Goal: Task Accomplishment & Management: Use online tool/utility

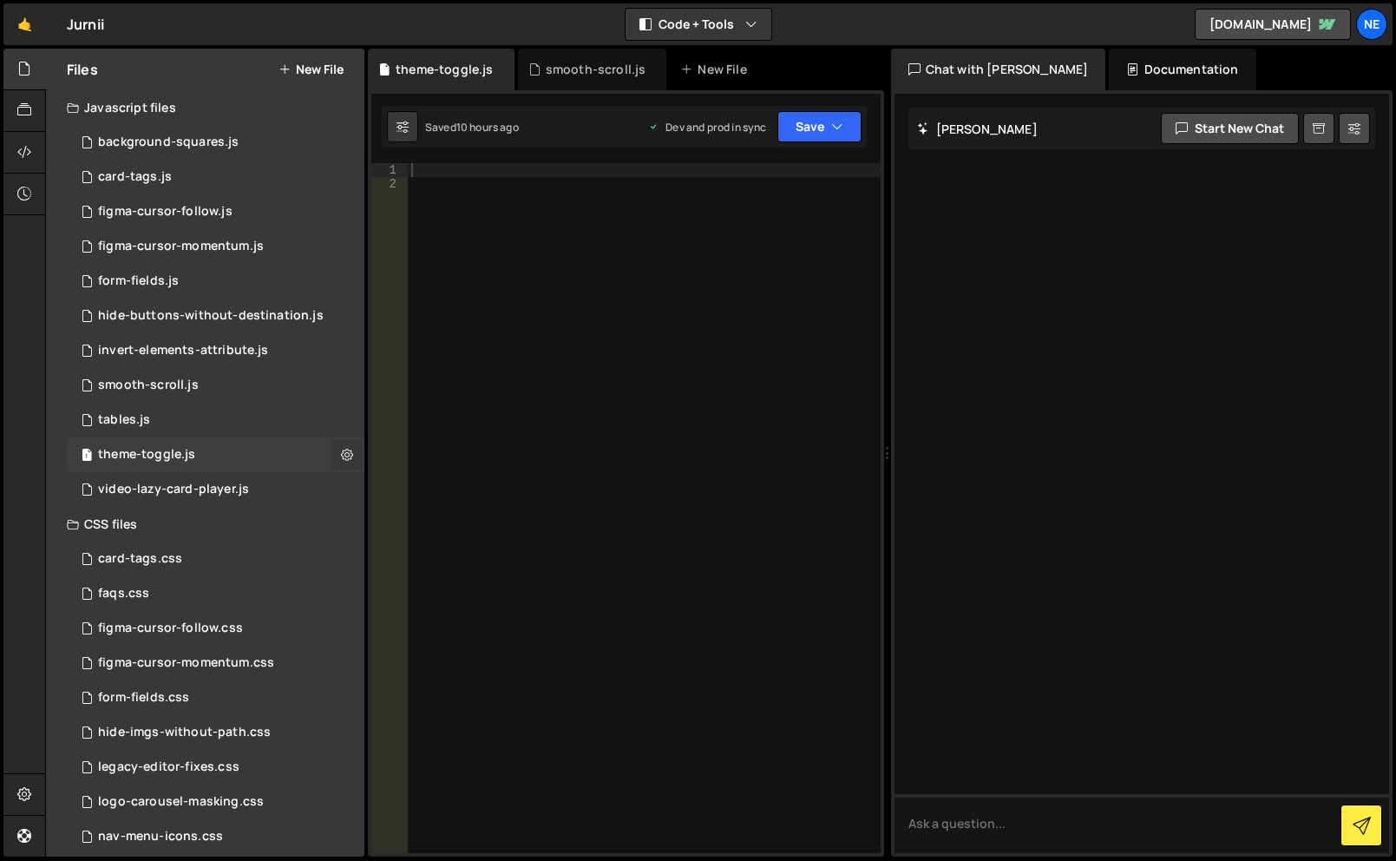
click at [338, 459] on button at bounding box center [346, 454] width 31 height 31
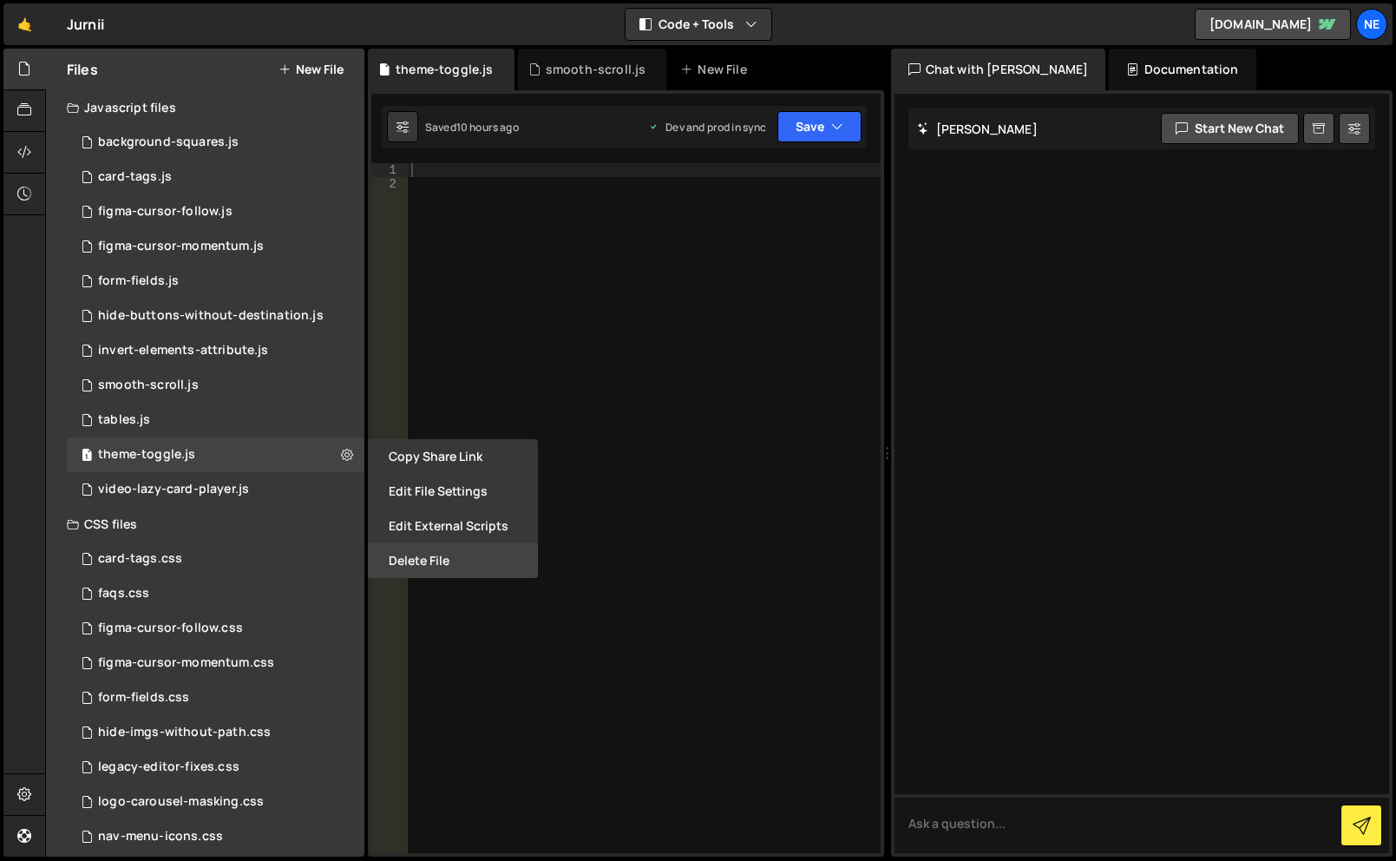
click at [444, 572] on button "Delete File" at bounding box center [453, 560] width 170 height 35
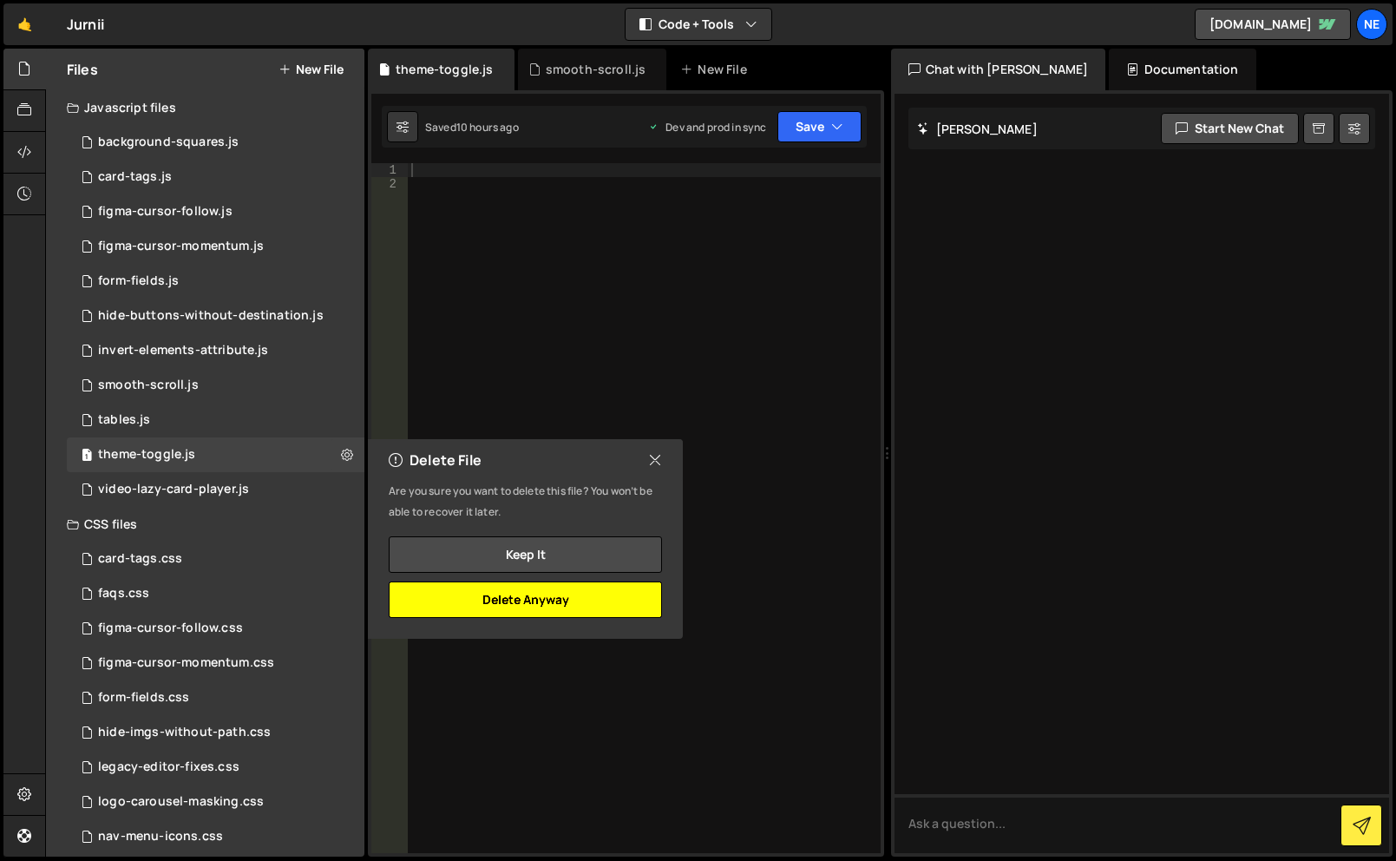
click at [515, 608] on button "Delete Anyway" at bounding box center [525, 599] width 273 height 36
checkbox input "false"
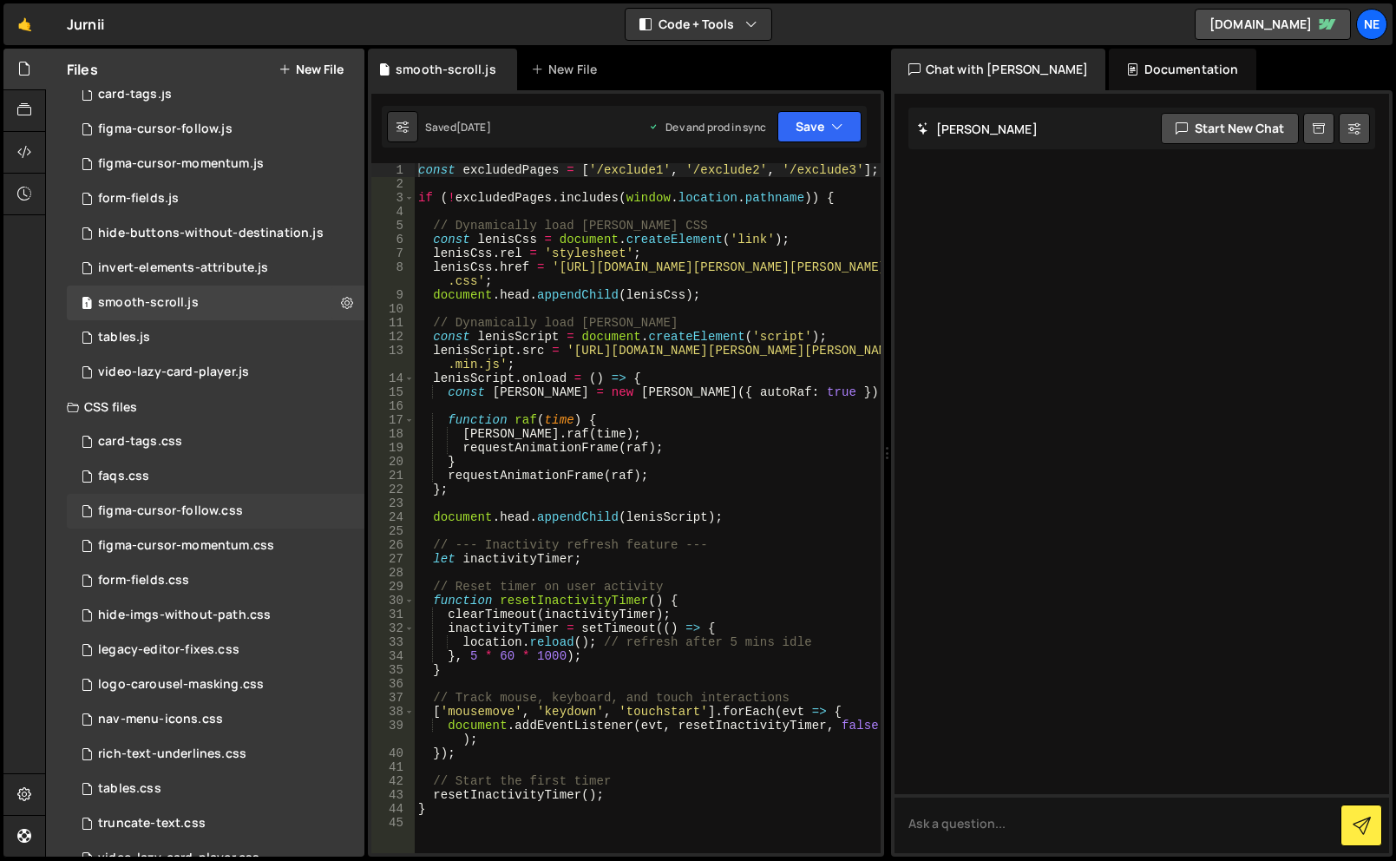
scroll to position [119, 0]
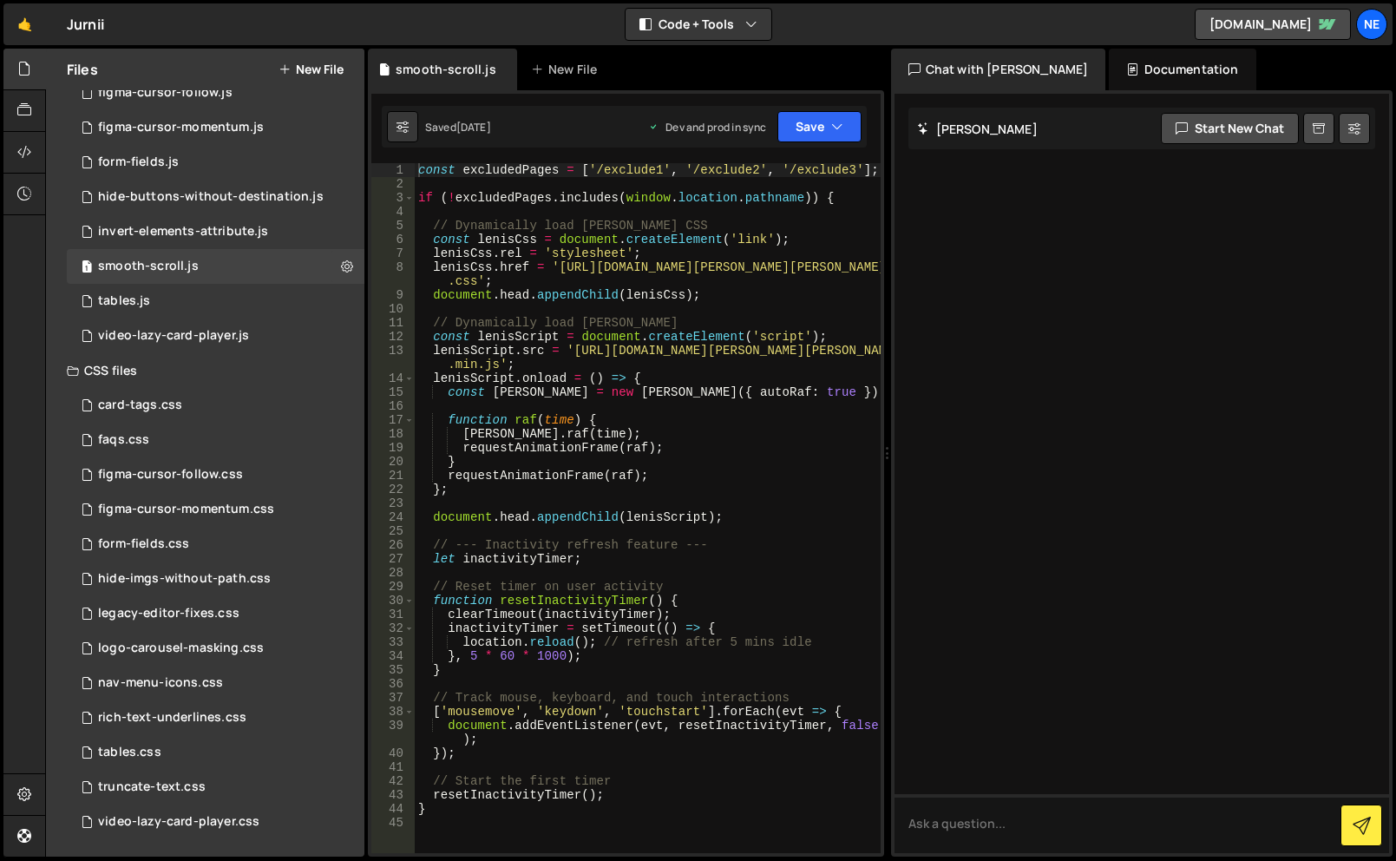
click at [303, 72] on button "New File" at bounding box center [311, 69] width 65 height 14
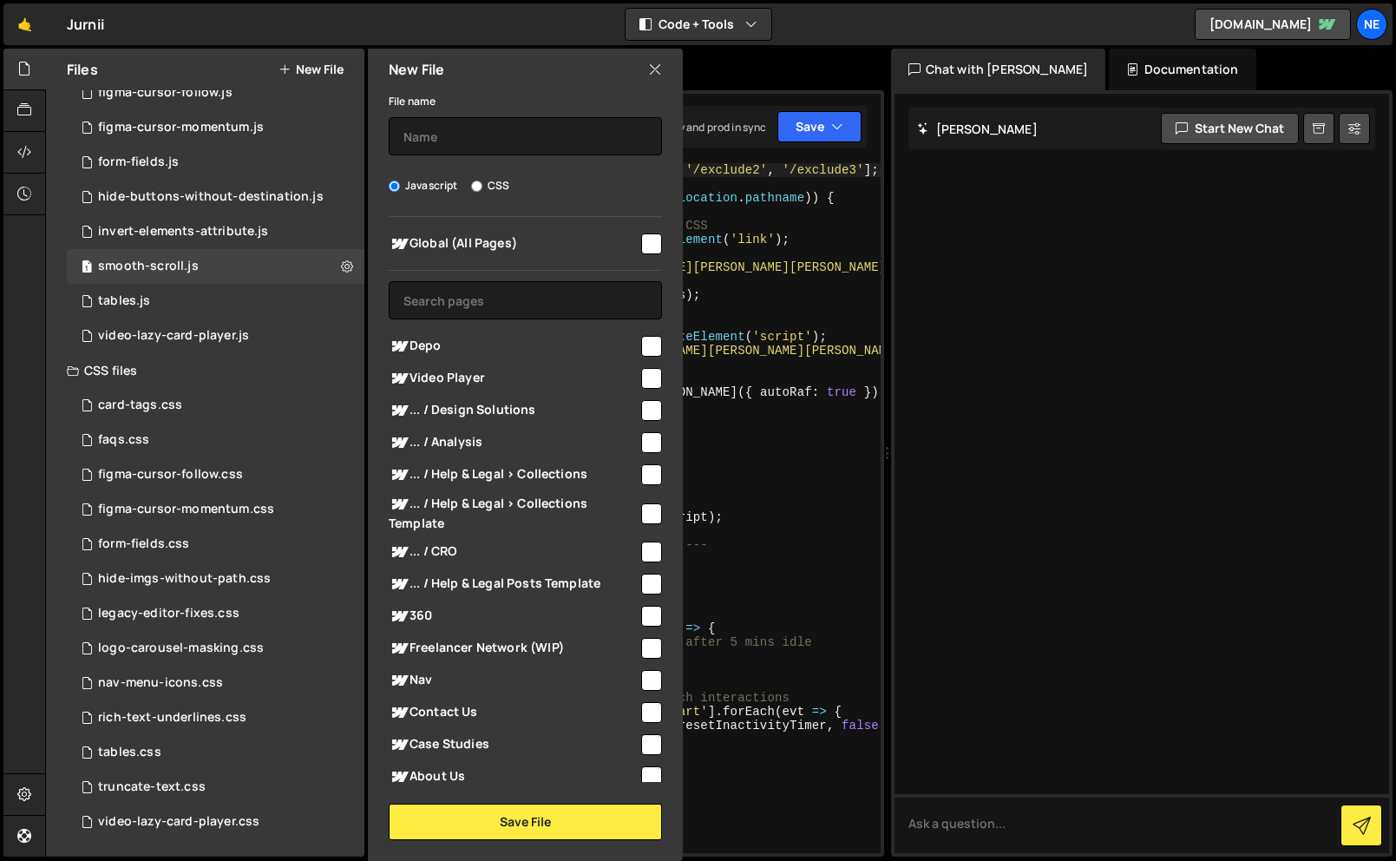
click at [507, 187] on label "CSS" at bounding box center [490, 185] width 38 height 17
click at [482, 187] on input "CSS" at bounding box center [476, 185] width 11 height 11
radio input "true"
click at [572, 231] on div "Global (All Pages)" at bounding box center [525, 243] width 273 height 32
click at [576, 242] on span "Global (All Pages)" at bounding box center [514, 243] width 250 height 21
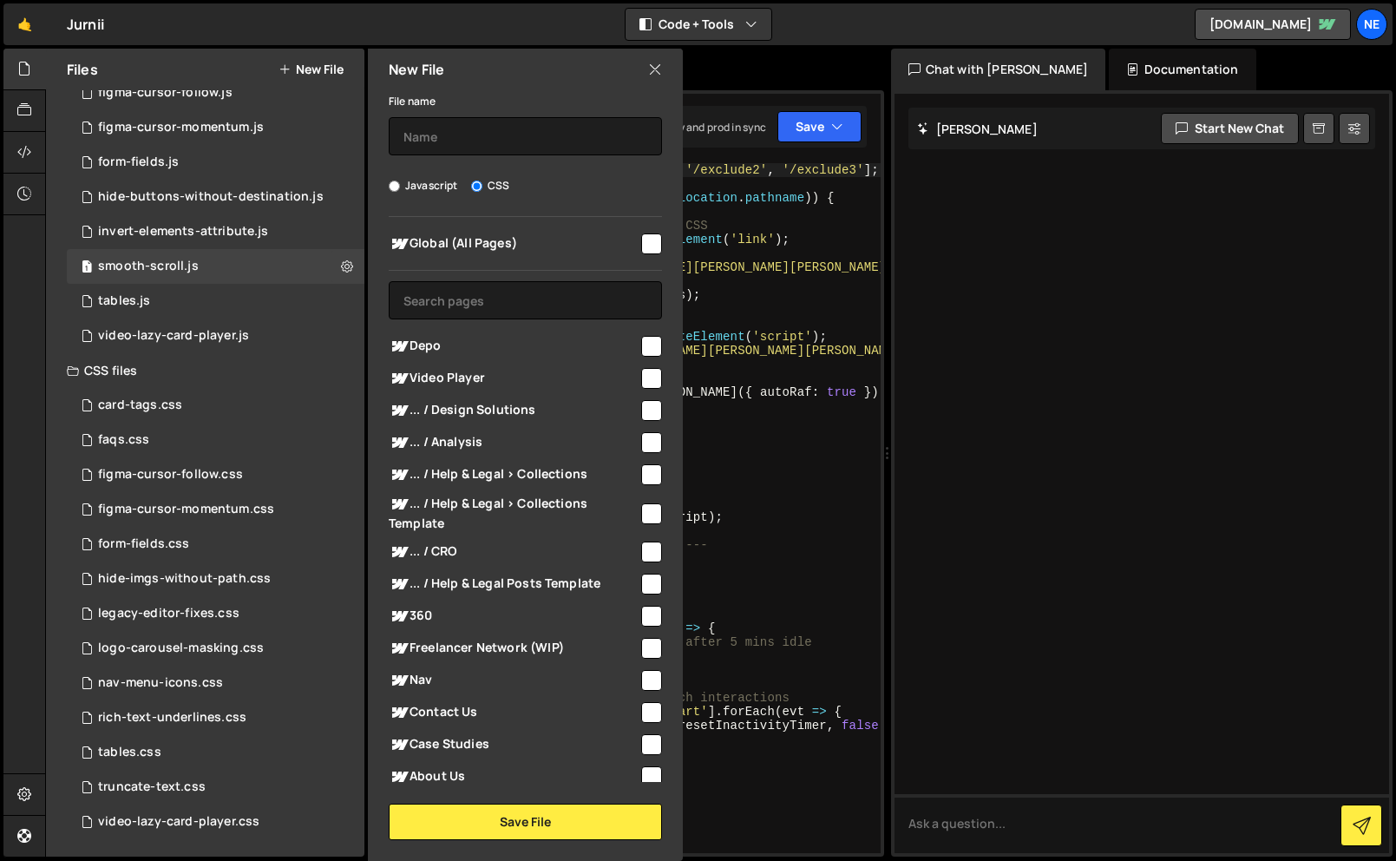
checkbox input "true"
click at [574, 134] on input "text" at bounding box center [525, 136] width 273 height 38
type input "card-hover-glow"
click at [610, 832] on button "Save File" at bounding box center [525, 822] width 273 height 36
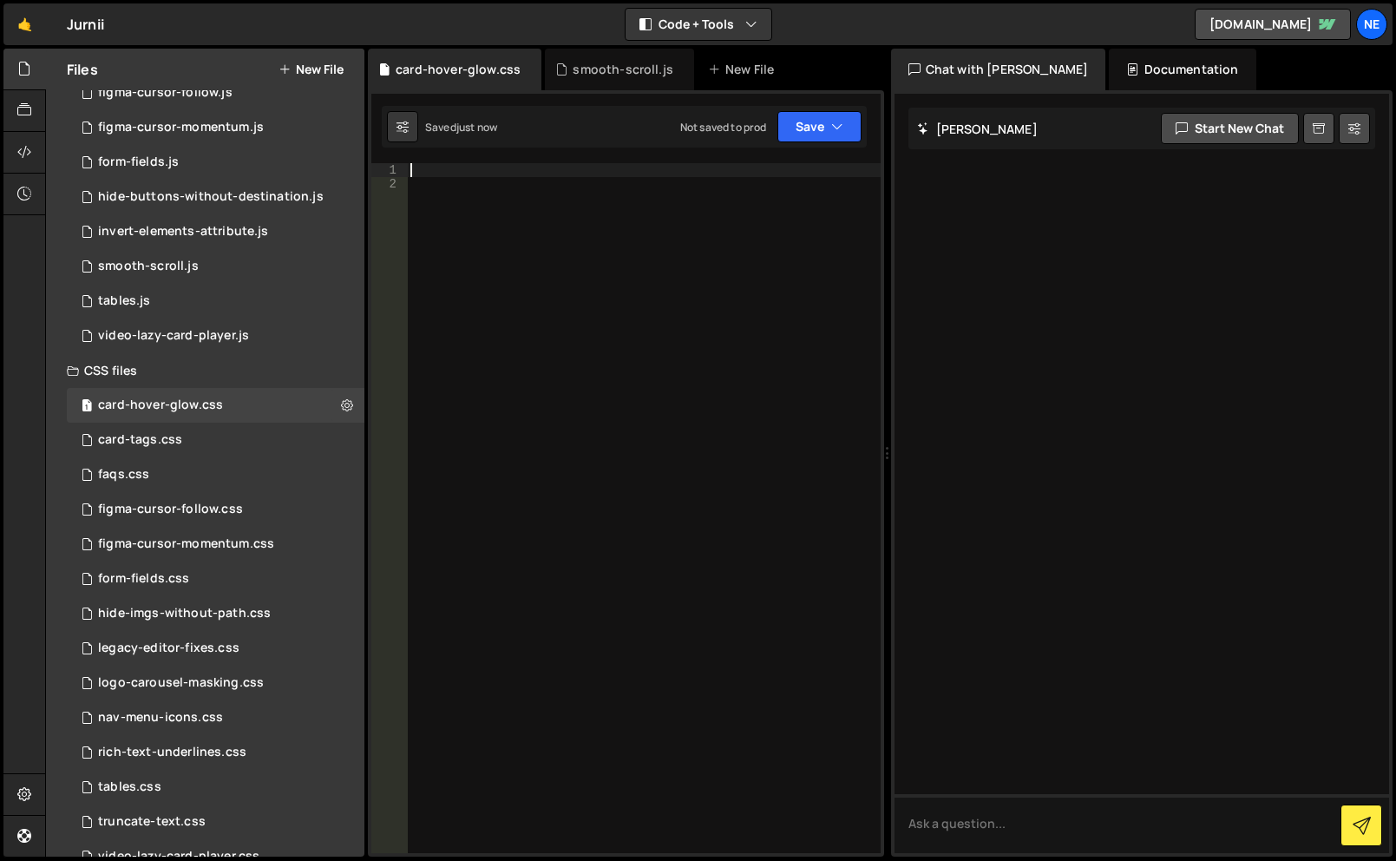
click at [586, 174] on div at bounding box center [644, 522] width 474 height 718
paste textarea "</style>"
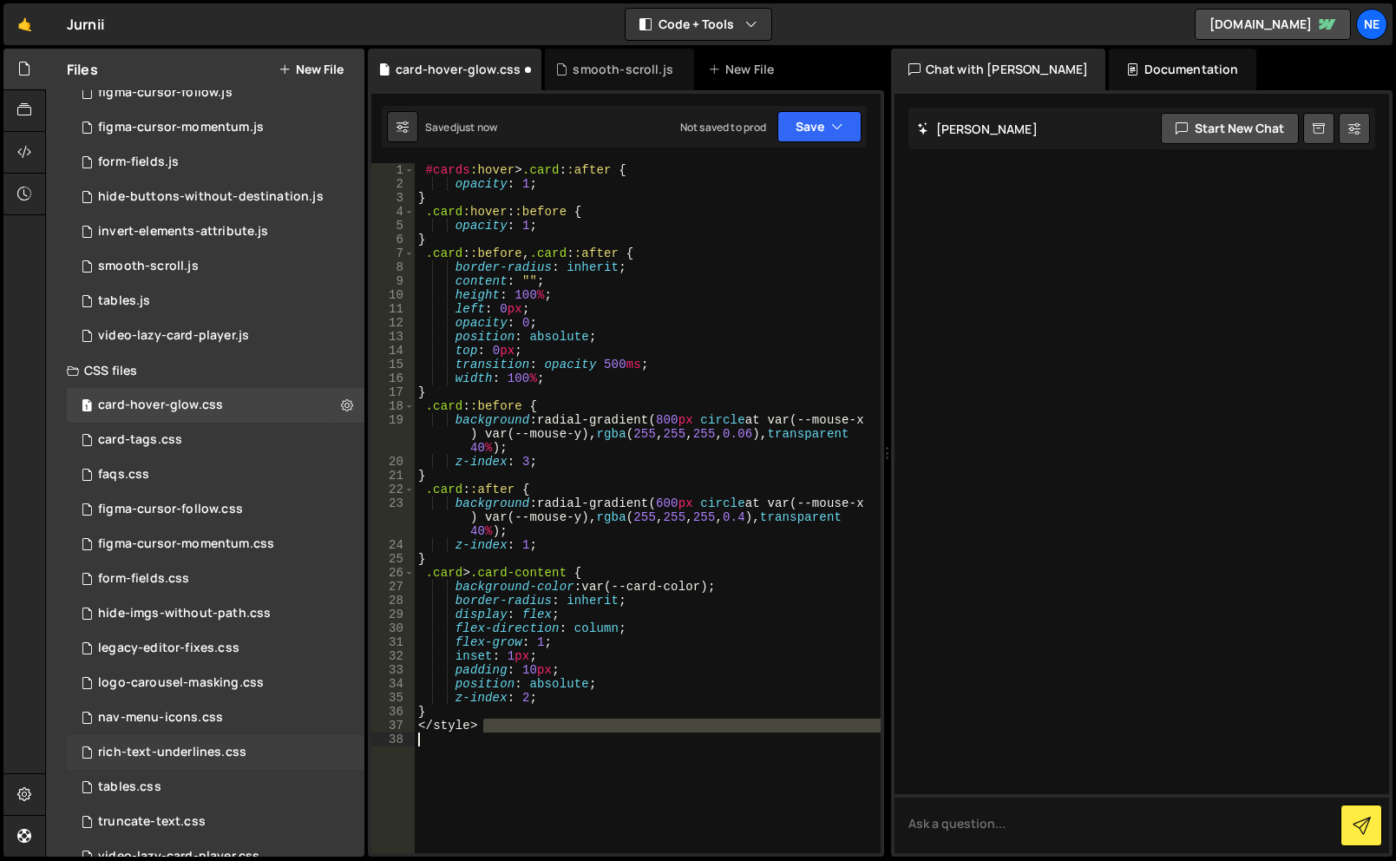
drag, startPoint x: 520, startPoint y: 725, endPoint x: 311, endPoint y: 737, distance: 209.5
click at [311, 737] on div "Files New File Javascript files 1 background-squares.js 0 1 card-tags.js 0 1 fi…" at bounding box center [720, 453] width 1351 height 809
type textarea "<"
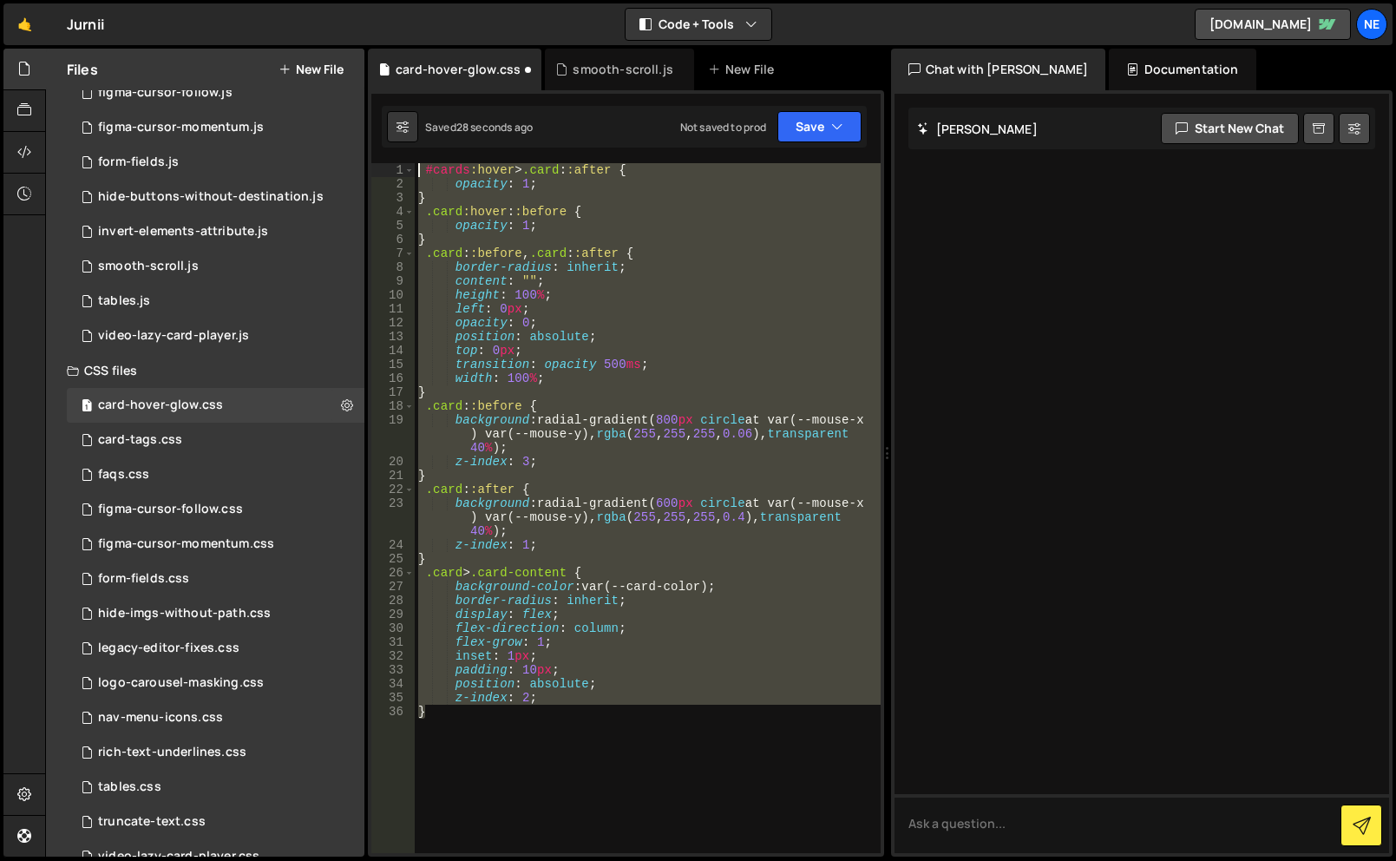
drag, startPoint x: 515, startPoint y: 719, endPoint x: 417, endPoint y: 169, distance: 558.0
click at [419, 148] on div "1 2 3 4 5 6 7 8 9 10 11 12 13 14 15 16 17 18 19 20 21 22 23 24 25 26 27 28 29 3…" at bounding box center [626, 473] width 516 height 766
click at [423, 174] on div "#cards :hover > .card : :after { opacity : 1 ; } .card :hover : :before { opaci…" at bounding box center [648, 508] width 466 height 690
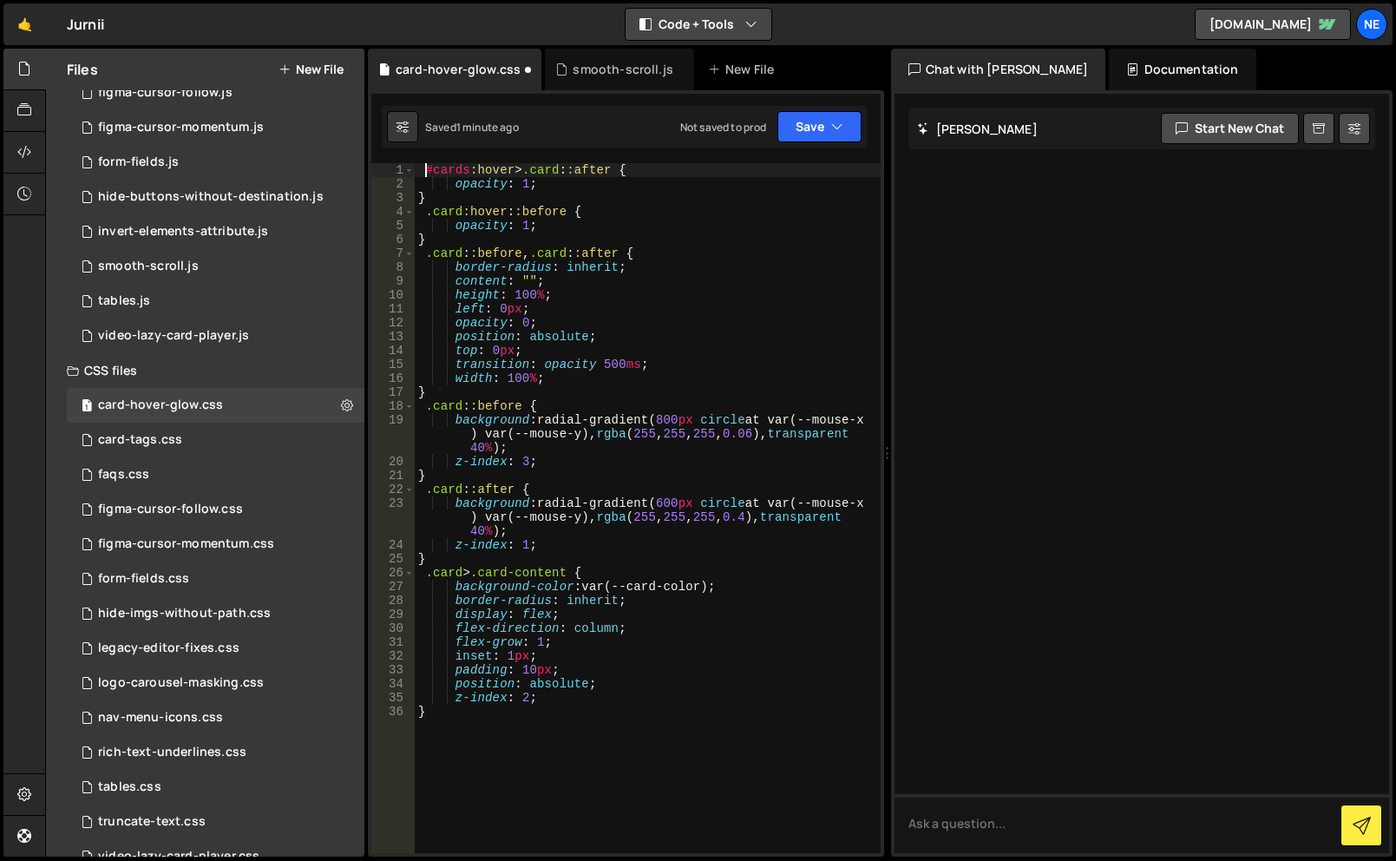
click at [764, 29] on button "Code + Tools" at bounding box center [699, 24] width 146 height 31
click at [869, 27] on div "🤙 Jurnii ⚠️ Code is being edited in another browser Code + Tools Code Only Code…" at bounding box center [697, 24] width 1389 height 42
click at [434, 258] on div "#cards :hover > .card : :after { opacity : 1 ; } .card :hover : :before { opaci…" at bounding box center [648, 522] width 466 height 718
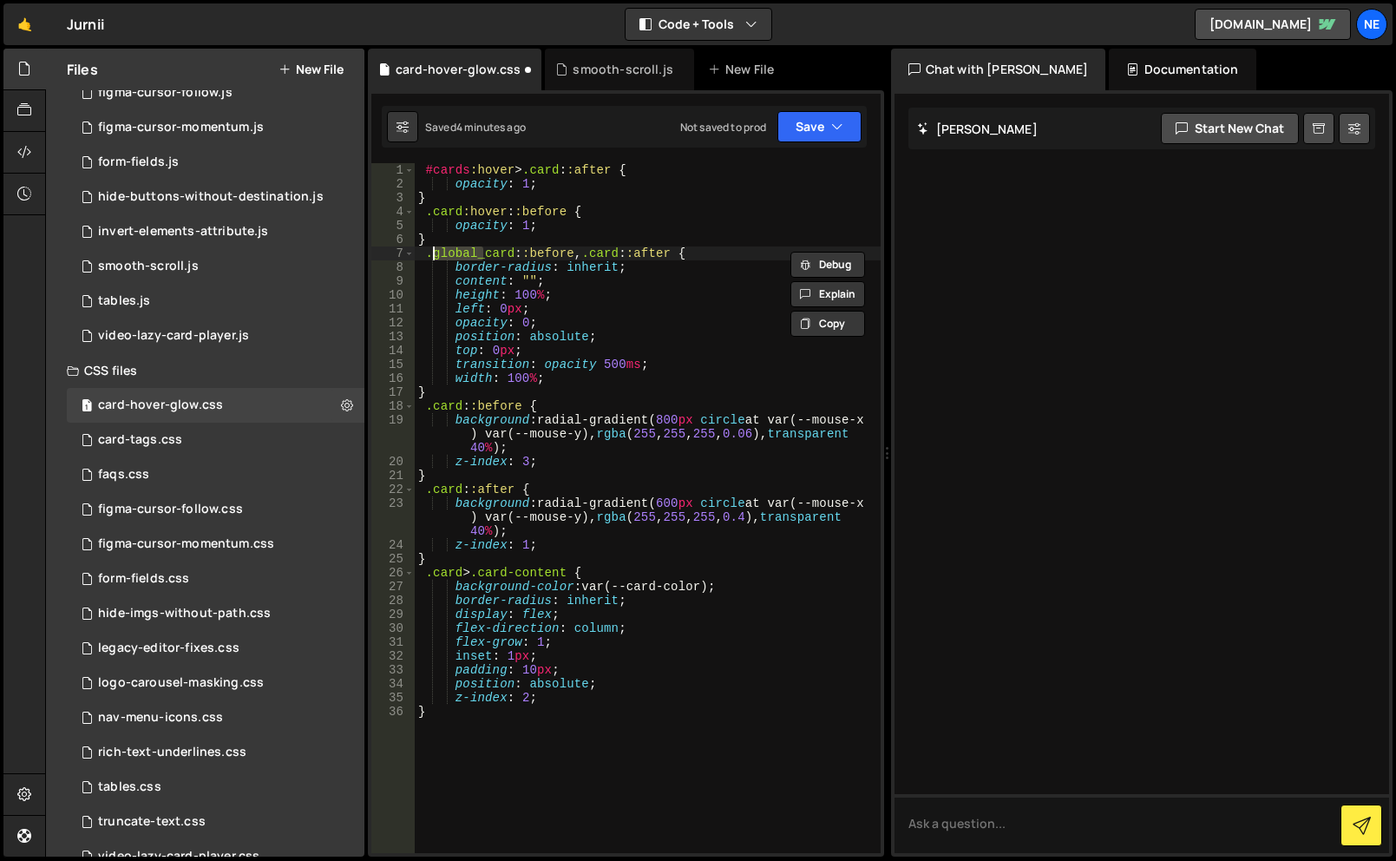
click at [435, 209] on div "#cards :hover > .card : :after { opacity : 1 ; } .card :hover : :before { opaci…" at bounding box center [648, 522] width 466 height 718
paste textarea "global_"
click at [592, 254] on div "#cards :hover > .card : :after { opacity : 1 ; } .global_card :hover : :before …" at bounding box center [648, 522] width 466 height 718
paste textarea "global_"
click at [430, 412] on div "#cards :hover > .card : :after { opacity : 1 ; } .global_card :hover : :before …" at bounding box center [648, 522] width 466 height 718
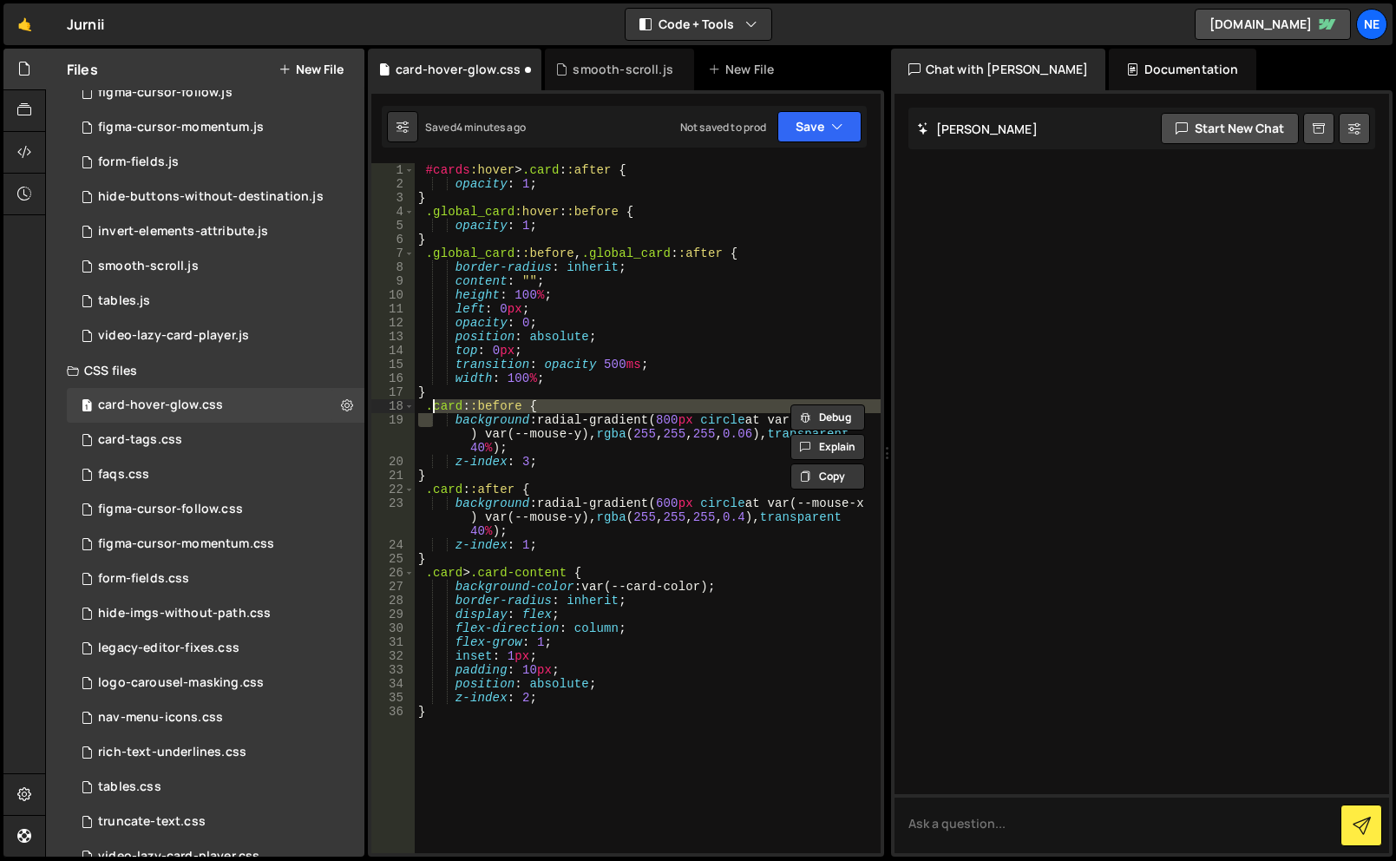
paste textarea "global_"
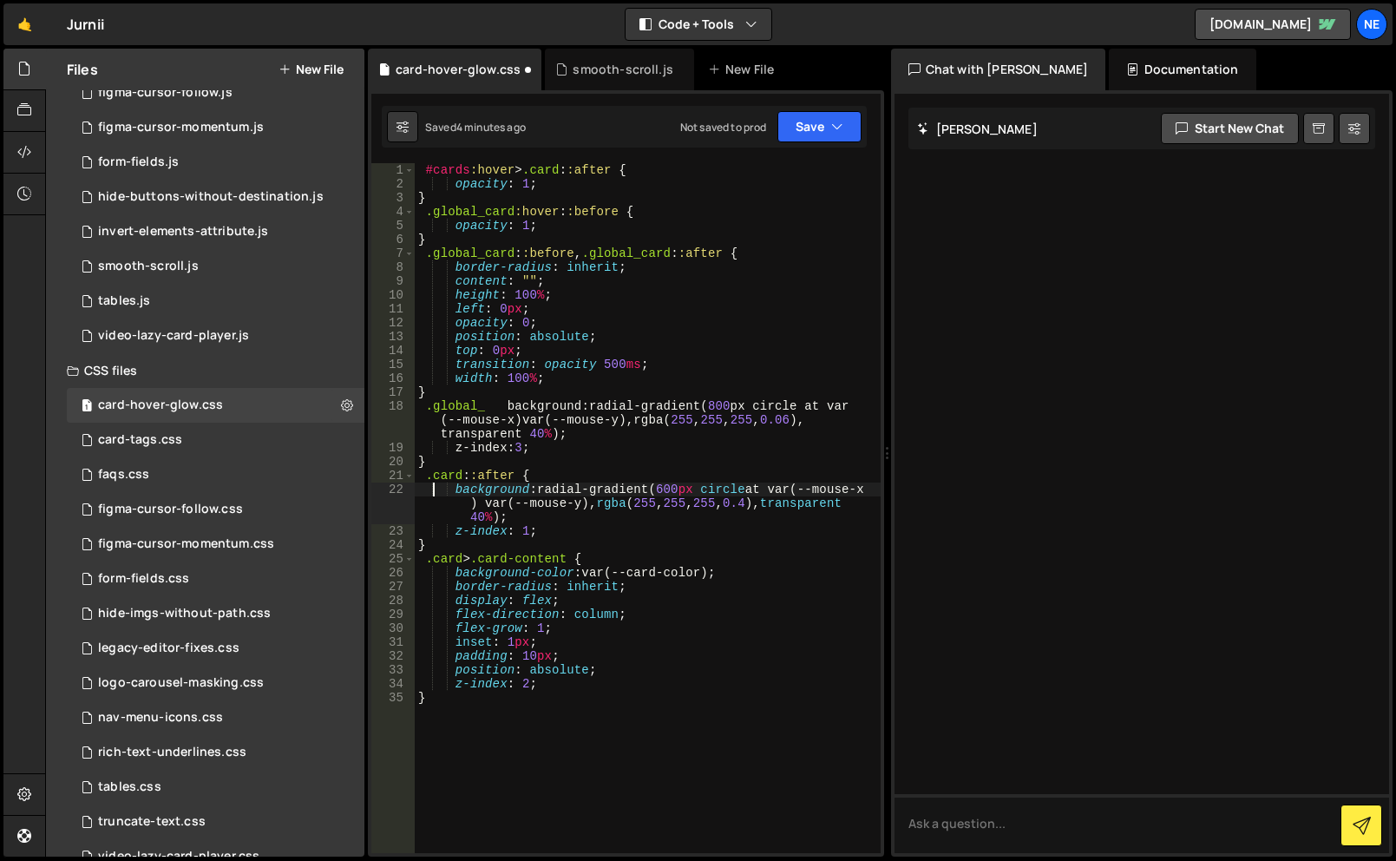
click at [431, 493] on div "#cards :hover > .card : :after { opacity : 1 ; } .global_card :hover : :before …" at bounding box center [648, 522] width 466 height 718
click at [430, 483] on div "#cards :hover > .card : :after { opacity : 1 ; } .global_card :hover : :before …" at bounding box center [648, 522] width 466 height 718
click at [431, 479] on div "#cards :hover > .card : :after { opacity : 1 ; } .global_card :hover : :before …" at bounding box center [648, 522] width 466 height 718
paste textarea "global_"
click at [432, 562] on div "#cards :hover > .card : :after { opacity : 1 ; } .global_card :hover : :before …" at bounding box center [648, 522] width 466 height 718
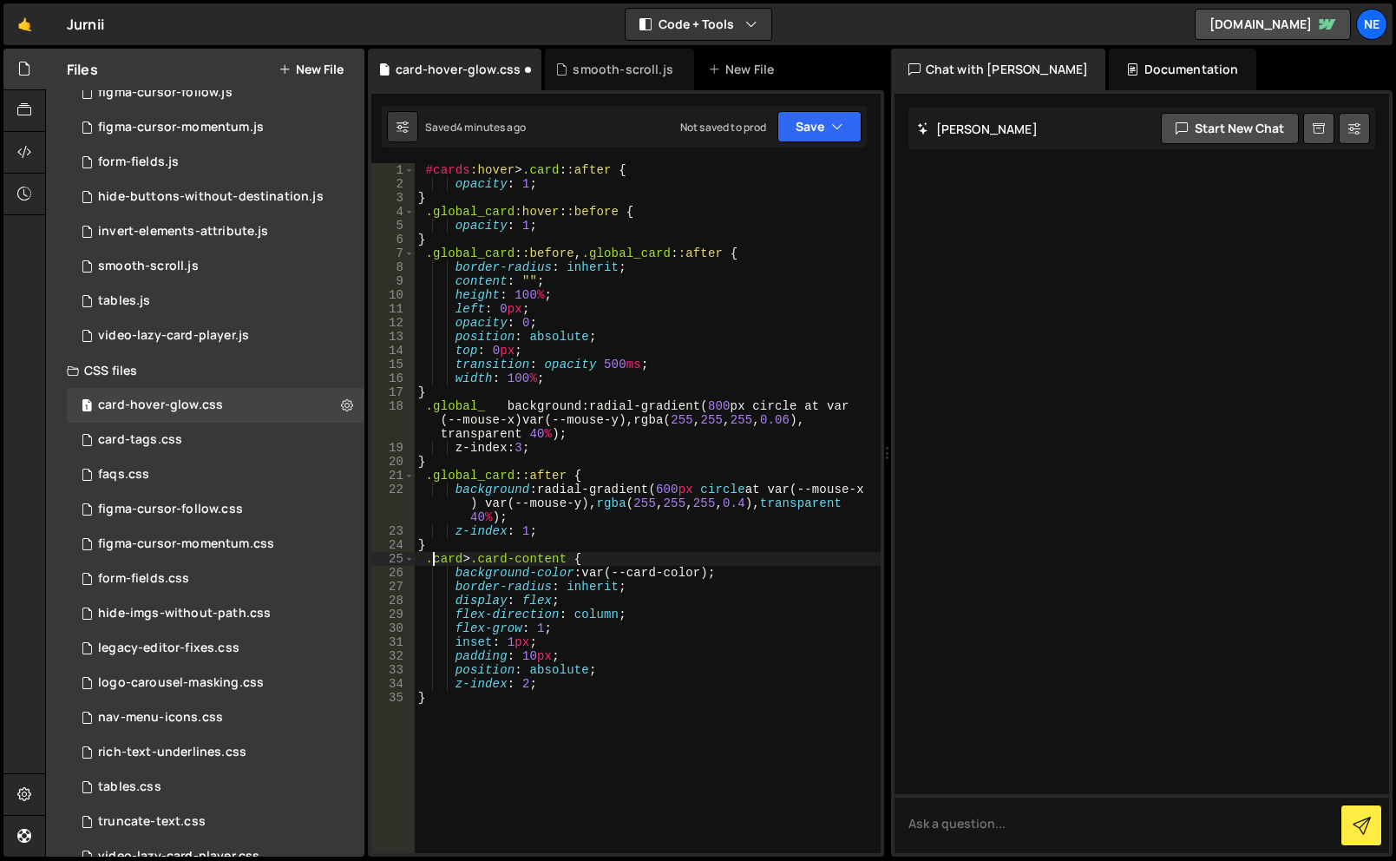
paste textarea "global_"
click at [540, 559] on div "#cards :hover > .card : :after { opacity : 1 ; } .global_card :hover : :before …" at bounding box center [648, 522] width 466 height 718
paste textarea "global_"
type textarea ".global_card > .global_card-content {"
click at [829, 122] on button "Save" at bounding box center [820, 126] width 84 height 31
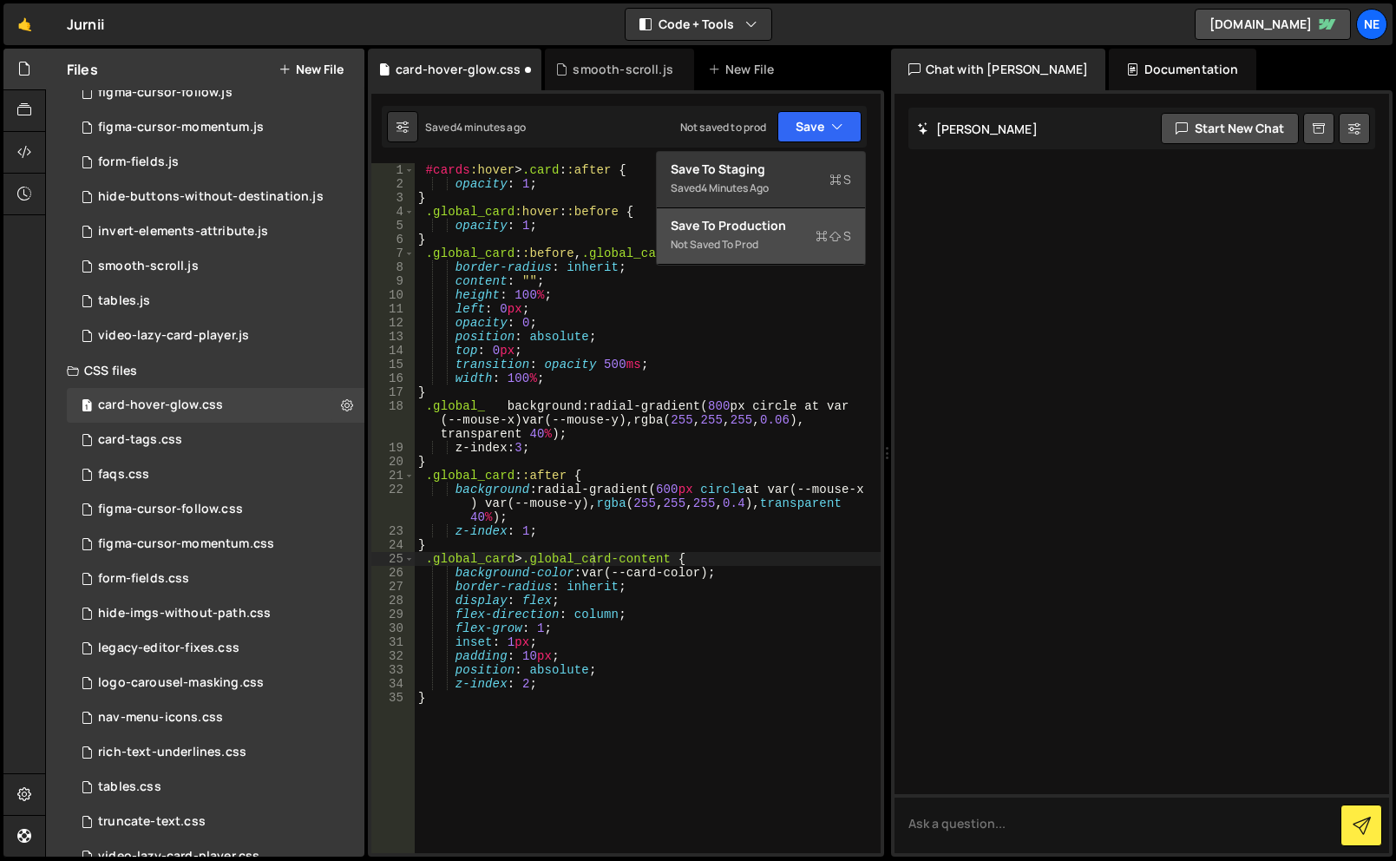
click at [808, 232] on div "Save to Production S" at bounding box center [761, 225] width 180 height 17
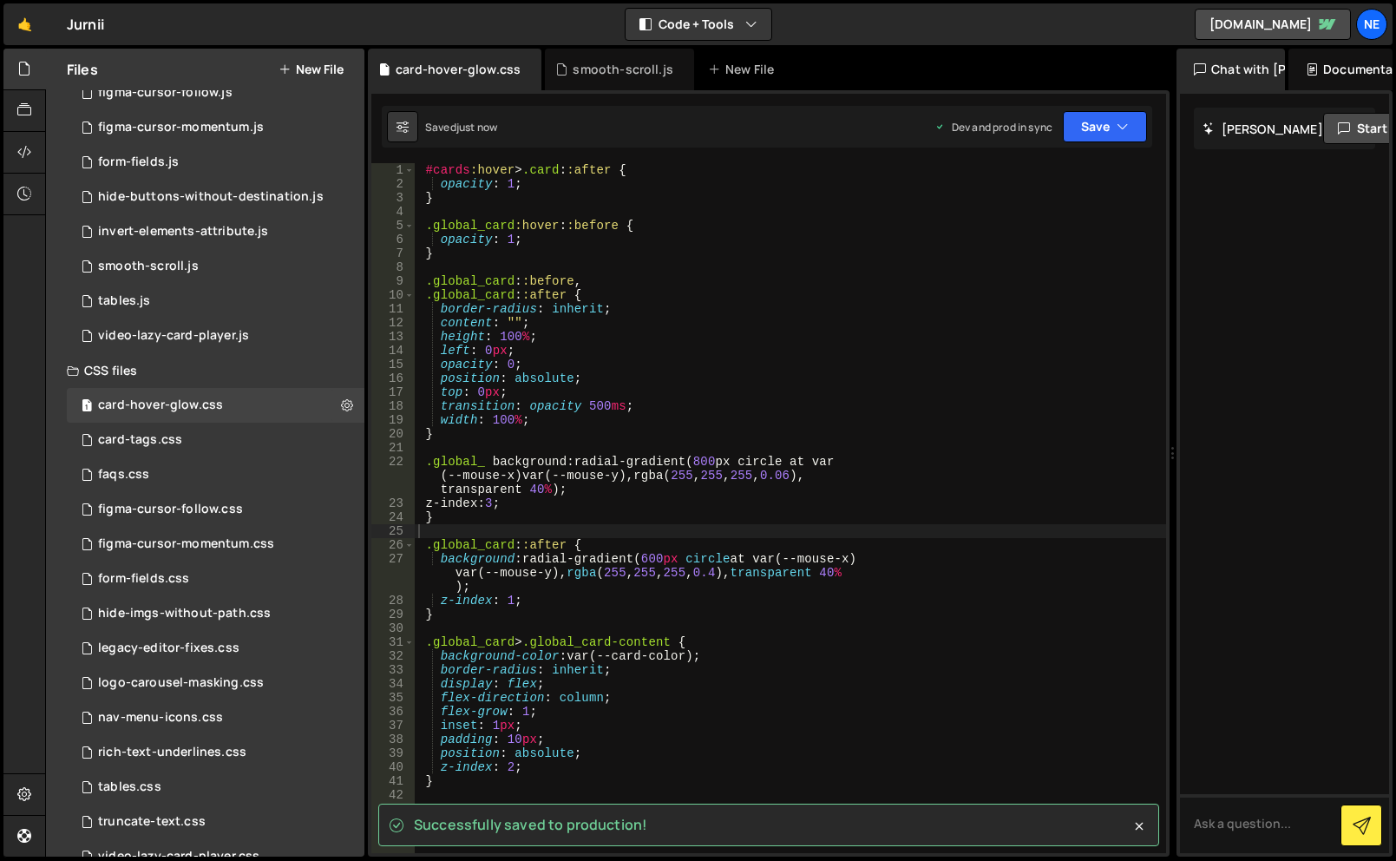
drag, startPoint x: 889, startPoint y: 322, endPoint x: 1163, endPoint y: 325, distance: 274.2
click at [1163, 325] on div "Files New File Javascript files 1 background-squares.js 0 1 card-tags.js 0 1 fi…" at bounding box center [720, 453] width 1351 height 809
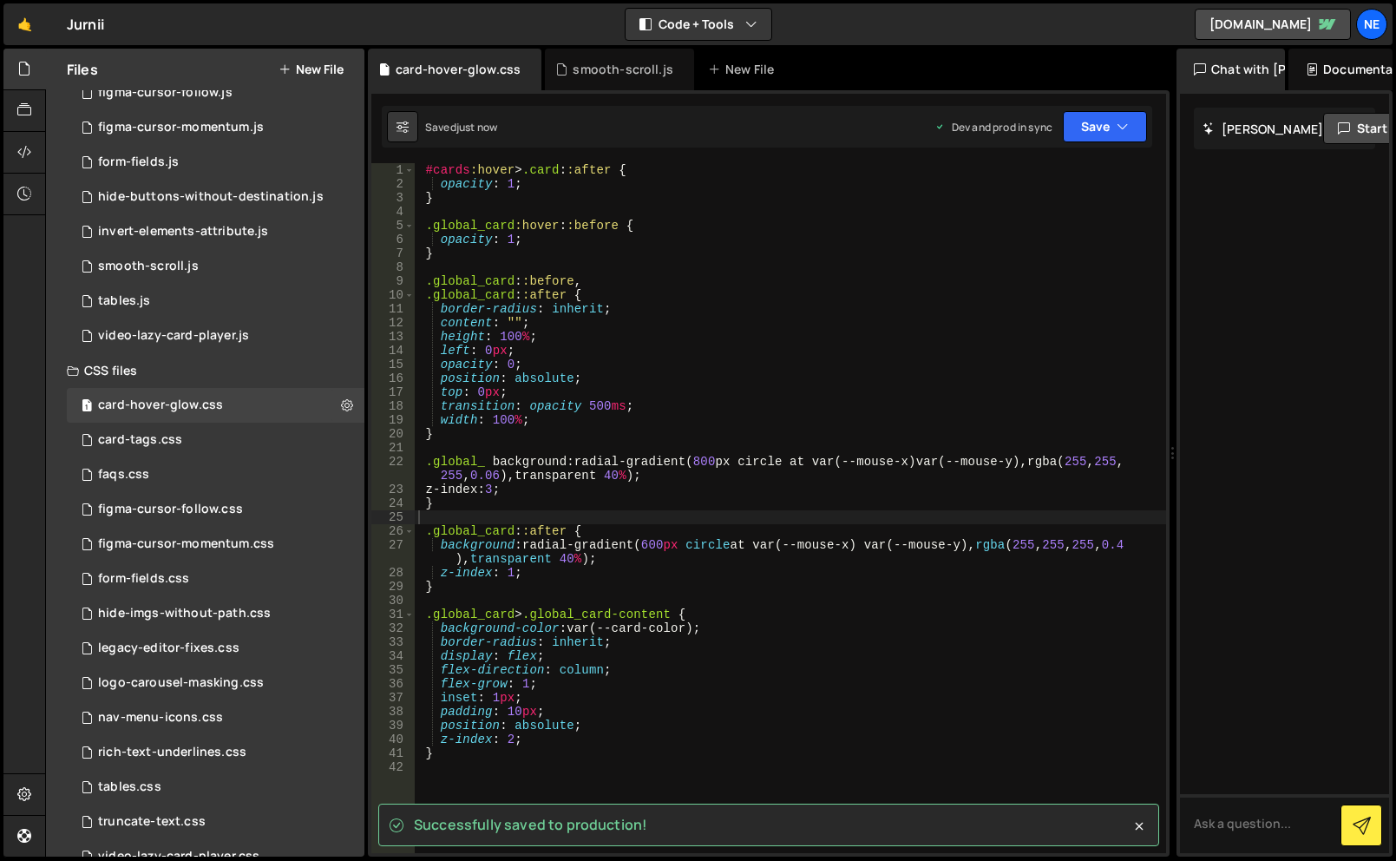
click at [343, 69] on button "New File" at bounding box center [311, 69] width 65 height 14
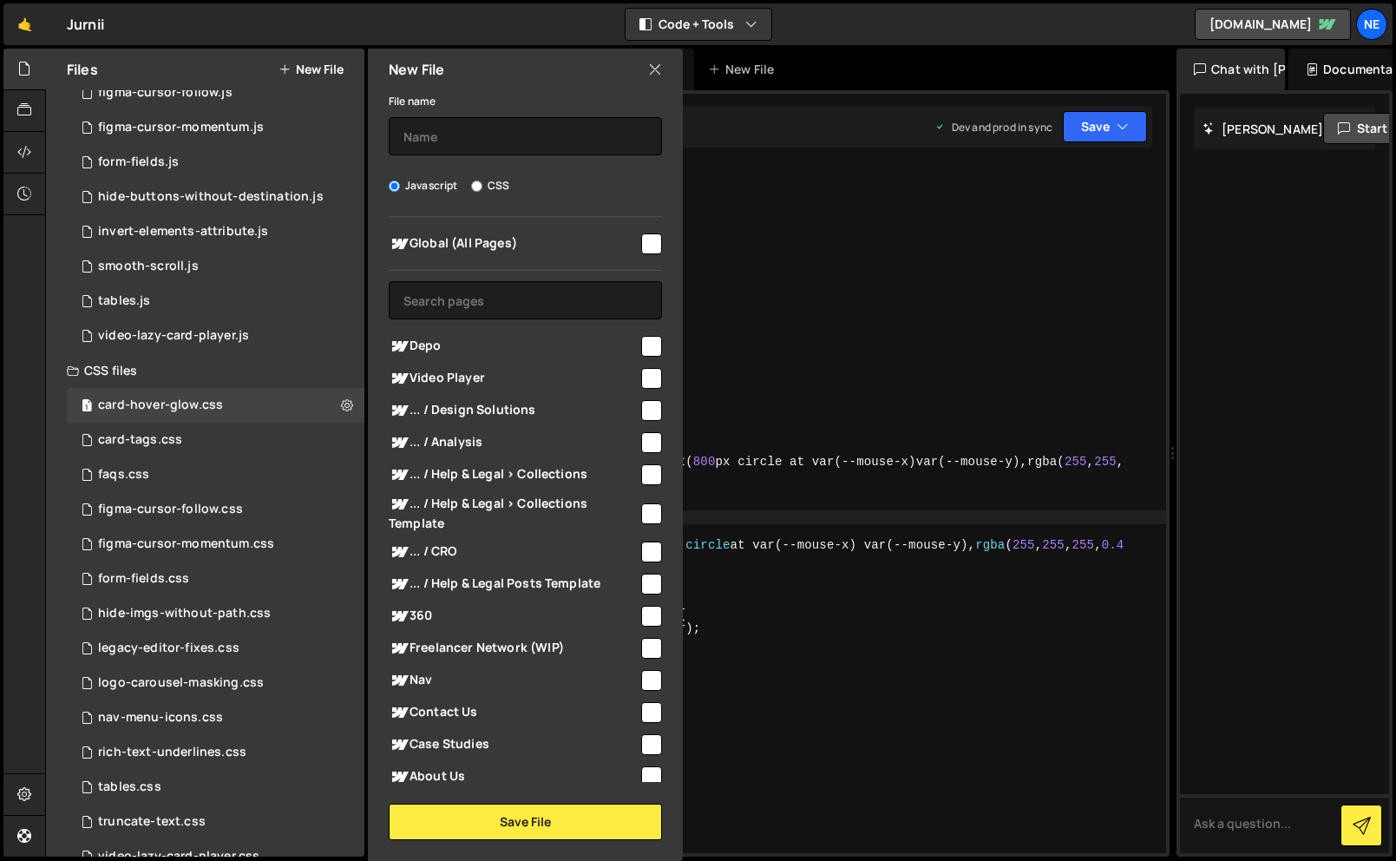
click at [535, 232] on div "Global (All Pages)" at bounding box center [525, 243] width 273 height 32
click at [561, 246] on span "Global (All Pages)" at bounding box center [514, 243] width 250 height 21
checkbox input "true"
click at [481, 141] on input "text" at bounding box center [525, 136] width 273 height 38
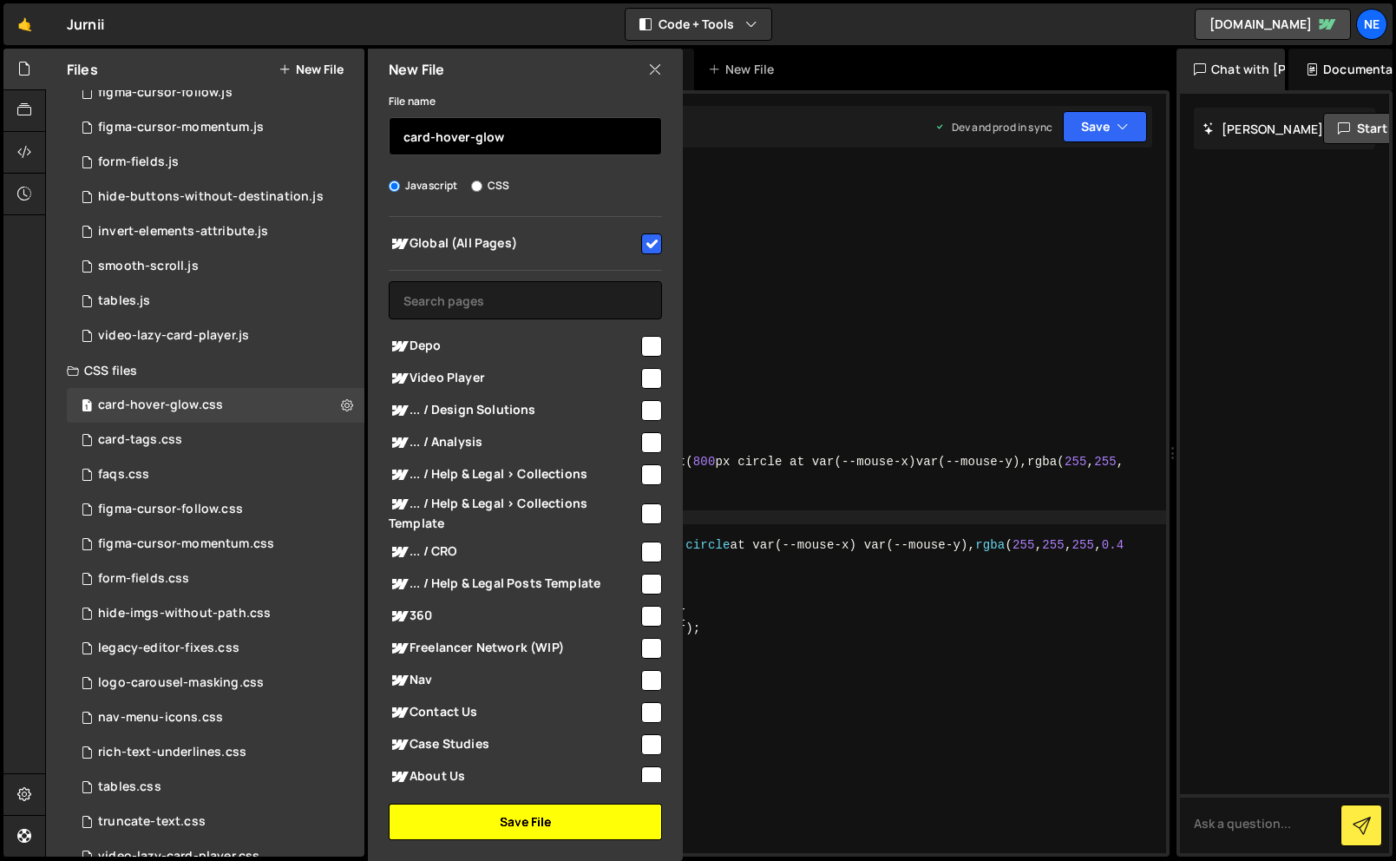
type input "card-hover-glow"
click at [576, 816] on button "Save File" at bounding box center [525, 822] width 273 height 36
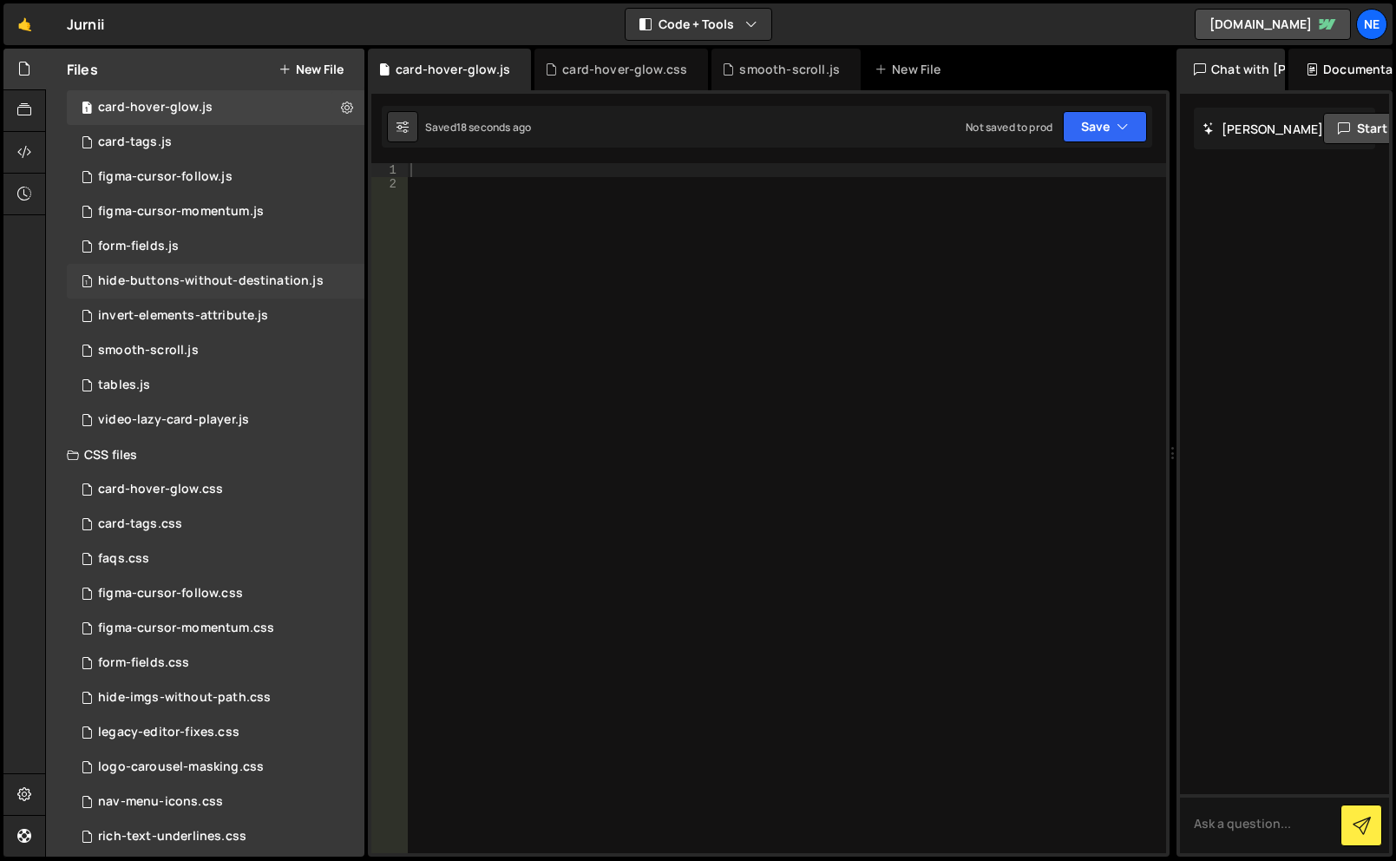
scroll to position [0, 0]
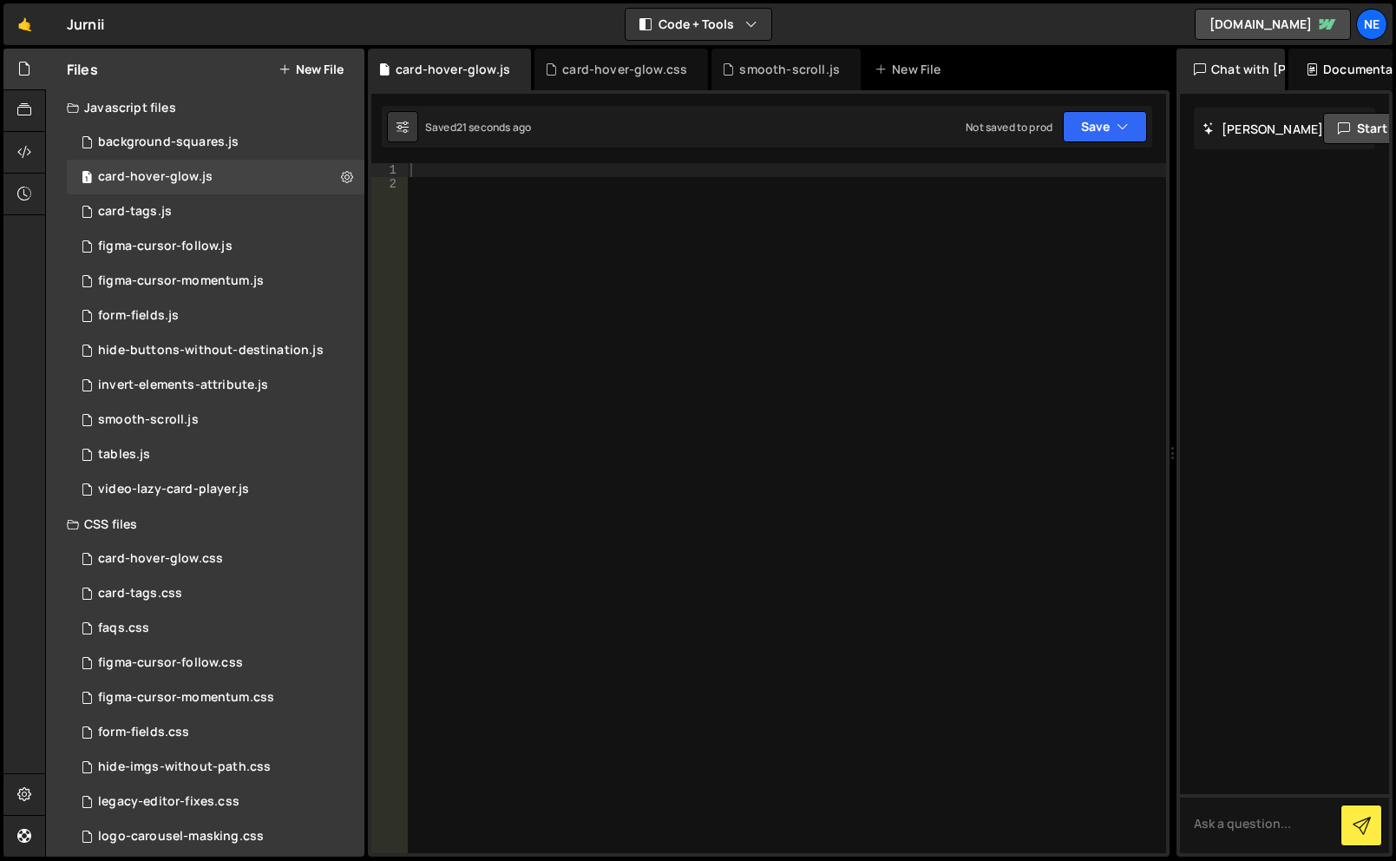
click at [502, 180] on div at bounding box center [786, 522] width 759 height 718
click at [502, 173] on div at bounding box center [786, 522] width 759 height 718
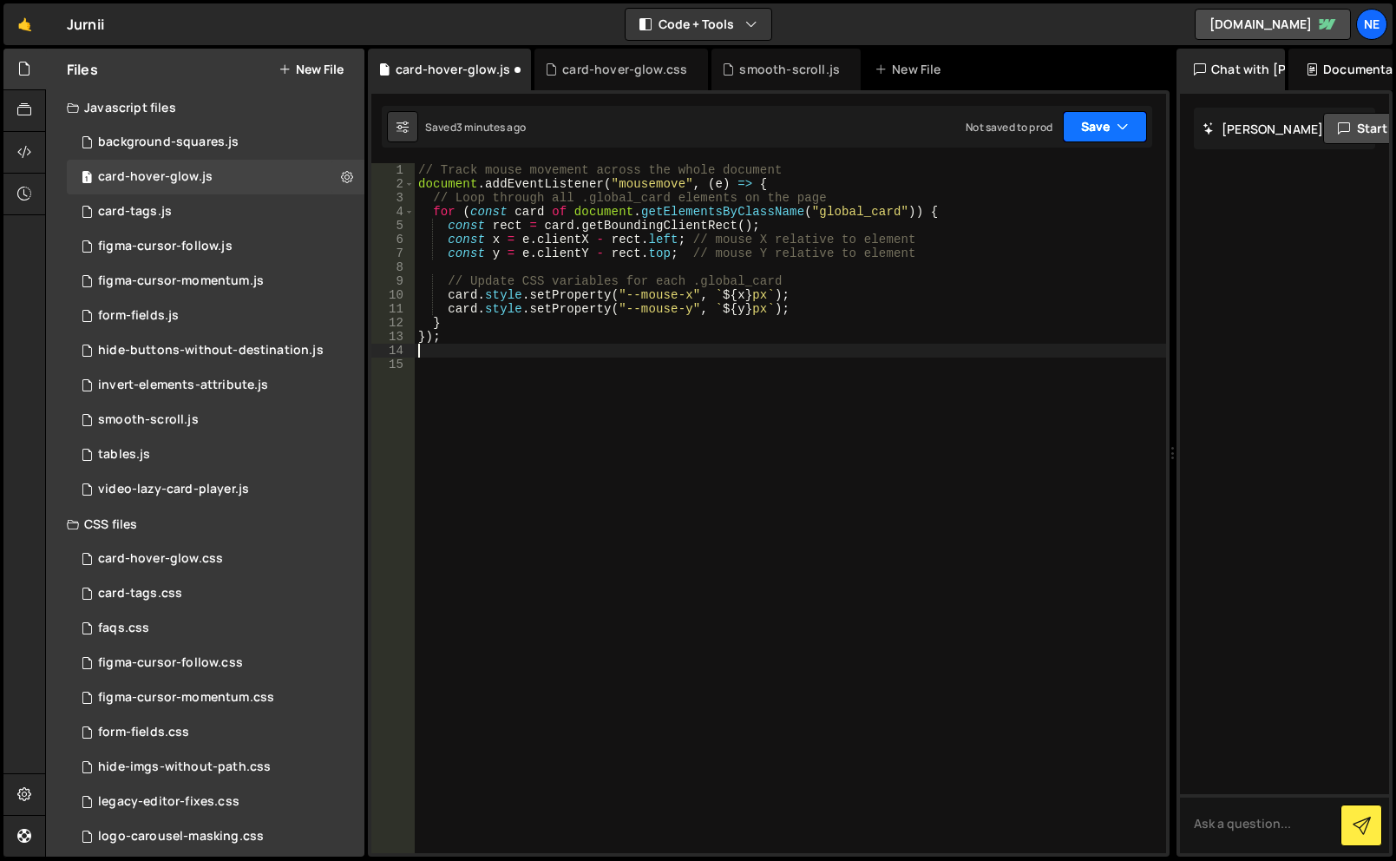
click at [1101, 128] on button "Save" at bounding box center [1105, 126] width 84 height 31
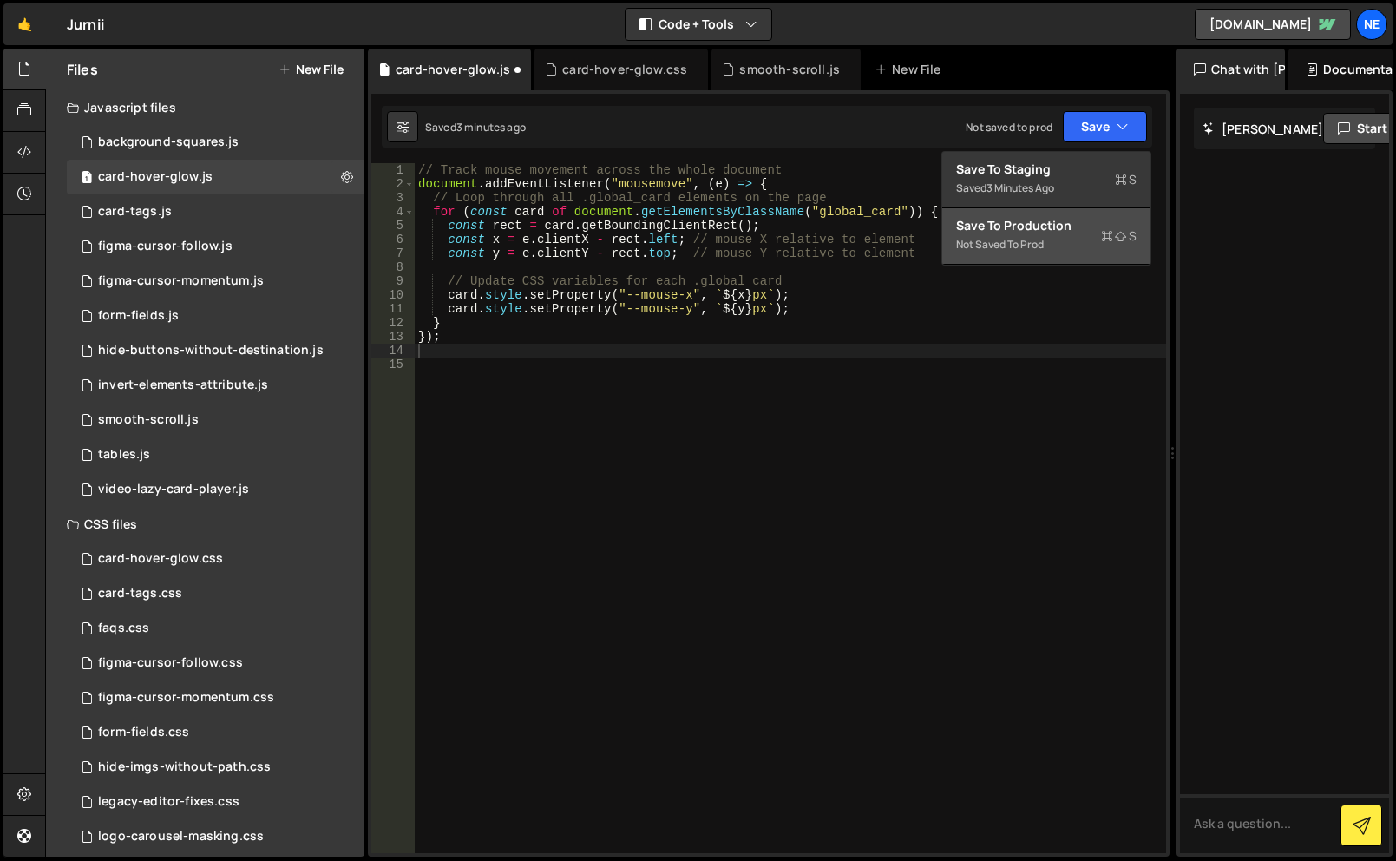
click at [1014, 248] on div "Not saved to prod" at bounding box center [1046, 244] width 180 height 21
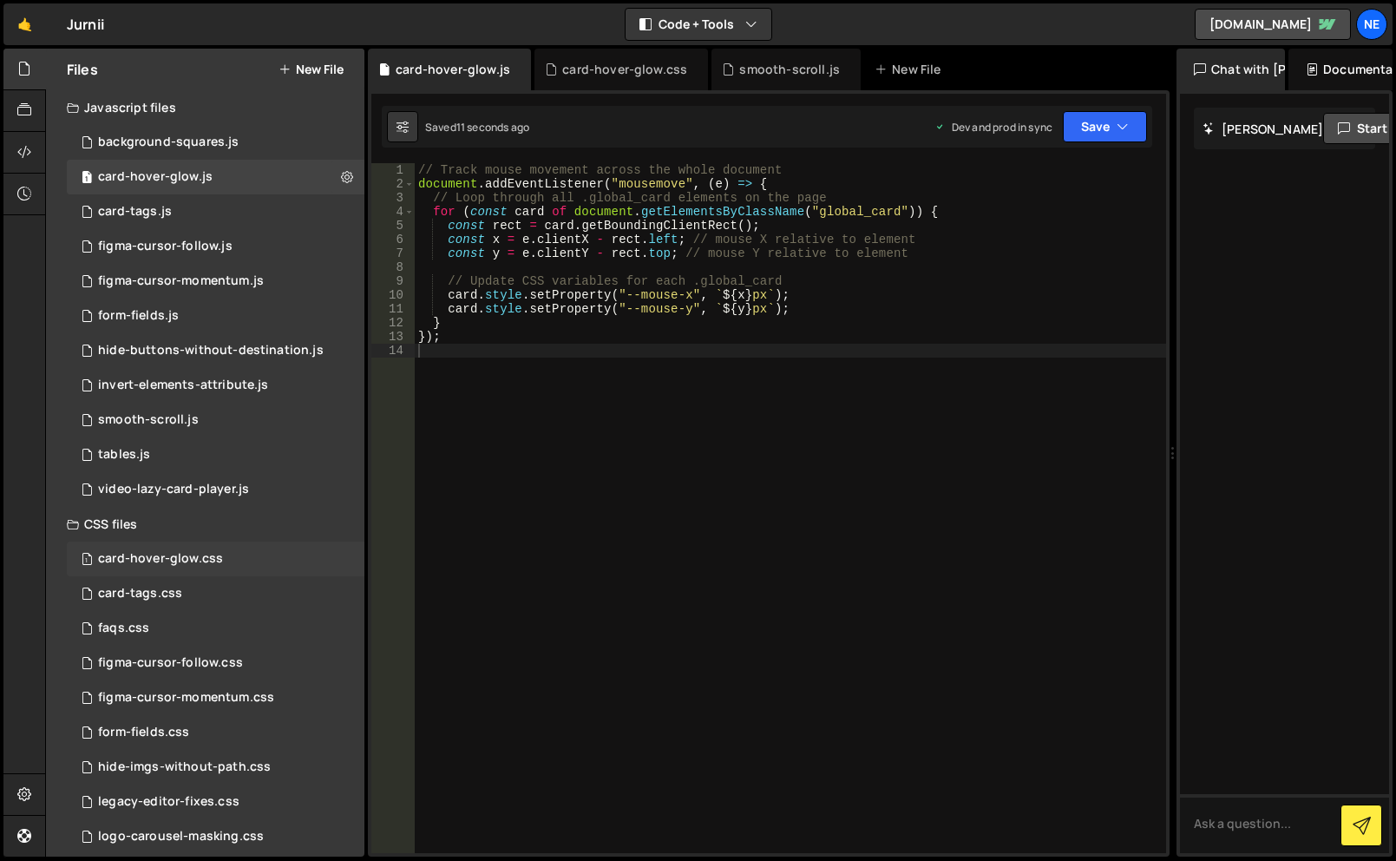
click at [269, 552] on div "1 card-hover-glow.css 0" at bounding box center [216, 558] width 298 height 35
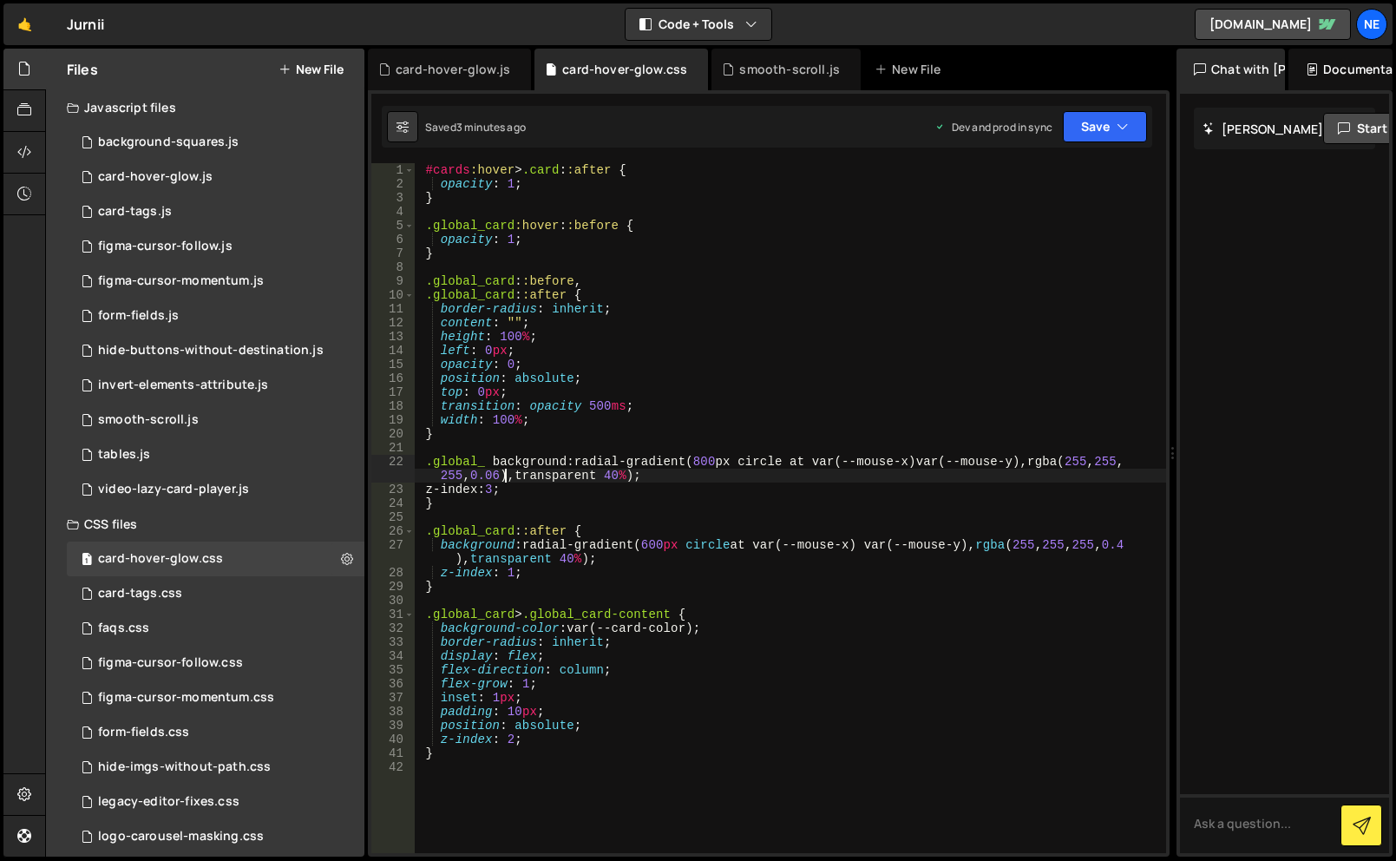
click at [506, 477] on div "#cards :hover > .card : :after { opacity : 1 ; } .global_card :hover : :before …" at bounding box center [790, 522] width 751 height 718
click at [485, 456] on div "#cards :hover > .card : :after { opacity : 1 ; } .global_card :hover : :before …" at bounding box center [790, 522] width 751 height 718
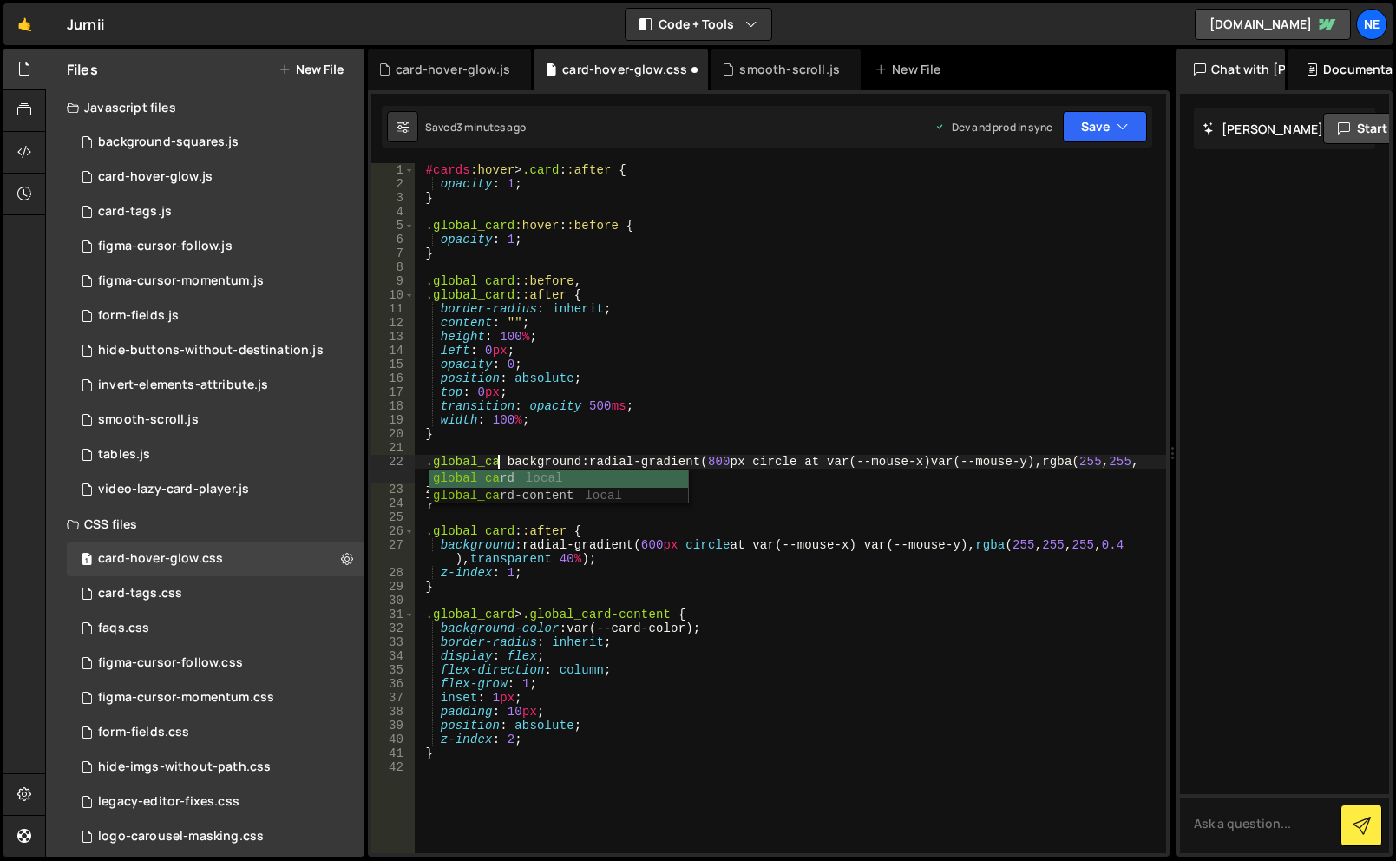
scroll to position [0, 6]
type textarea ".global_card background: radial-gradient(800px circle at var(--mouse-x) var(--m…"
click at [625, 452] on div "#cards :hover > .card : :after { opacity : 1 ; } .global_card :hover : :before …" at bounding box center [790, 522] width 751 height 718
drag, startPoint x: 514, startPoint y: 463, endPoint x: 526, endPoint y: 463, distance: 12.1
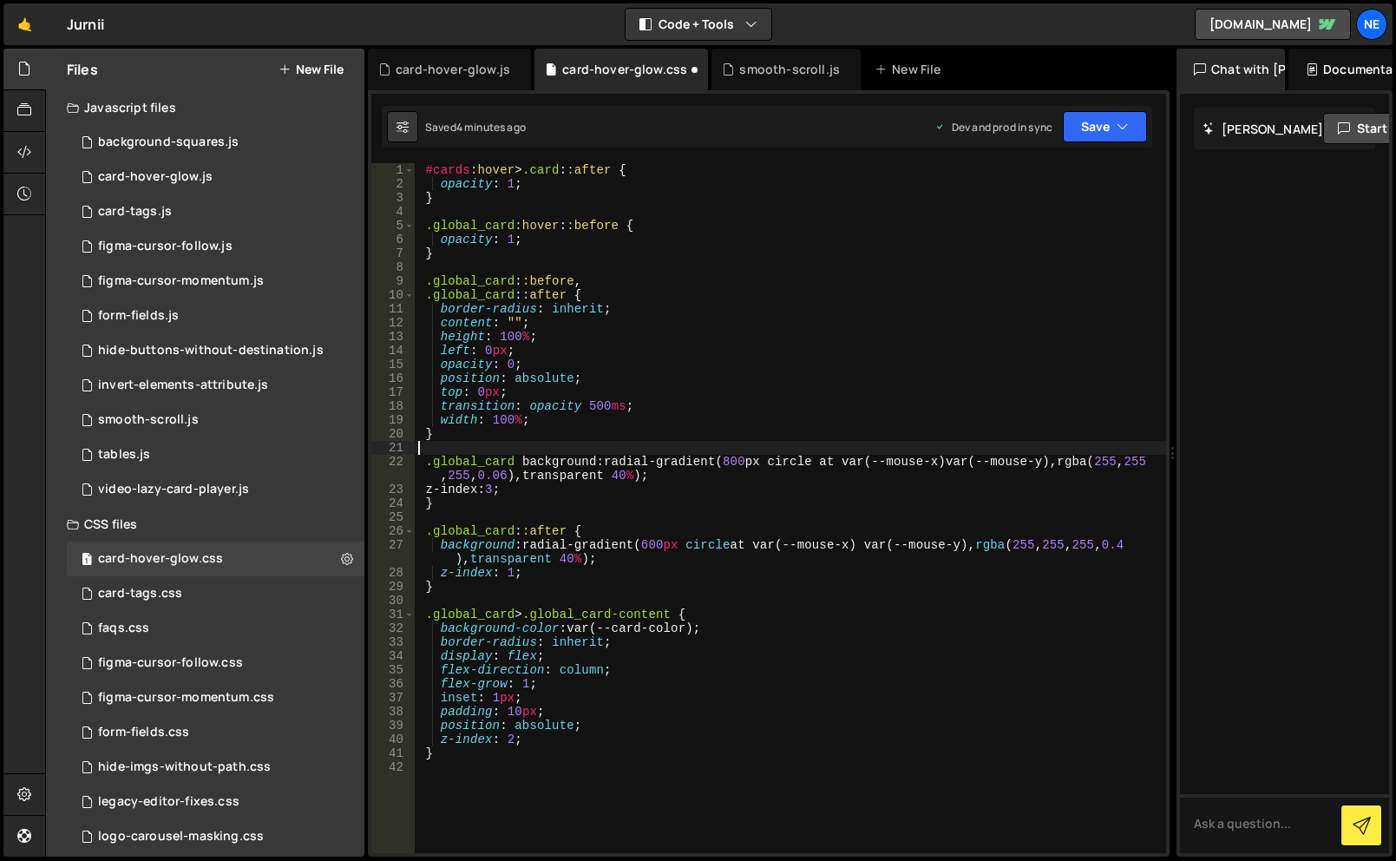
click at [514, 463] on div "#cards :hover > .card : :after { opacity : 1 ; } .global_card :hover : :before …" at bounding box center [790, 522] width 751 height 718
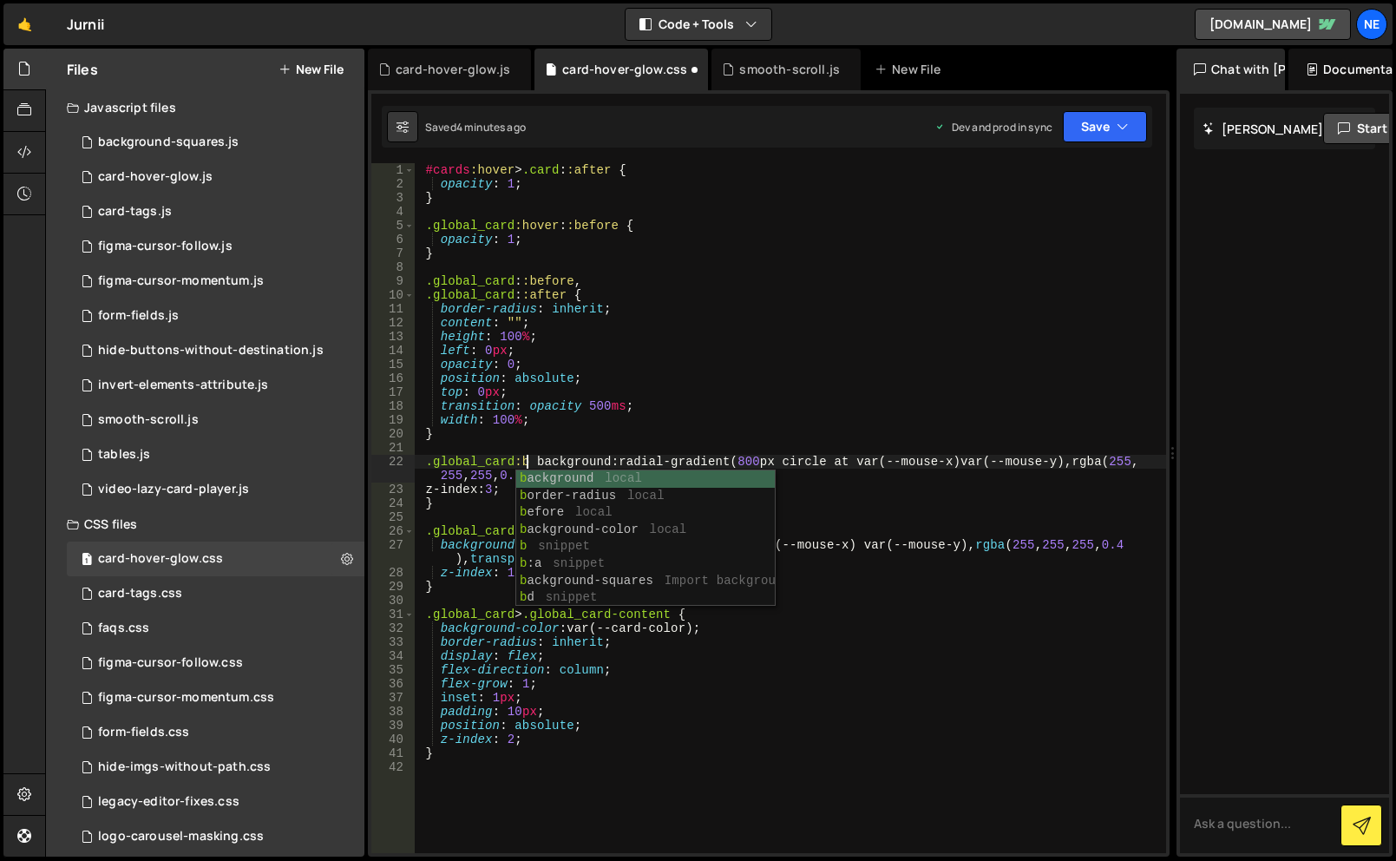
scroll to position [0, 8]
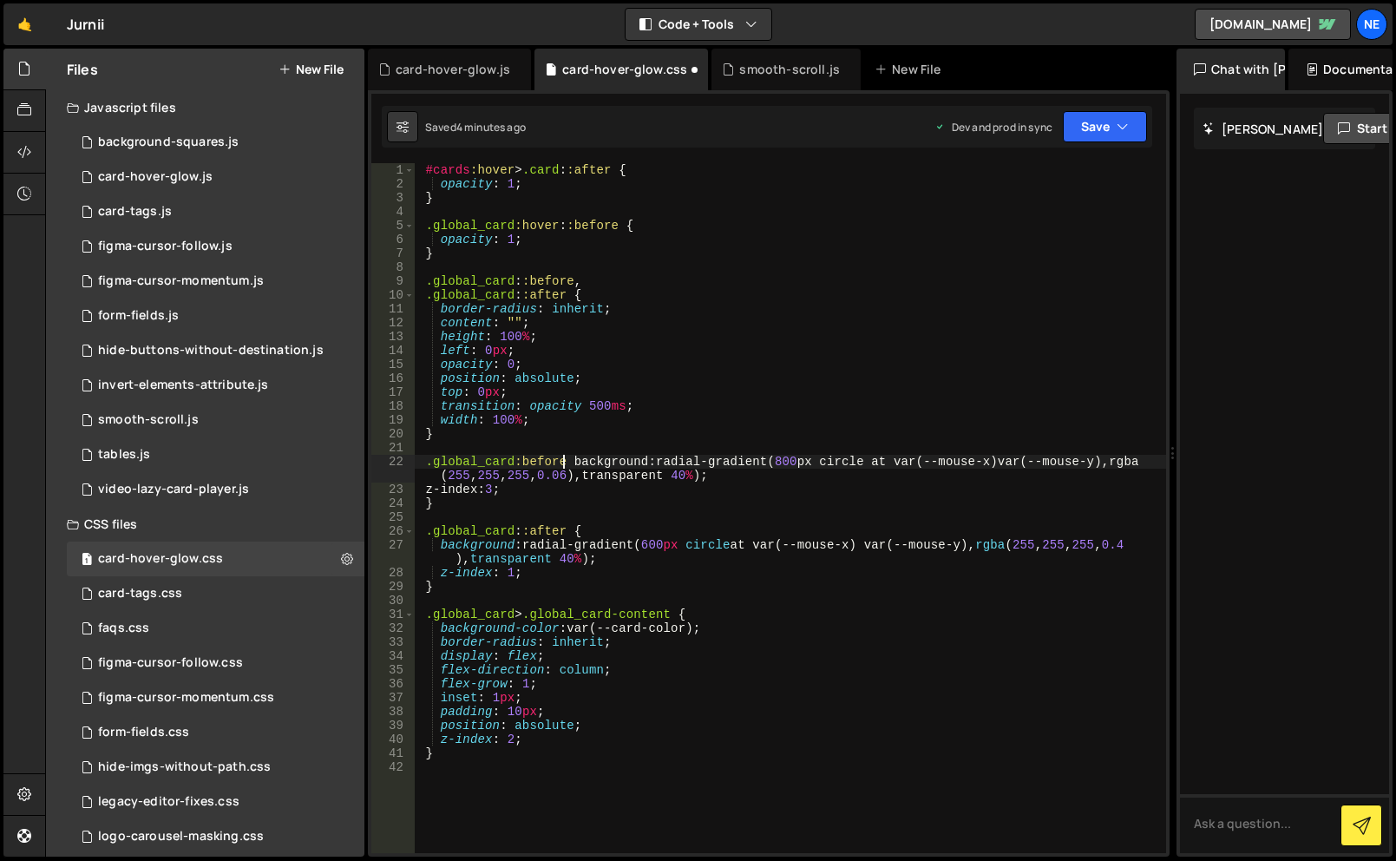
click at [589, 475] on div "#cards :hover > .card : :after { opacity : 1 ; } .global_card :hover : :before …" at bounding box center [790, 522] width 751 height 718
click at [570, 460] on div "#cards :hover > .card : :after { opacity : 1 ; } .global_card :hover : :before …" at bounding box center [790, 522] width 751 height 718
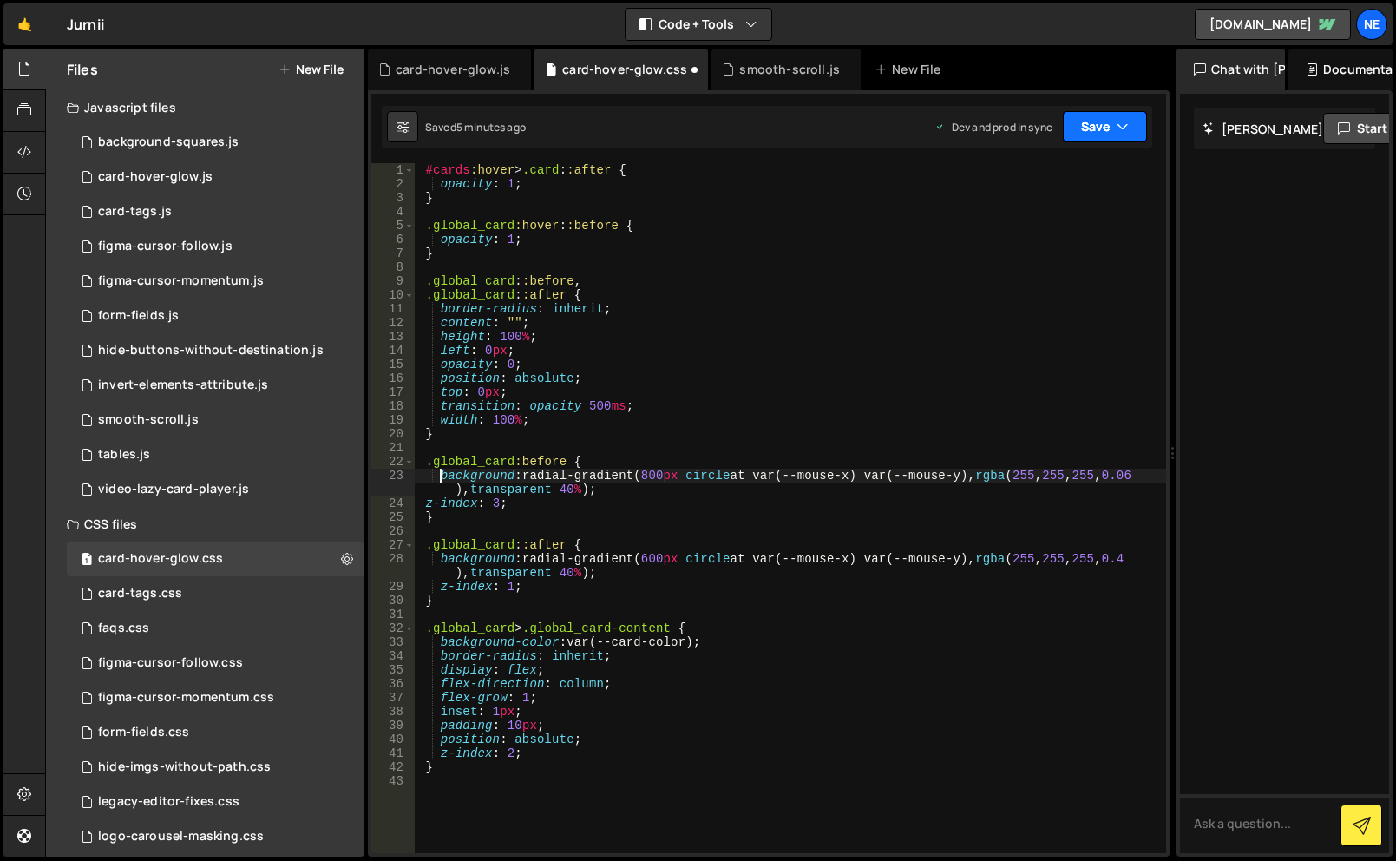
type textarea "background: radial-gradient(800px circle at var(--mouse-x) var(--mouse-y), rgba…"
click at [1088, 134] on button "Save" at bounding box center [1105, 126] width 84 height 31
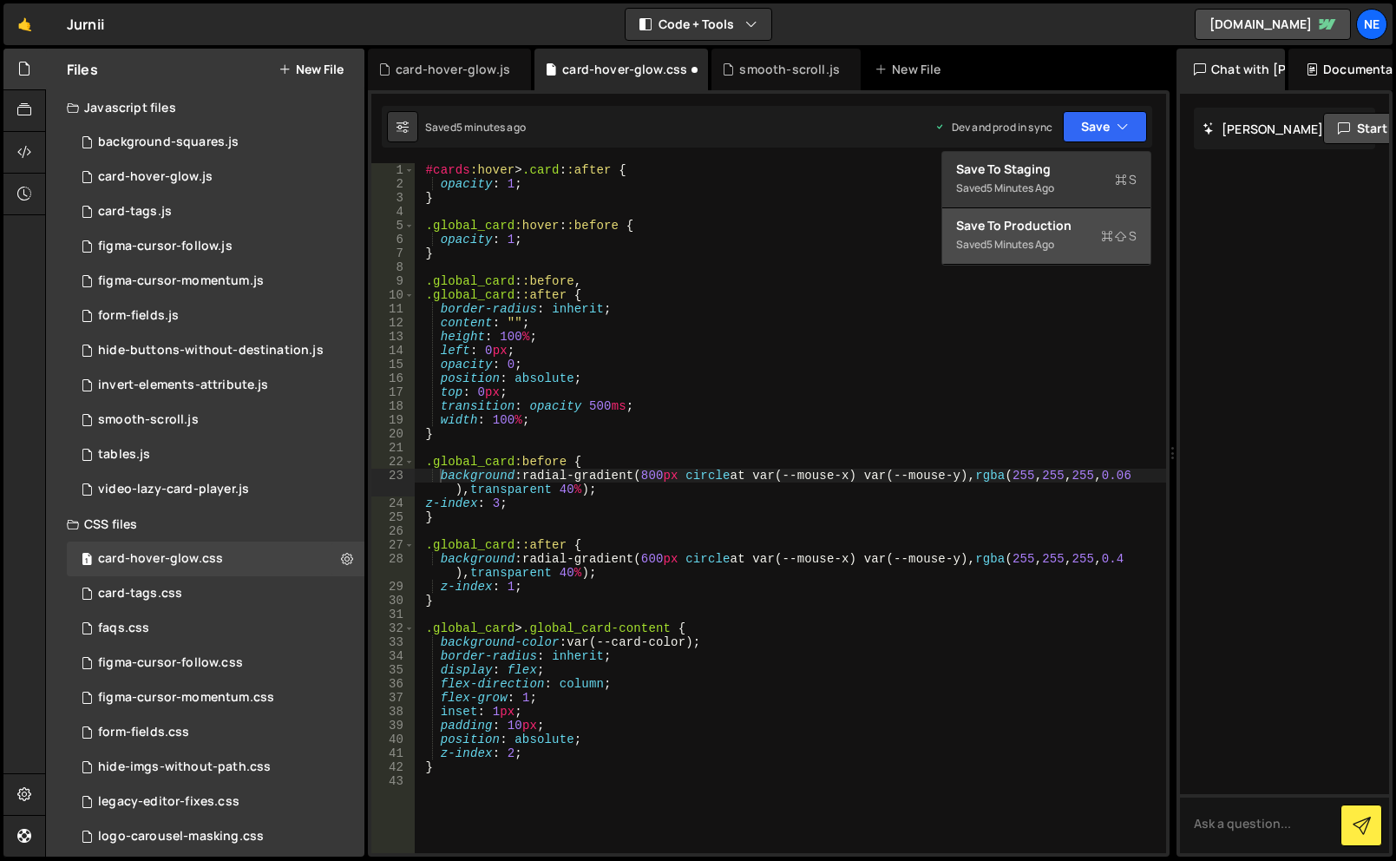
click at [1091, 229] on div "Save to Production S" at bounding box center [1046, 225] width 180 height 17
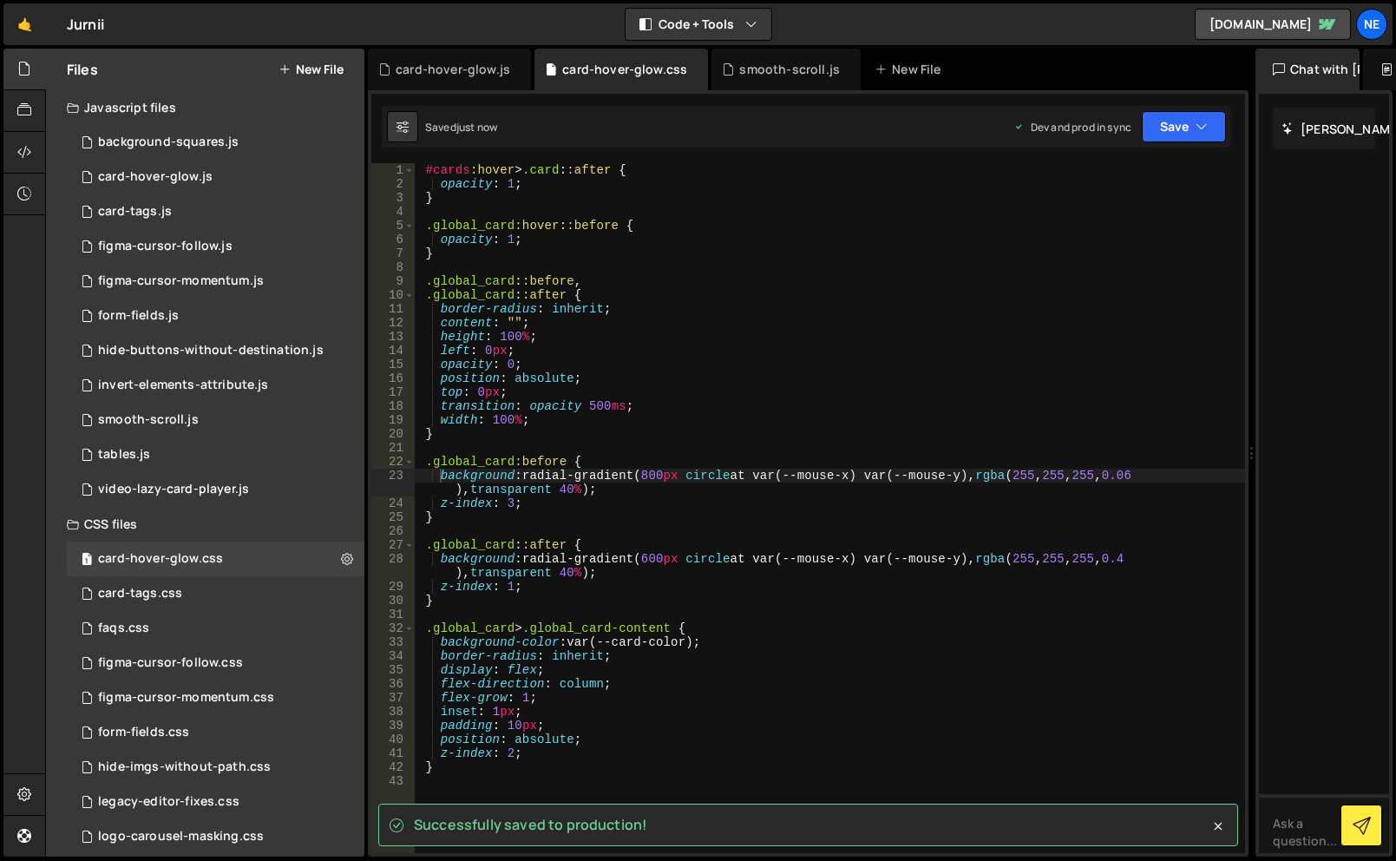
drag, startPoint x: 1170, startPoint y: 435, endPoint x: 1244, endPoint y: 435, distance: 73.8
click at [1244, 435] on div "Files New File Javascript files 1 background-squares.js 0 1 card-hover-glow.js …" at bounding box center [720, 453] width 1351 height 809
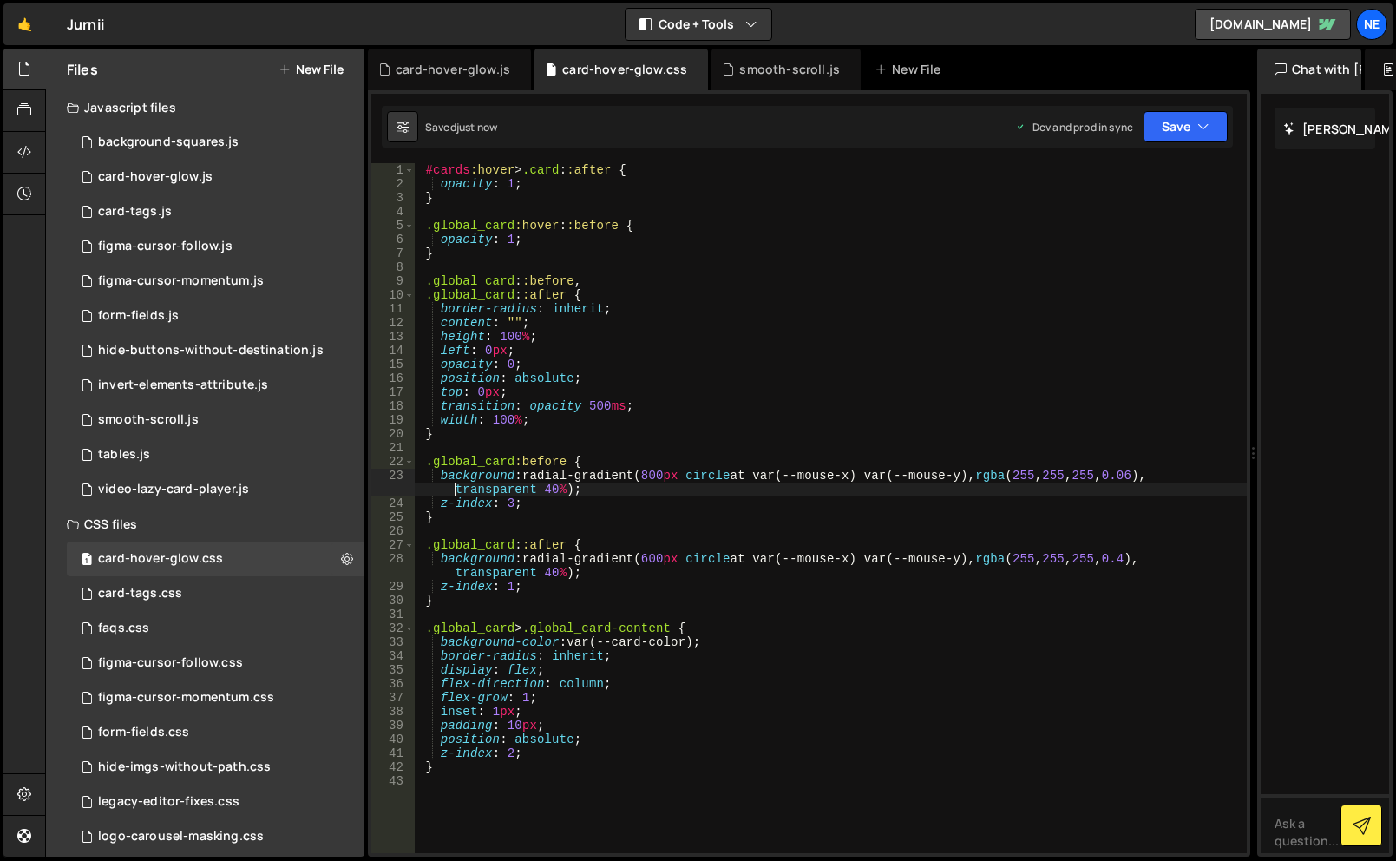
click at [457, 490] on div "#cards :hover > .card : :after { opacity : 1 ; } .global_card :hover : :before …" at bounding box center [831, 522] width 832 height 718
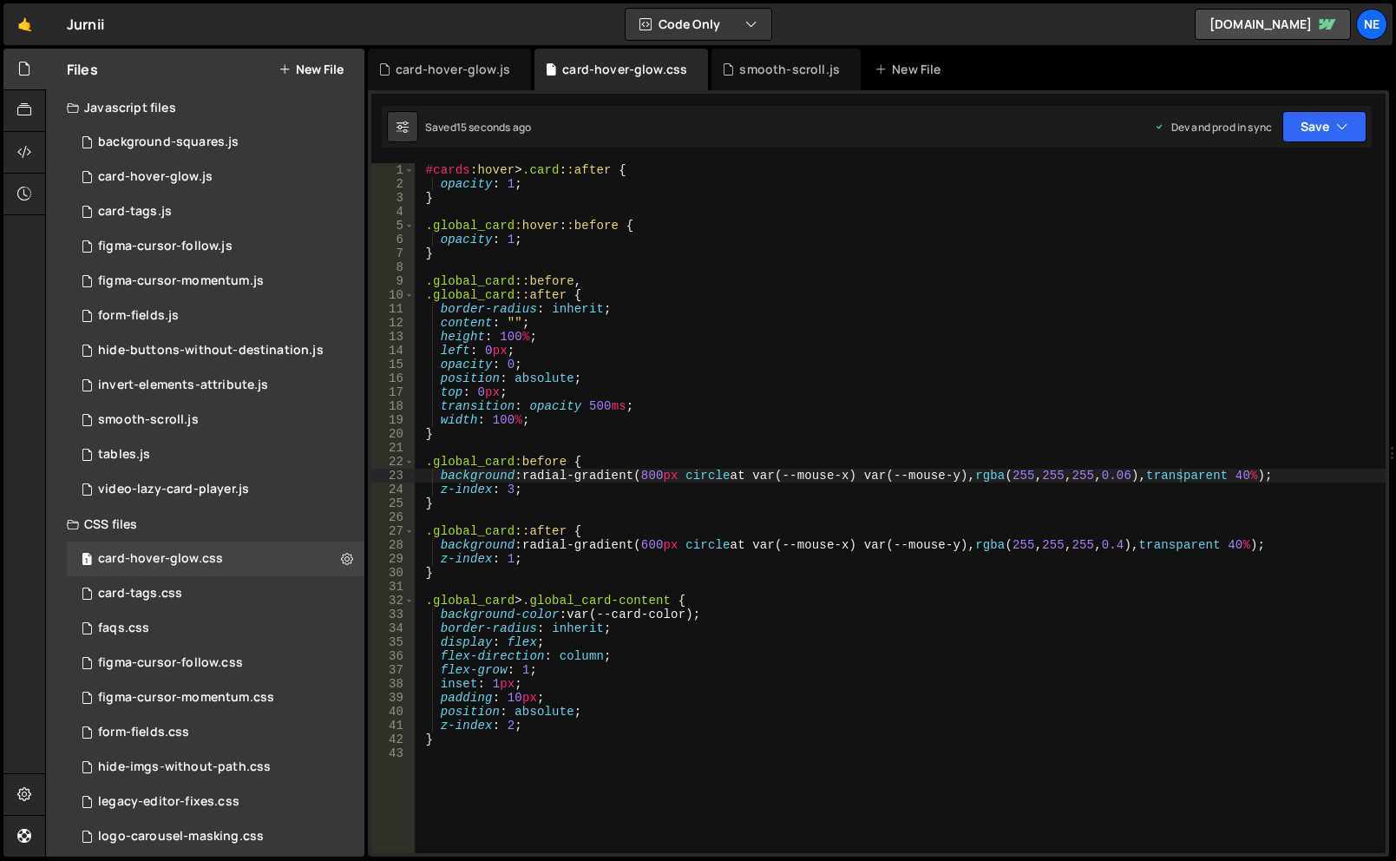
drag, startPoint x: 1253, startPoint y: 452, endPoint x: 1373, endPoint y: 451, distance: 119.8
click at [1373, 451] on div "Files New File Javascript files 1 background-squares.js 0 1 card-hover-glow.js …" at bounding box center [720, 453] width 1351 height 809
drag, startPoint x: 1388, startPoint y: 452, endPoint x: 1362, endPoint y: 455, distance: 27.0
click at [1362, 455] on div "Files New File Javascript files 1 background-squares.js 0 1 card-hover-glow.js …" at bounding box center [720, 453] width 1351 height 809
drag, startPoint x: 1389, startPoint y: 340, endPoint x: 1374, endPoint y: 340, distance: 15.6
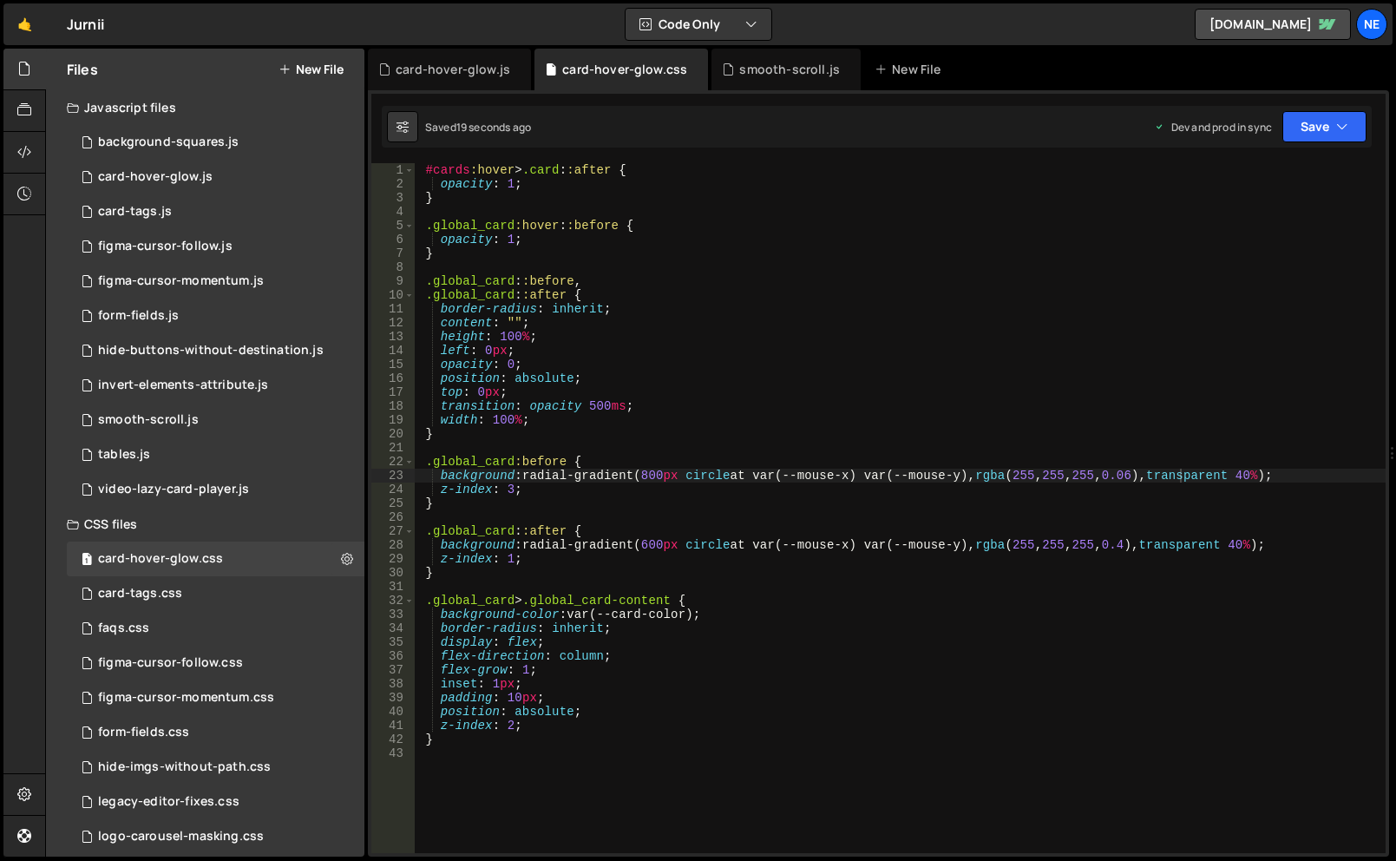
click at [1374, 340] on div "Files New File Javascript files 1 background-squares.js 0 1 card-hover-glow.js …" at bounding box center [720, 453] width 1351 height 809
drag, startPoint x: 1394, startPoint y: 345, endPoint x: 1381, endPoint y: 366, distance: 25.3
click at [1366, 352] on div "Files New File Javascript files 1 background-squares.js 0 1 card-hover-glow.js …" at bounding box center [720, 453] width 1351 height 809
click at [1381, 463] on div "1 2 3 4 5 6 7 8 9 10 11 12 13 14 15 16 17 18 19 20 21 22 23 24 25 26 27 28 29 3…" at bounding box center [878, 473] width 1021 height 766
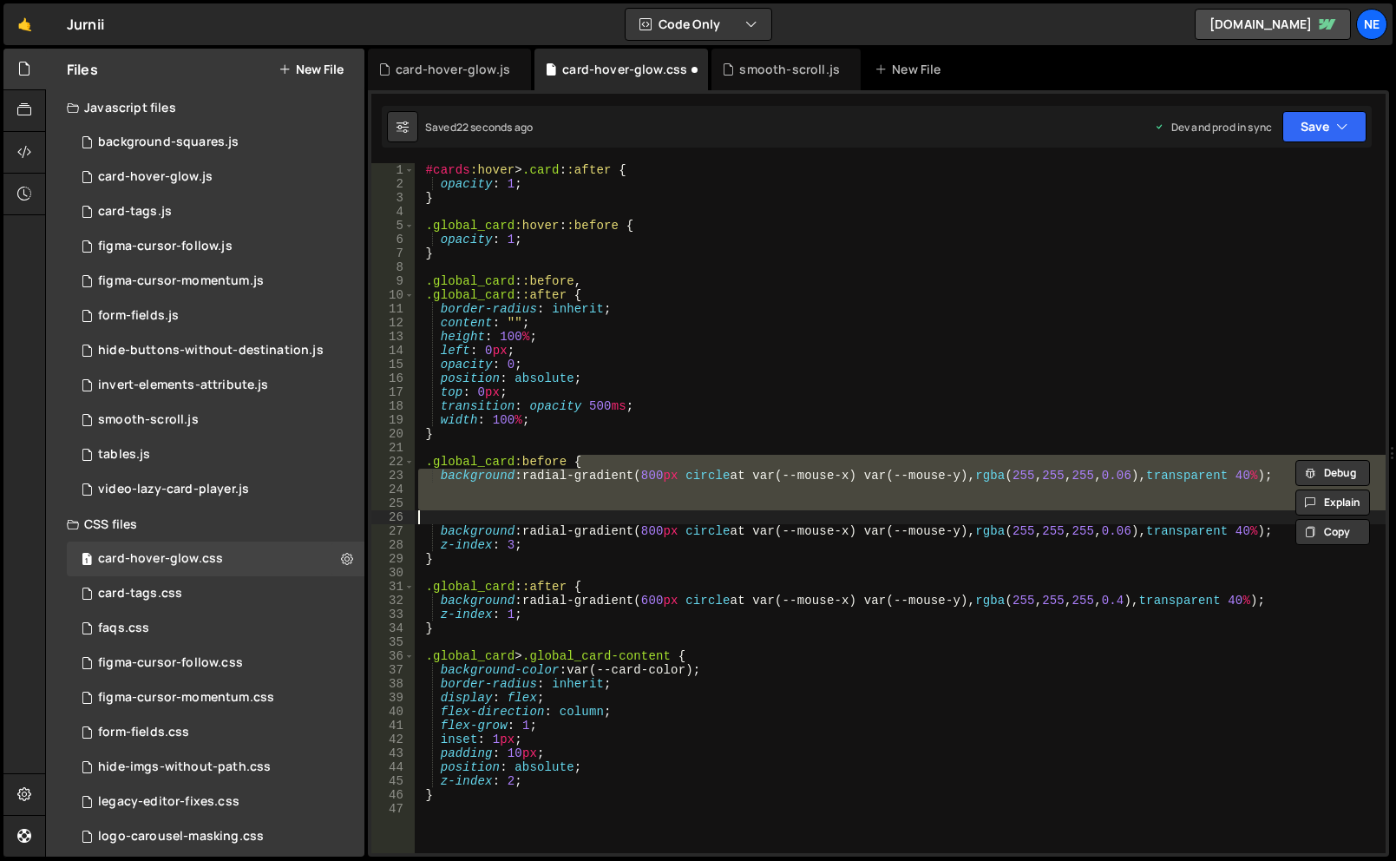
scroll to position [0, 0]
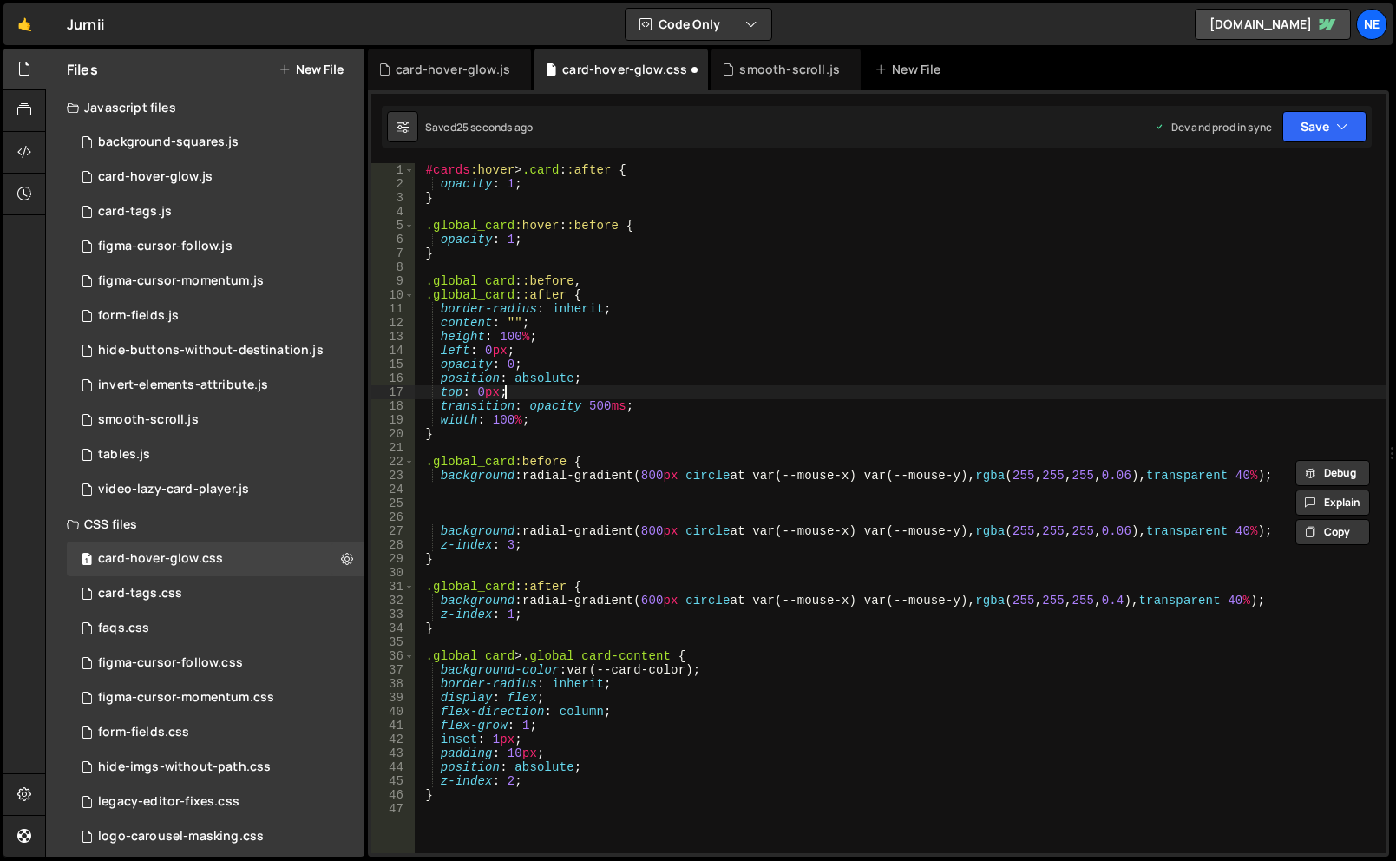
click at [1358, 386] on div "#cards :hover > .card : :after { opacity : 1 ; } .global_card :hover : :before …" at bounding box center [900, 522] width 971 height 718
click at [1086, 372] on div "#cards :hover > .card : :after { opacity : 1 ; } .global_card :hover : :before …" at bounding box center [900, 522] width 971 height 718
type textarea "position: absolute;"
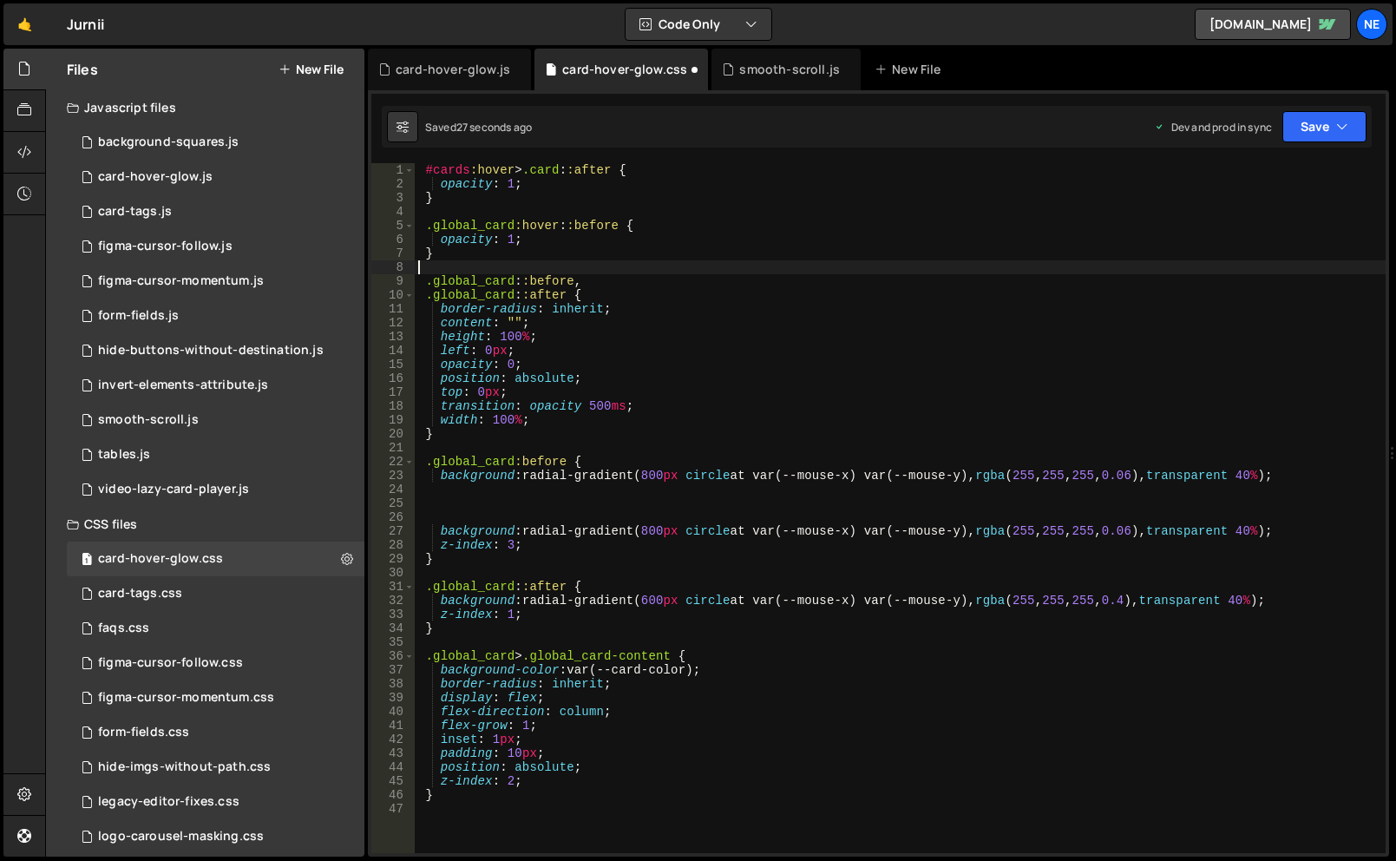
click at [778, 272] on div "#cards :hover > .card : :after { opacity : 1 ; } .global_card :hover : :before …" at bounding box center [900, 522] width 971 height 718
click at [703, 26] on button "Code Only" at bounding box center [699, 24] width 146 height 31
click at [699, 87] on button "Code + Tools" at bounding box center [700, 93] width 146 height 31
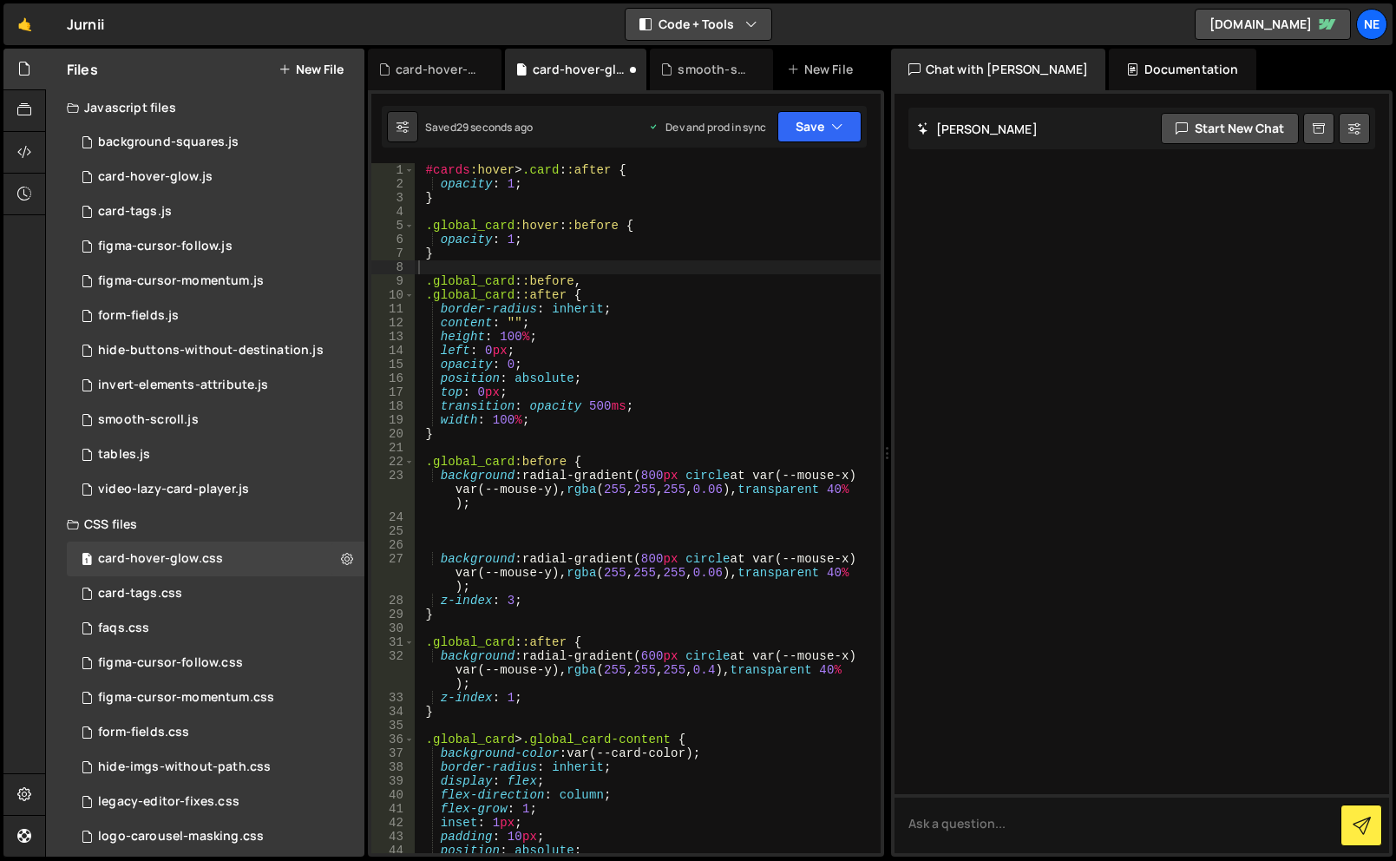
click at [702, 26] on button "Code + Tools" at bounding box center [699, 24] width 146 height 31
click at [712, 56] on button "Code Only" at bounding box center [700, 62] width 146 height 31
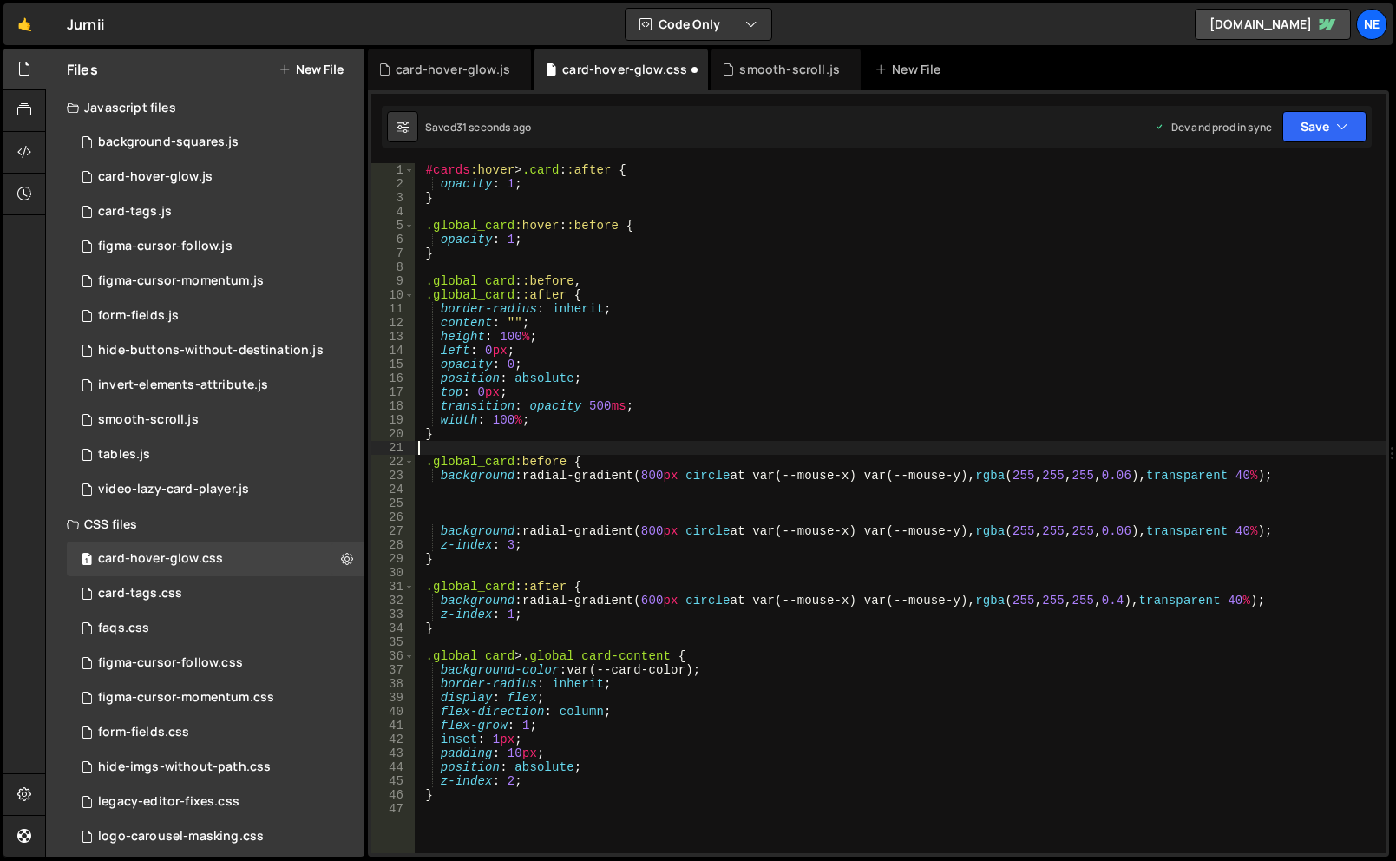
click at [690, 443] on div "#cards :hover > .card : :after { opacity : 1 ; } .global_card :hover : :before …" at bounding box center [900, 522] width 971 height 718
click at [564, 499] on div "#cards :hover > .card : :after { opacity : 1 ; } .global_card :hover : :before …" at bounding box center [900, 522] width 971 height 718
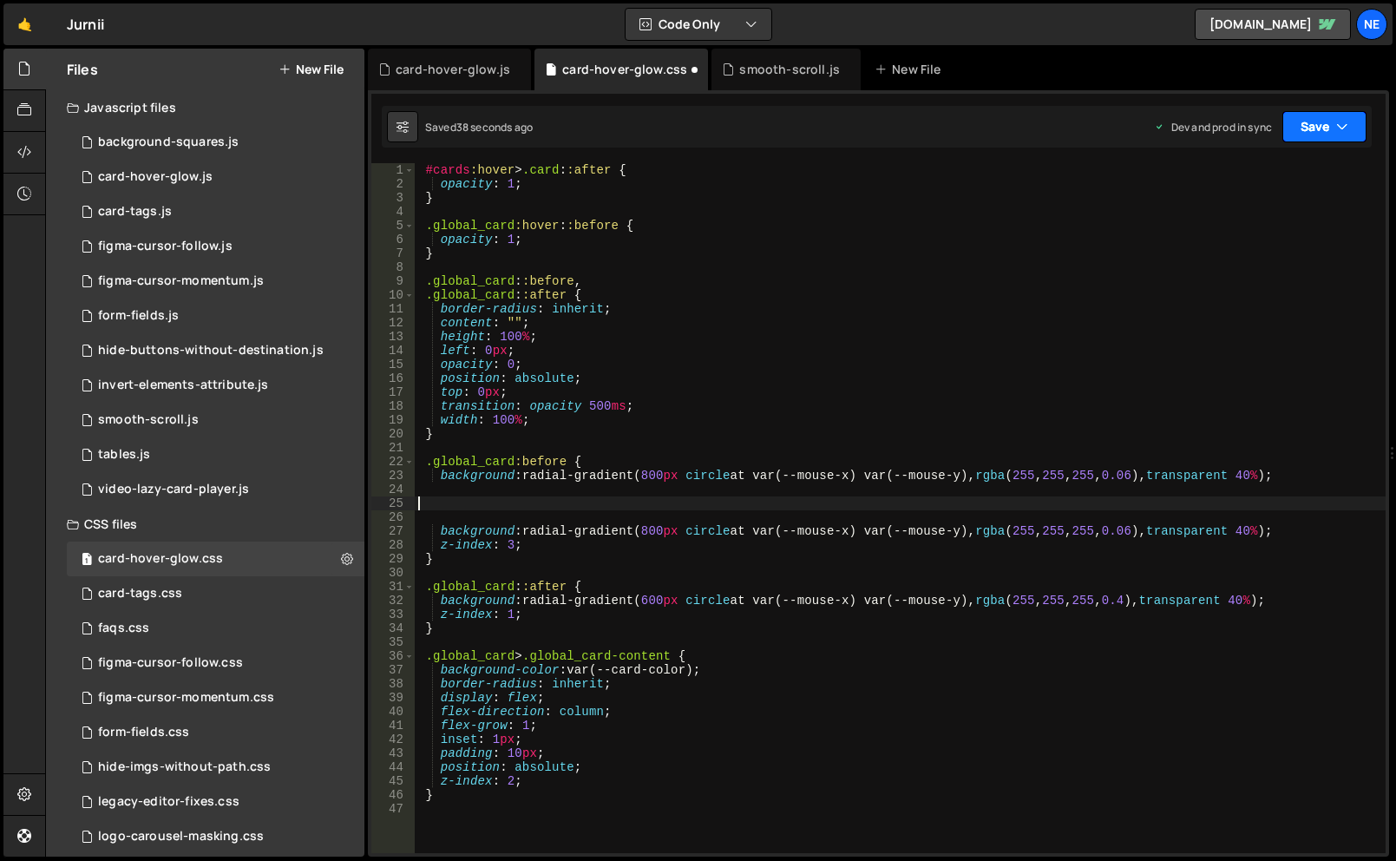
click at [1312, 131] on button "Save" at bounding box center [1325, 126] width 84 height 31
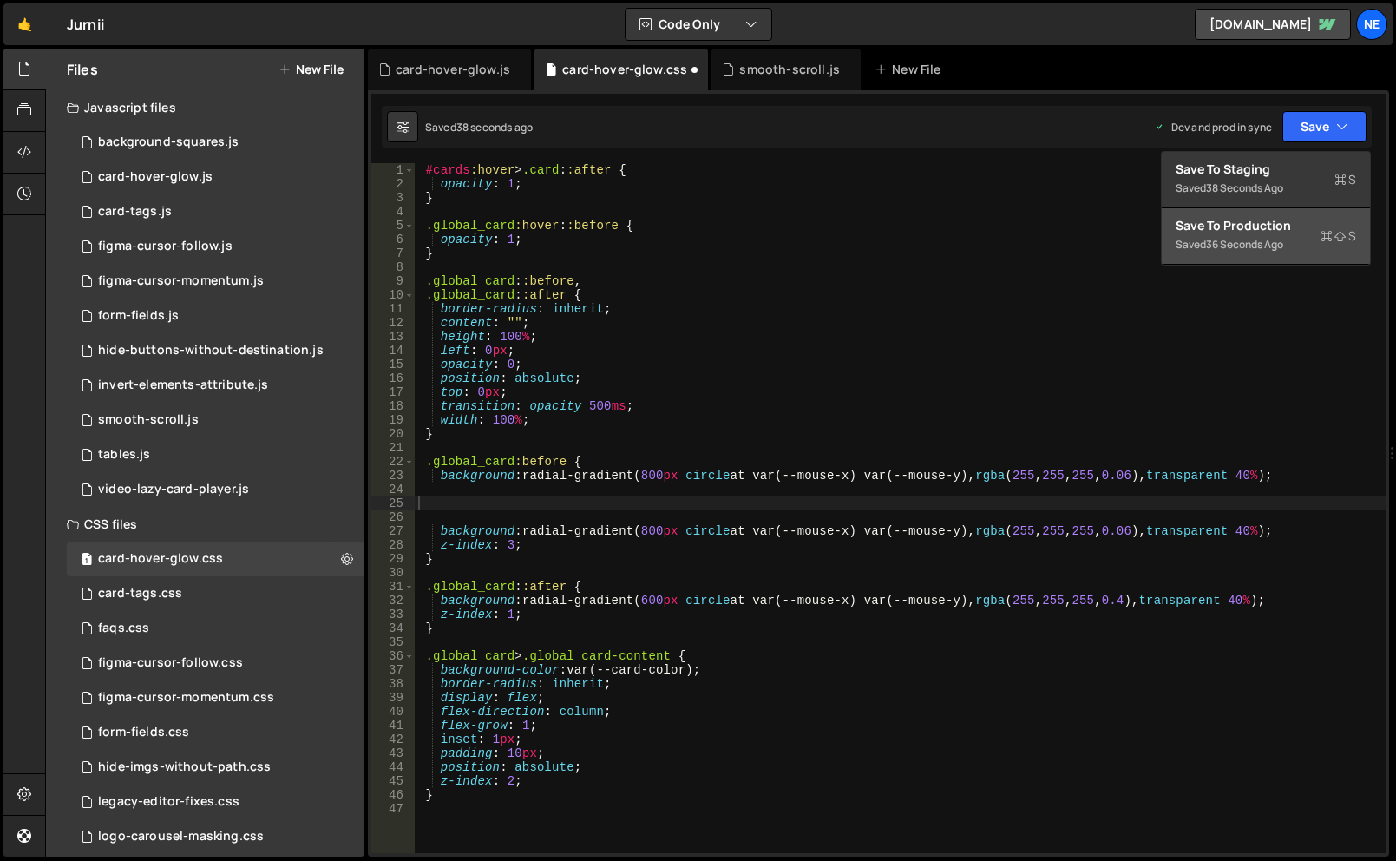
click at [1273, 226] on div "Save to Production S" at bounding box center [1266, 225] width 180 height 17
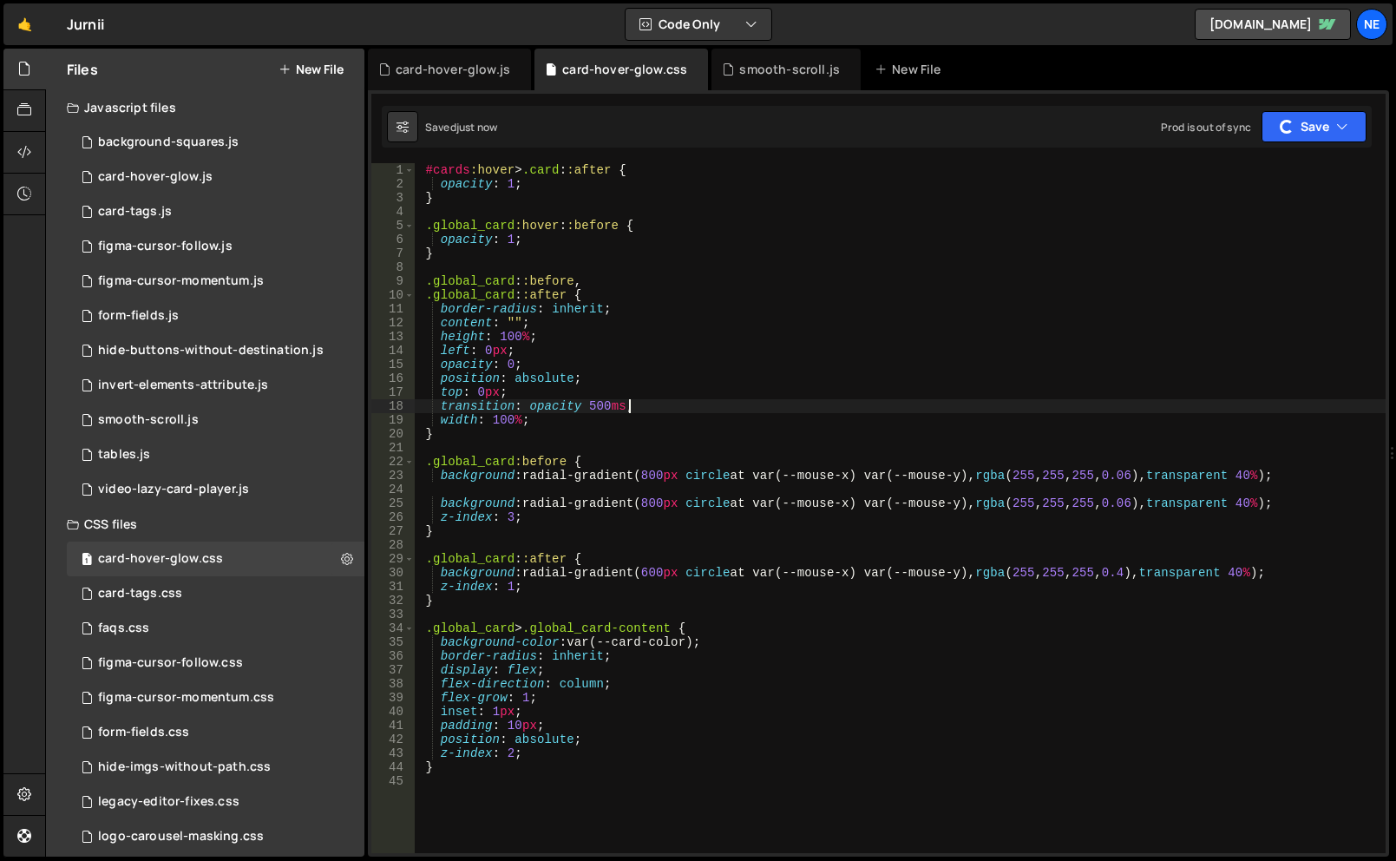
click at [799, 404] on div "#cards :hover > .card : :after { opacity : 1 ; } .global_card :hover : :before …" at bounding box center [900, 522] width 971 height 718
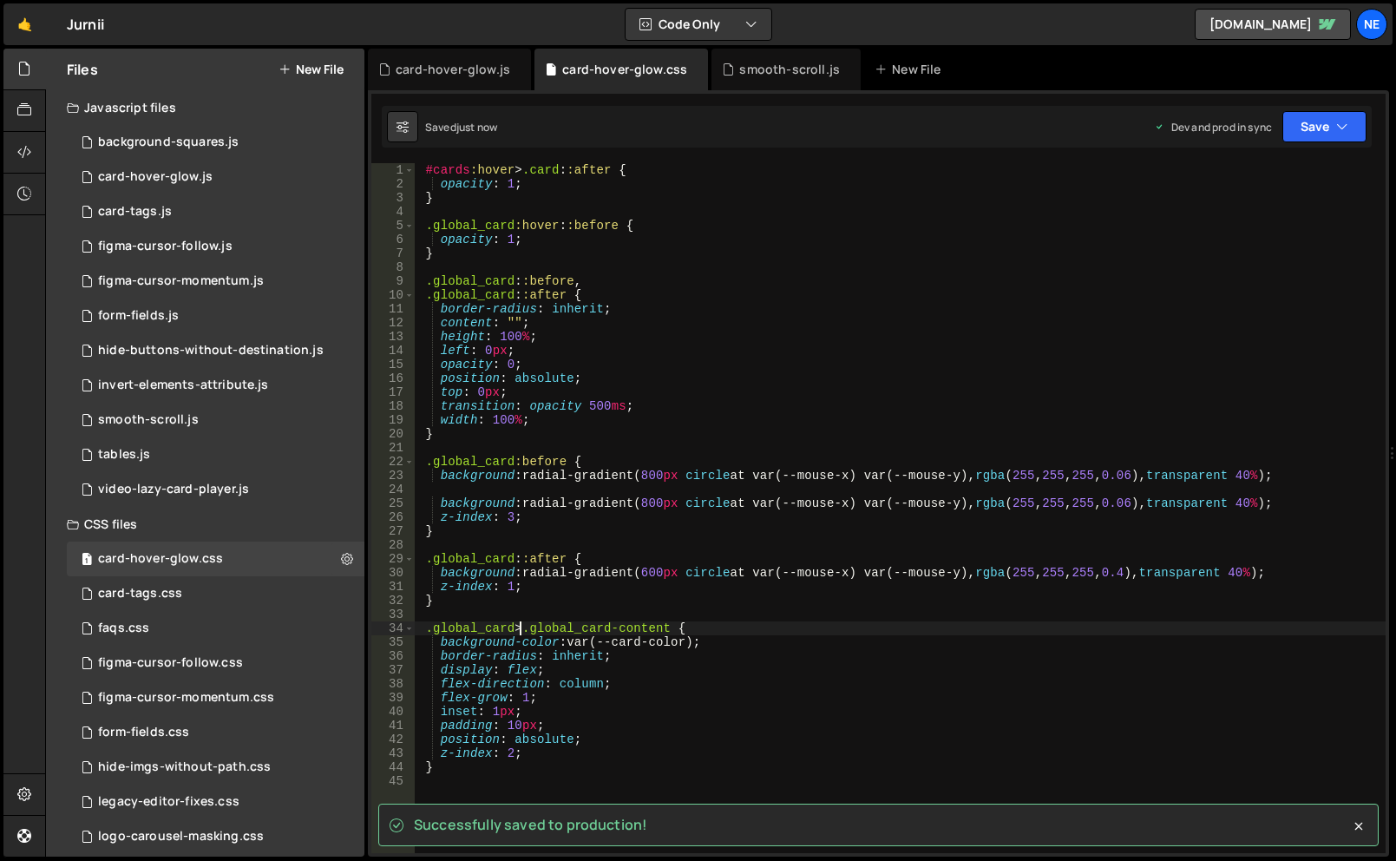
click at [518, 630] on div "#cards :hover > .card : :after { opacity : 1 ; } .global_card :hover : :before …" at bounding box center [900, 522] width 971 height 718
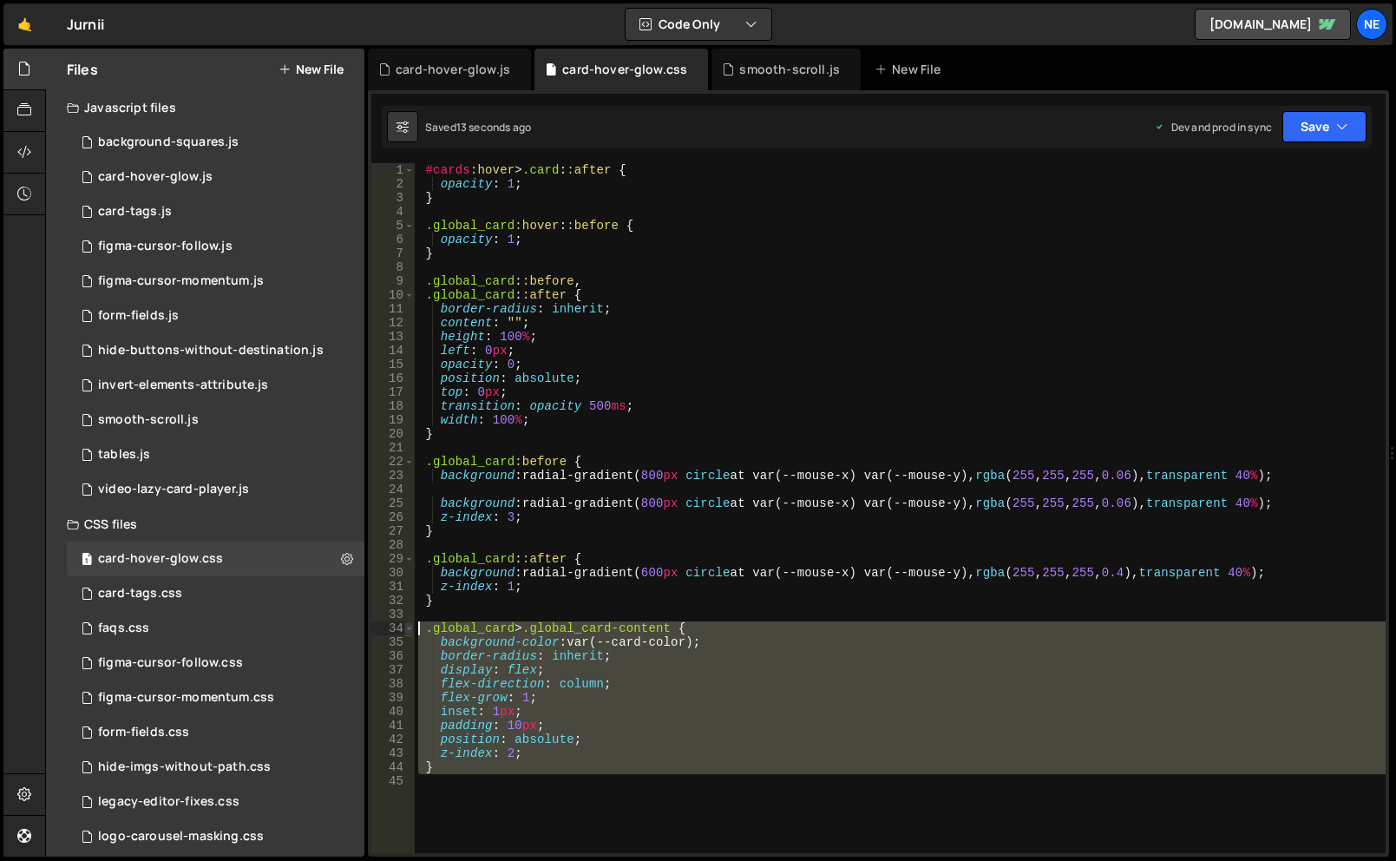
drag, startPoint x: 487, startPoint y: 776, endPoint x: 410, endPoint y: 626, distance: 168.8
click at [410, 626] on div ".global_card>.global_card-content { 1 2 3 4 5 6 7 8 9 10 11 12 13 14 15 16 17 1…" at bounding box center [878, 508] width 1014 height 690
type textarea ".global_card>.global_card-content { background-color: var(--card-color);"
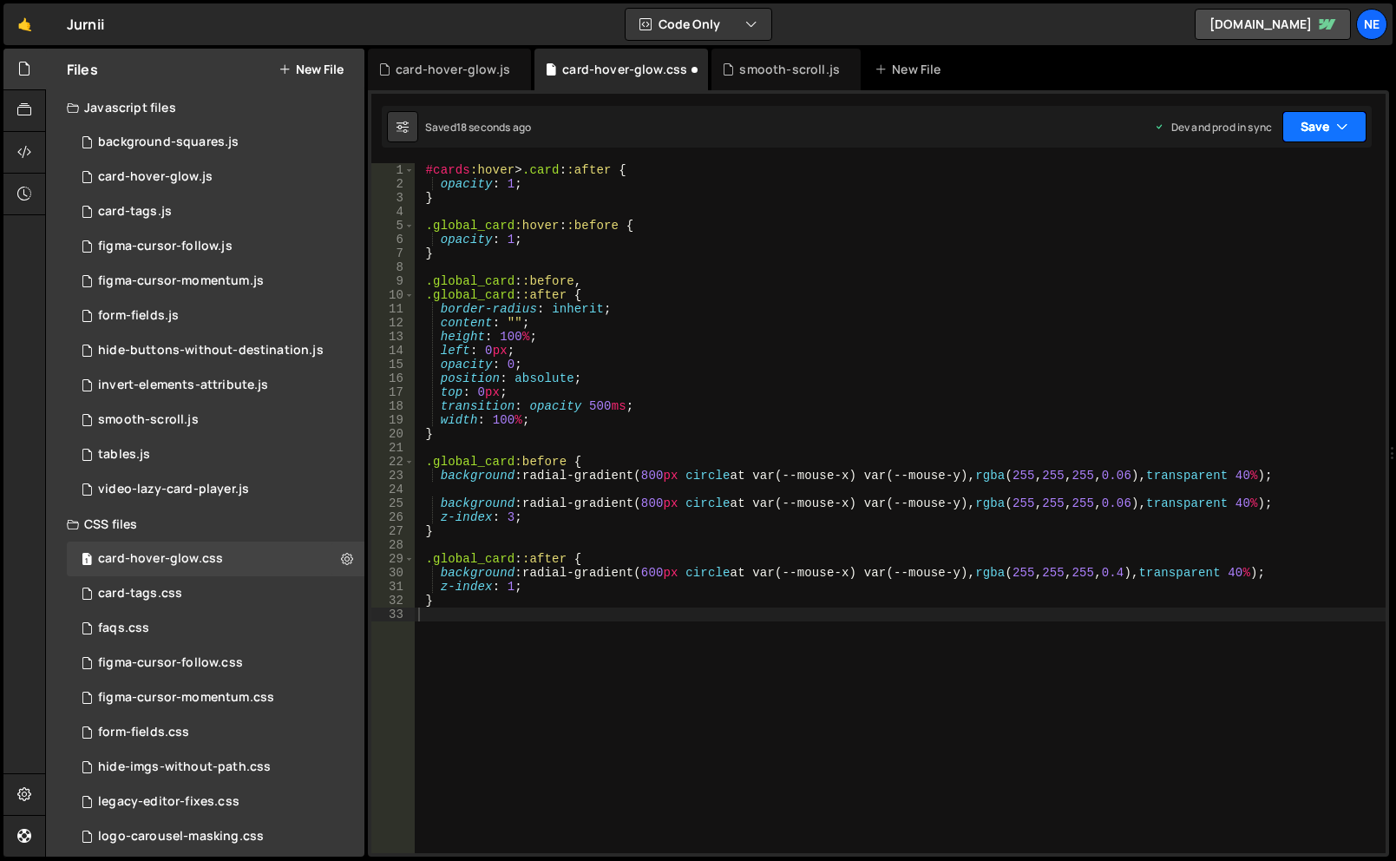
drag, startPoint x: 1345, startPoint y: 120, endPoint x: 1342, endPoint y: 149, distance: 29.7
click at [1345, 120] on icon "button" at bounding box center [1342, 126] width 12 height 17
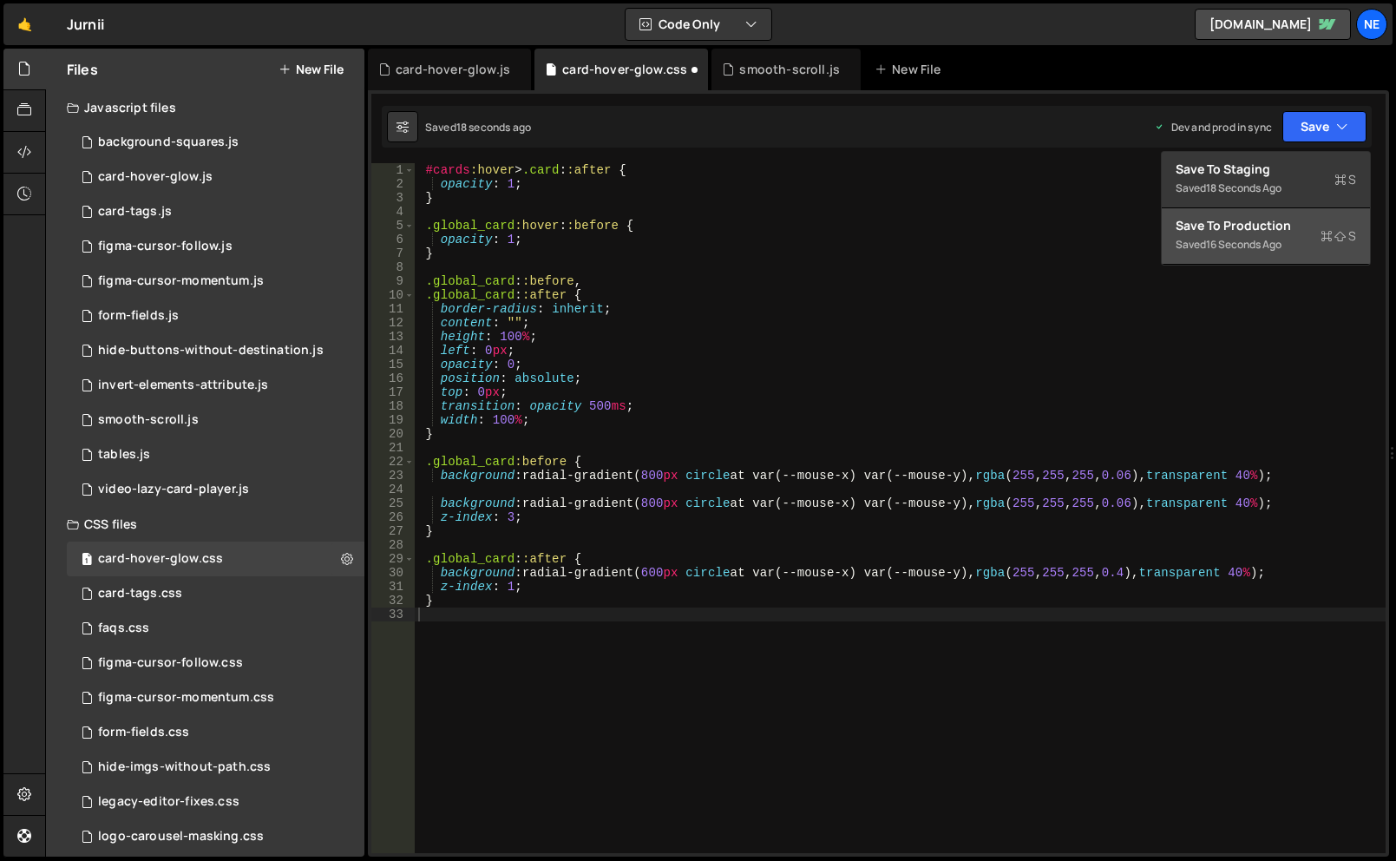
click at [1322, 238] on icon at bounding box center [1327, 235] width 12 height 17
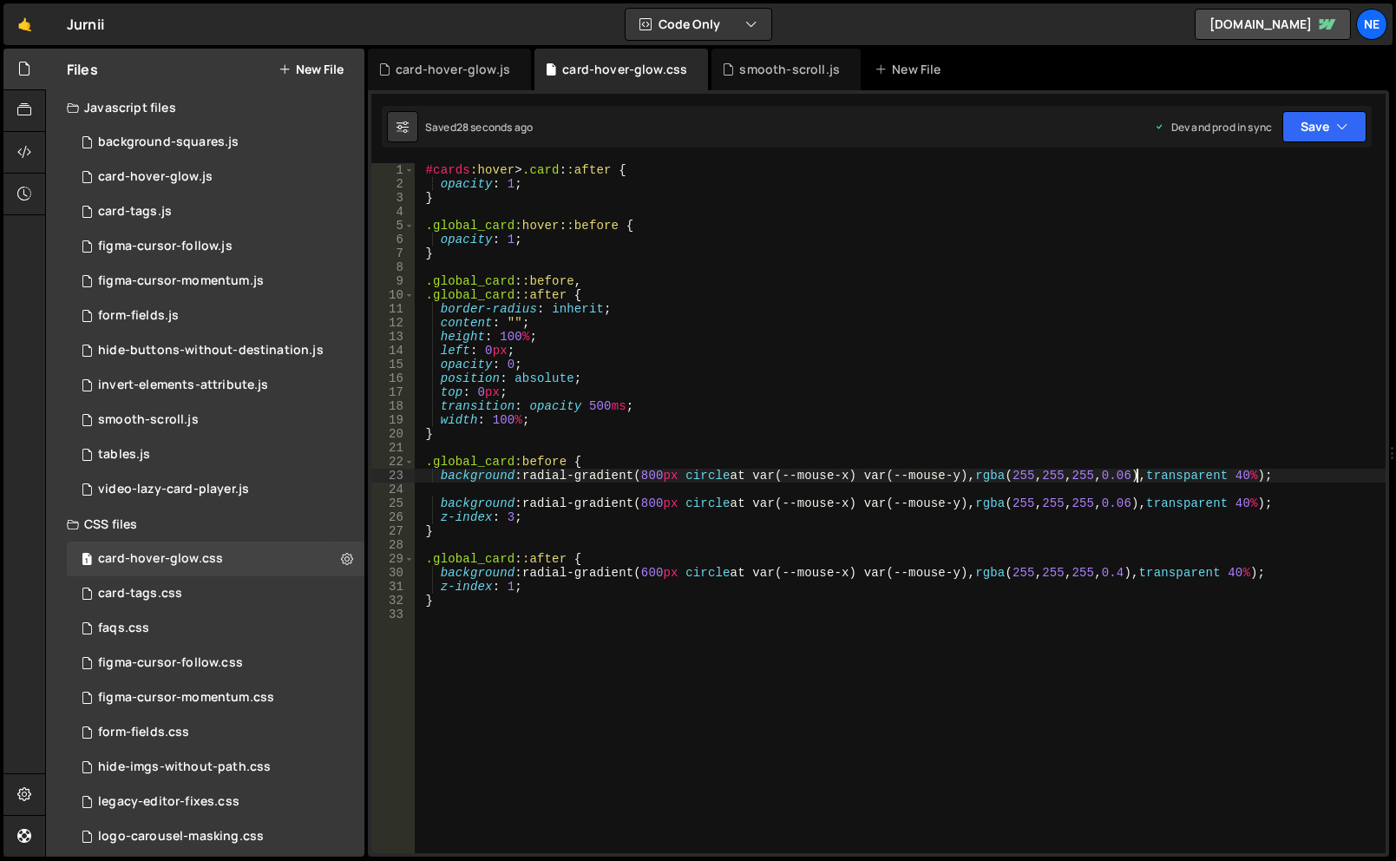
drag, startPoint x: 1139, startPoint y: 477, endPoint x: 1165, endPoint y: 475, distance: 27.0
click at [1139, 477] on div "#cards :hover > .card : :after { opacity : 1 ; } .global_card :hover : :before …" at bounding box center [900, 522] width 971 height 718
type textarea "background: radial-gradient(800px circle at var(--mouse-x) var(--mouse-y), rgba…"
click at [1330, 125] on button "Save" at bounding box center [1325, 126] width 84 height 31
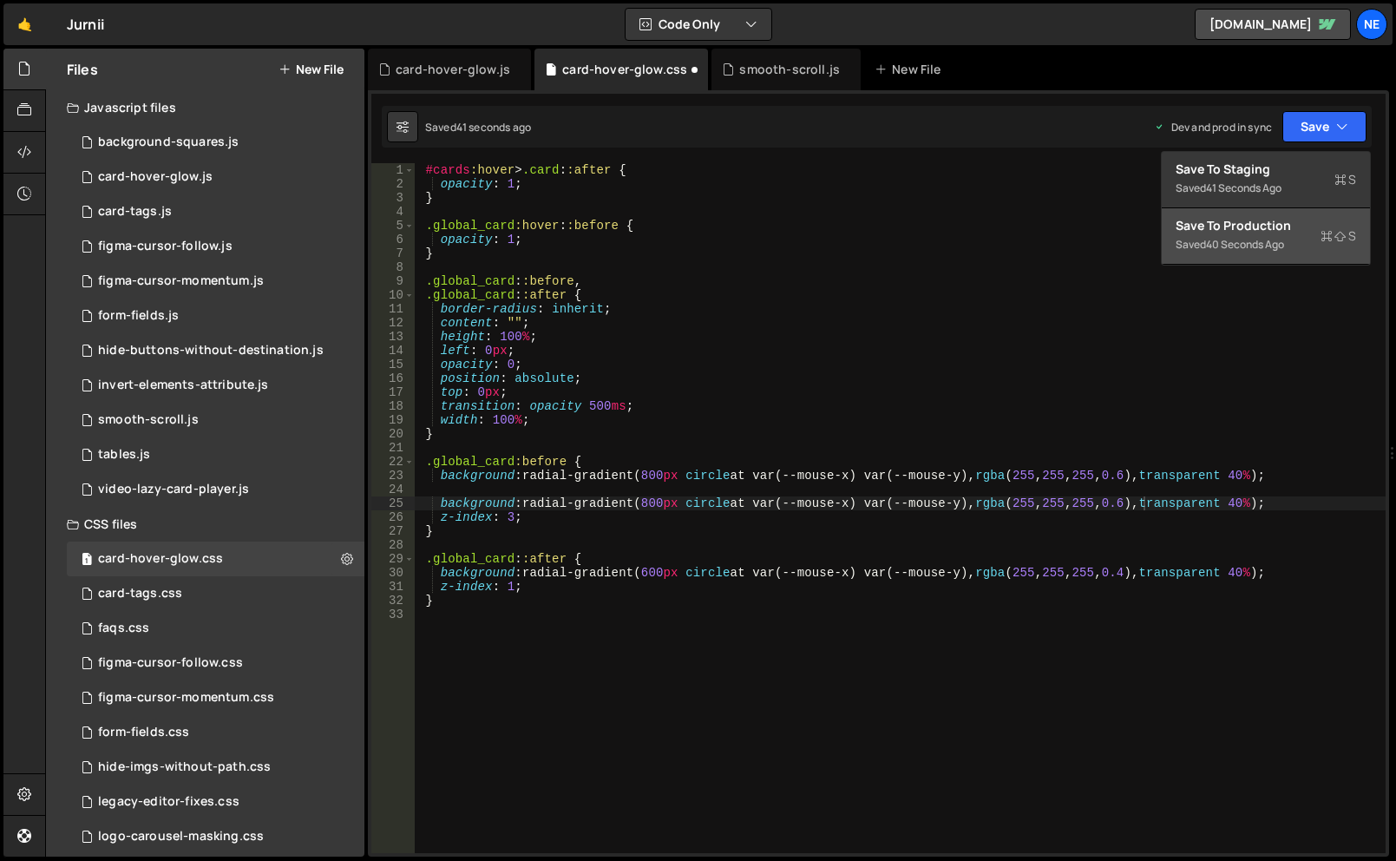
click at [1285, 259] on button "Save to Production S Saved 40 seconds ago" at bounding box center [1266, 236] width 208 height 56
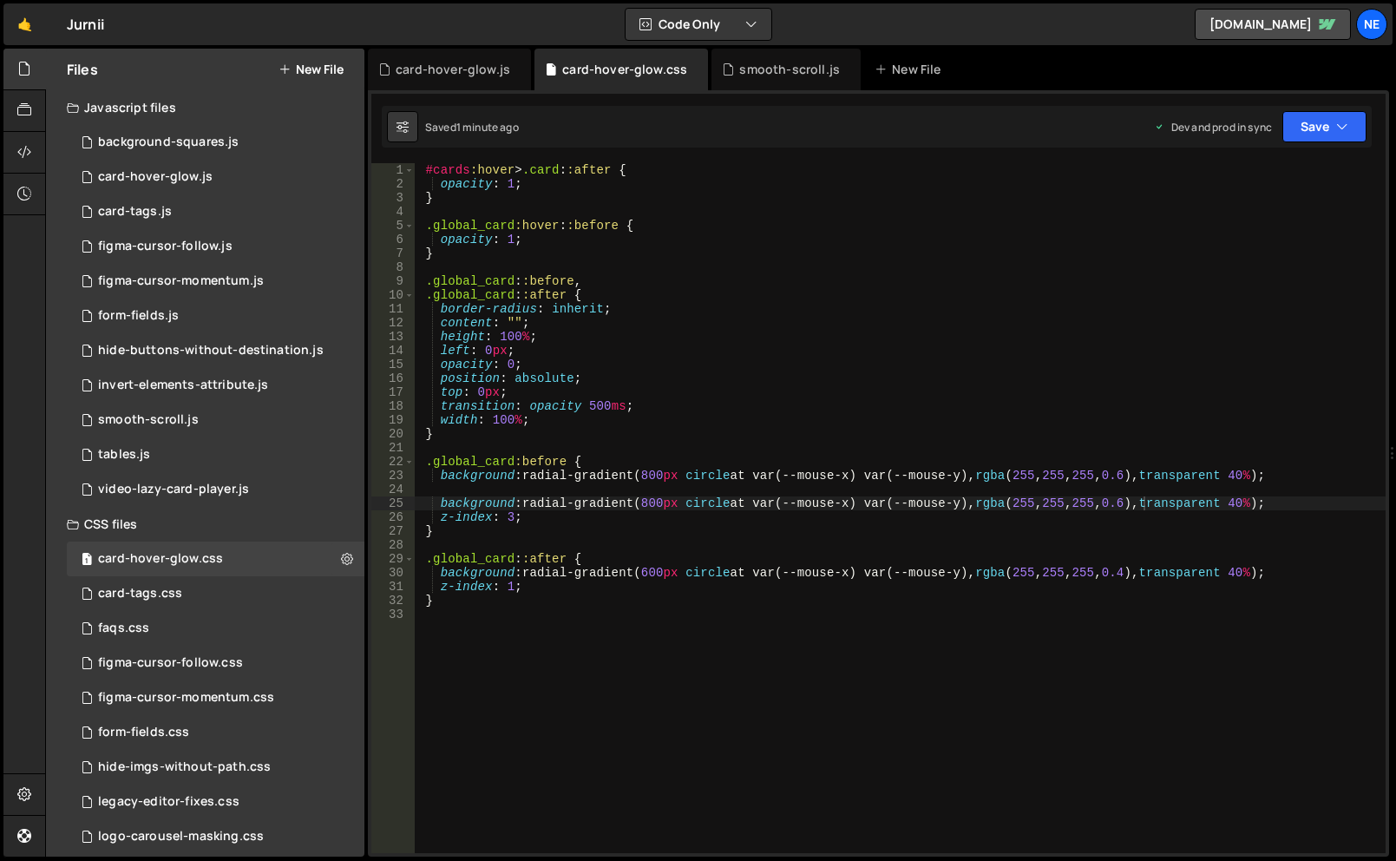
click at [486, 481] on div "#cards :hover > .card : :after { opacity : 1 ; } .global_card :hover : :before …" at bounding box center [900, 522] width 971 height 718
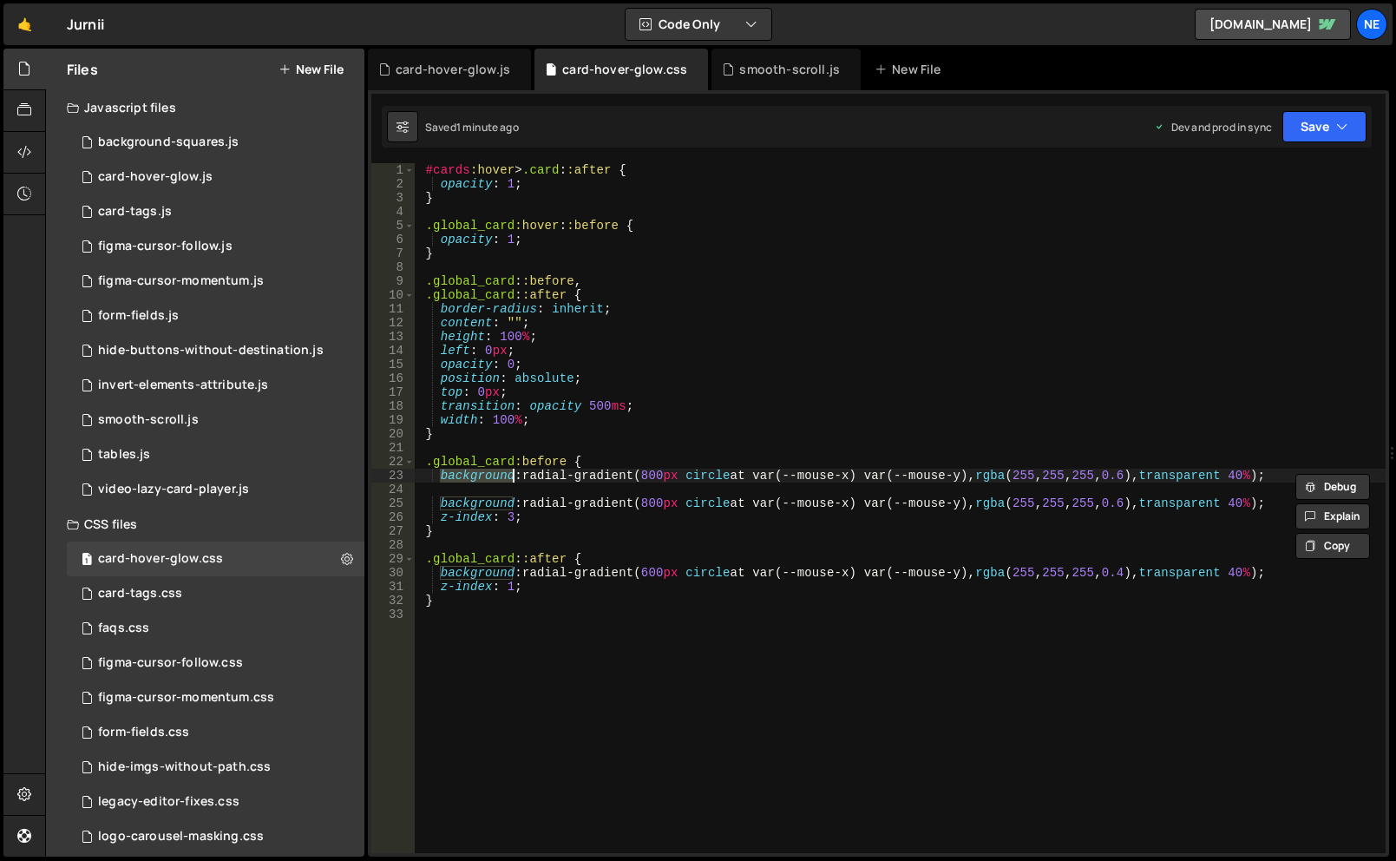
click at [486, 481] on div "#cards :hover > .card : :after { opacity : 1 ; } .global_card :hover : :before …" at bounding box center [900, 522] width 971 height 718
type textarea "background: radial-gradient(800px circle at var(--mouse-x) var(--mouse-y), rgba…"
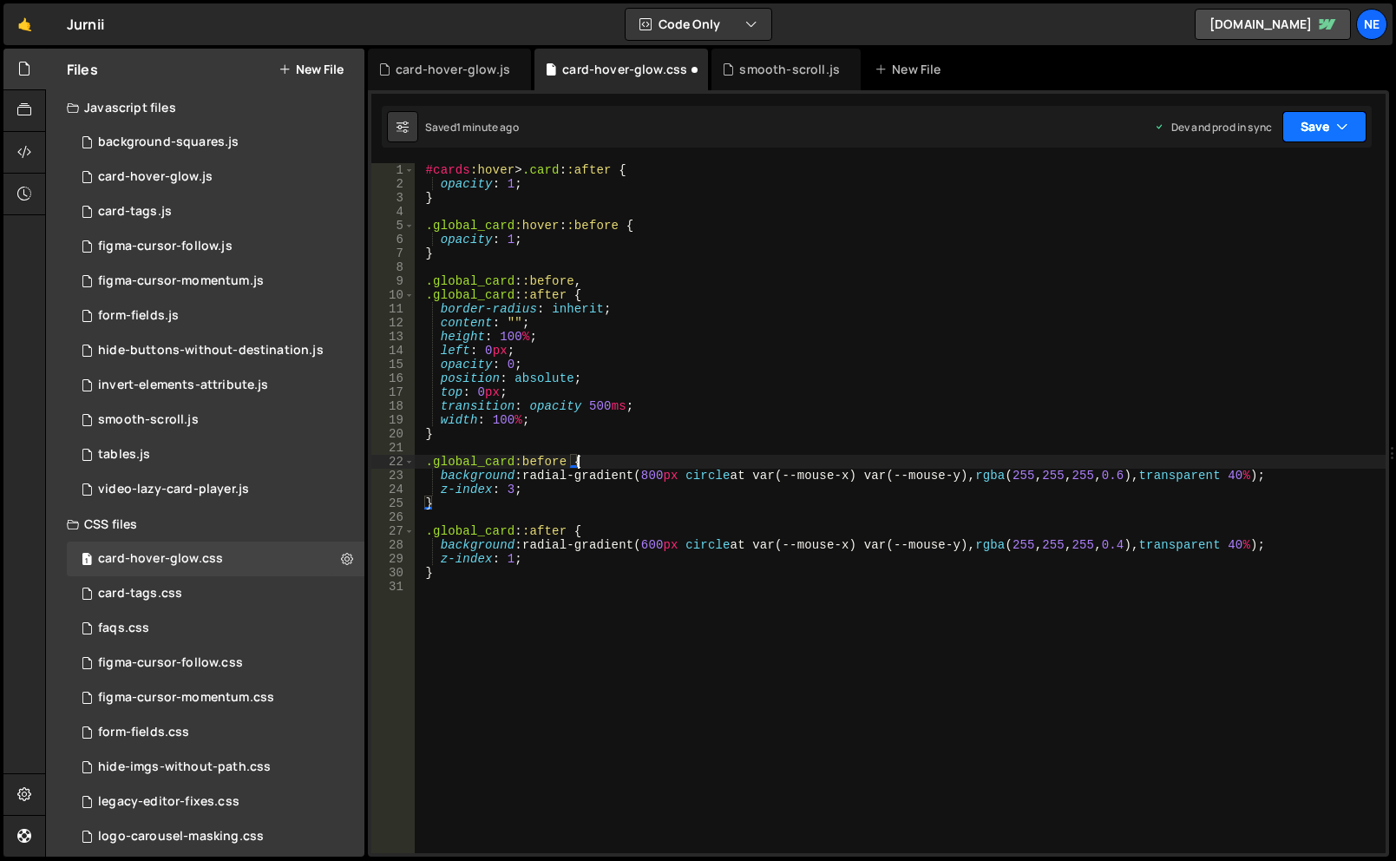
click at [1316, 127] on button "Save" at bounding box center [1325, 126] width 84 height 31
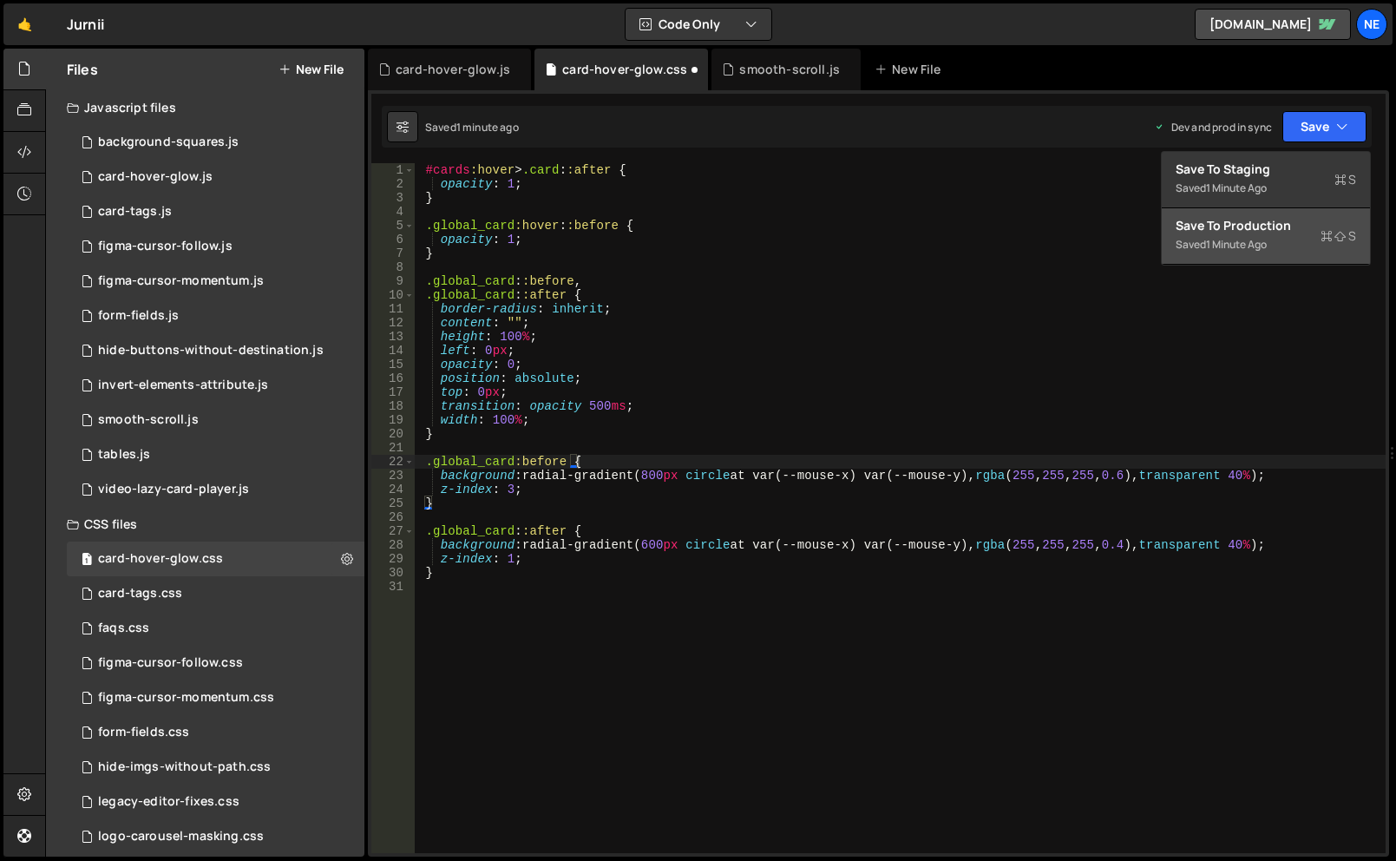
click at [1286, 232] on div "Save to Production S" at bounding box center [1266, 225] width 180 height 17
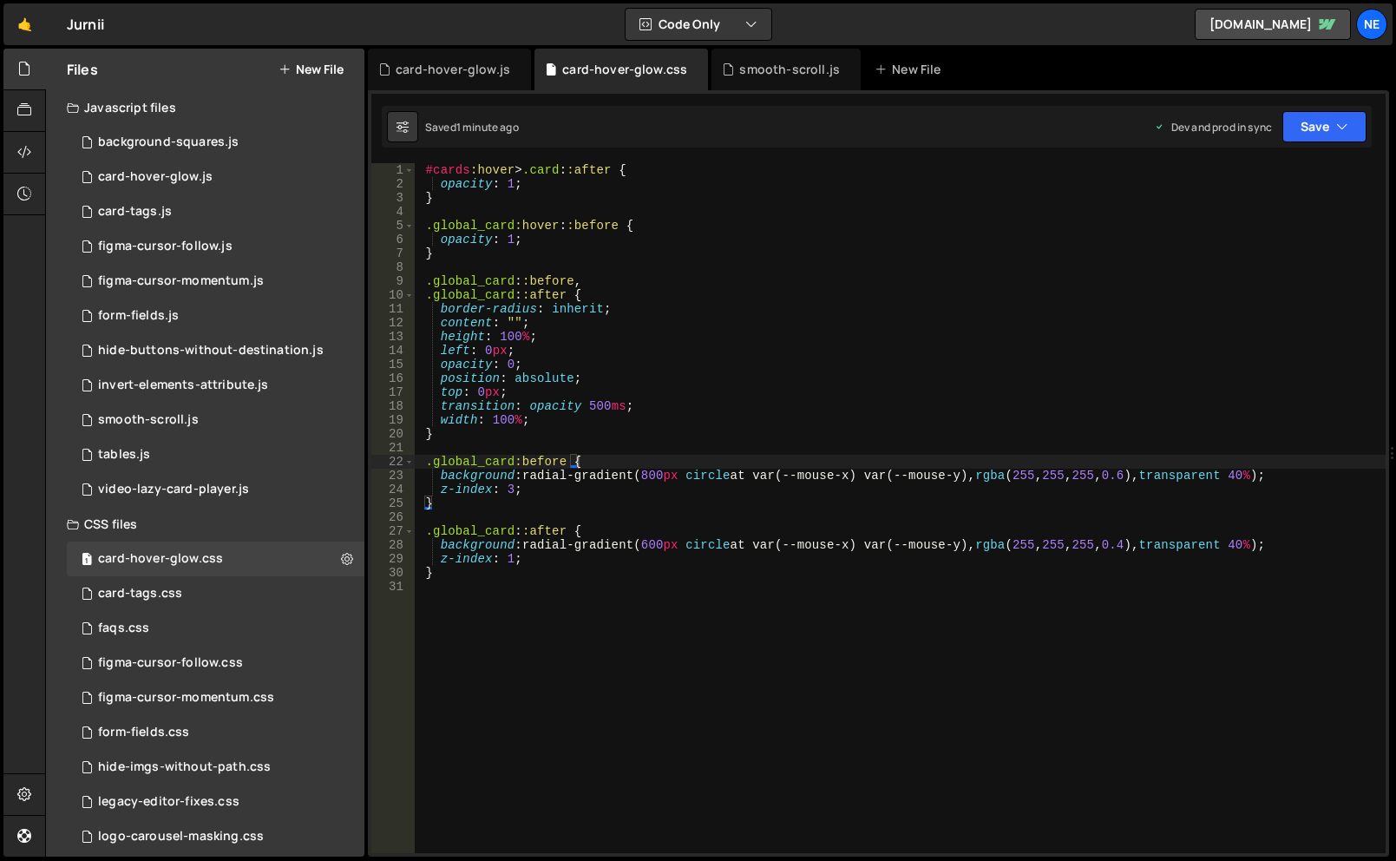
click at [515, 562] on div "#cards :hover > .card : :after { opacity : 1 ; } .global_card :hover : :before …" at bounding box center [900, 522] width 971 height 718
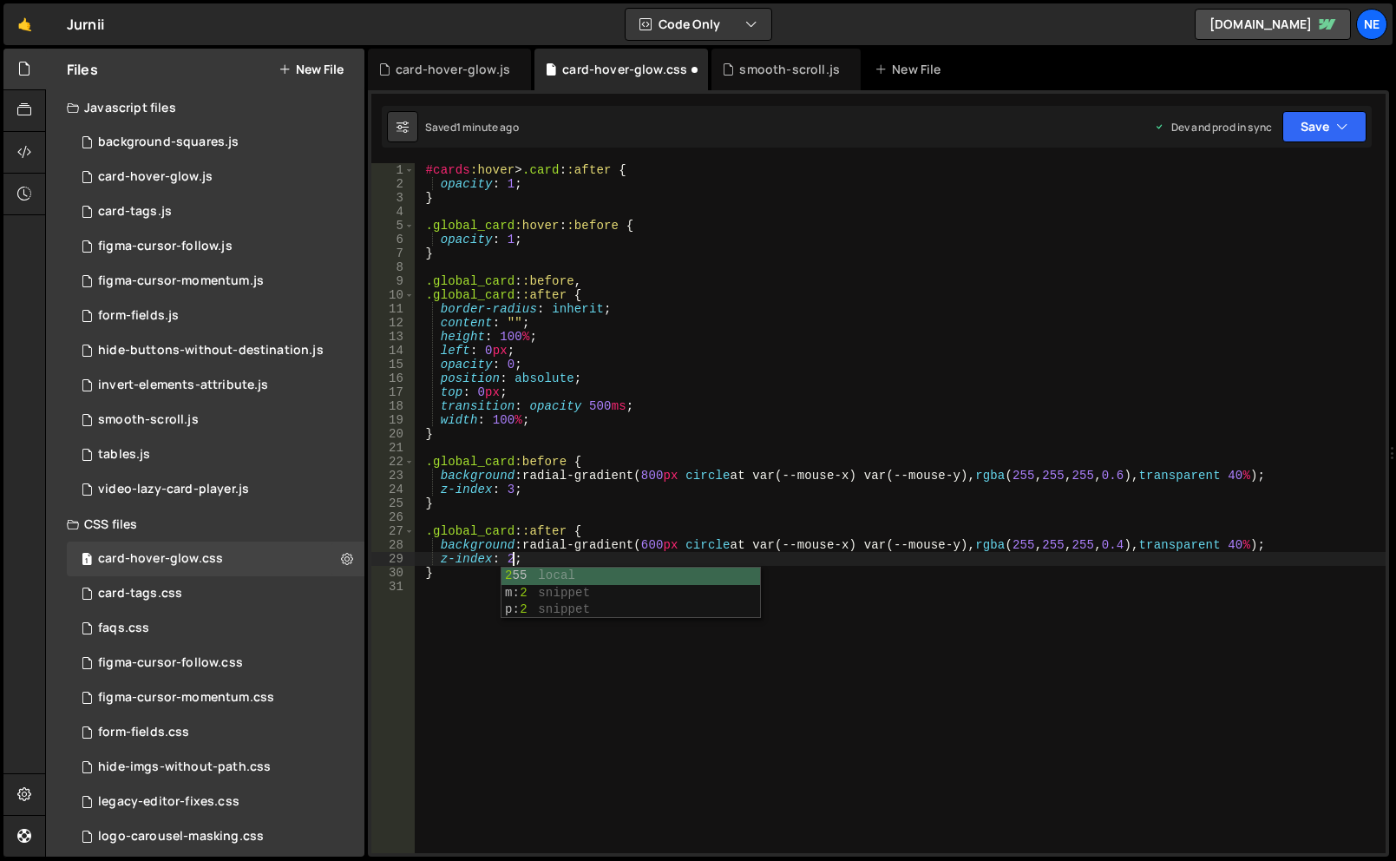
scroll to position [0, 6]
click at [1311, 129] on button "Save" at bounding box center [1325, 126] width 84 height 31
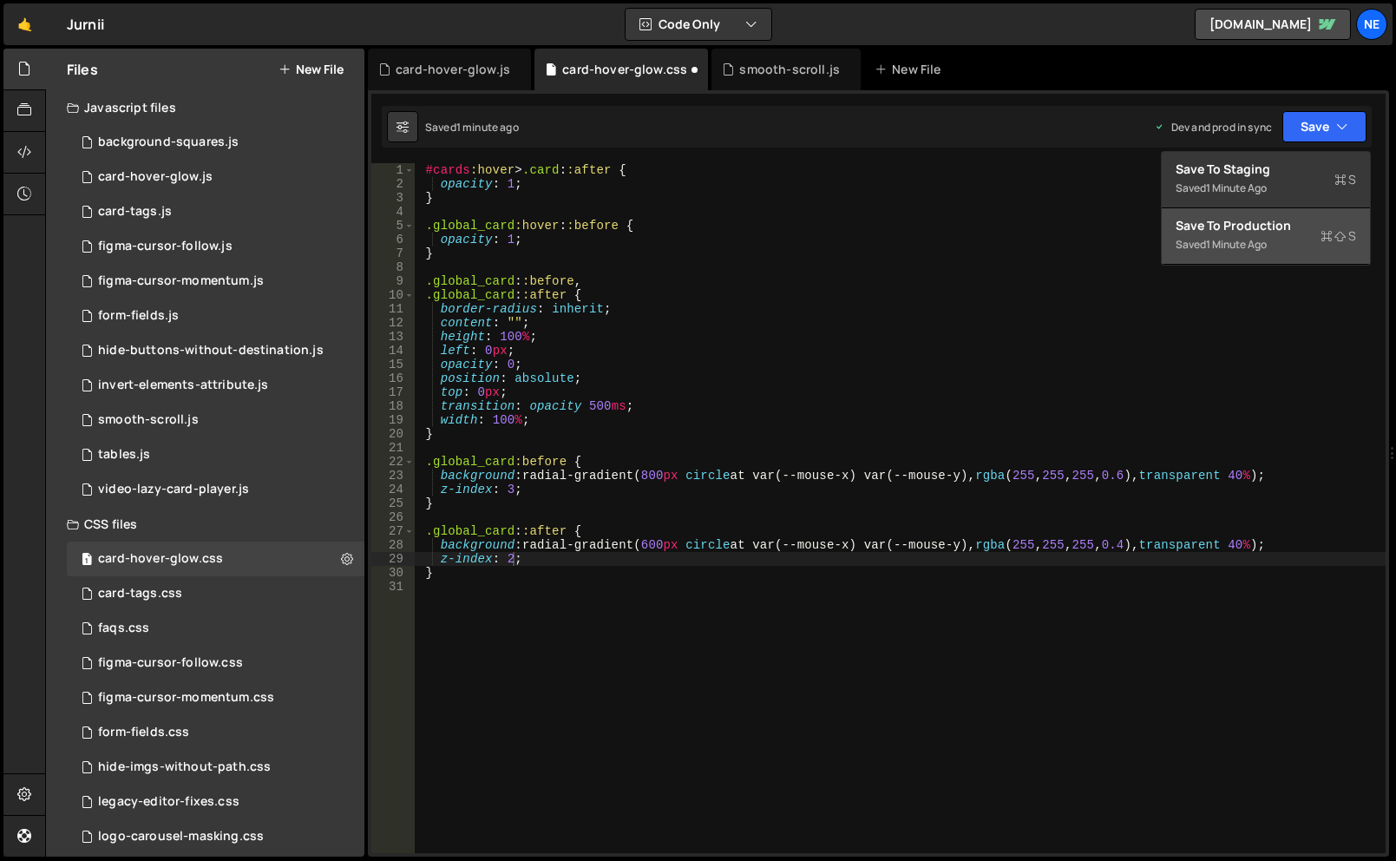
click at [1287, 215] on button "Save to Production S Saved 1 minute ago" at bounding box center [1266, 236] width 208 height 56
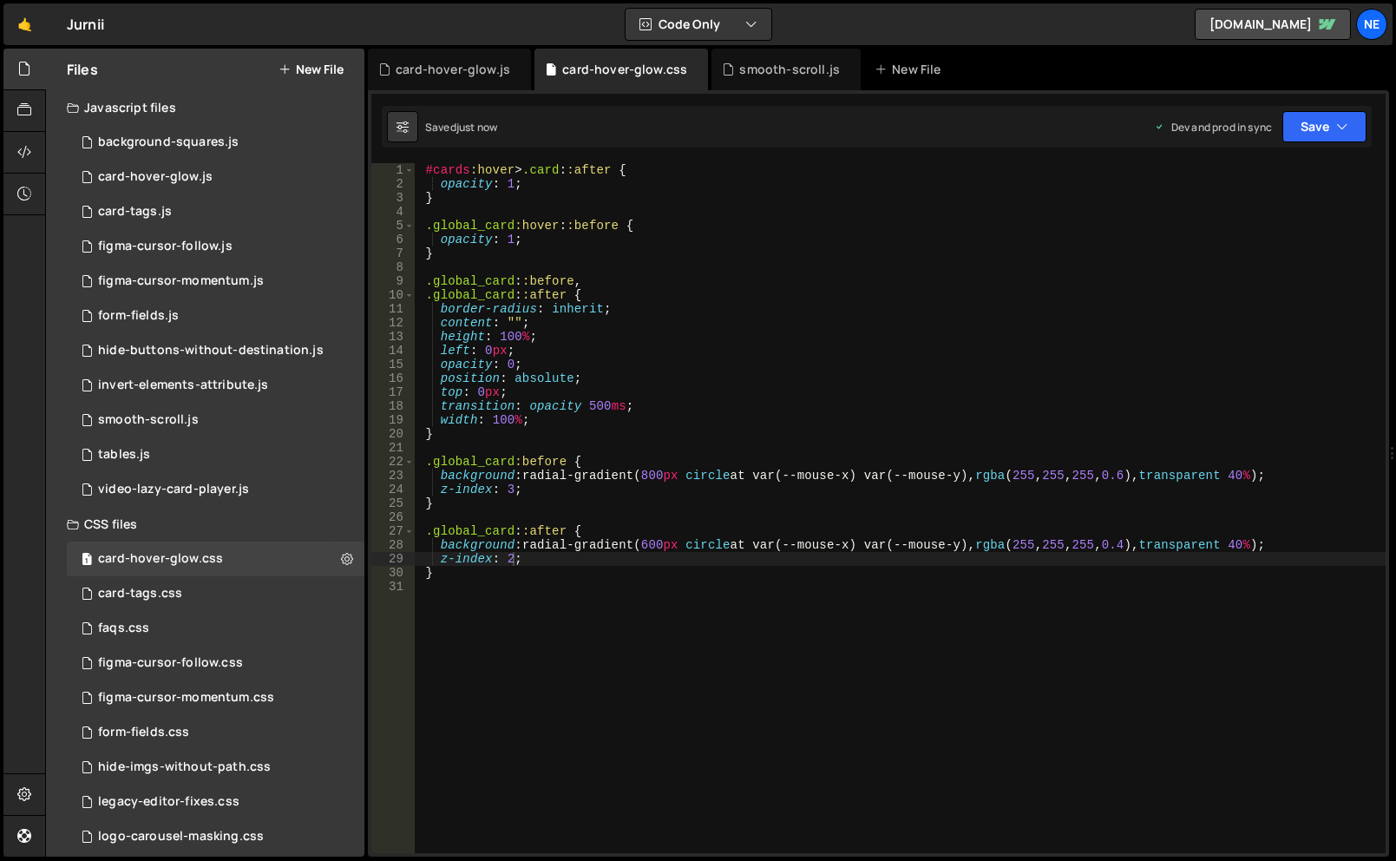
click at [511, 562] on div "#cards :hover > .card : :after { opacity : 1 ; } .global_card :hover : :before …" at bounding box center [900, 522] width 971 height 718
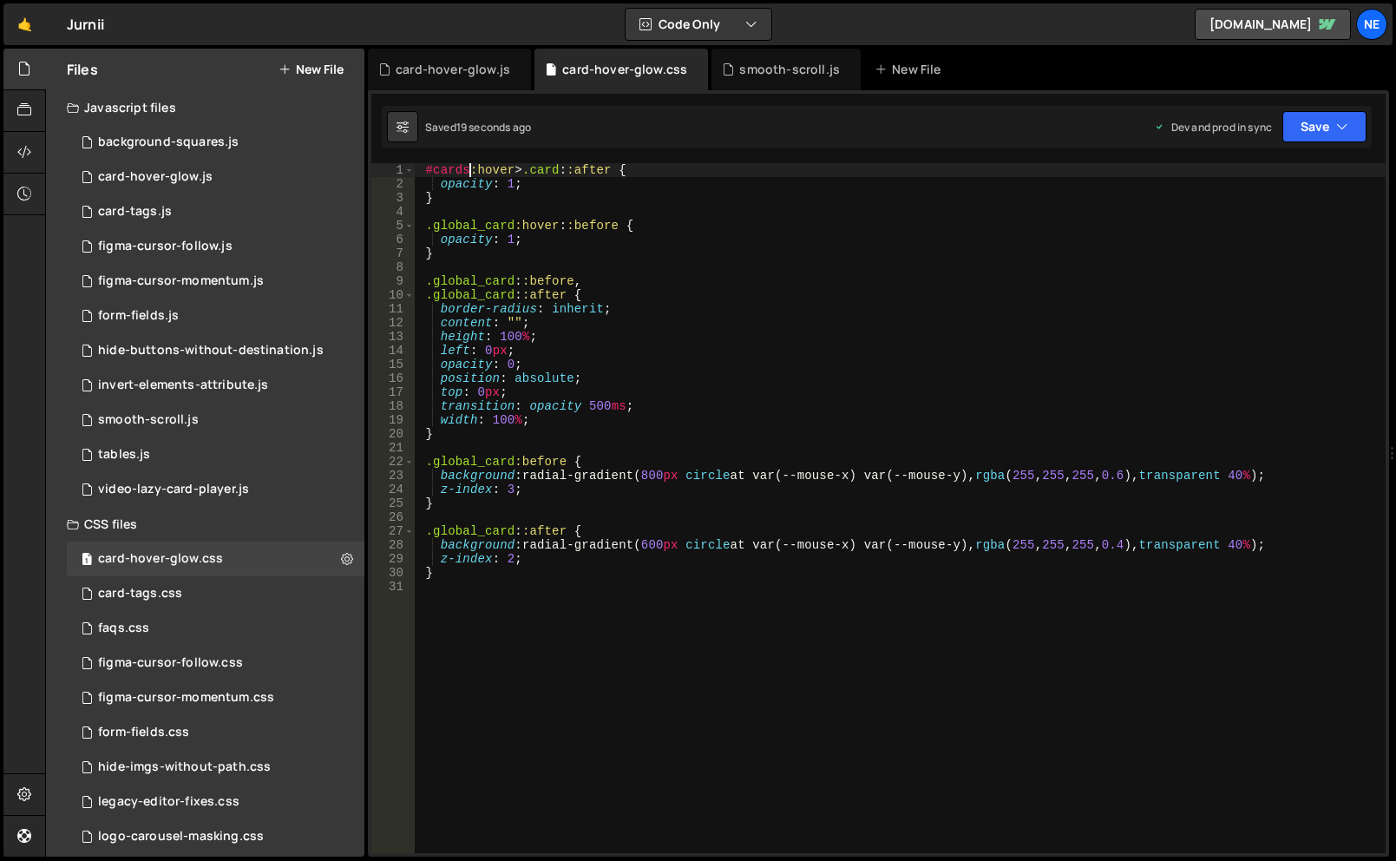
click at [469, 173] on div "#cards :hover > .card : :after { opacity : 1 ; } .global_card :hover : :before …" at bounding box center [900, 522] width 971 height 718
click at [456, 172] on div "#cards :hover > .card : :after { opacity : 1 ; } .global_card :hover : :before …" at bounding box center [900, 522] width 971 height 718
click at [469, 169] on div "#cards :hover > .card : :after { opacity : 1 ; } .global_card :hover : :before …" at bounding box center [900, 508] width 971 height 690
drag, startPoint x: 470, startPoint y: 169, endPoint x: 395, endPoint y: 169, distance: 75.5
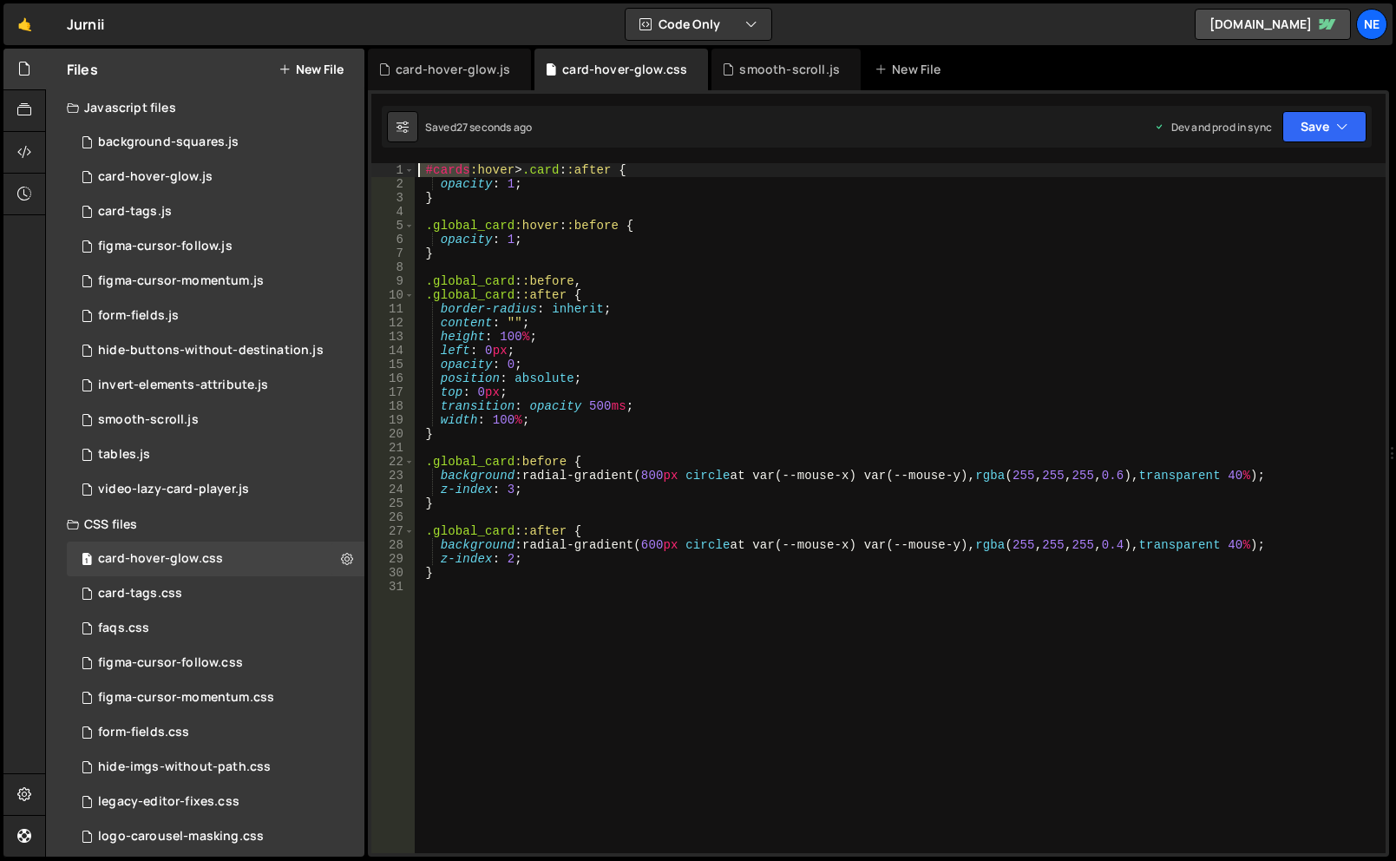
click at [395, 169] on div "#cards:hover>.card::after { 1 2 3 4 5 6 7 8 9 10 11 12 13 14 15 16 17 18 19 20 …" at bounding box center [878, 508] width 1014 height 690
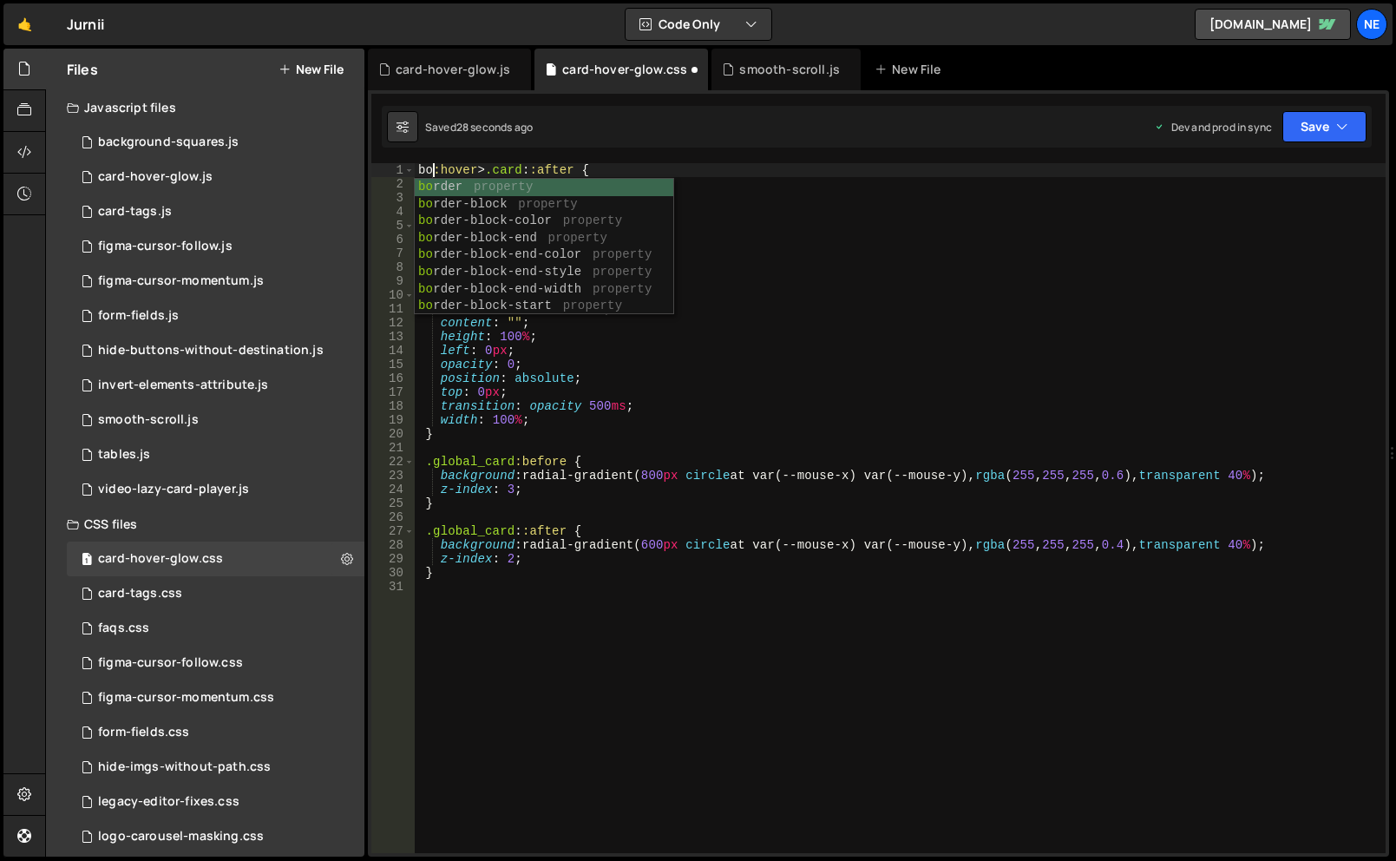
scroll to position [0, 2]
click at [508, 167] on div "body :hover > .card : :after { opacity : 1 ; } .global_card :hover : :before { …" at bounding box center [900, 522] width 971 height 718
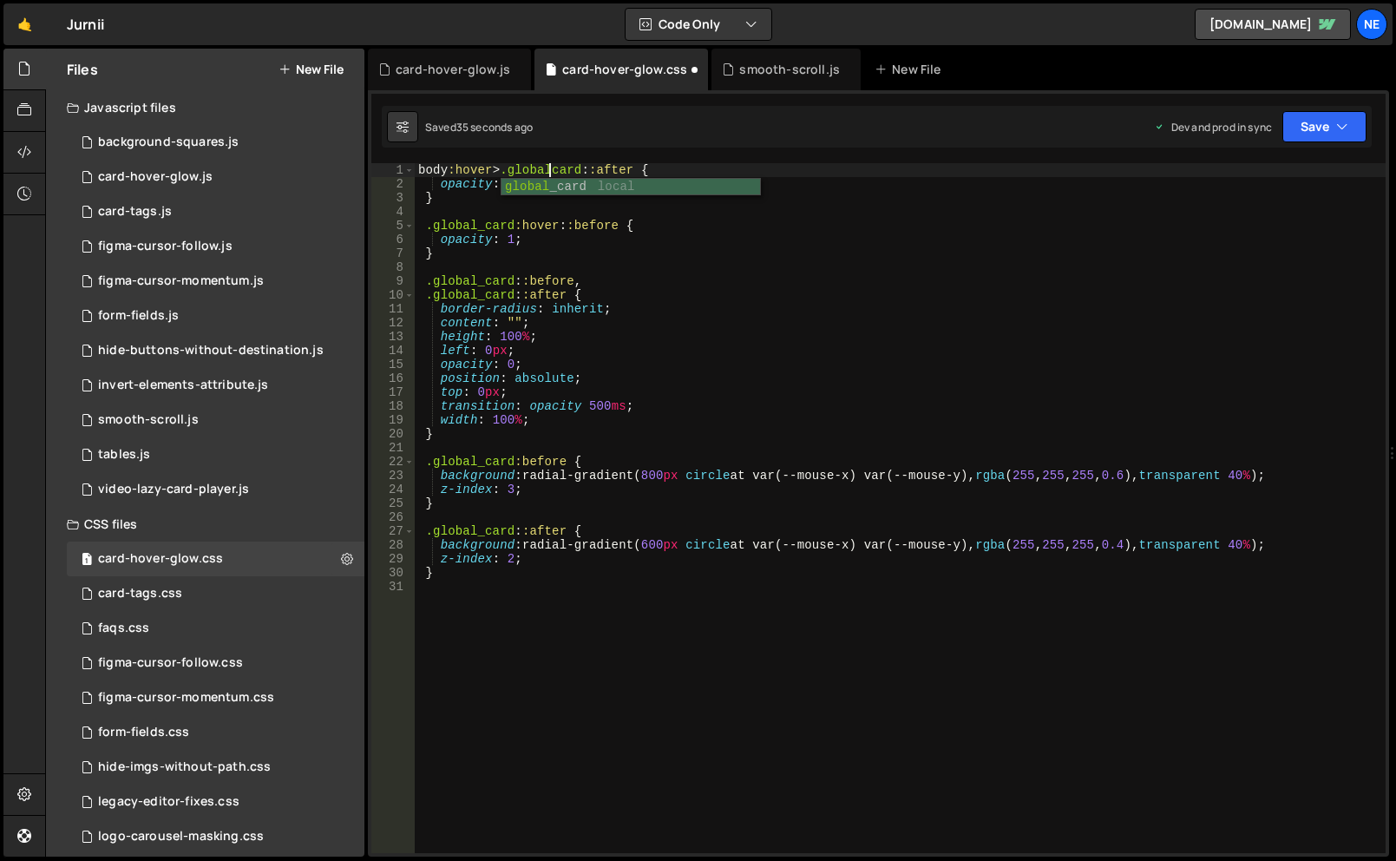
scroll to position [0, 10]
click at [1296, 128] on button "Save" at bounding box center [1325, 126] width 84 height 31
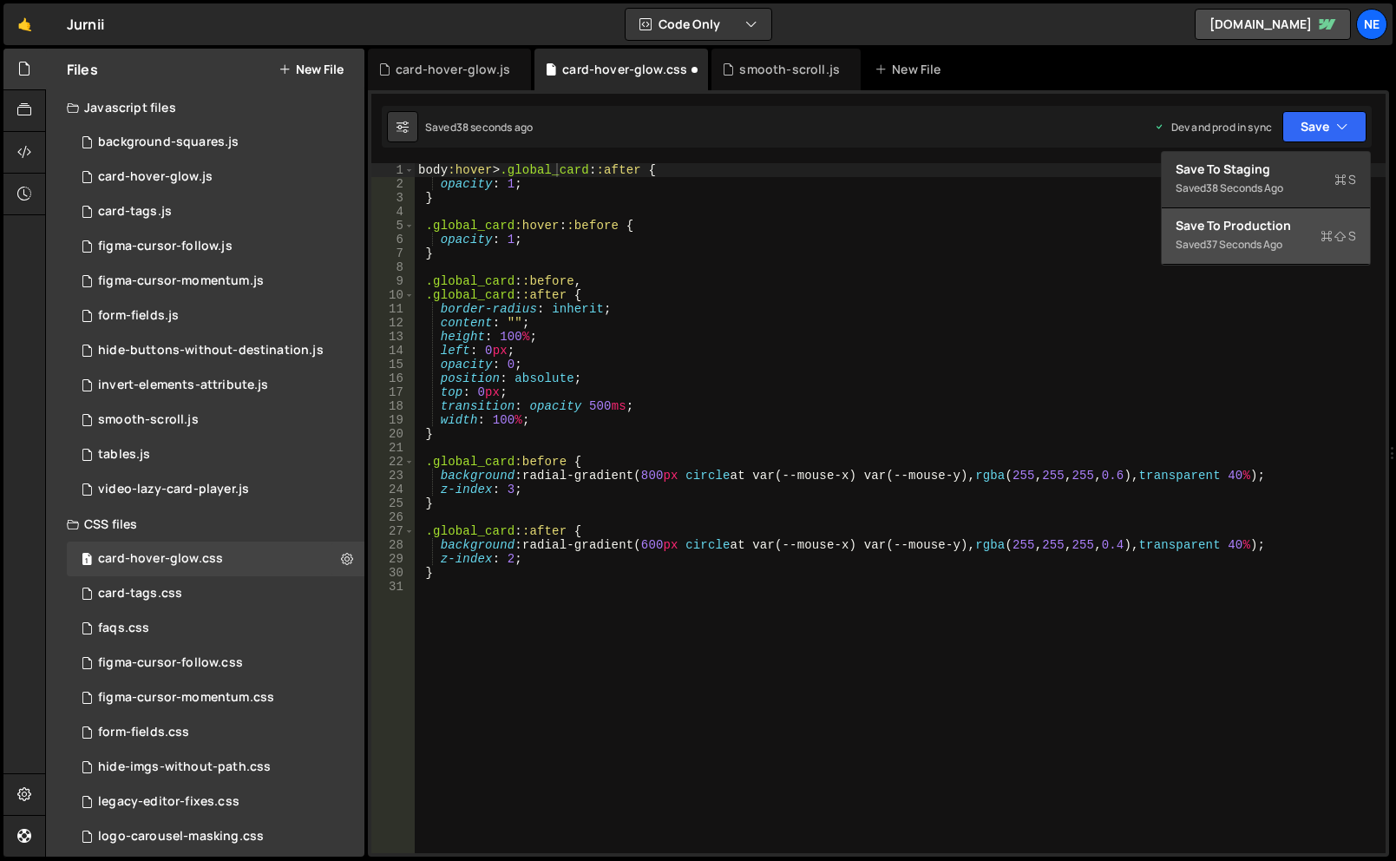
click at [1268, 253] on div "Saved 37 seconds ago" at bounding box center [1266, 244] width 180 height 21
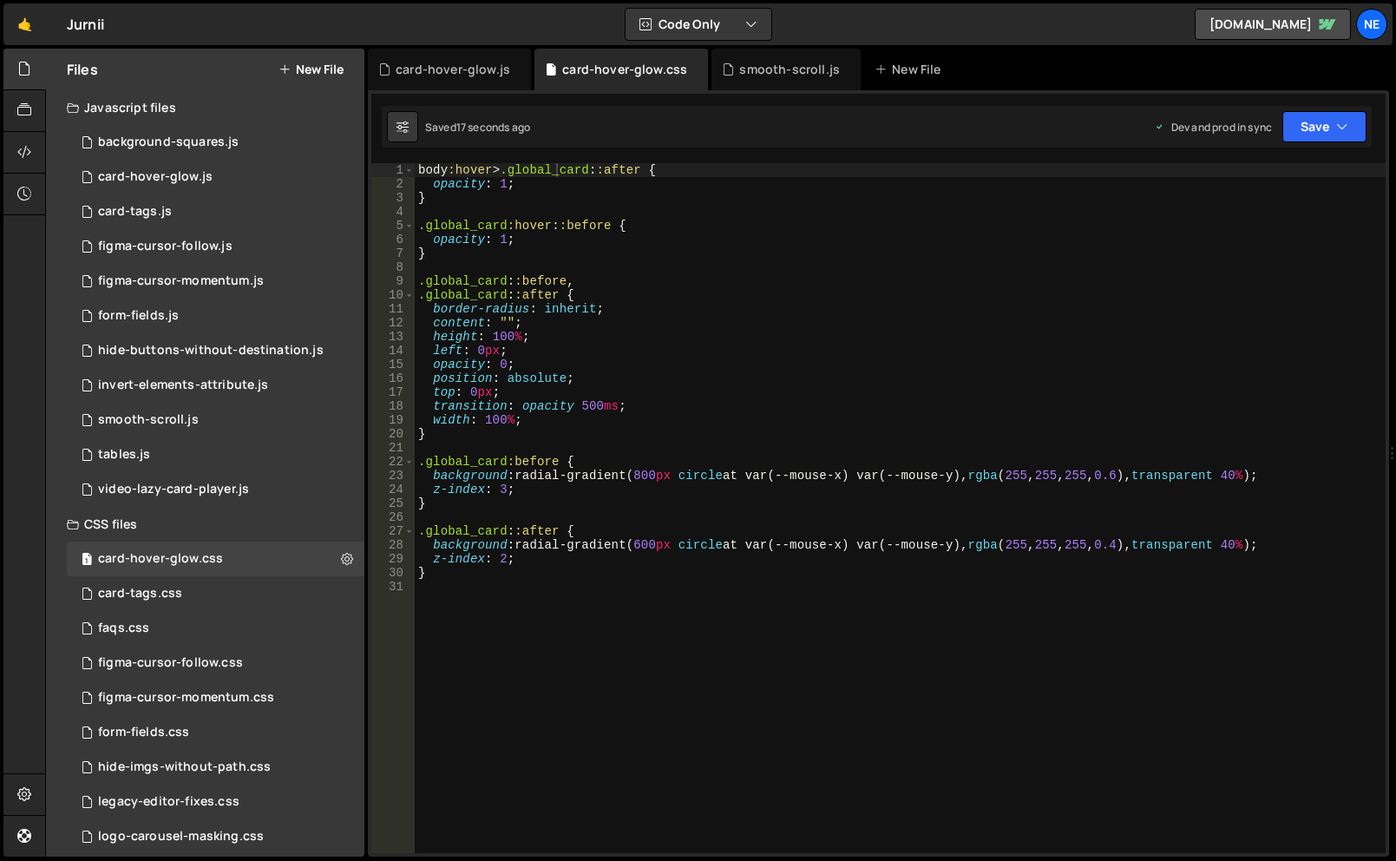
click at [500, 171] on div "body :hover > .global_card : :after { opacity : 1 ; } .global_card :hover : :be…" at bounding box center [900, 522] width 971 height 718
click at [1315, 125] on button "Save" at bounding box center [1325, 126] width 84 height 31
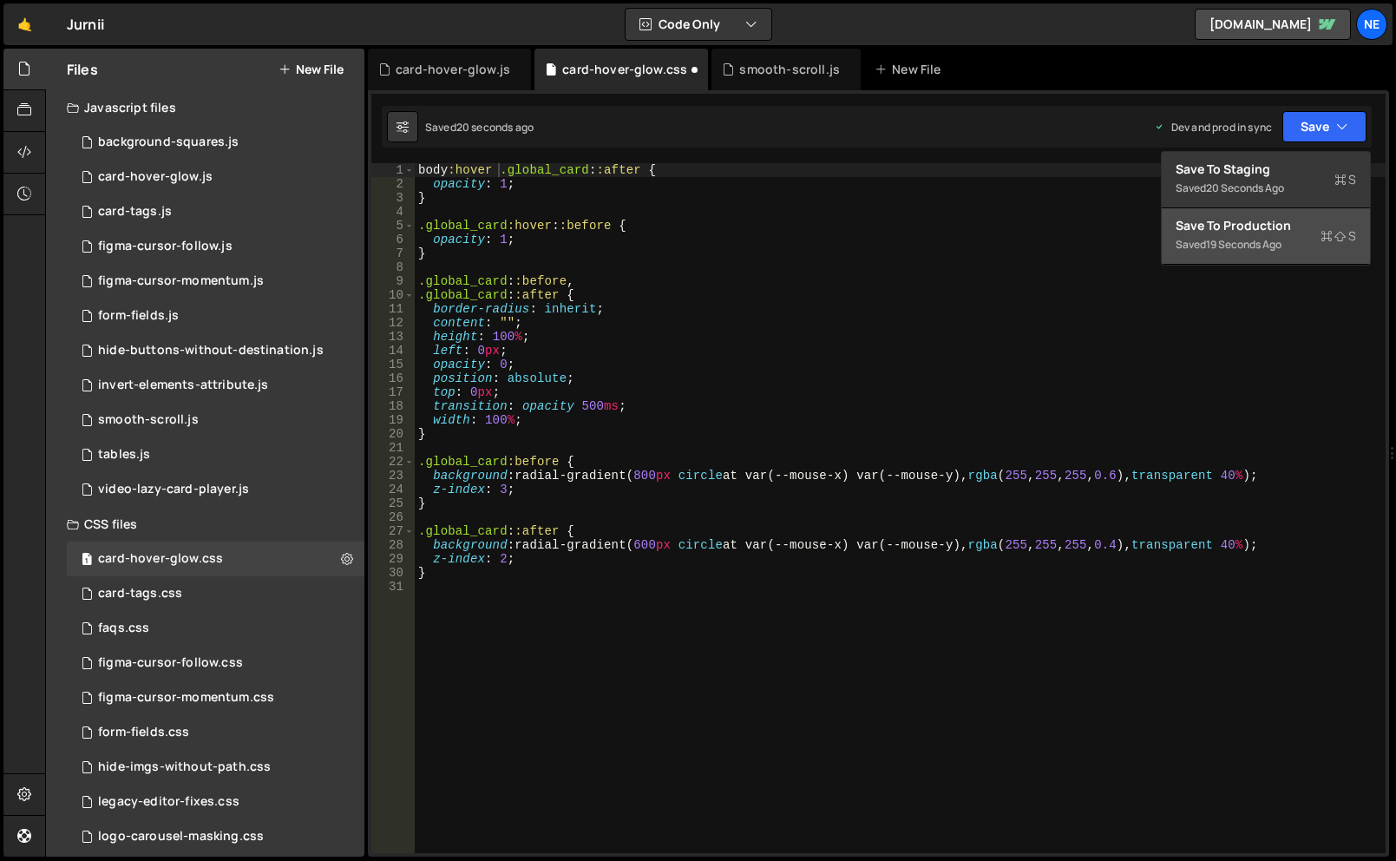
click at [1216, 247] on div "19 seconds ago" at bounding box center [1243, 244] width 75 height 15
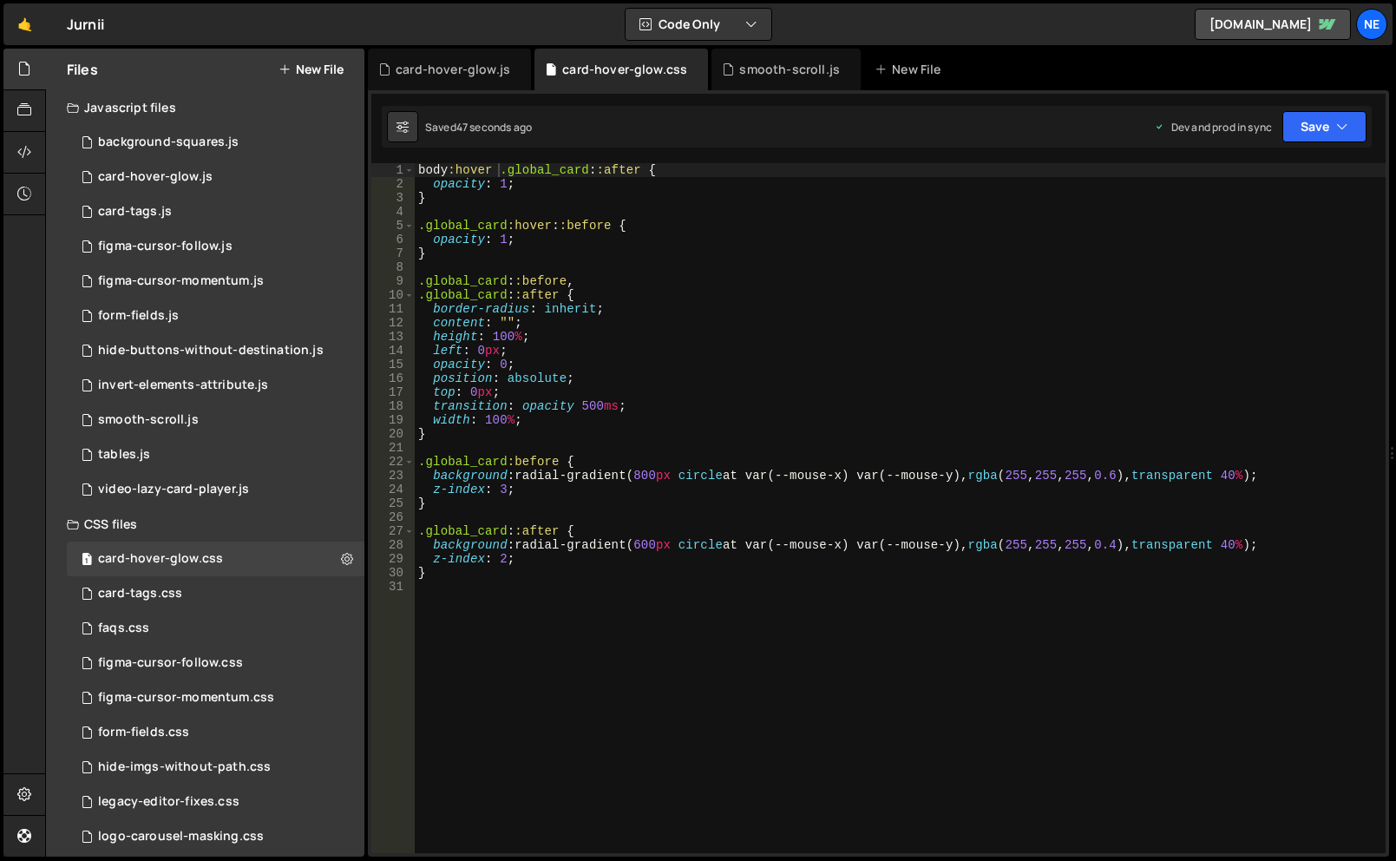
click at [581, 405] on div "body :hover .global_card : :after { opacity : 1 ; } .global_card :hover : :befo…" at bounding box center [900, 522] width 971 height 718
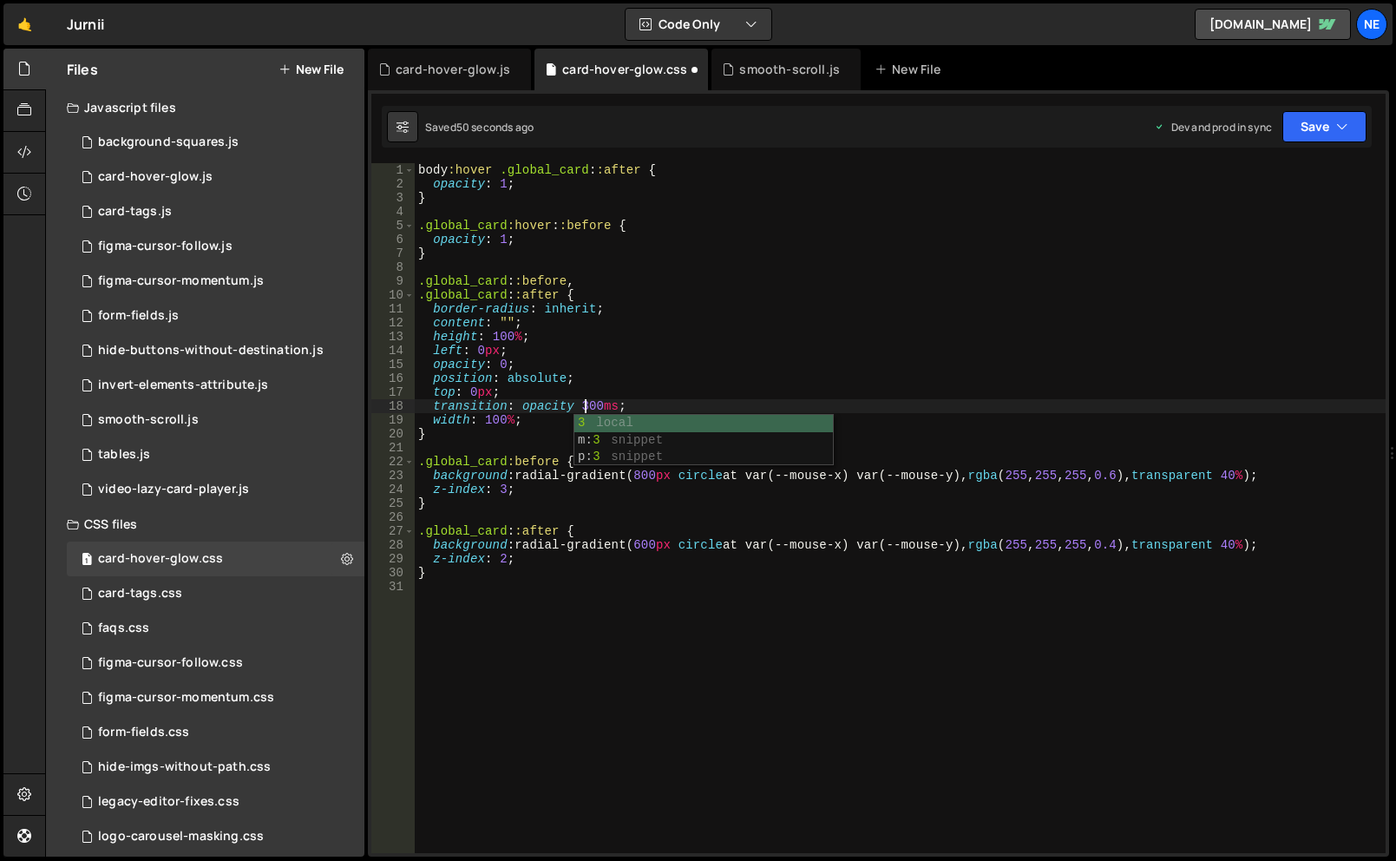
click at [650, 390] on div "body :hover .global_card : :after { opacity : 1 ; } .global_card :hover : :befo…" at bounding box center [900, 522] width 971 height 718
drag, startPoint x: 673, startPoint y: 404, endPoint x: 405, endPoint y: 411, distance: 268.2
click at [405, 411] on div "top: 0px; 1 2 3 4 5 6 7 8 9 10 11 12 13 14 15 16 17 18 19 20 21 22 23 24 25 26 …" at bounding box center [878, 508] width 1014 height 690
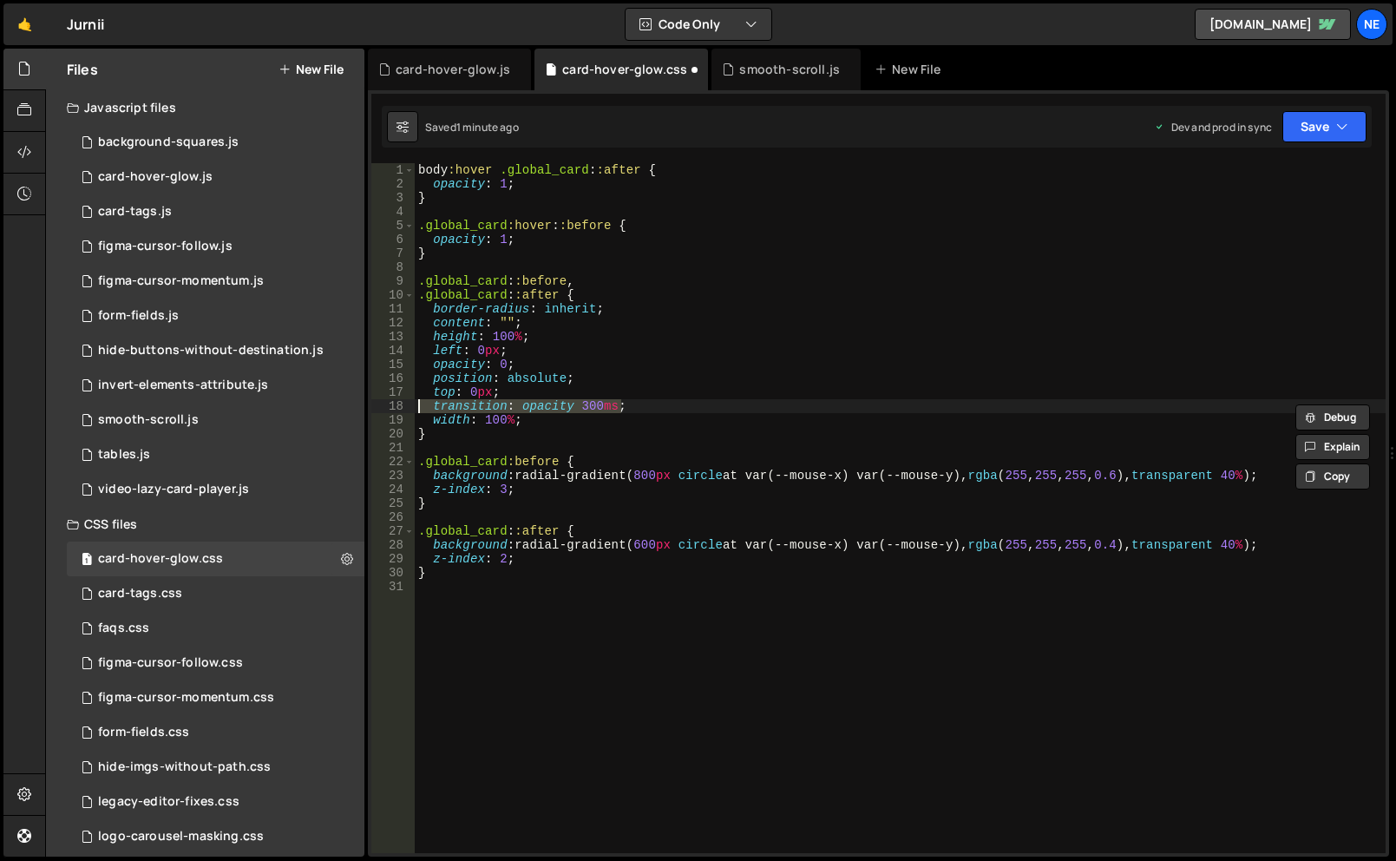
click at [646, 414] on div "body :hover .global_card : :after { opacity : 1 ; } .global_card :hover : :befo…" at bounding box center [900, 522] width 971 height 718
click at [557, 404] on div "body :hover .global_card : :after { opacity : 1 ; } .global_card :hover : :befo…" at bounding box center [900, 522] width 971 height 718
click at [715, 381] on div "body :hover .global_card : :after { opacity : 1 ; } .global_card :hover : :befo…" at bounding box center [900, 522] width 971 height 718
click at [554, 404] on div "body :hover .global_card : :after { opacity : 1 ; } .global_card :hover : :befo…" at bounding box center [900, 522] width 971 height 718
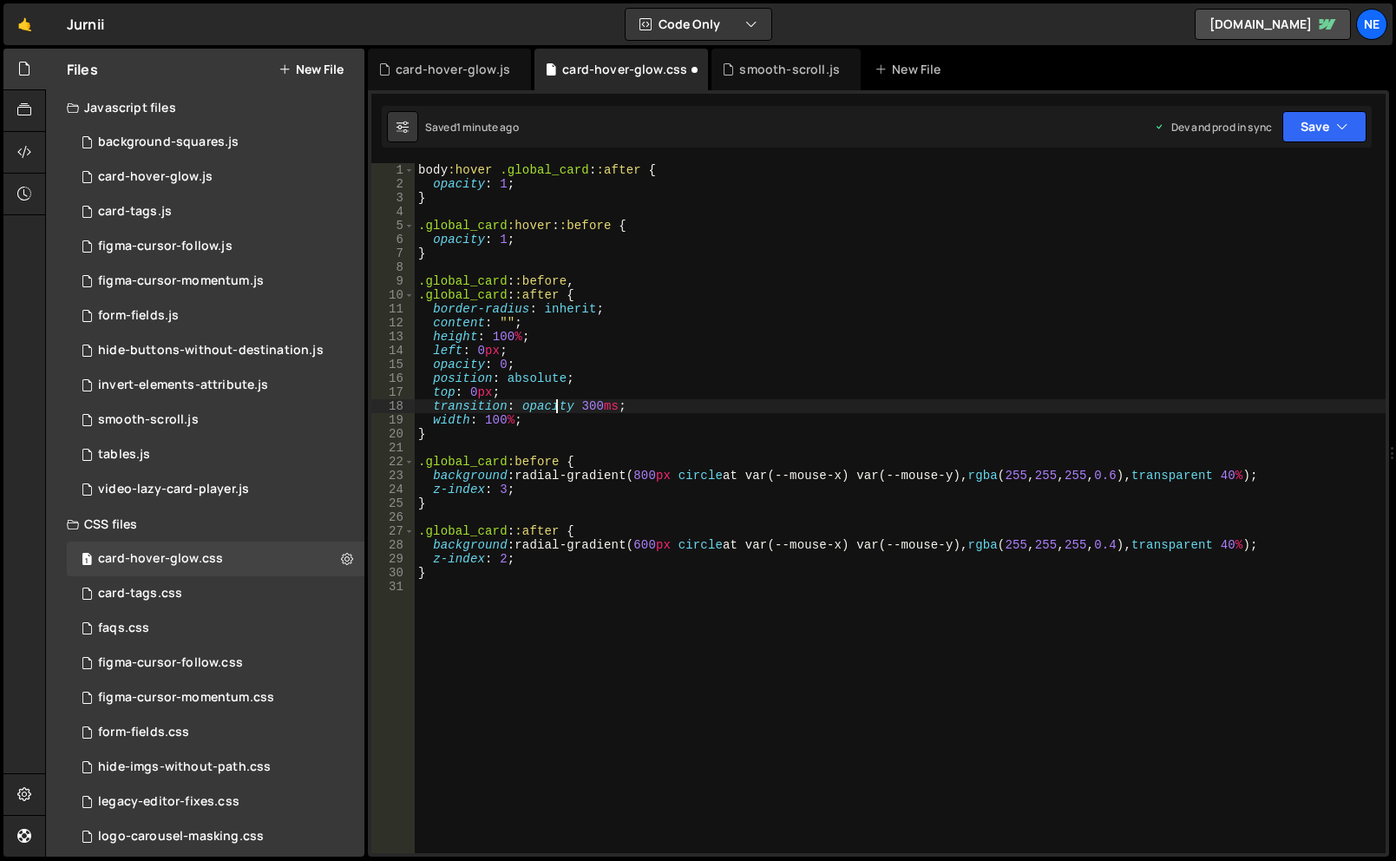
click at [554, 404] on div "body :hover .global_card : :after { opacity : 1 ; } .global_card :hover : :befo…" at bounding box center [900, 522] width 971 height 718
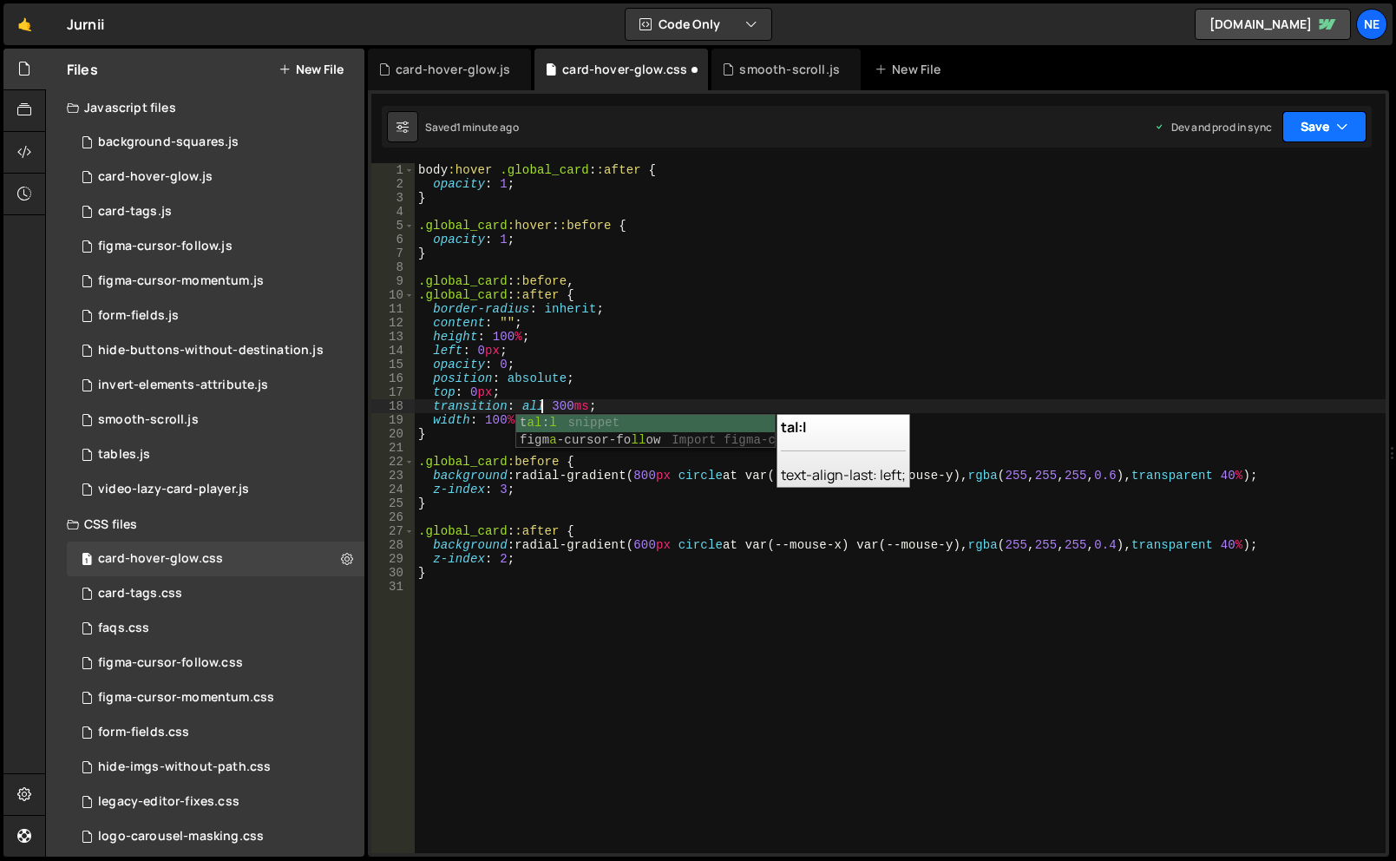
click at [1293, 136] on button "Save" at bounding box center [1325, 126] width 84 height 31
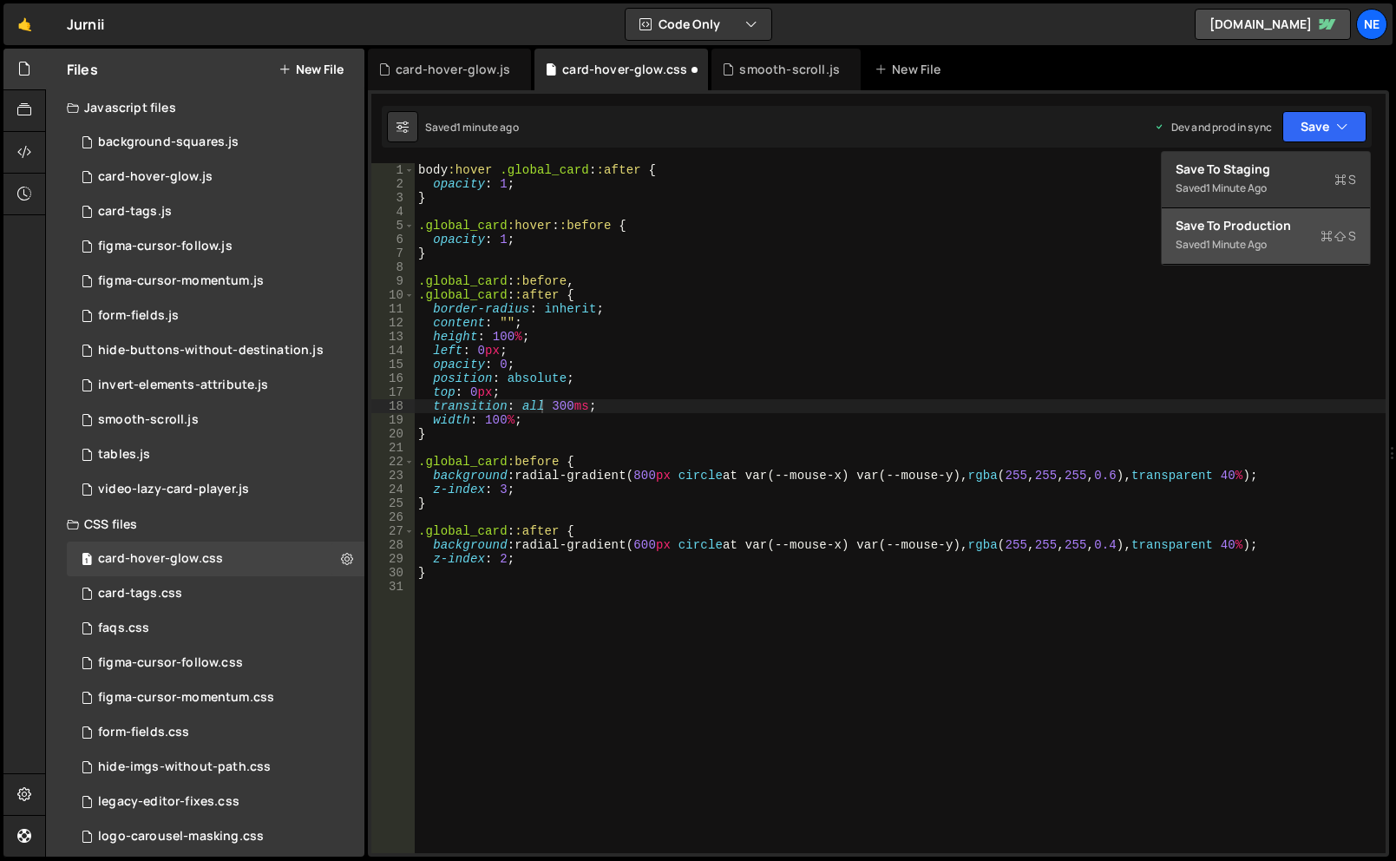
click at [1281, 246] on div "Saved 1 minute ago" at bounding box center [1266, 244] width 180 height 21
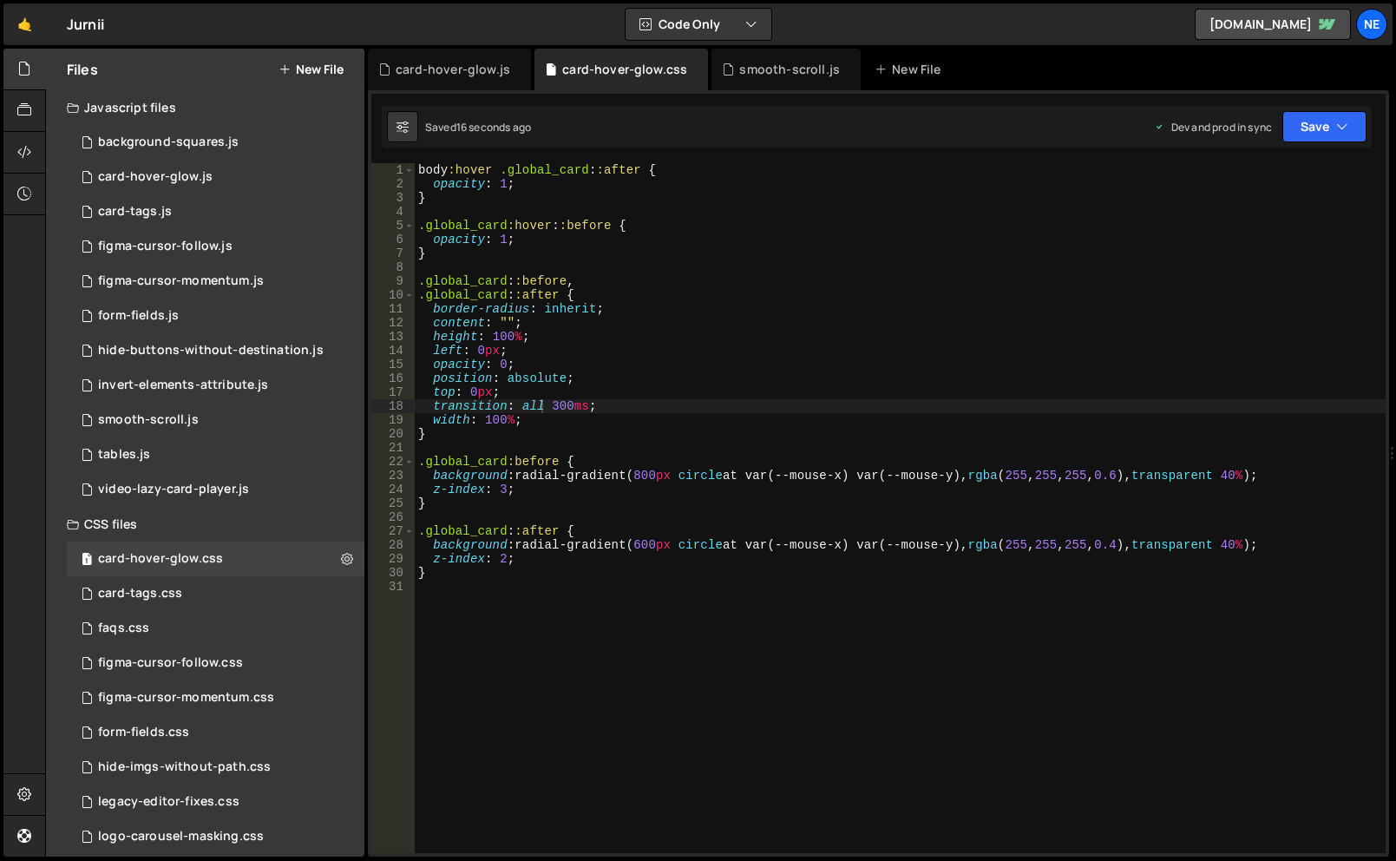
click at [555, 404] on div "body :hover .global_card : :after { opacity : 1 ; } .global_card :hover : :befo…" at bounding box center [900, 522] width 971 height 718
click at [1345, 126] on icon "button" at bounding box center [1342, 126] width 12 height 17
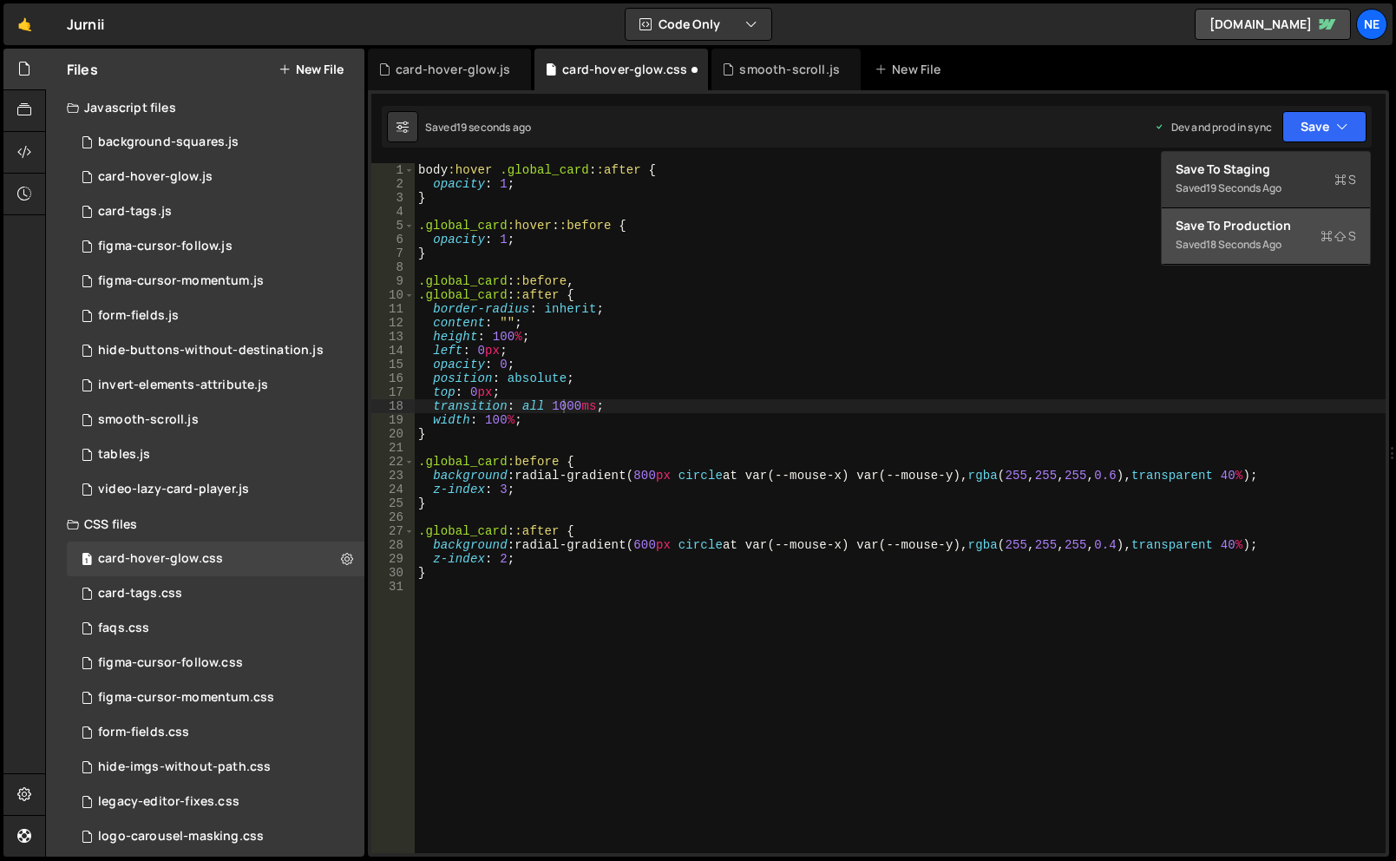
click at [1313, 217] on div "Save to Production S" at bounding box center [1266, 225] width 180 height 17
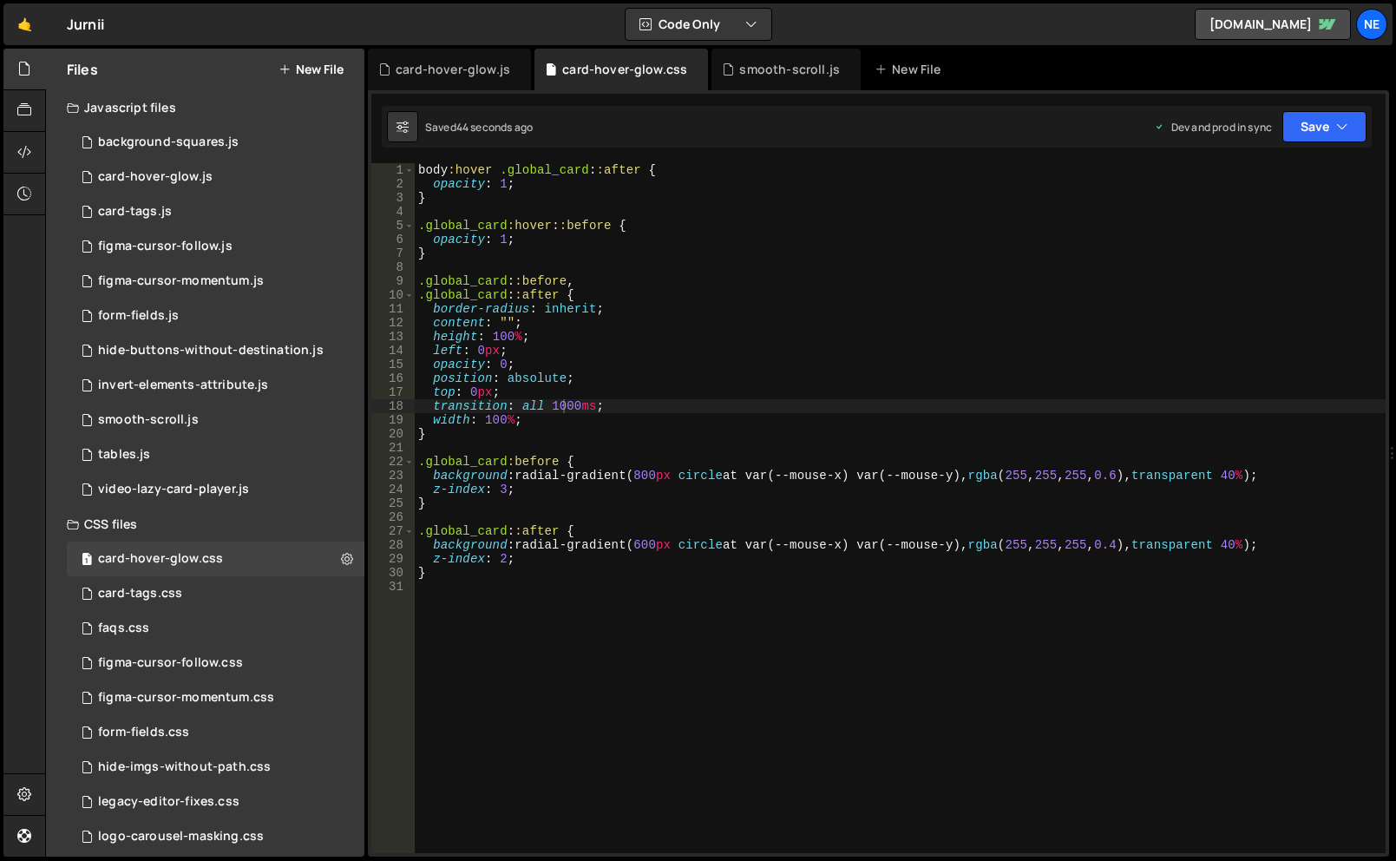
click at [550, 406] on div "body :hover .global_card : :after { opacity : 1 ; } .global_card :hover : :befo…" at bounding box center [900, 522] width 971 height 718
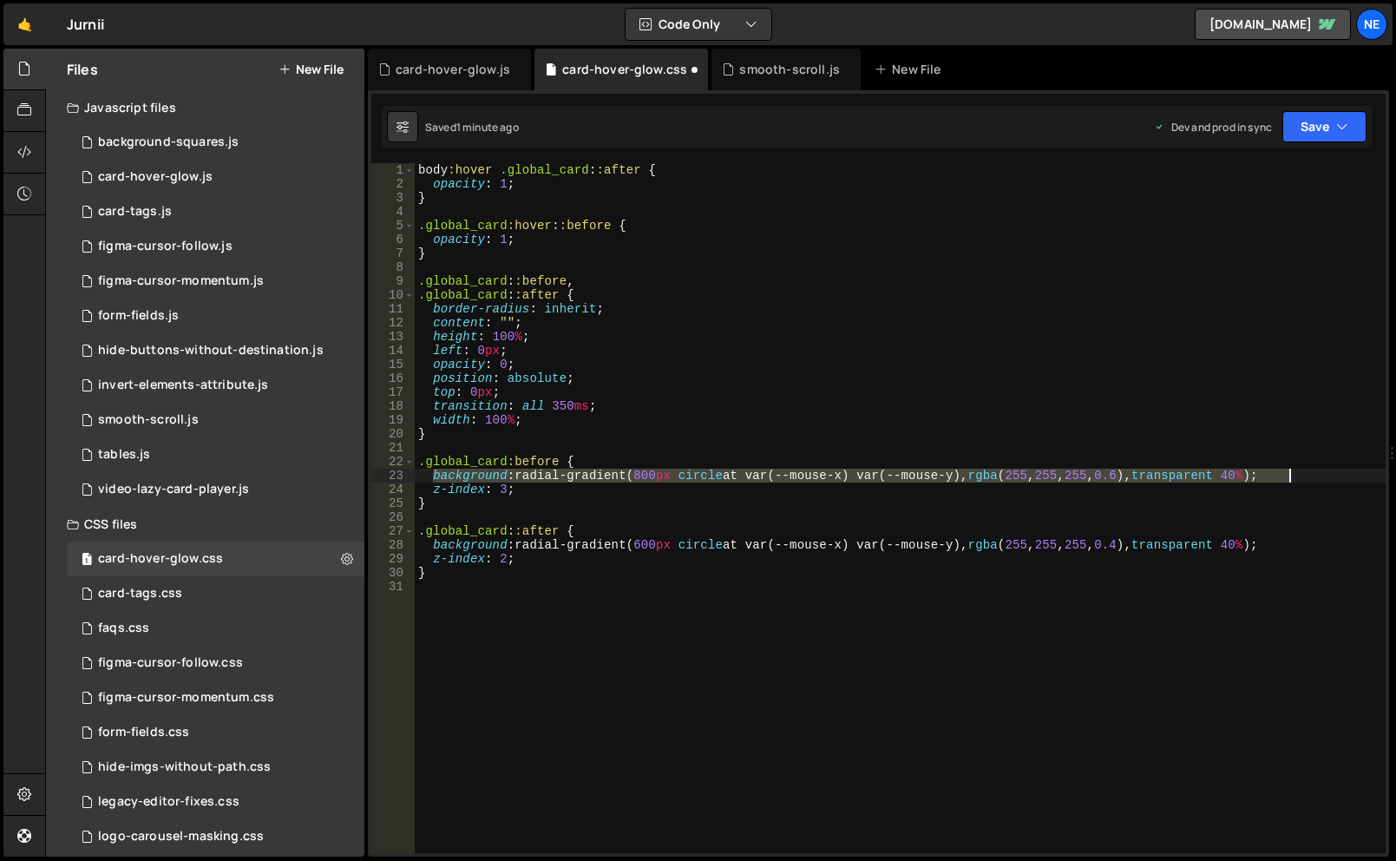
drag, startPoint x: 446, startPoint y: 479, endPoint x: 1324, endPoint y: 478, distance: 878.2
click at [1324, 478] on div "body :hover .global_card : :after { opacity : 1 ; } .global_card :hover : :befo…" at bounding box center [900, 522] width 971 height 718
drag, startPoint x: 670, startPoint y: 478, endPoint x: 752, endPoint y: 463, distance: 83.9
click at [670, 478] on div "body :hover .global_card : :after { opacity : 1 ; } .global_card :hover : :befo…" at bounding box center [900, 508] width 971 height 690
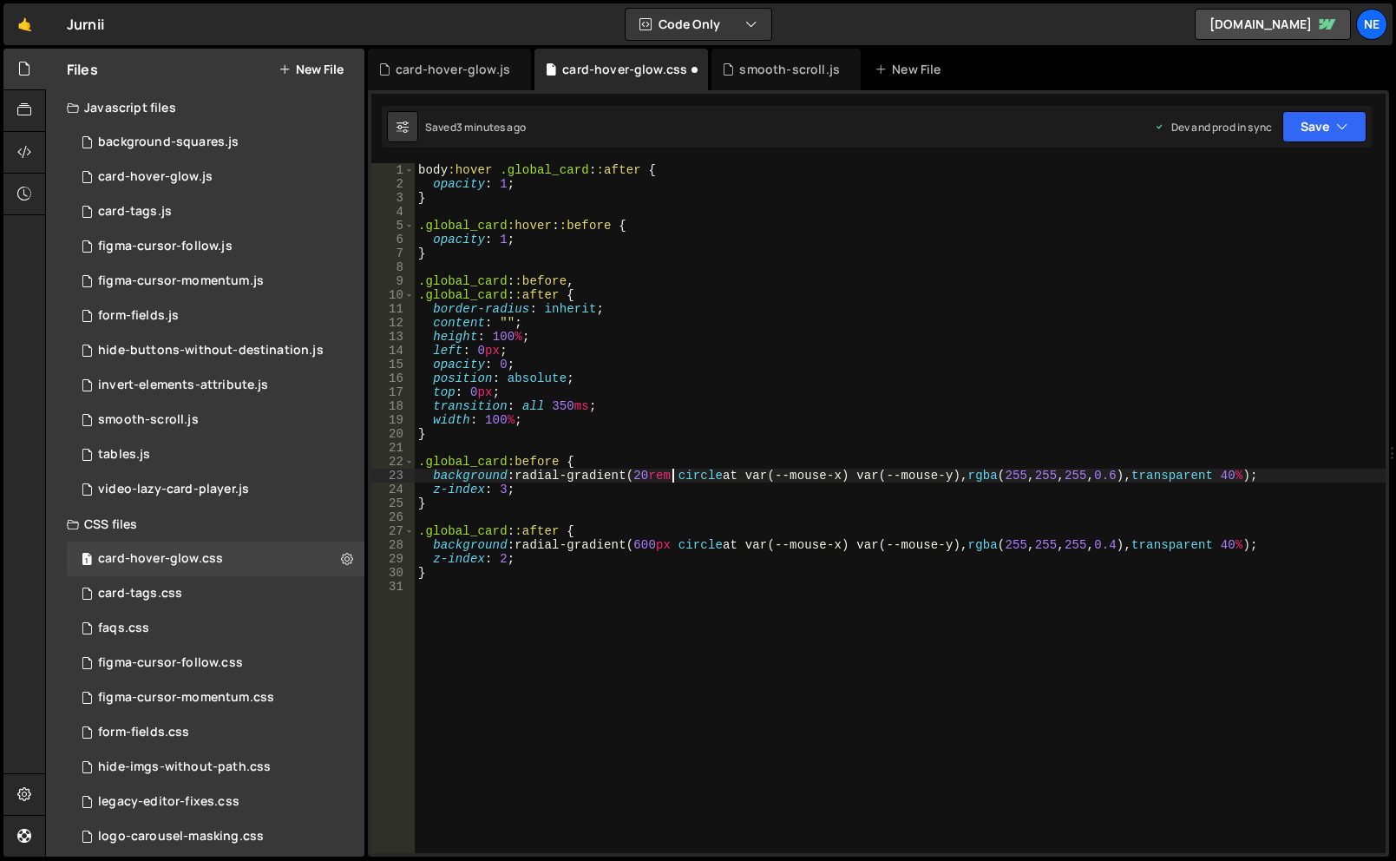
type textarea "}"
click at [863, 504] on div "body :hover .global_card : :after { opacity : 1 ; } .global_card :hover : :befo…" at bounding box center [900, 522] width 971 height 718
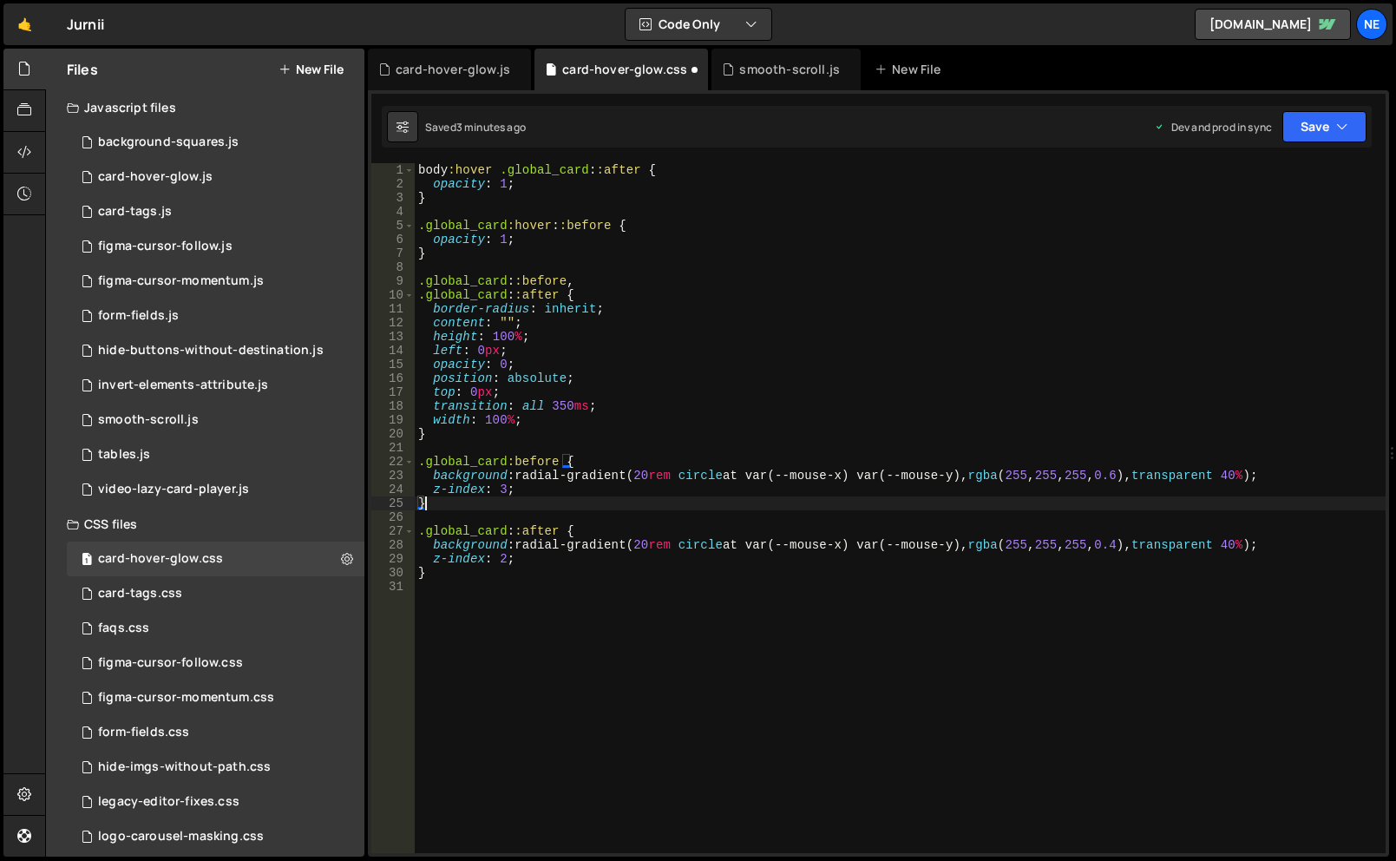
scroll to position [0, 0]
click at [863, 491] on div "body :hover .global_card : :after { opacity : 1 ; } .global_card :hover : :befo…" at bounding box center [900, 522] width 971 height 718
click at [1144, 477] on div "body :hover .global_card : :after { opacity : 1 ; } .global_card :hover : :befo…" at bounding box center [900, 522] width 971 height 718
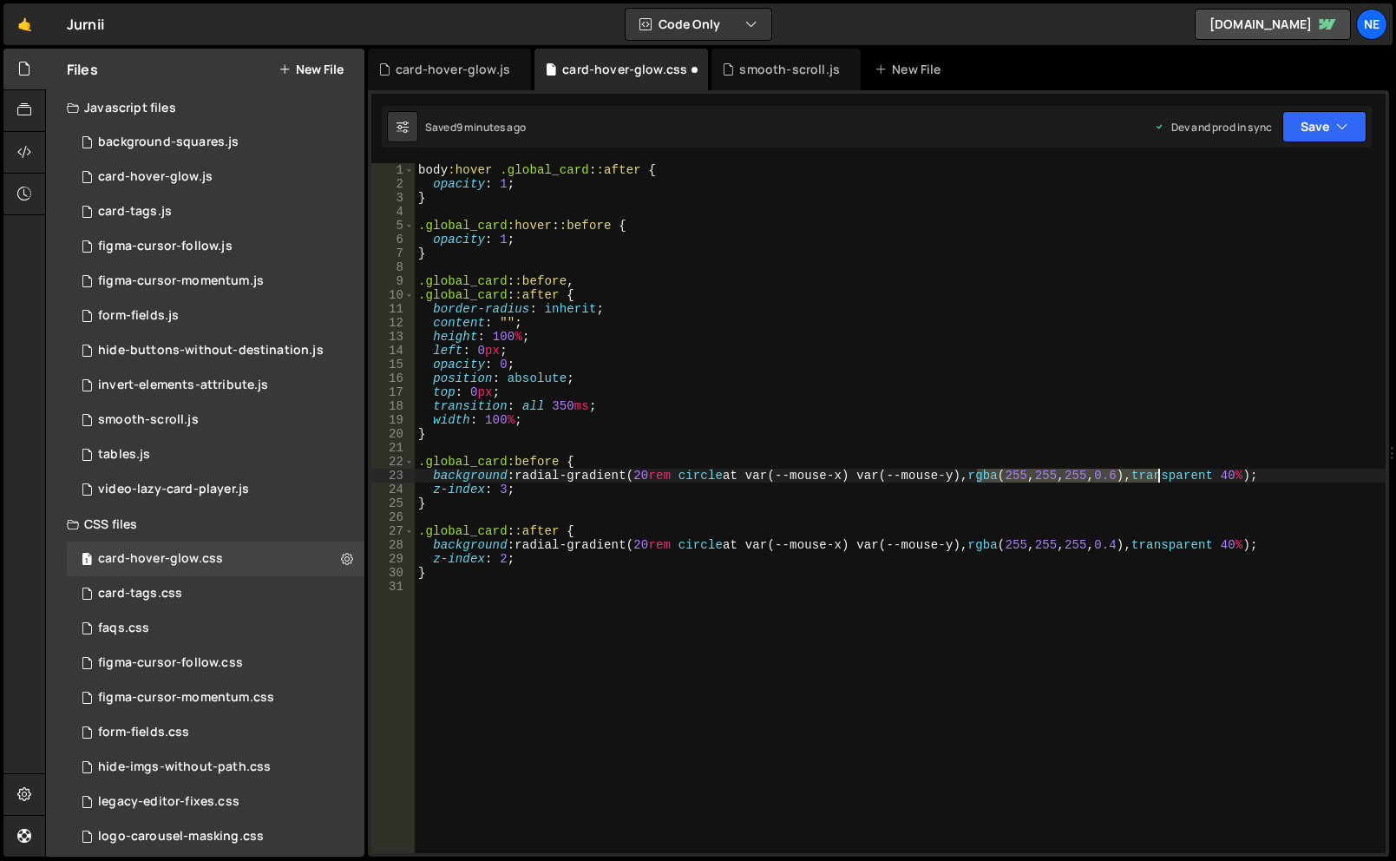
drag, startPoint x: 975, startPoint y: 476, endPoint x: 1159, endPoint y: 476, distance: 184.8
click at [1159, 476] on div "body :hover .global_card : :after { opacity : 1 ; } .global_card :hover : :befo…" at bounding box center [900, 522] width 971 height 718
paste textarea "color-mix(in srgb, var(--_colours---dynamic-swatches--card_hover-glow) 40%, tra…"
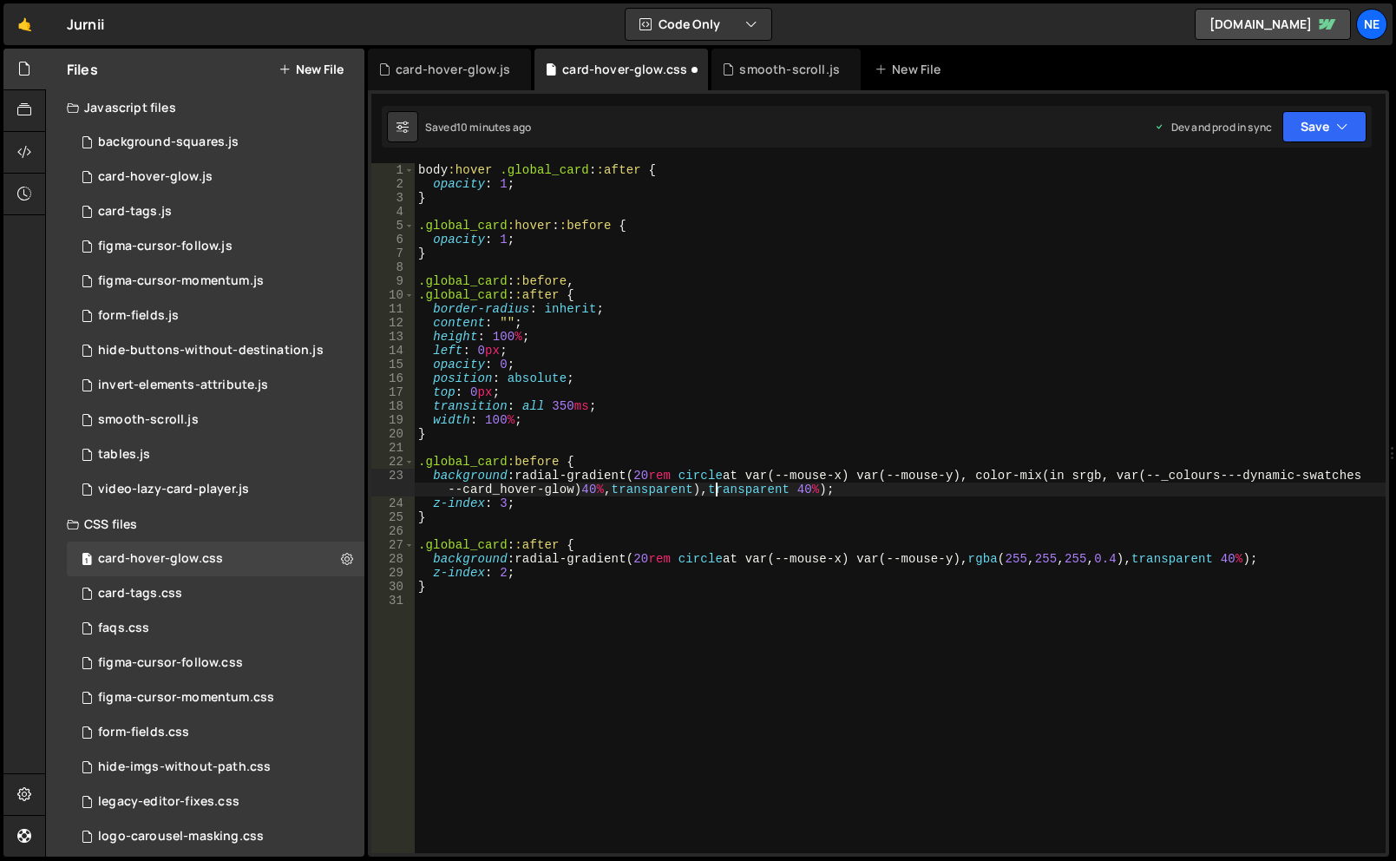
click at [818, 489] on div "body :hover .global_card : :after { opacity : 1 ; } .global_card :hover : :befo…" at bounding box center [900, 522] width 971 height 718
click at [1259, 560] on div "body :hover .global_card : :after { opacity : 1 ; } .global_card :hover : :befo…" at bounding box center [900, 522] width 971 height 718
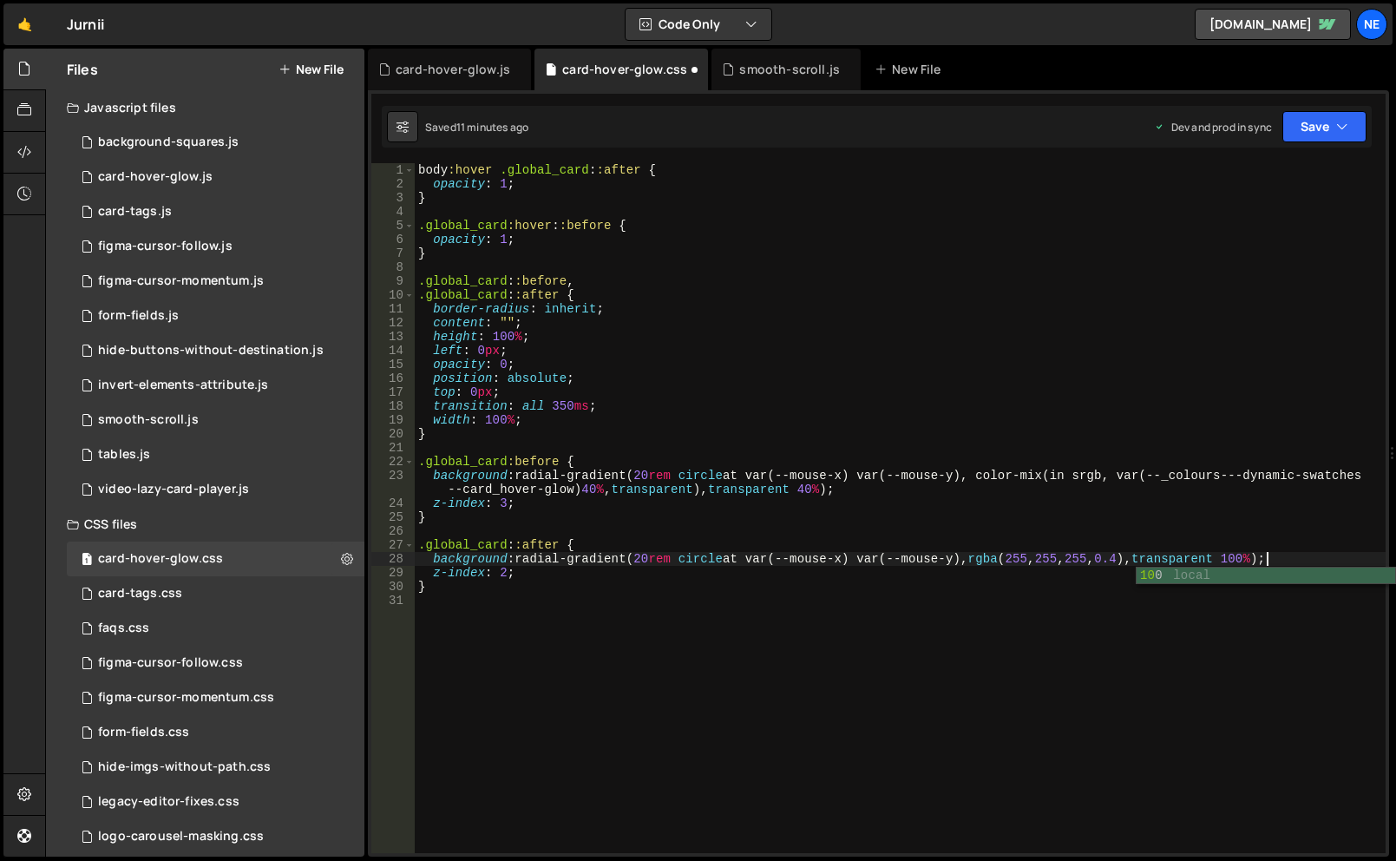
scroll to position [0, 60]
click at [818, 489] on div "body :hover .global_card : :after { opacity : 1 ; } .global_card :hover : :befo…" at bounding box center [900, 522] width 971 height 718
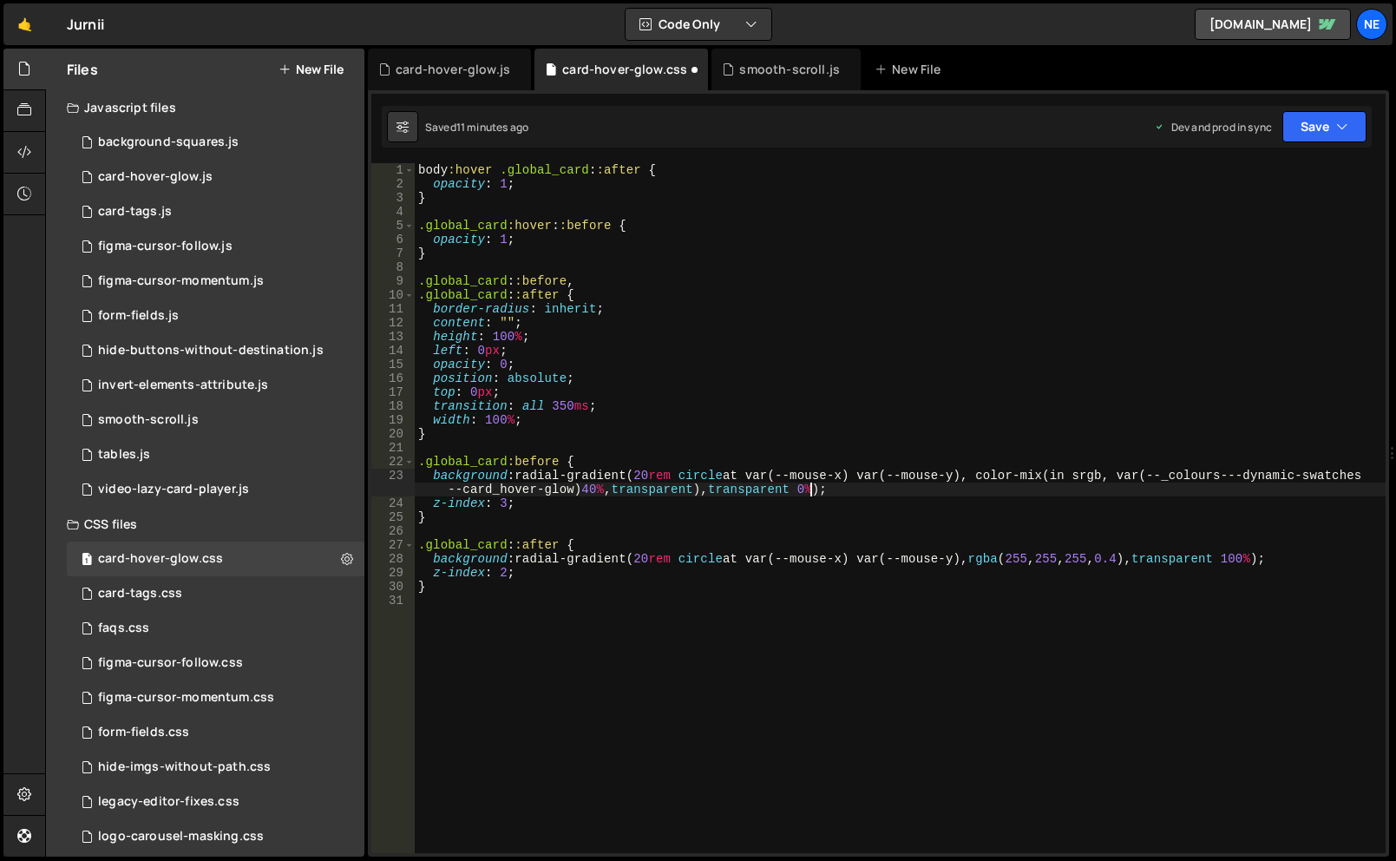
scroll to position [0, 92]
type textarea "background: radial-gradient(20rem circle at var(--mouse-x) var(--mouse-y), colo…"
click at [1310, 124] on button "Save" at bounding box center [1325, 126] width 84 height 31
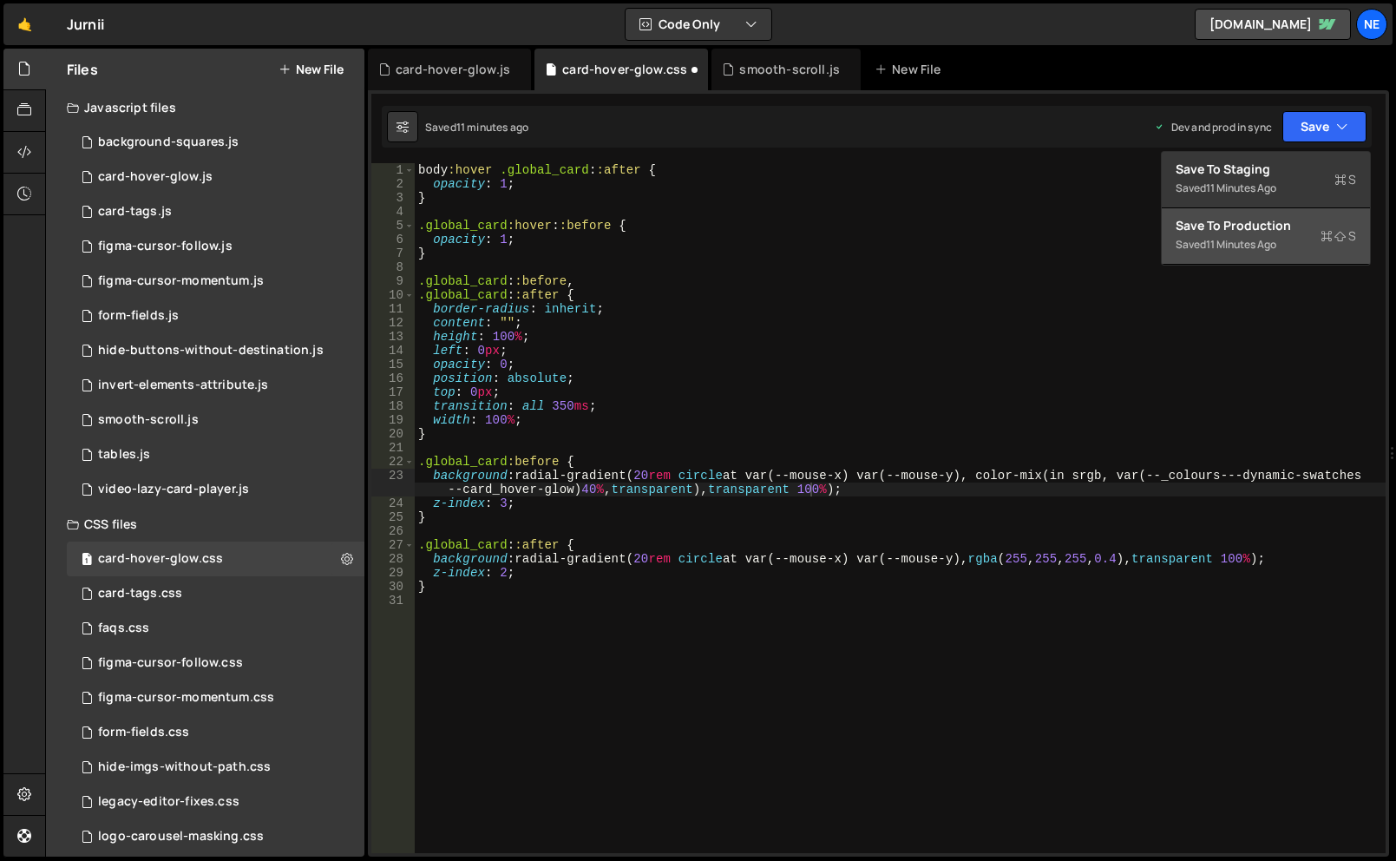
click at [1268, 253] on div "Saved 11 minutes ago" at bounding box center [1266, 244] width 180 height 21
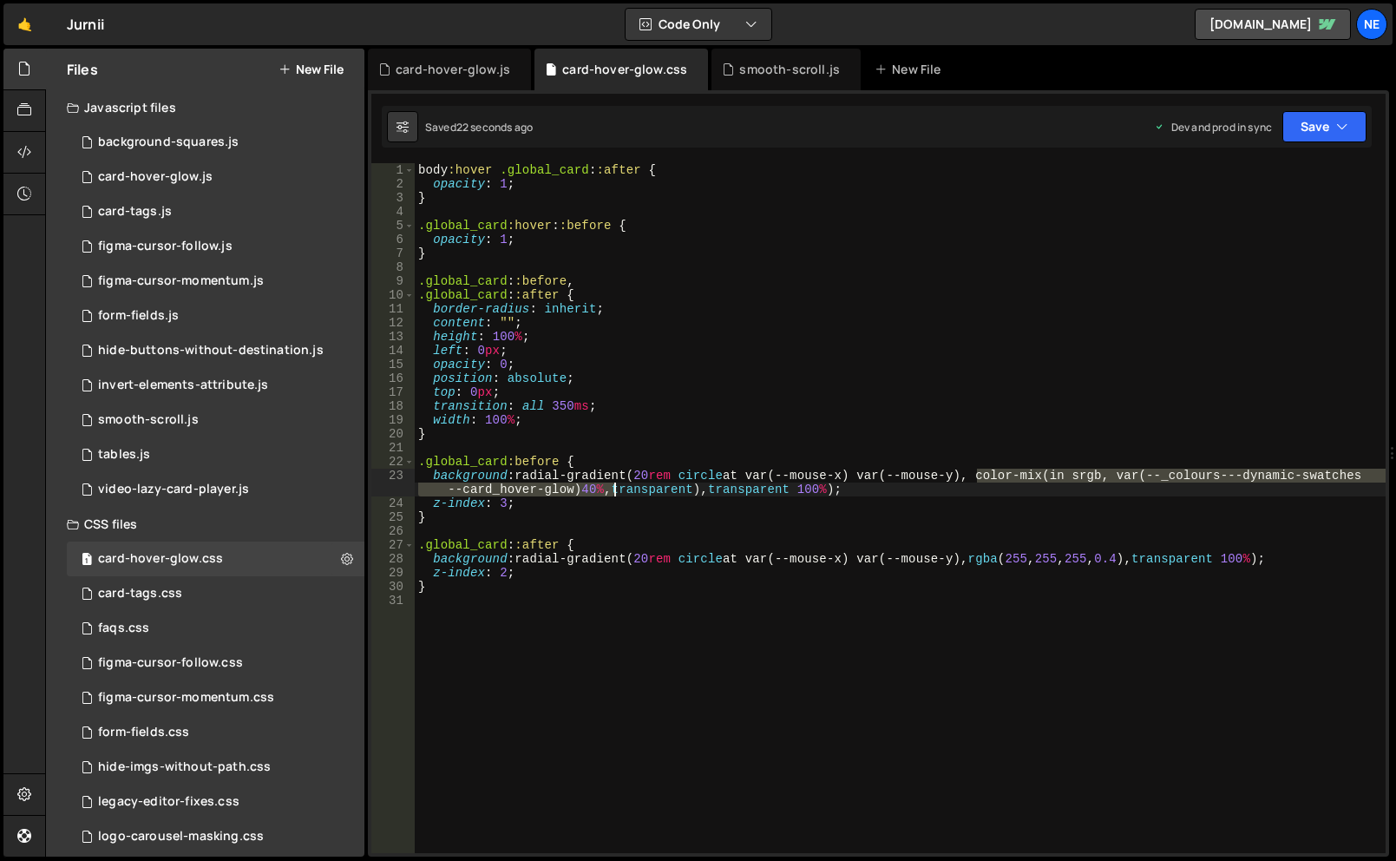
drag, startPoint x: 979, startPoint y: 475, endPoint x: 611, endPoint y: 493, distance: 368.4
click at [611, 493] on div "body :hover .global_card : :after { opacity : 1 ; } .global_card :hover : :befo…" at bounding box center [900, 522] width 971 height 718
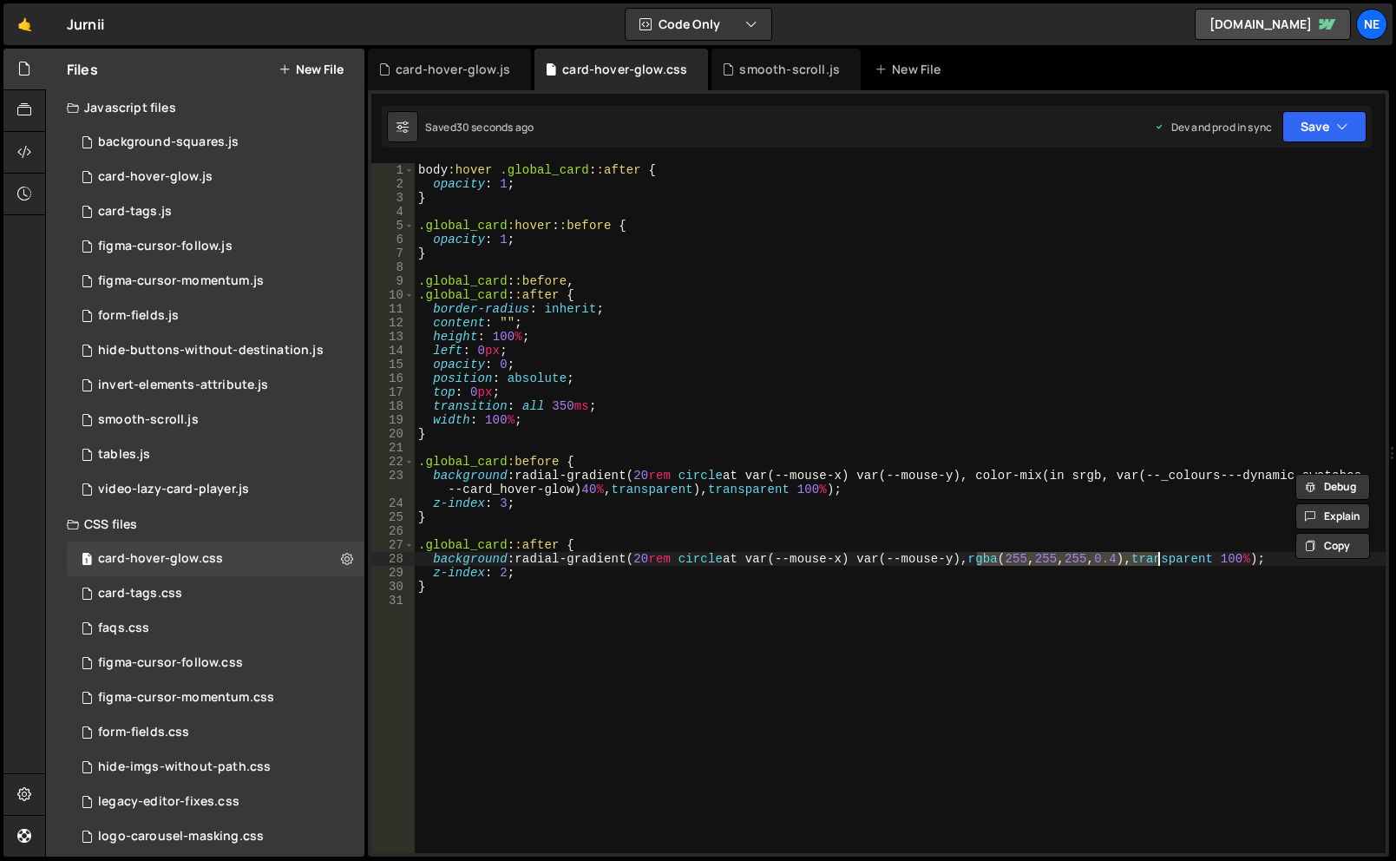
drag, startPoint x: 977, startPoint y: 561, endPoint x: 1157, endPoint y: 562, distance: 179.6
click at [1157, 562] on div "body :hover .global_card : :after { opacity : 1 ; } .global_card :hover : :befo…" at bounding box center [900, 522] width 971 height 718
paste textarea "color-mix(in srgb, var(--_colours---dynamic-swatches--card_hover-glow) 40%"
type textarea "background: radial-gradient(20rem circle at var(--mouse-x) var(--mouse-y), colo…"
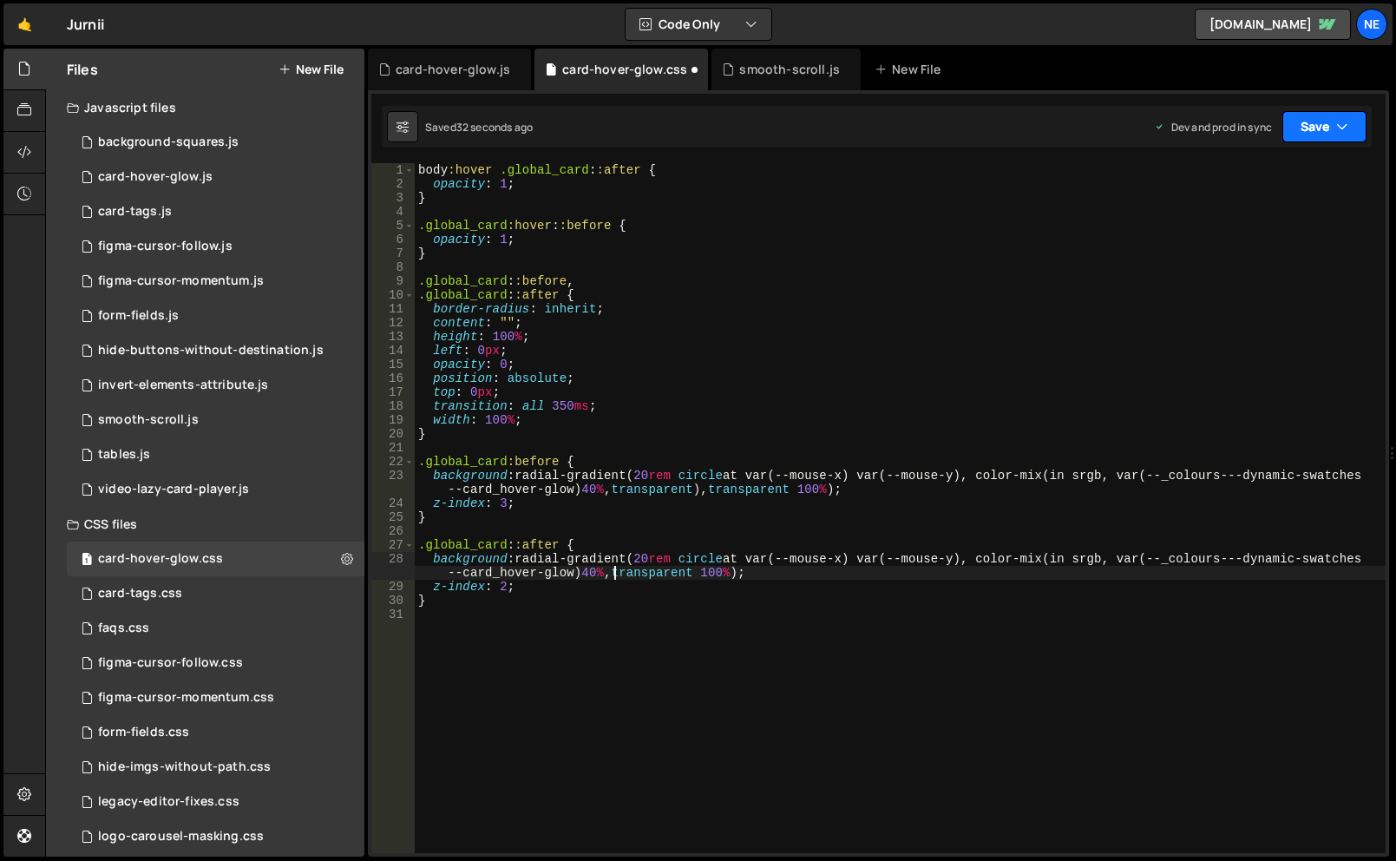
click at [1330, 134] on button "Save" at bounding box center [1325, 126] width 84 height 31
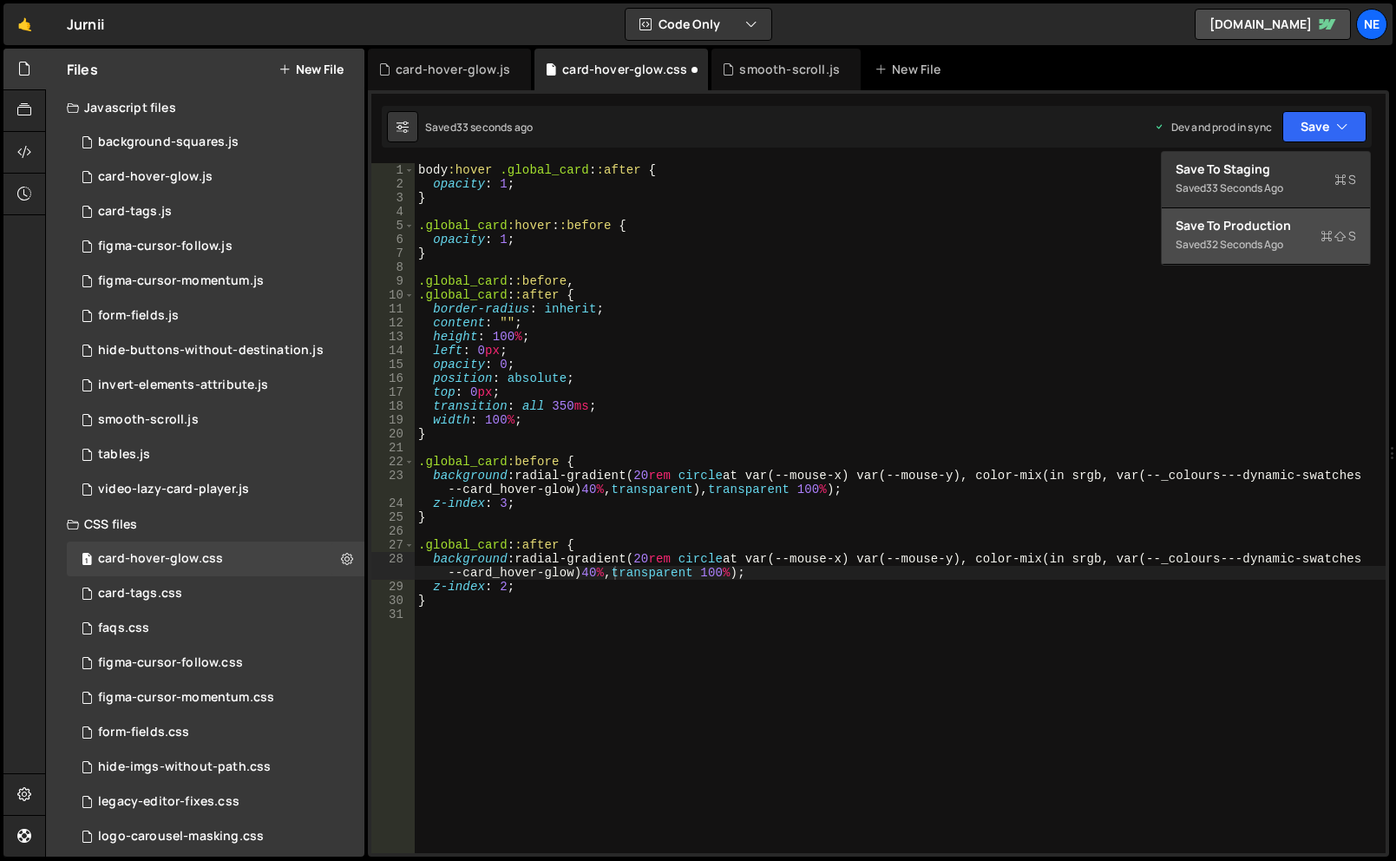
click at [1283, 244] on div "32 seconds ago" at bounding box center [1244, 244] width 77 height 15
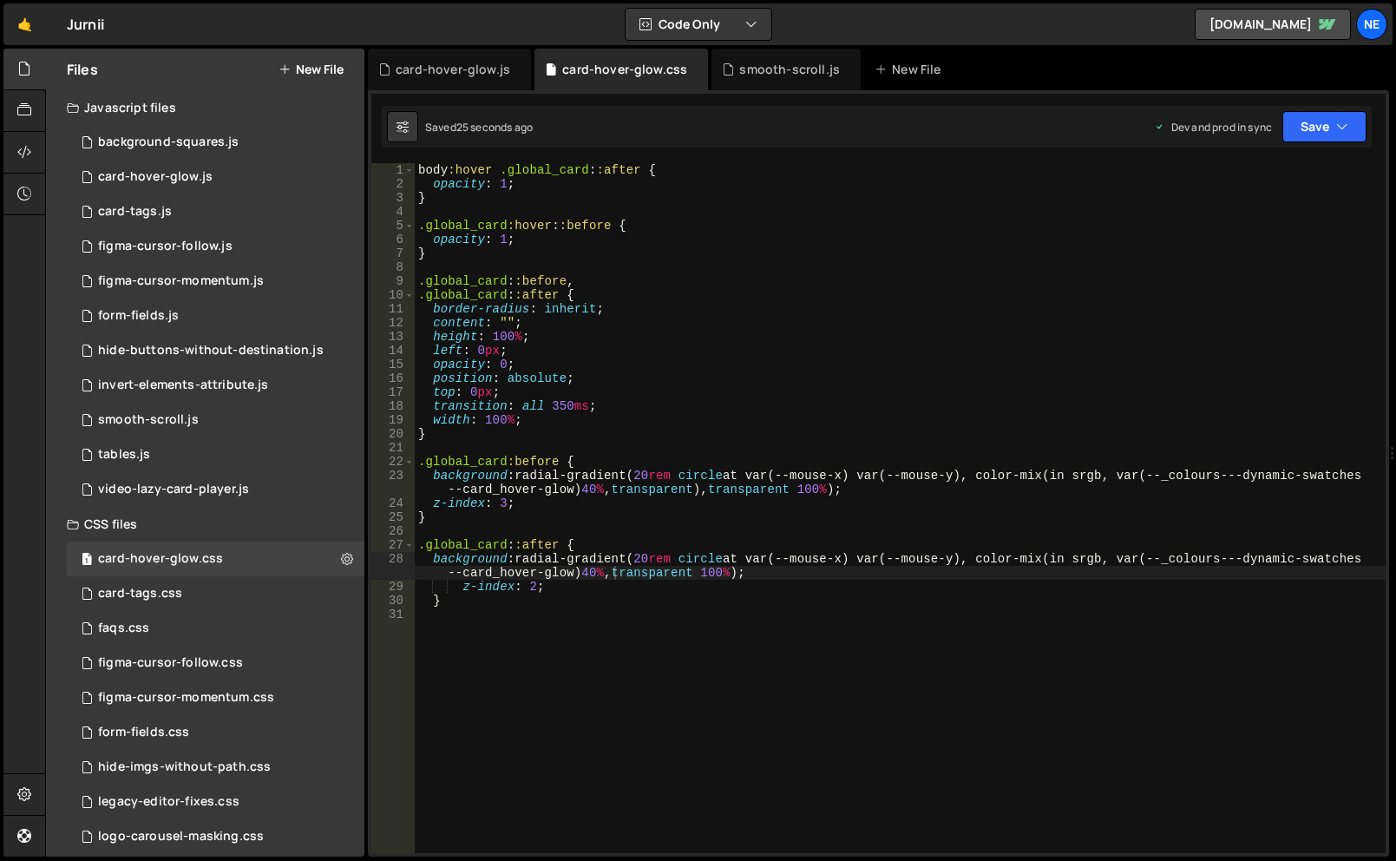
click at [673, 634] on div "body :hover .global_card : :after { opacity : 1 ; } .global_card :hover : :befo…" at bounding box center [900, 522] width 971 height 718
click at [619, 601] on div "body :hover .global_card : :after { opacity : 1 ; } .global_card :hover : :befo…" at bounding box center [900, 522] width 971 height 718
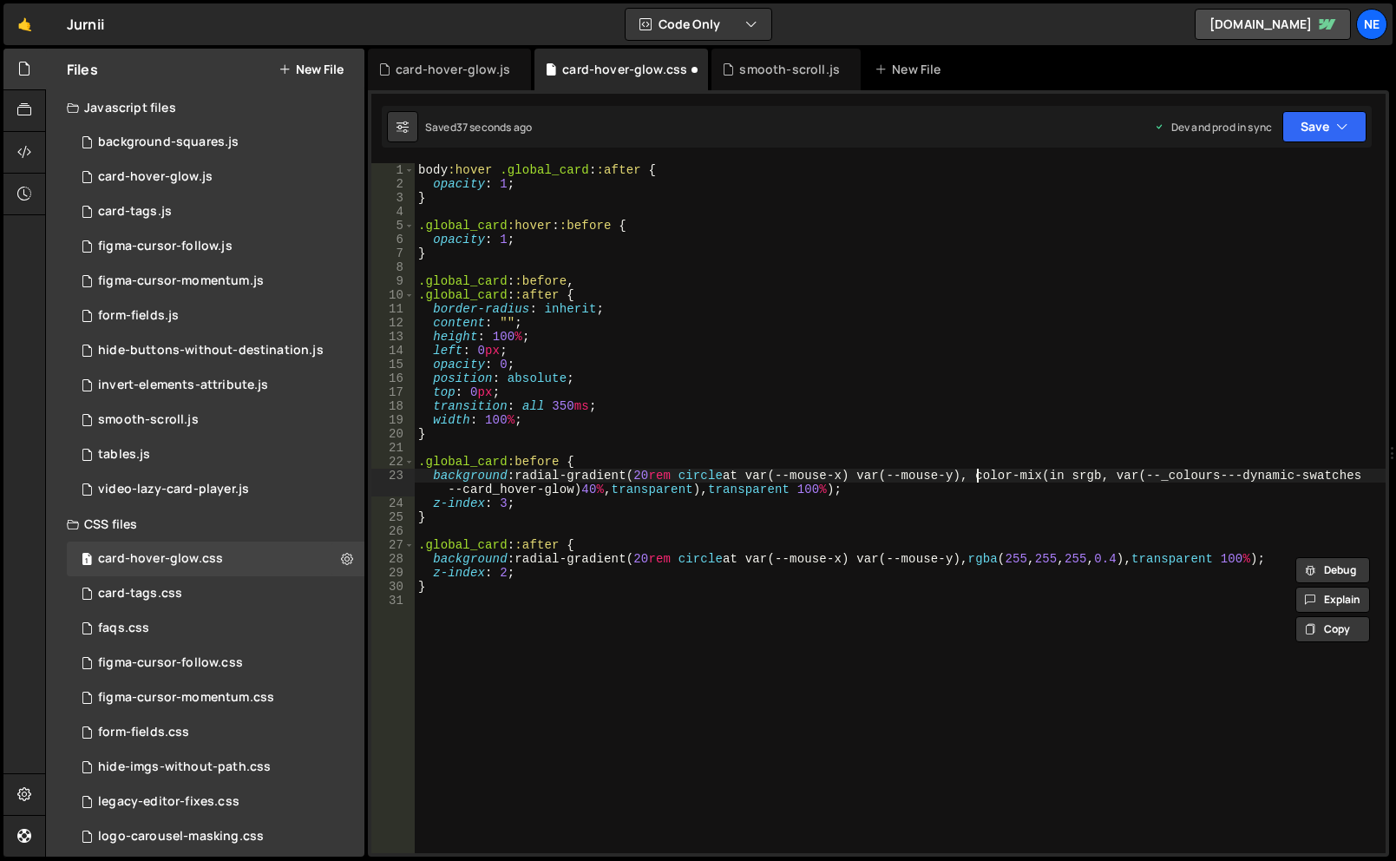
click at [979, 474] on div "body :hover .global_card : :after { opacity : 1 ; } .global_card :hover : :befo…" at bounding box center [900, 522] width 971 height 718
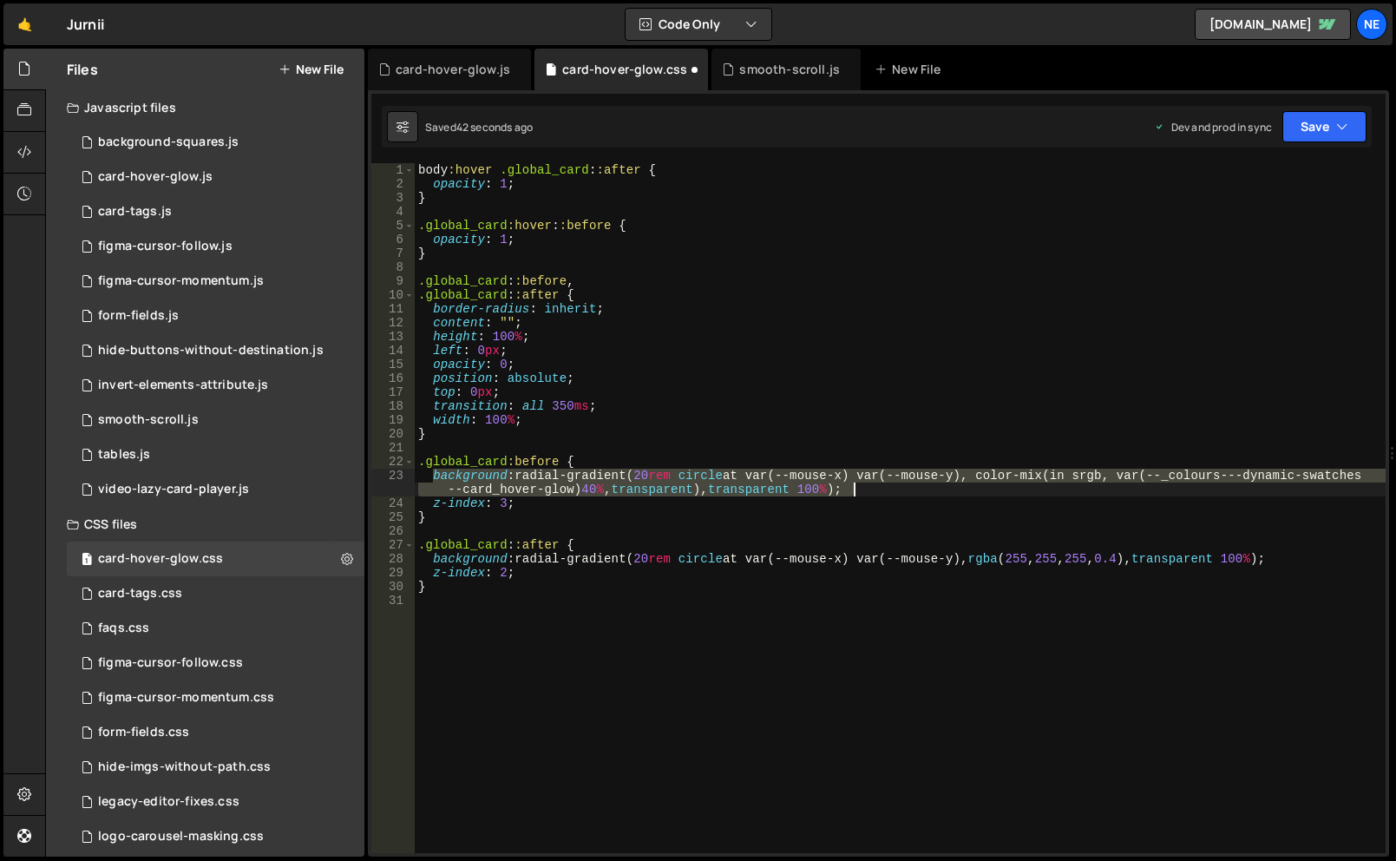
drag, startPoint x: 432, startPoint y: 476, endPoint x: 878, endPoint y: 487, distance: 446.2
click at [878, 487] on div "body :hover .global_card : :after { opacity : 1 ; } .global_card :hover : :befo…" at bounding box center [900, 522] width 971 height 718
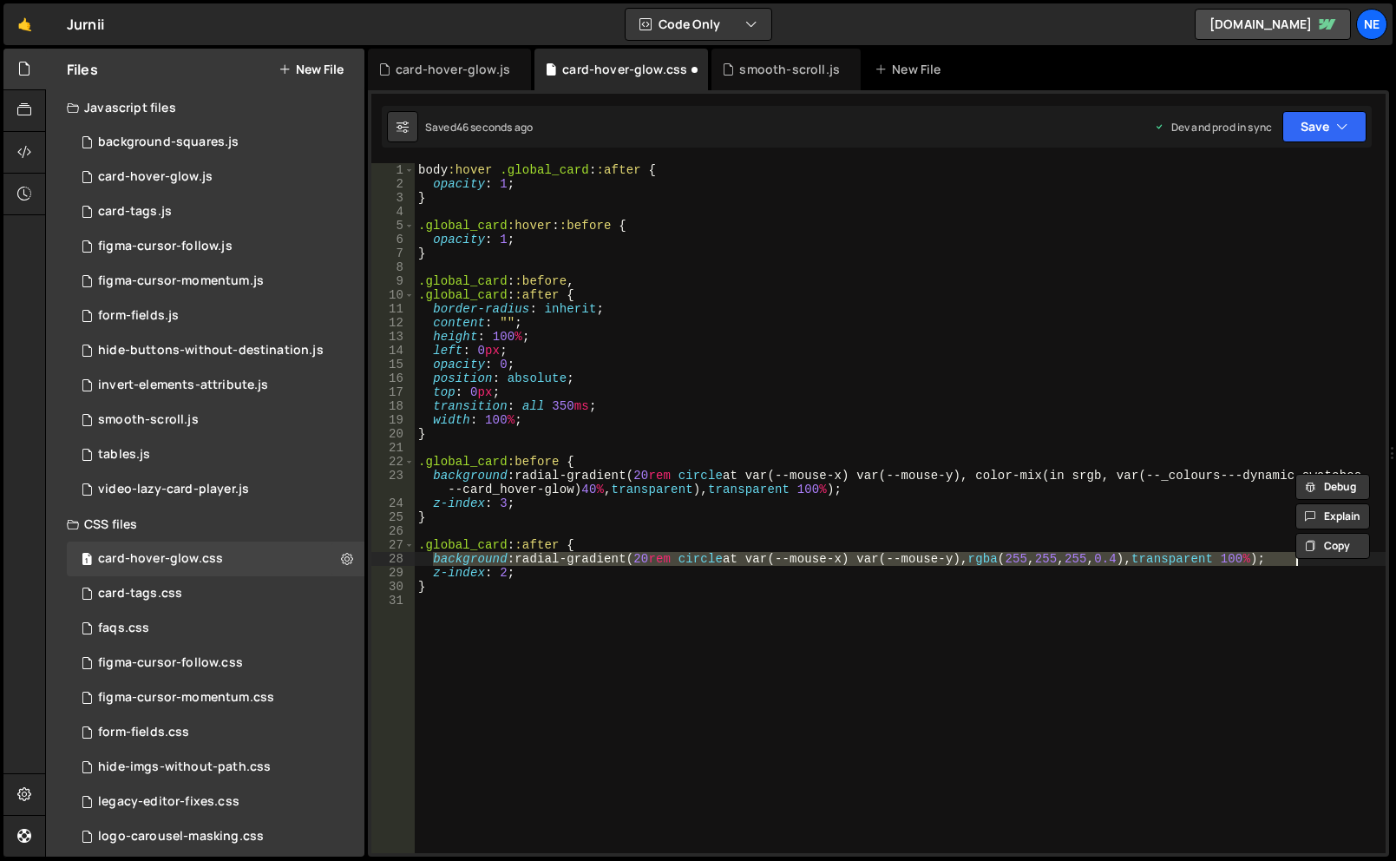
drag, startPoint x: 436, startPoint y: 561, endPoint x: 1298, endPoint y: 562, distance: 862.6
click at [1298, 562] on div "body :hover .global_card : :after { opacity : 1 ; } .global_card :hover : :befo…" at bounding box center [900, 522] width 971 height 718
paste textarea "color-mix(in srgb, var(--_colours---dynamic-swatches--card_hover-glow) 40%, tra…"
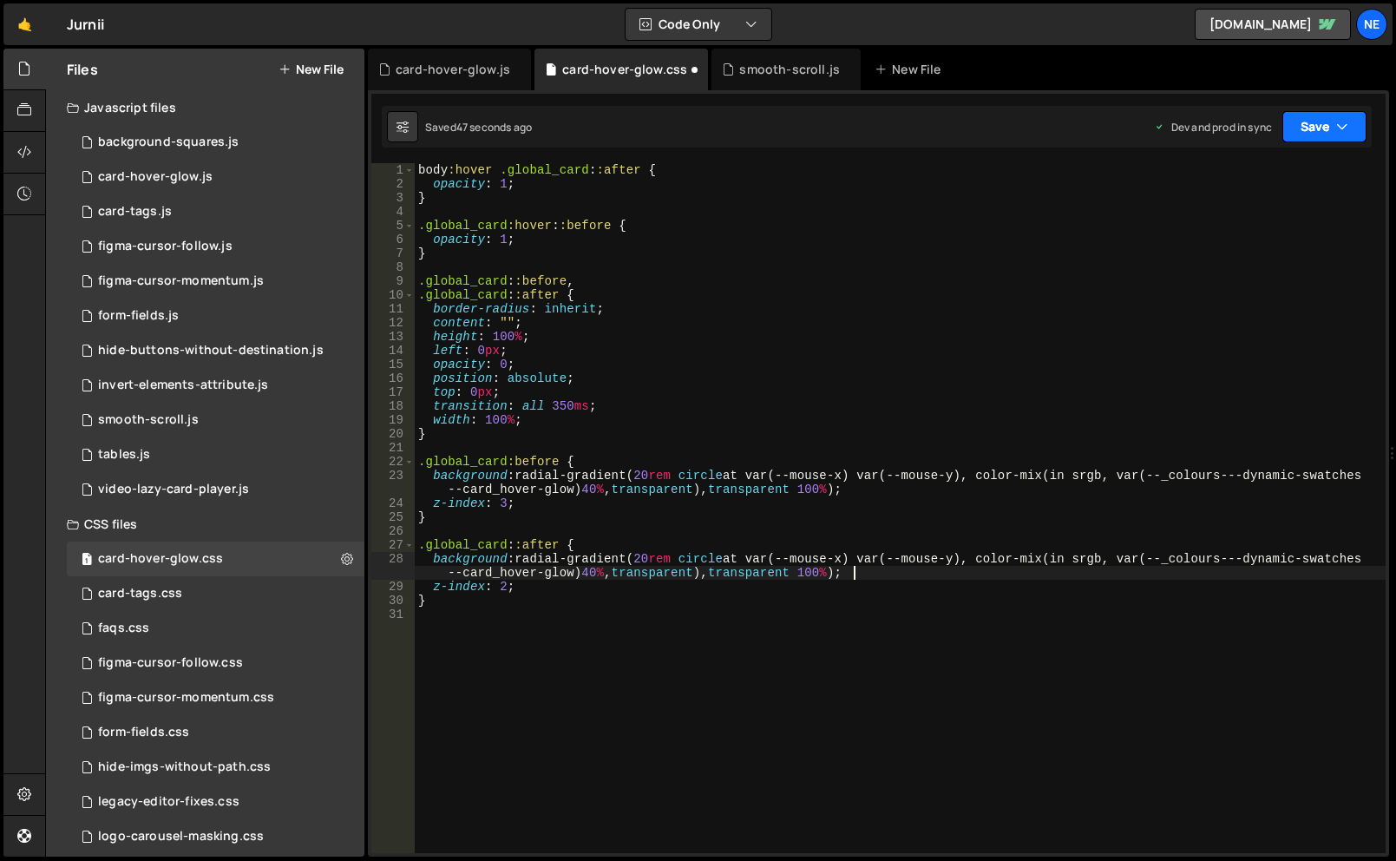
click at [1319, 130] on button "Save" at bounding box center [1325, 126] width 84 height 31
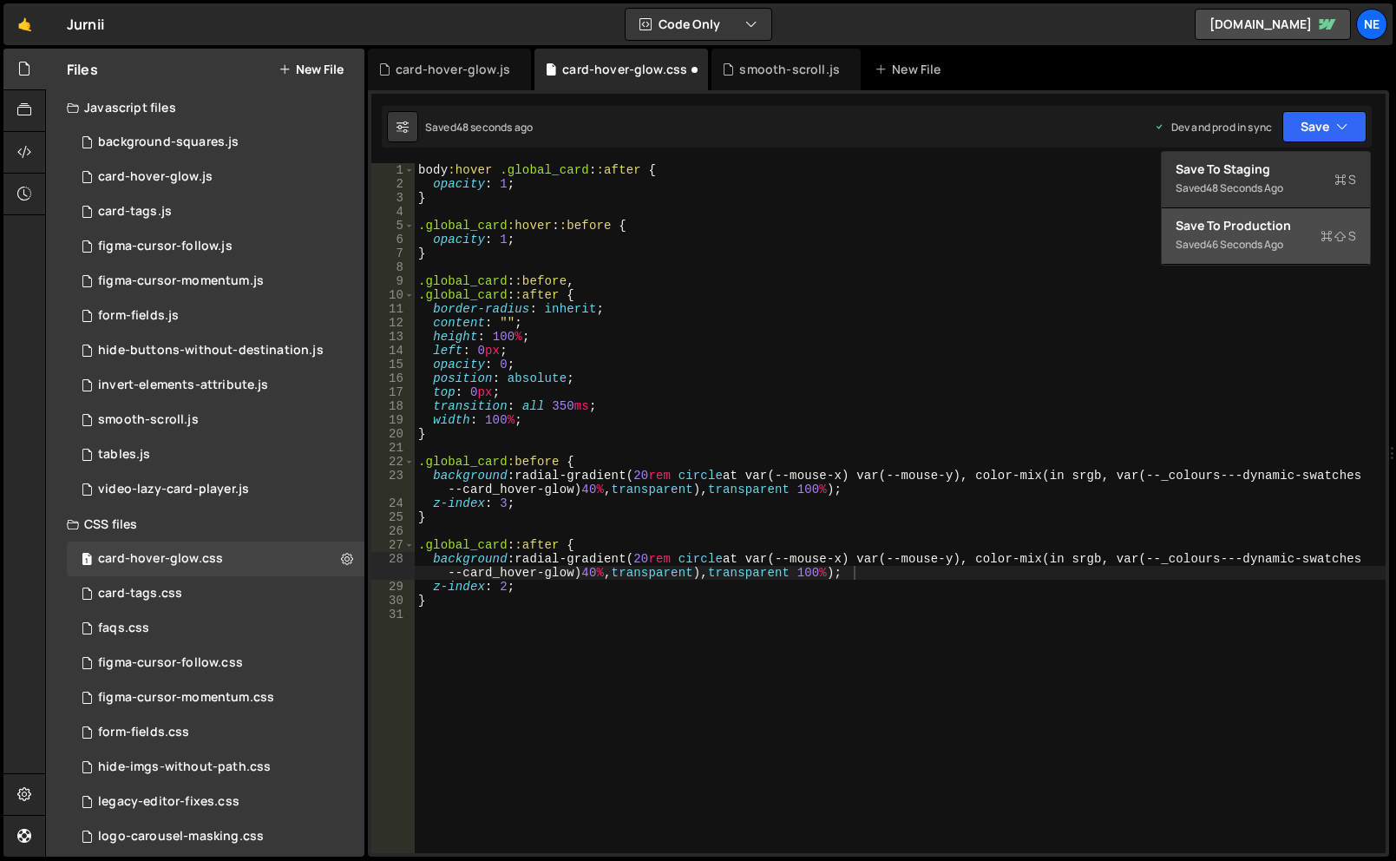
click at [1235, 225] on div "Save to Production S" at bounding box center [1266, 225] width 180 height 17
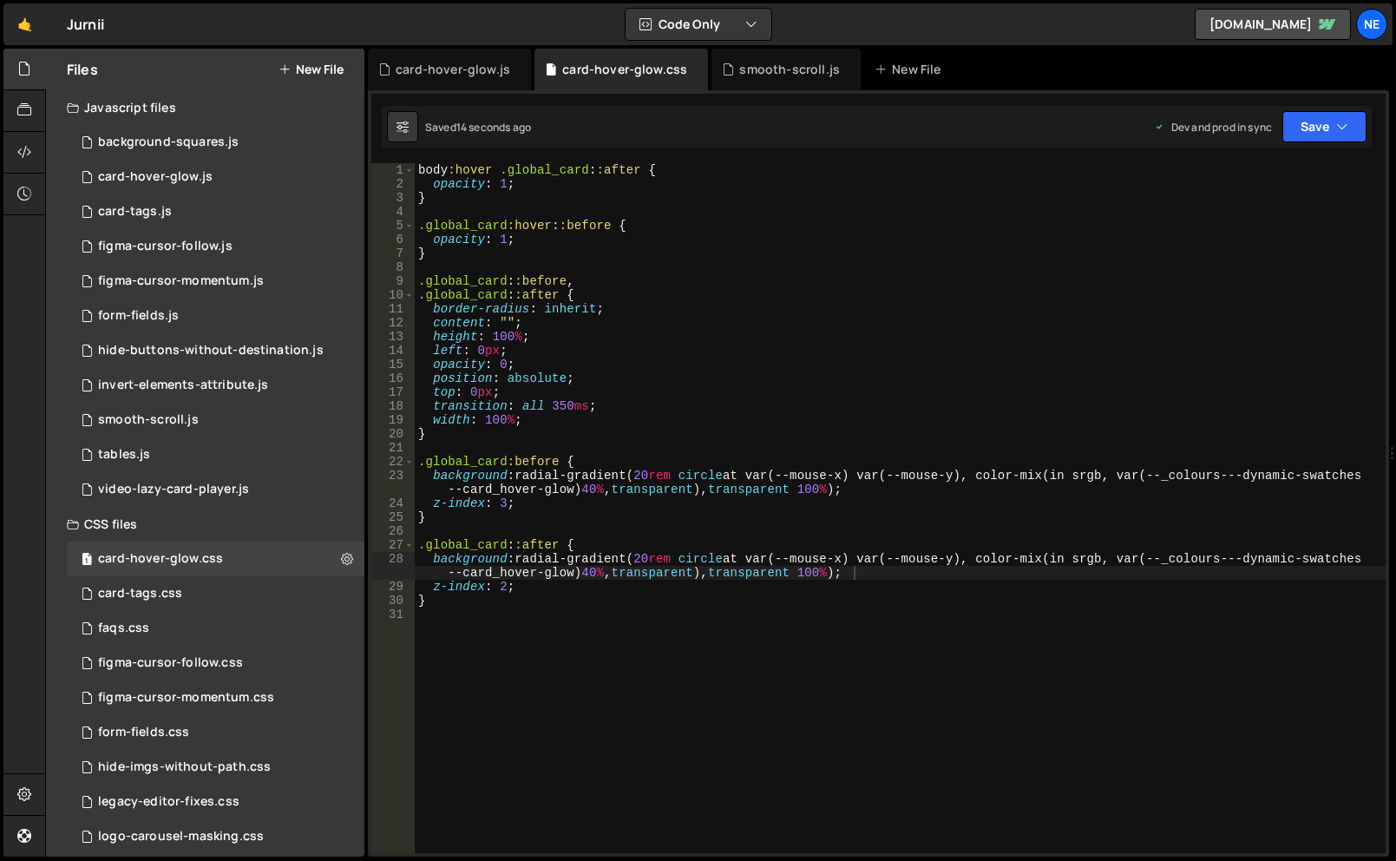
click at [585, 601] on div "body :hover .global_card : :after { opacity : 1 ; } .global_card :hover : :befo…" at bounding box center [900, 522] width 971 height 718
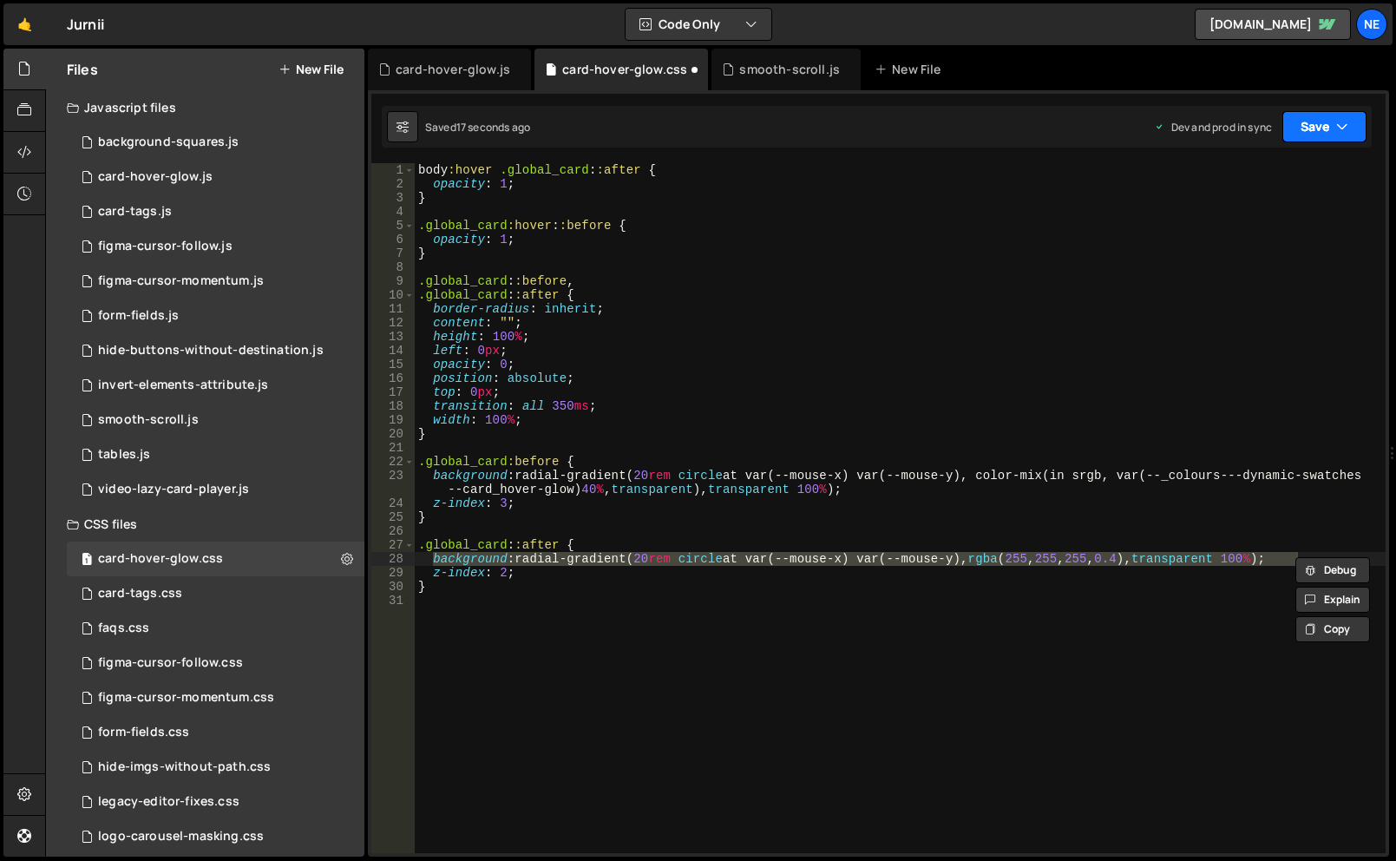
drag, startPoint x: 1349, startPoint y: 133, endPoint x: 1342, endPoint y: 145, distance: 14.0
click at [1349, 133] on button "Save" at bounding box center [1325, 126] width 84 height 31
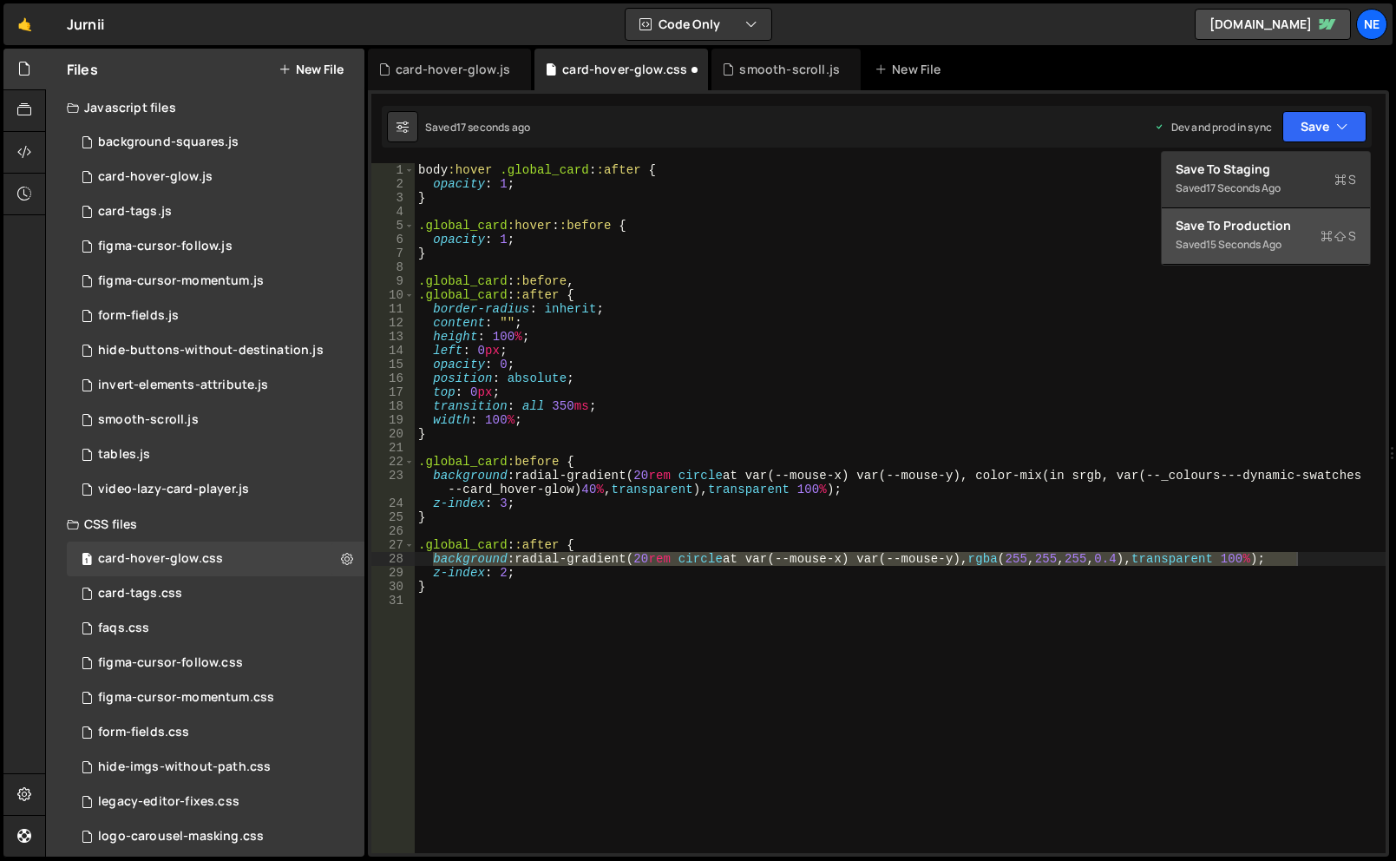
click at [1290, 229] on div "Save to Production S" at bounding box center [1266, 225] width 180 height 17
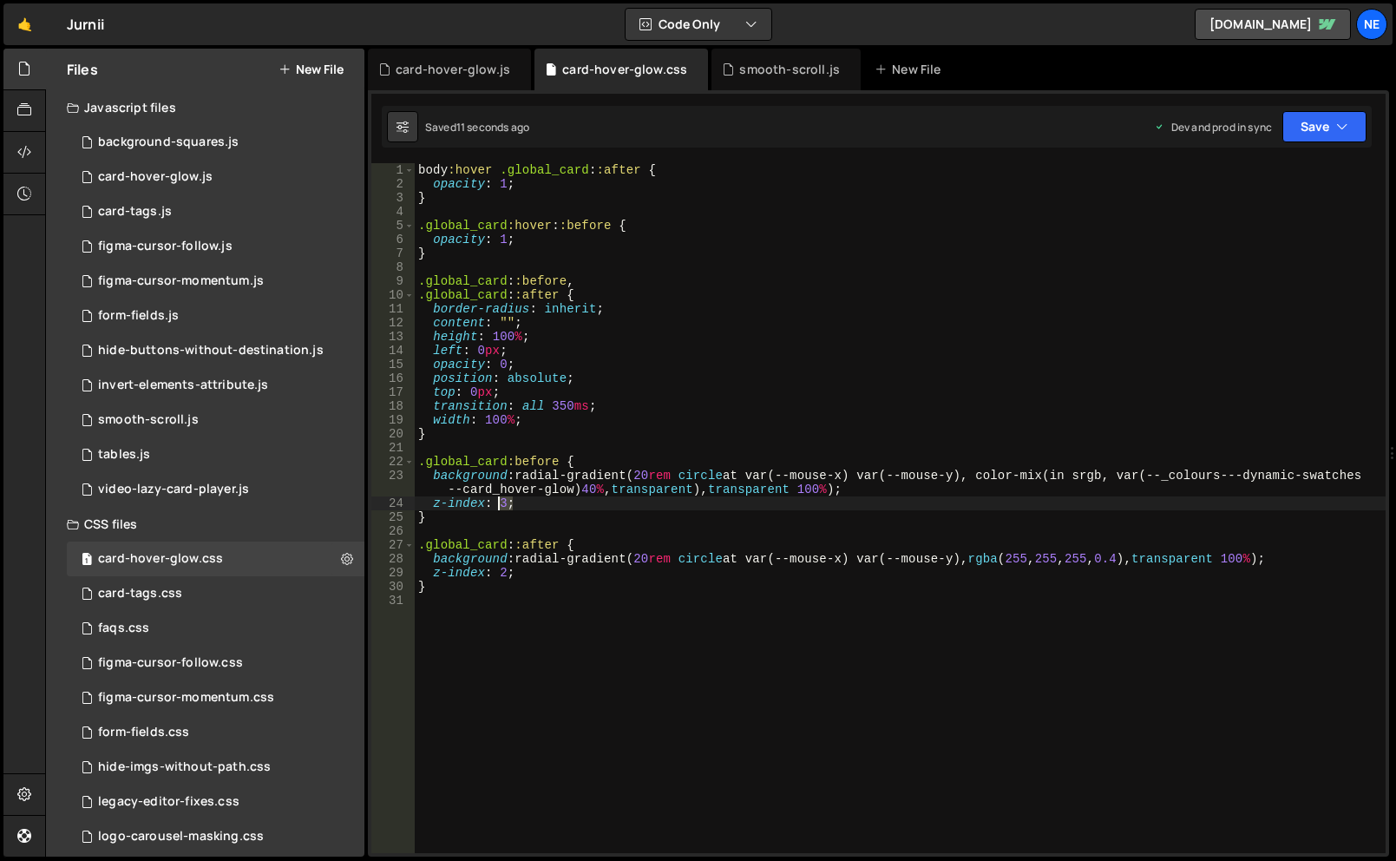
drag, startPoint x: 533, startPoint y: 500, endPoint x: 496, endPoint y: 496, distance: 37.5
click at [496, 496] on div "body :hover .global_card : :after { opacity : 1 ; } .global_card :hover : :befo…" at bounding box center [900, 522] width 971 height 718
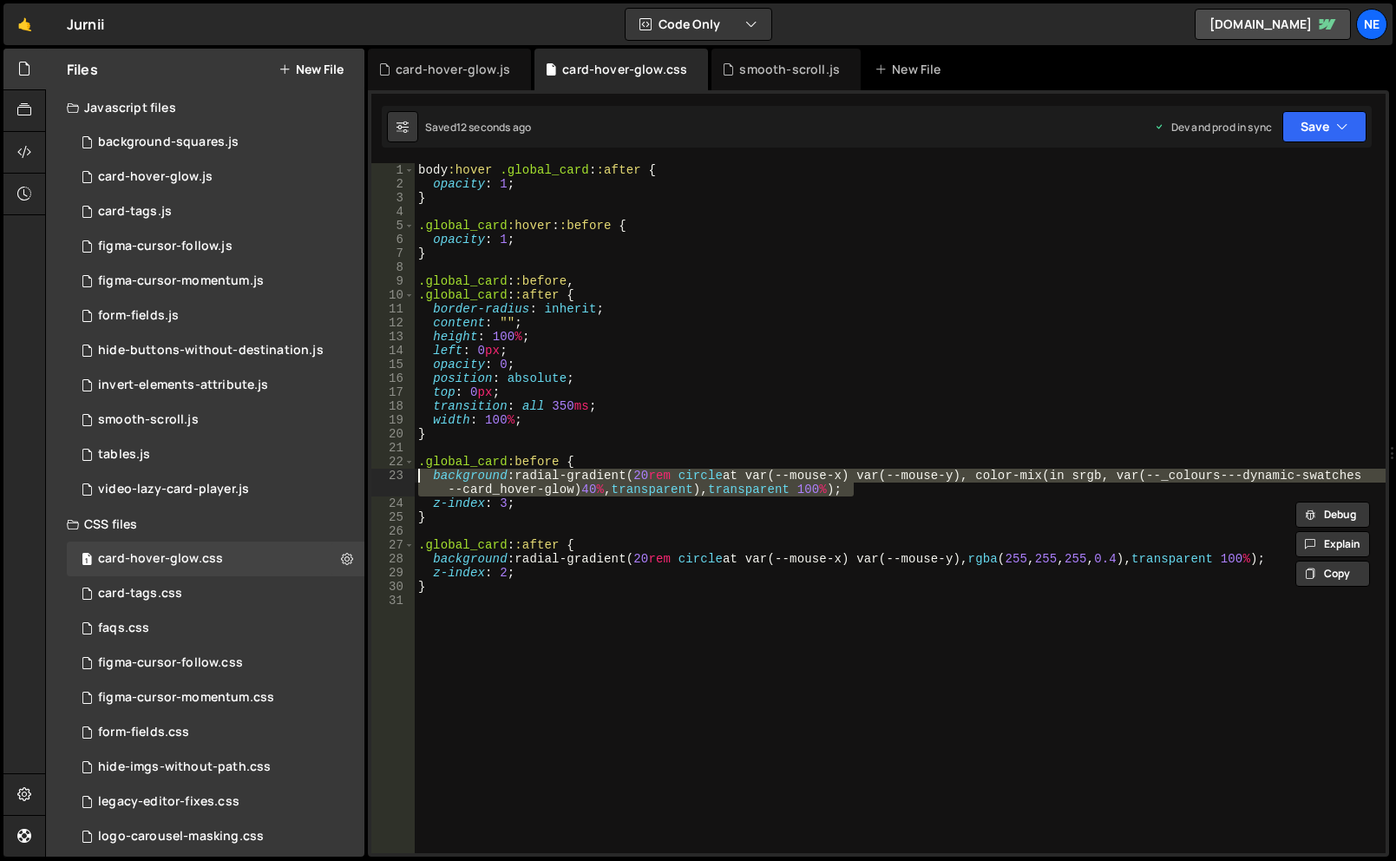
drag, startPoint x: 906, startPoint y: 491, endPoint x: 378, endPoint y: 473, distance: 527.9
click at [378, 473] on div "z-index: 3; 1 2 3 4 5 6 7 8 9 10 11 12 13 14 15 16 17 18 19 20 21 22 23 24 25 2…" at bounding box center [878, 508] width 1014 height 690
type textarea "background: radial-gradient(20rem circle at var(--mouse-x) var(--mouse-y), colo…"
paste textarea
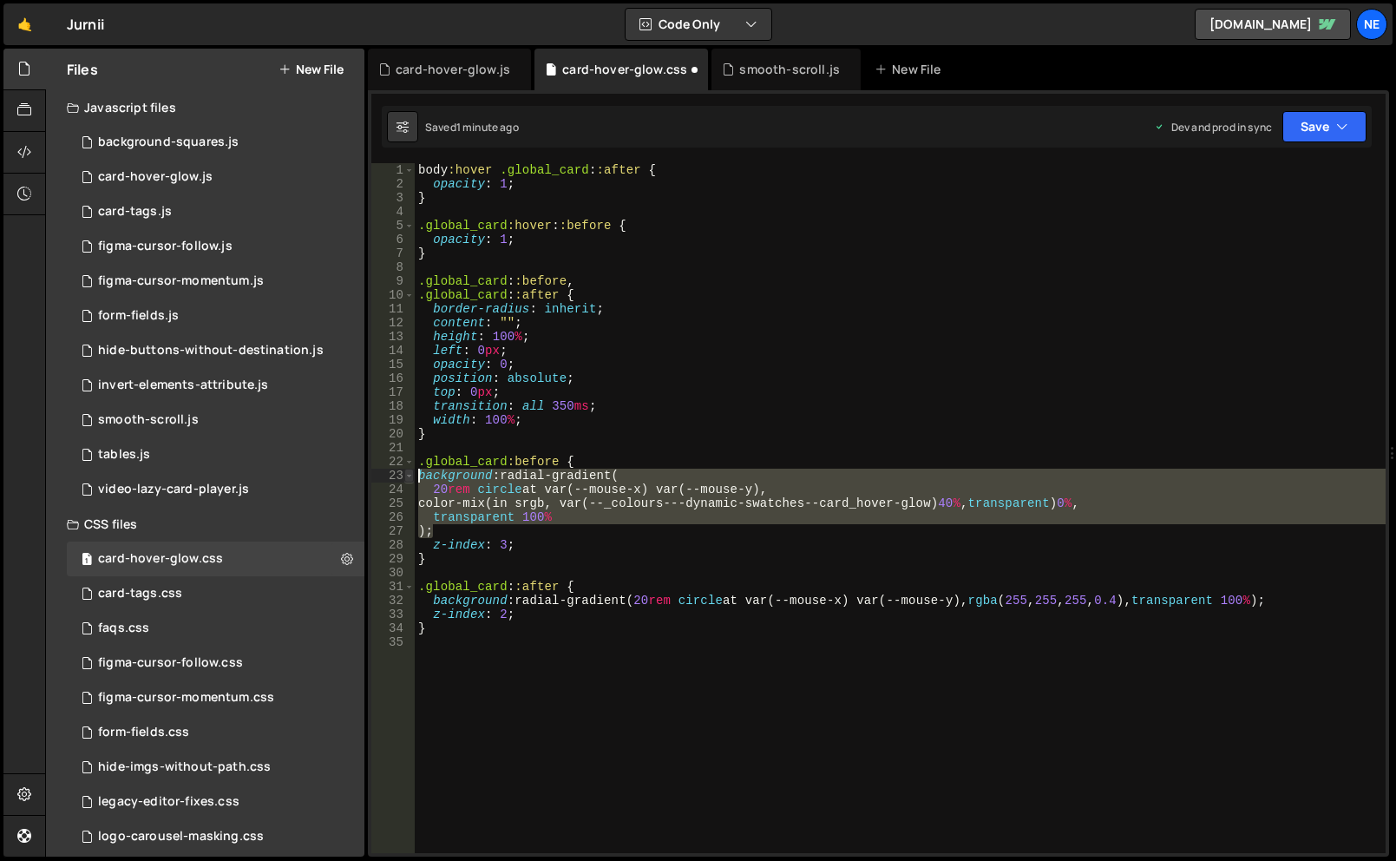
drag, startPoint x: 438, startPoint y: 524, endPoint x: 410, endPoint y: 476, distance: 56.4
click at [410, 476] on div "); 1 2 3 4 5 6 7 8 9 10 11 12 13 14 15 16 17 18 19 20 21 22 23 24 25 26 27 28 2…" at bounding box center [878, 508] width 1014 height 690
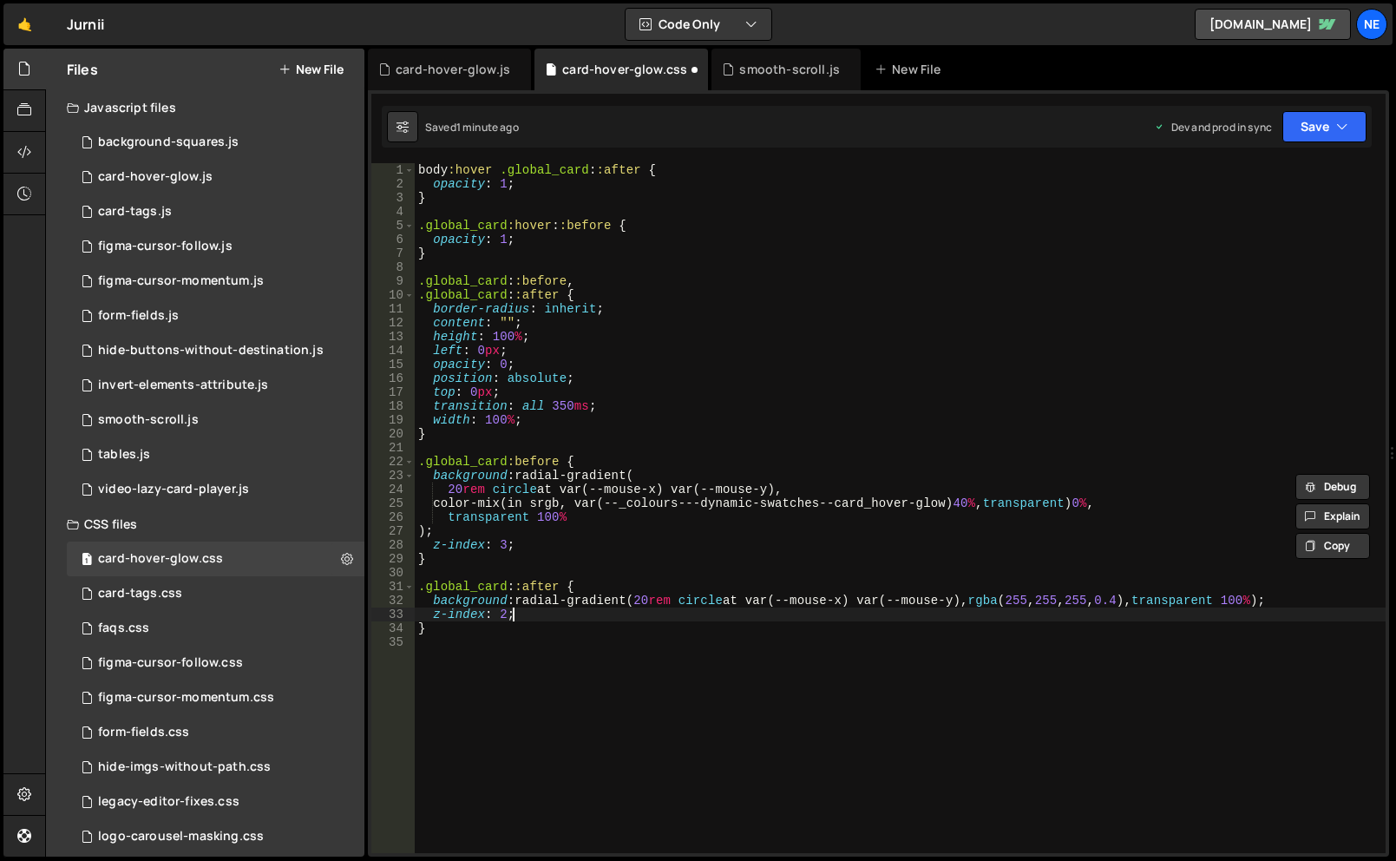
click at [522, 615] on div "body :hover .global_card : :after { opacity : 1 ; } .global_card :hover : :befo…" at bounding box center [900, 522] width 971 height 718
click at [501, 602] on div "body :hover .global_card : :after { opacity : 1 ; } .global_card :hover : :befo…" at bounding box center [900, 522] width 971 height 718
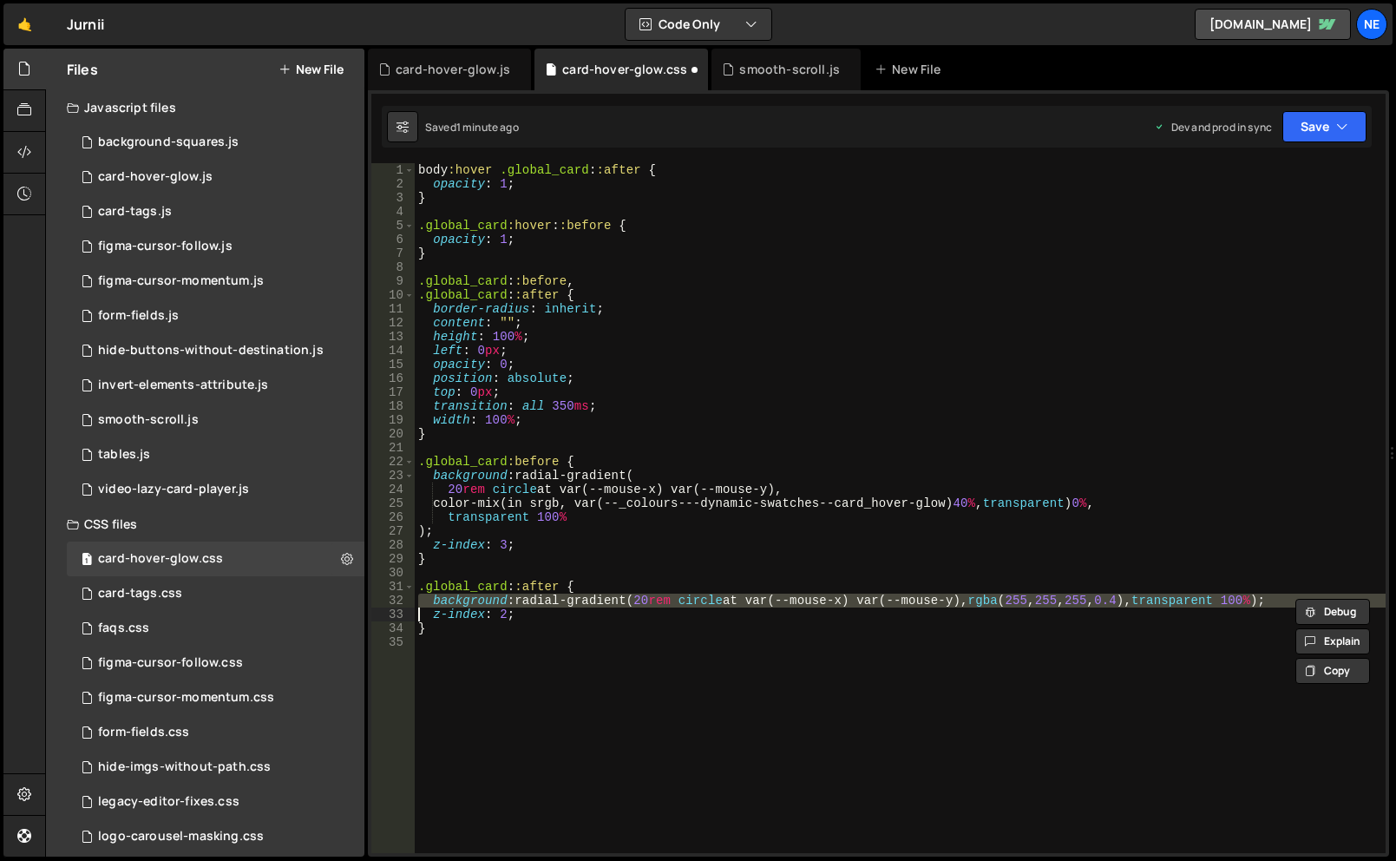
paste textarea ");"
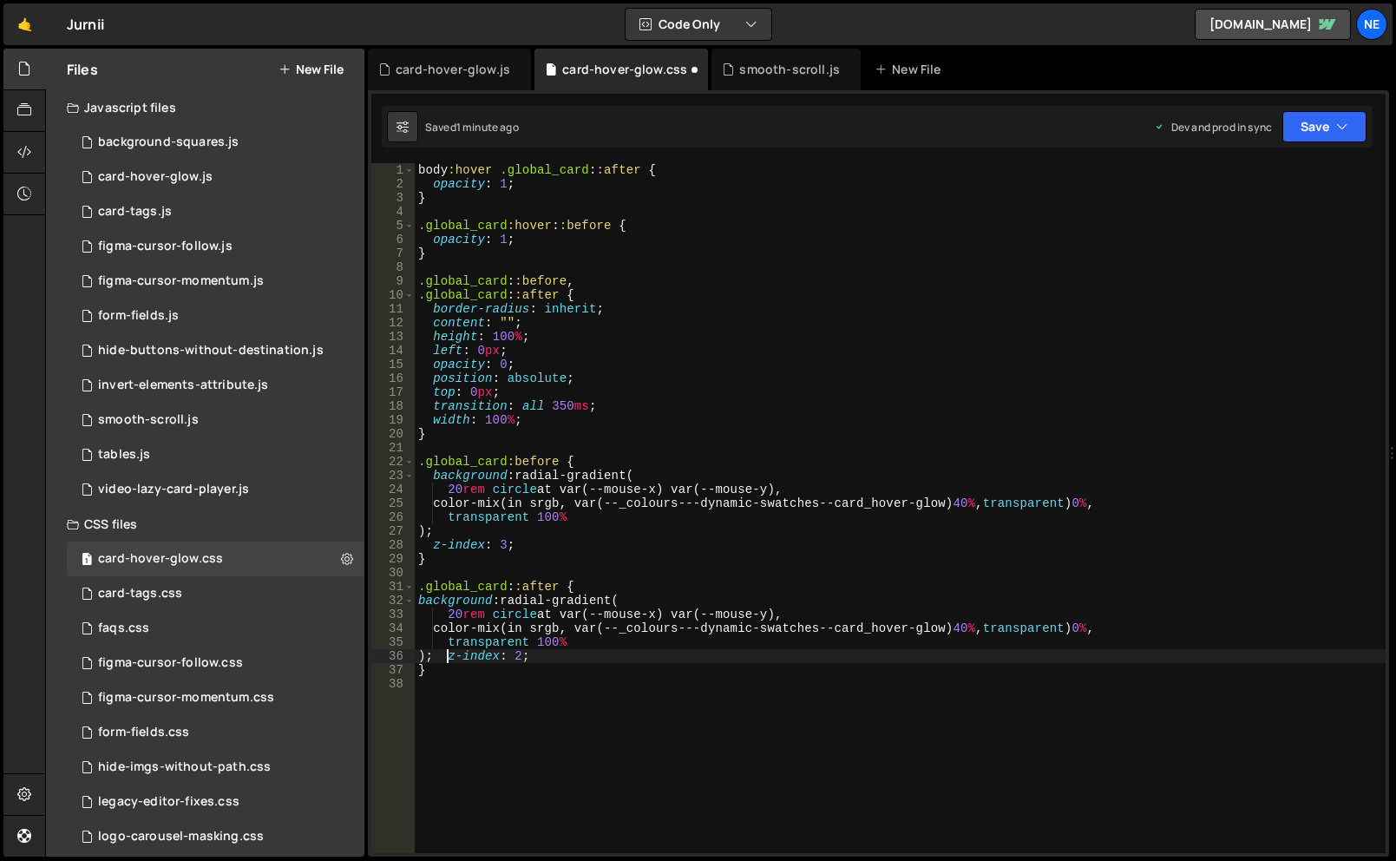
paste textarea "background: radial-gradient("
click at [420, 600] on div "body :hover .global_card : :after { opacity : 1 ; } .global_card :hover : :befo…" at bounding box center [900, 522] width 971 height 718
click at [575, 642] on div "body :hover .global_card : :after { opacity : 1 ; } .global_card :hover : :befo…" at bounding box center [900, 522] width 971 height 718
click at [462, 660] on div "body :hover .global_card : :after { opacity : 1 ; } .global_card :hover : :befo…" at bounding box center [900, 522] width 971 height 718
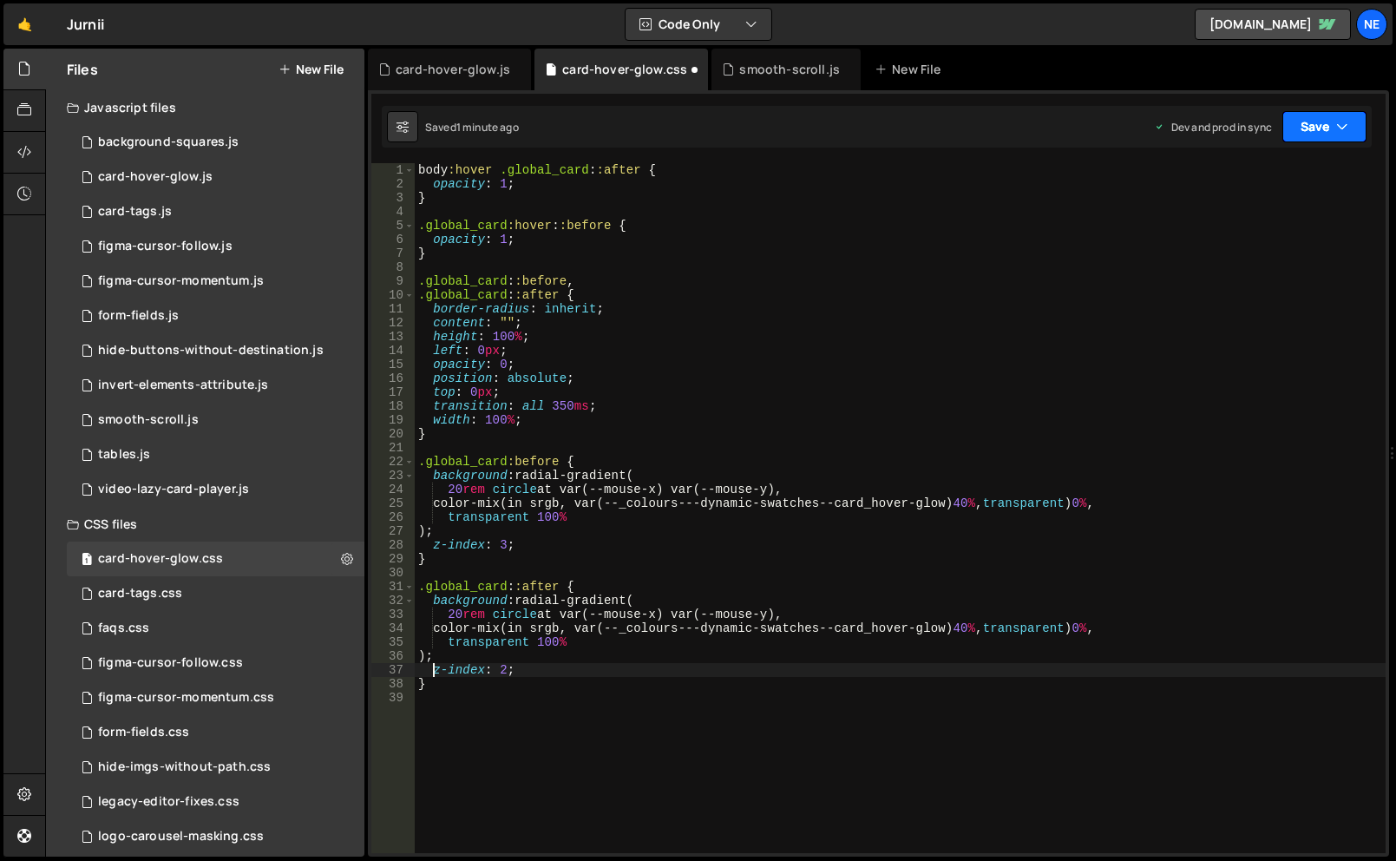
click at [1326, 122] on button "Save" at bounding box center [1325, 126] width 84 height 31
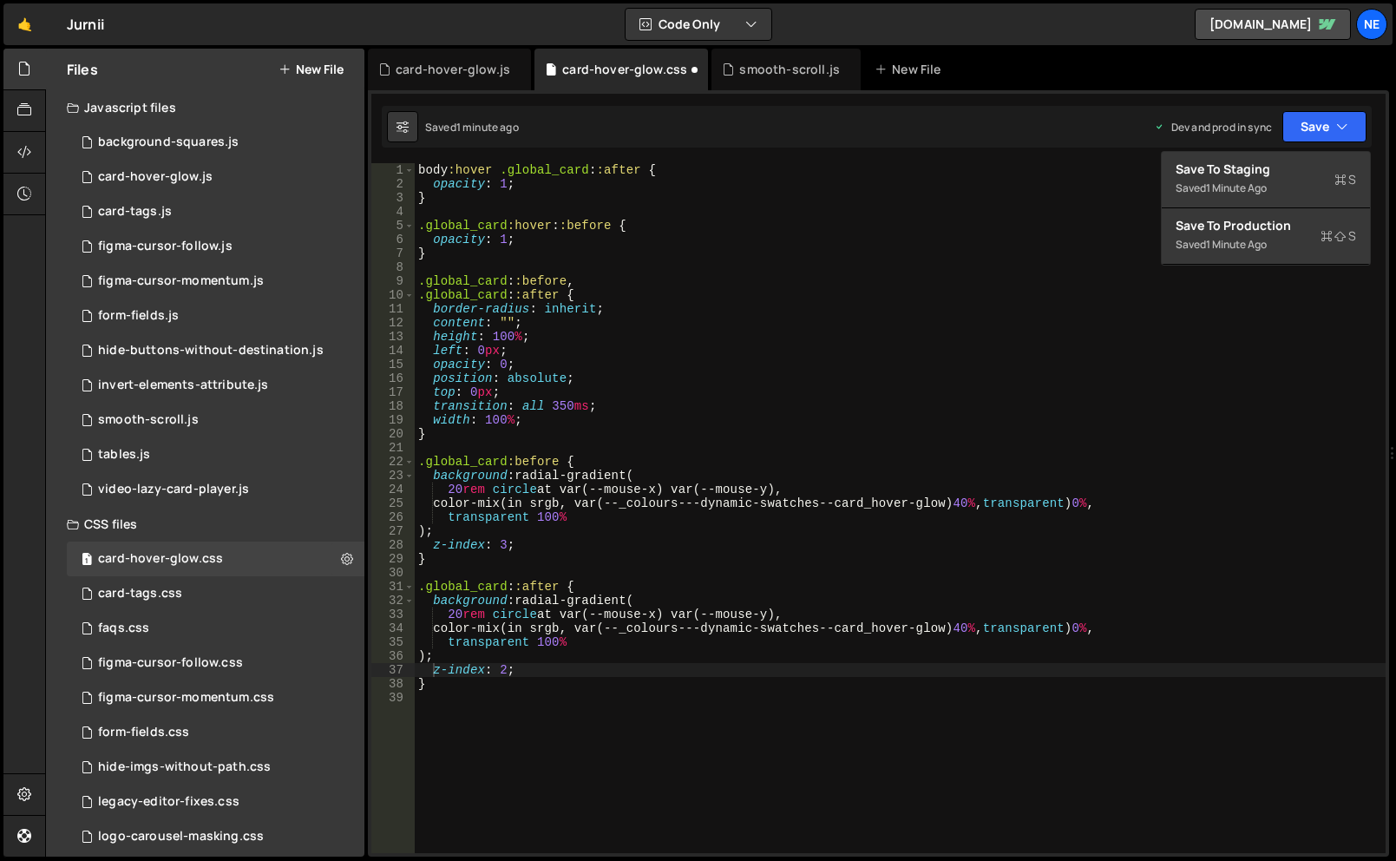
click at [549, 648] on div "body :hover .global_card : :after { opacity : 1 ; } .global_card :hover : :befo…" at bounding box center [900, 522] width 971 height 718
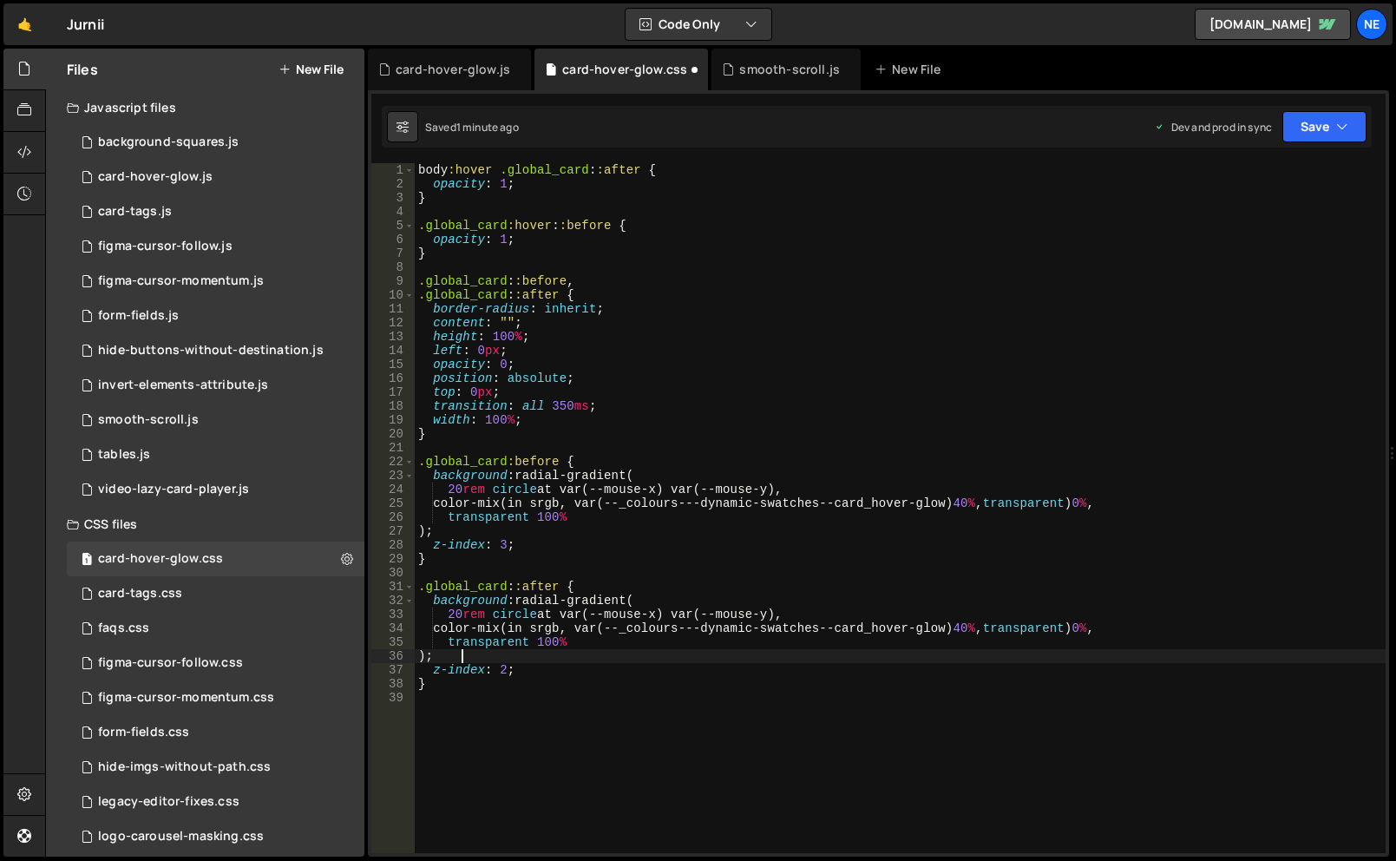
click at [546, 661] on div "body :hover .global_card : :after { opacity : 1 ; } .global_card :hover : :befo…" at bounding box center [900, 522] width 971 height 718
click at [502, 525] on div "body :hover .global_card : :after { opacity : 1 ; } .global_card :hover : :befo…" at bounding box center [900, 522] width 971 height 718
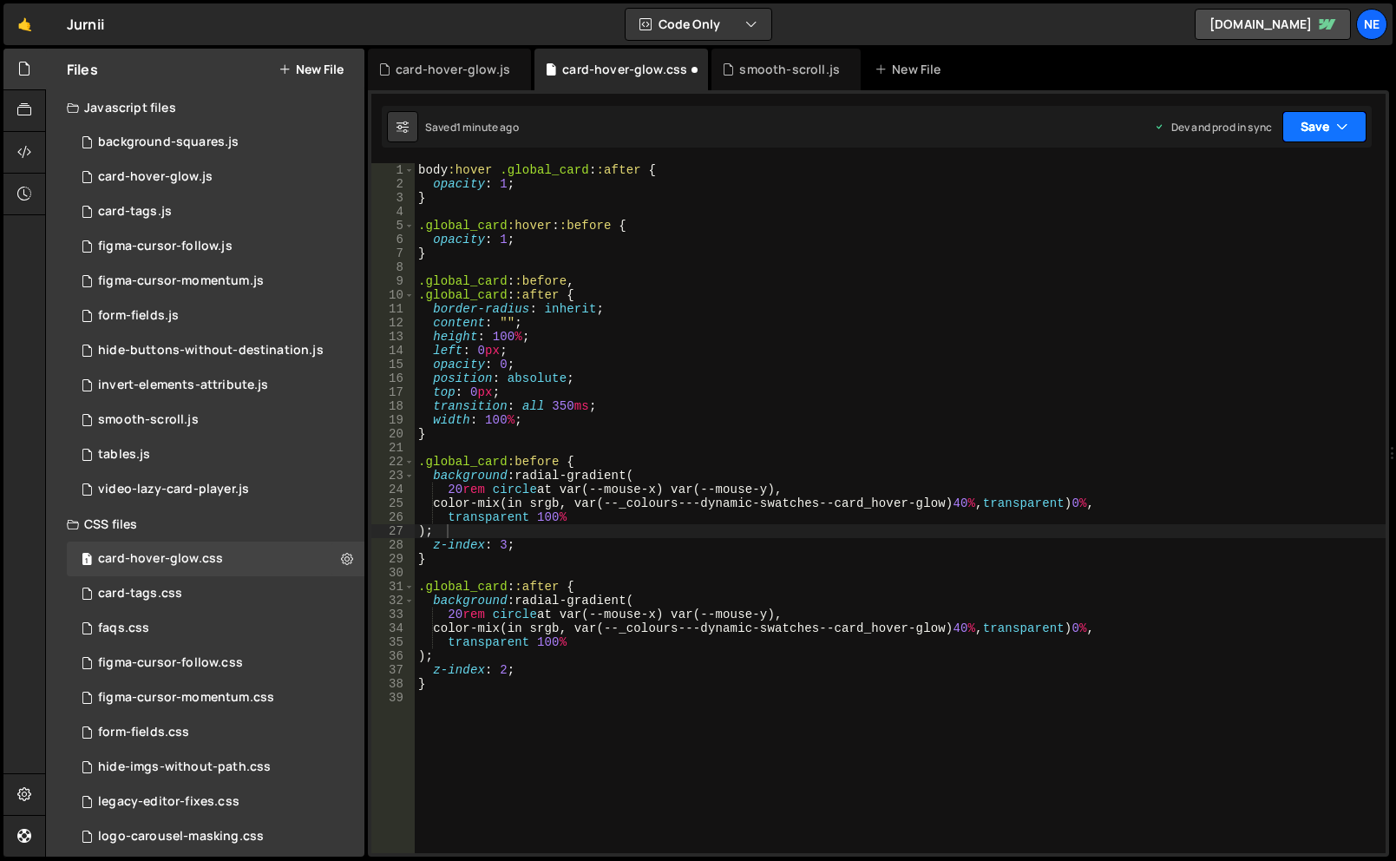
click at [1317, 131] on button "Save" at bounding box center [1325, 126] width 84 height 31
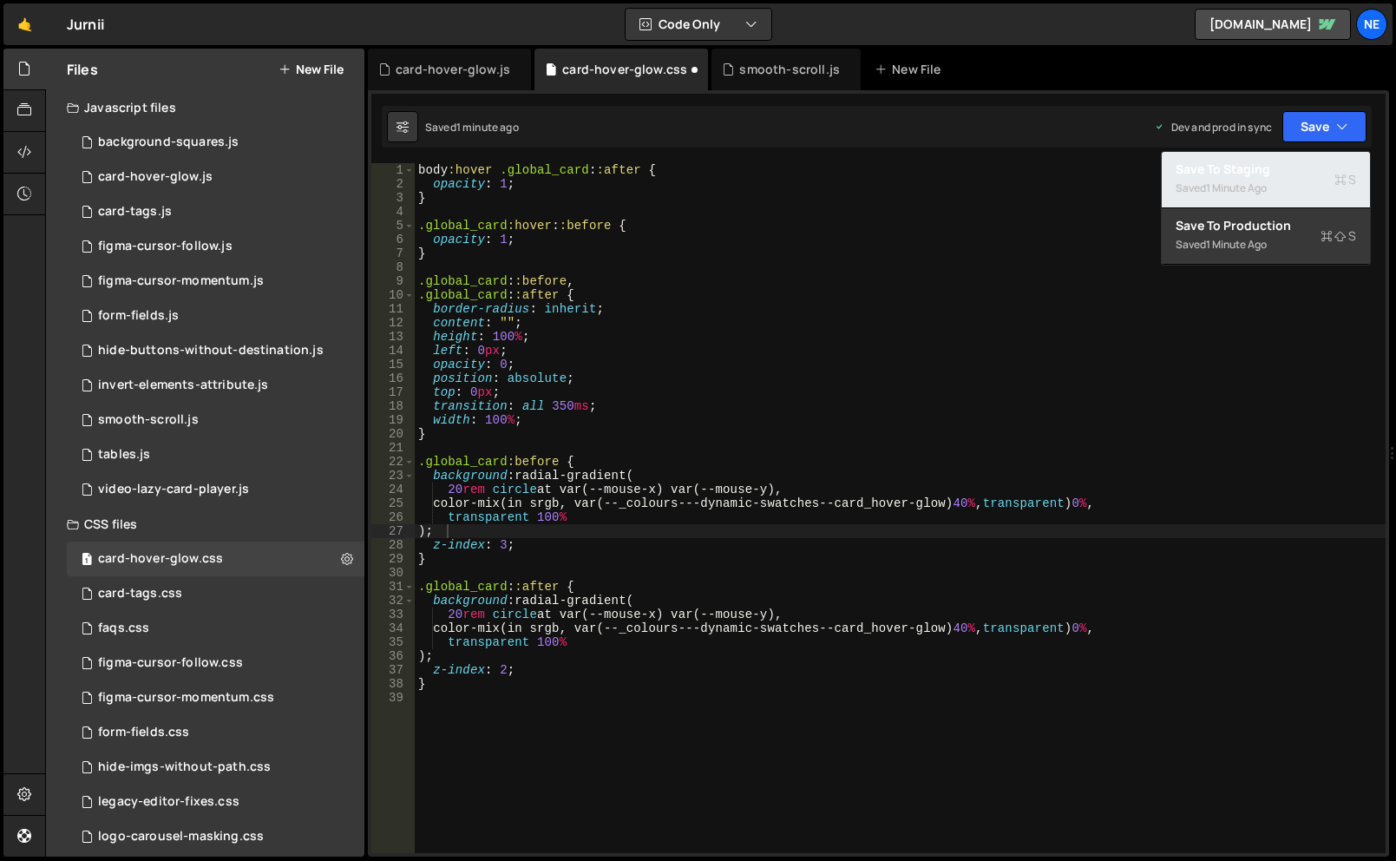
click at [1297, 197] on div "Saved 1 minute ago" at bounding box center [1266, 188] width 180 height 21
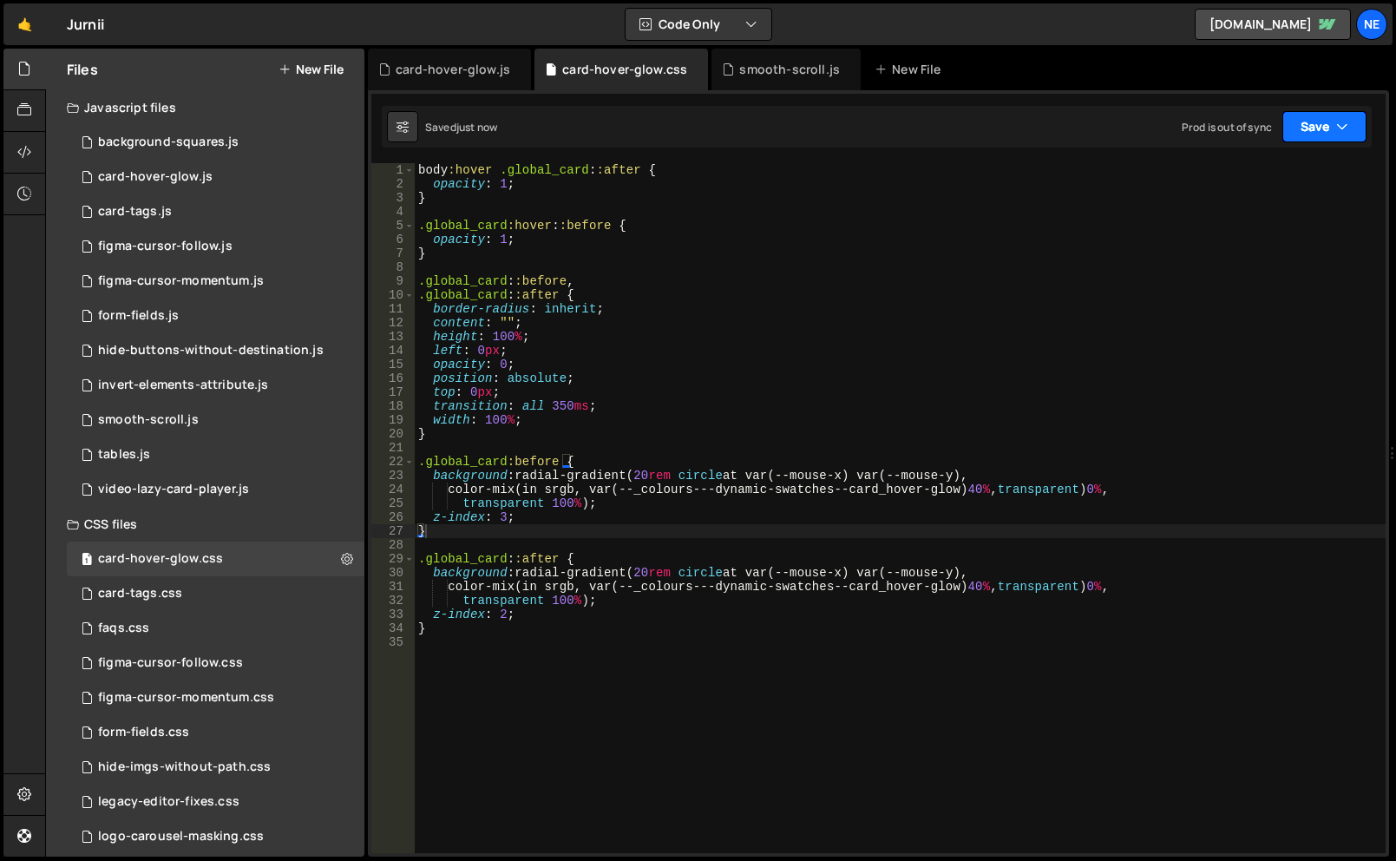
drag, startPoint x: 1320, startPoint y: 121, endPoint x: 1321, endPoint y: 130, distance: 8.7
click at [1320, 121] on button "Save" at bounding box center [1325, 126] width 84 height 31
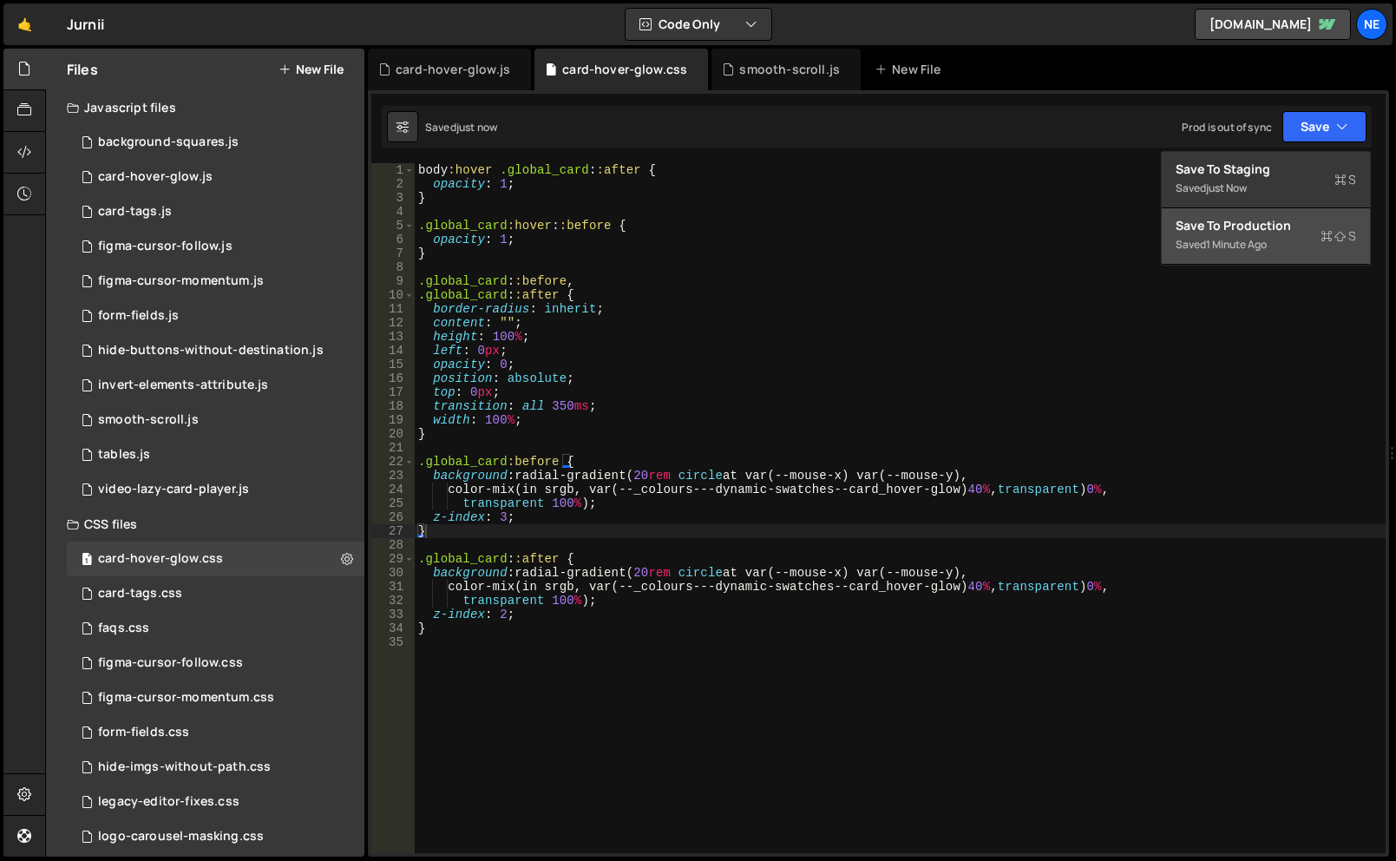
click at [1286, 228] on div "Save to Production S" at bounding box center [1266, 225] width 180 height 17
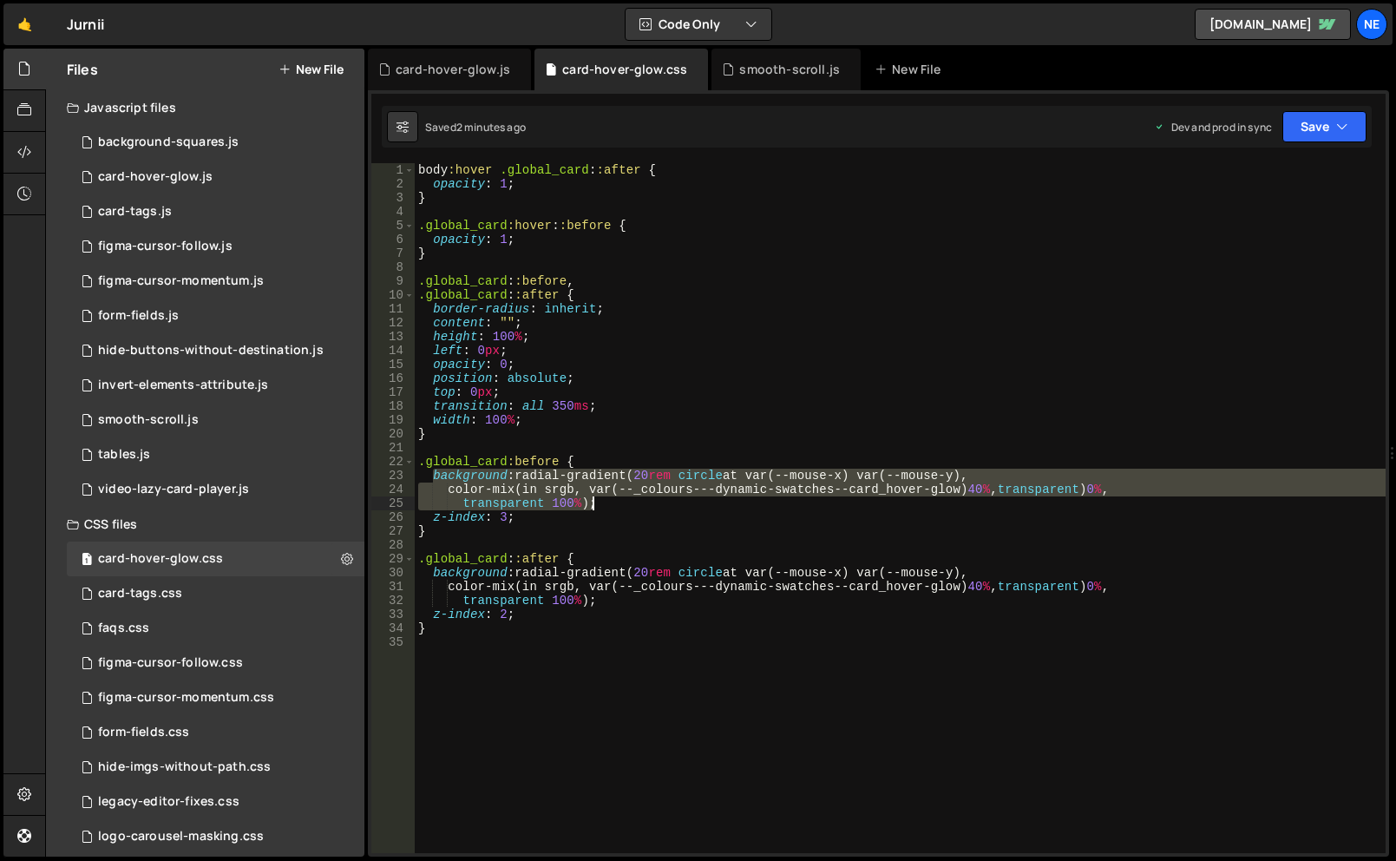
drag, startPoint x: 431, startPoint y: 476, endPoint x: 668, endPoint y: 504, distance: 238.5
click at [668, 504] on div "body :hover .global_card : :after { opacity : 1 ; } .global_card :hover : :befo…" at bounding box center [900, 522] width 971 height 718
paste textarea
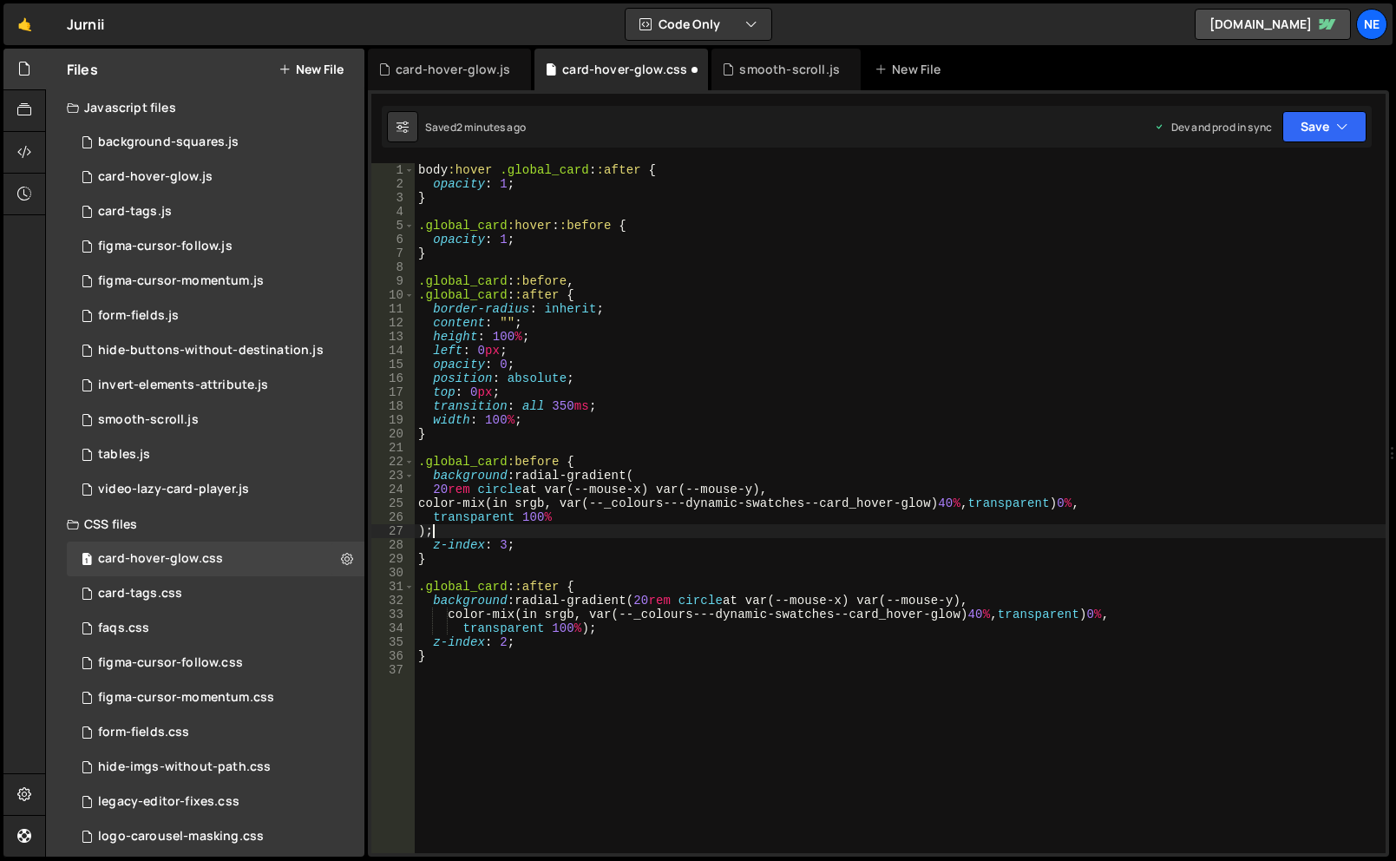
scroll to position [0, 0]
click at [417, 529] on div "body :hover .global_card : :after { opacity : 1 ; } .global_card :hover : :befo…" at bounding box center [900, 522] width 971 height 718
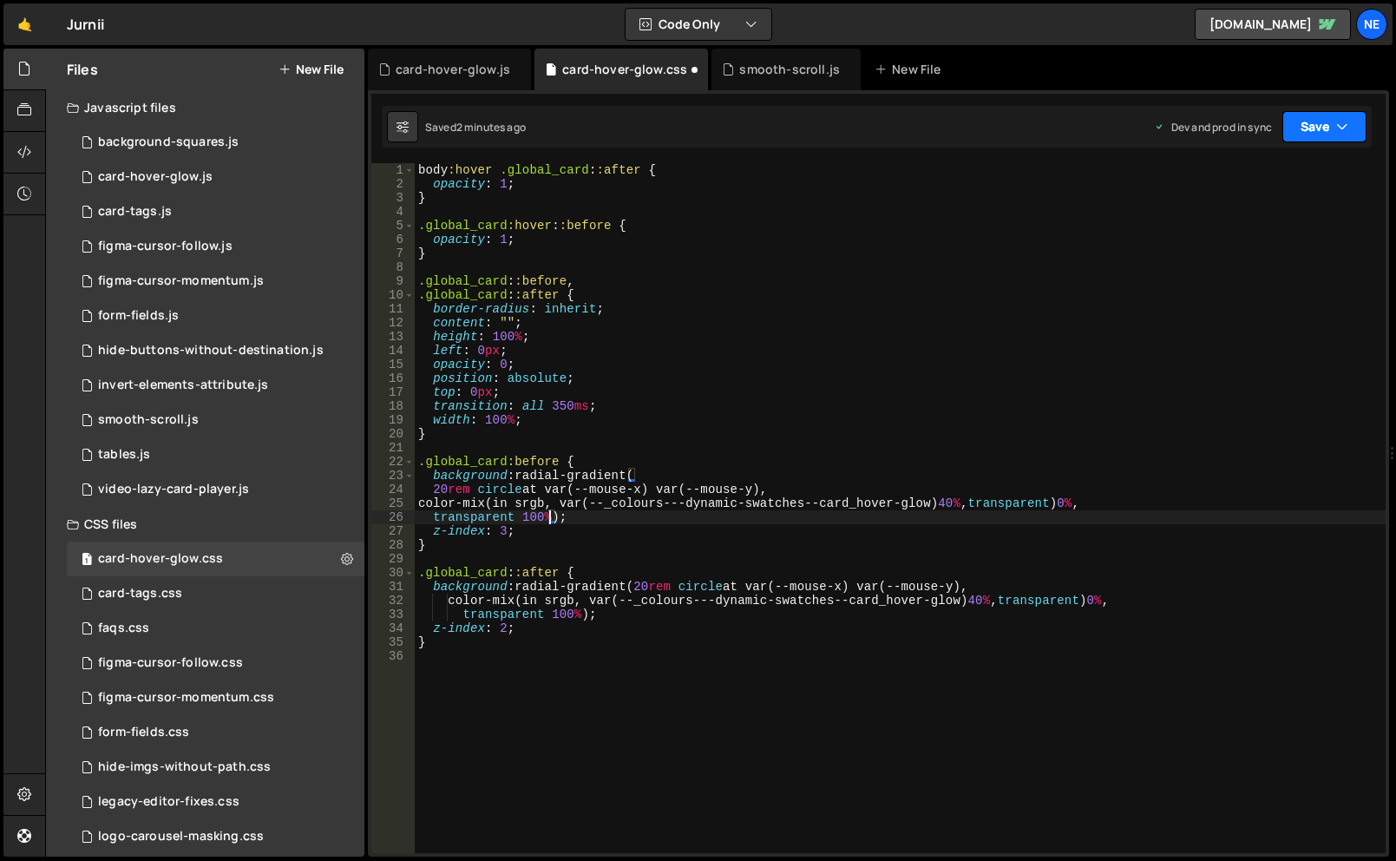
click at [1316, 134] on button "Save" at bounding box center [1325, 126] width 84 height 31
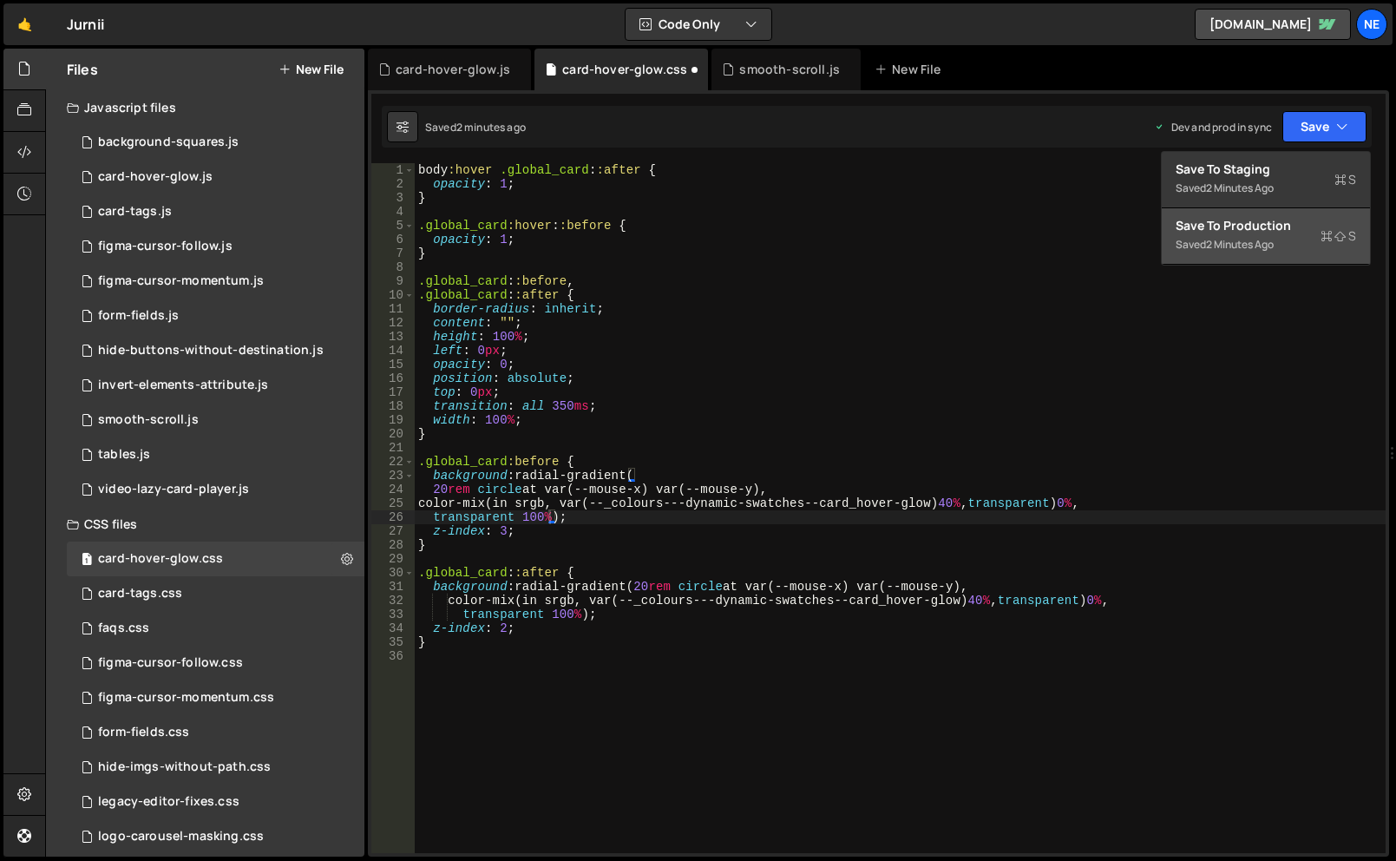
click at [1281, 227] on div "Save to Production S" at bounding box center [1266, 225] width 180 height 17
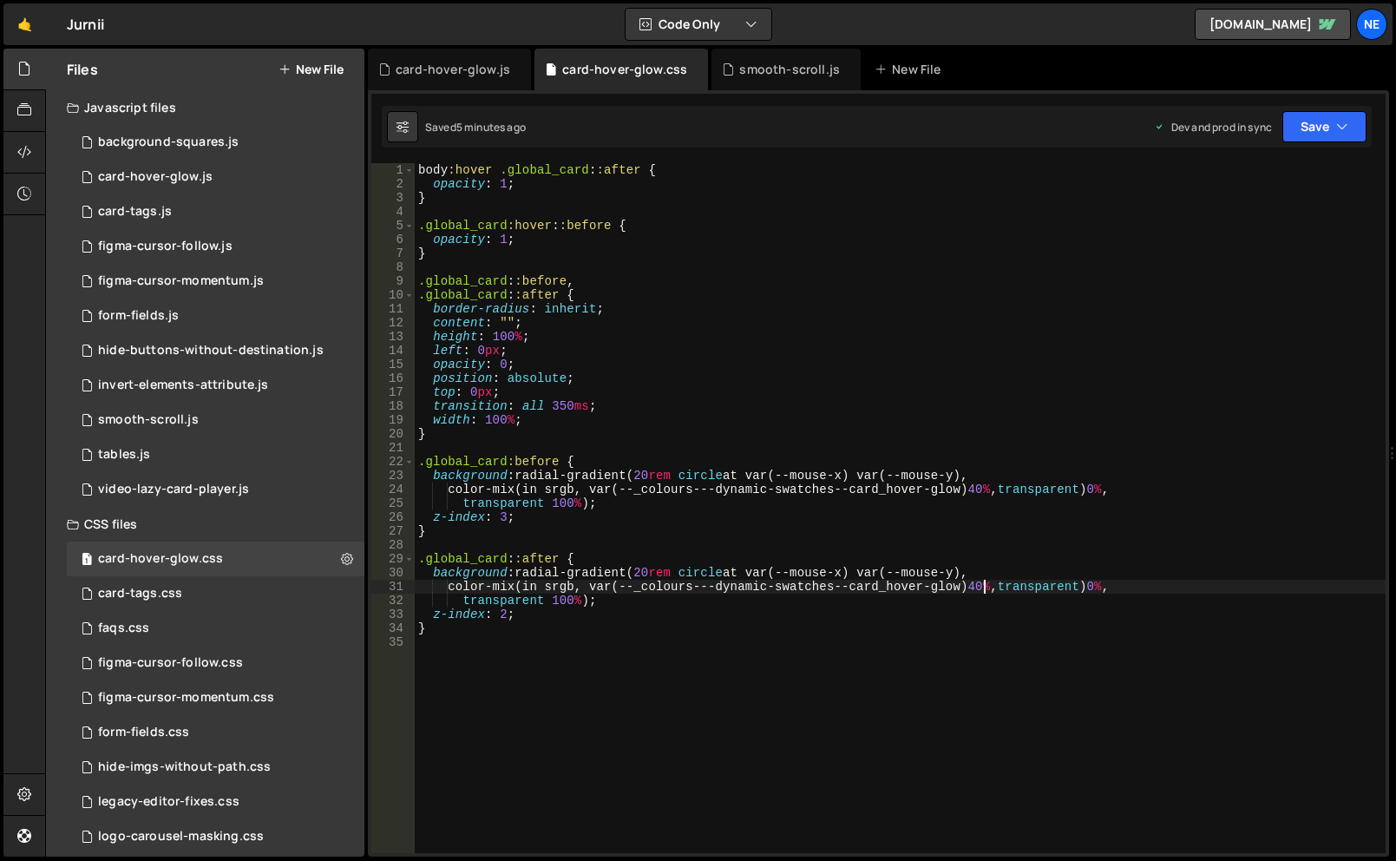
drag, startPoint x: 984, startPoint y: 583, endPoint x: 1029, endPoint y: 581, distance: 45.2
click at [984, 583] on div "body :hover .global_card : :after { opacity : 1 ; } .global_card :hover : :befo…" at bounding box center [900, 522] width 971 height 718
click at [1316, 131] on button "Save" at bounding box center [1325, 126] width 84 height 31
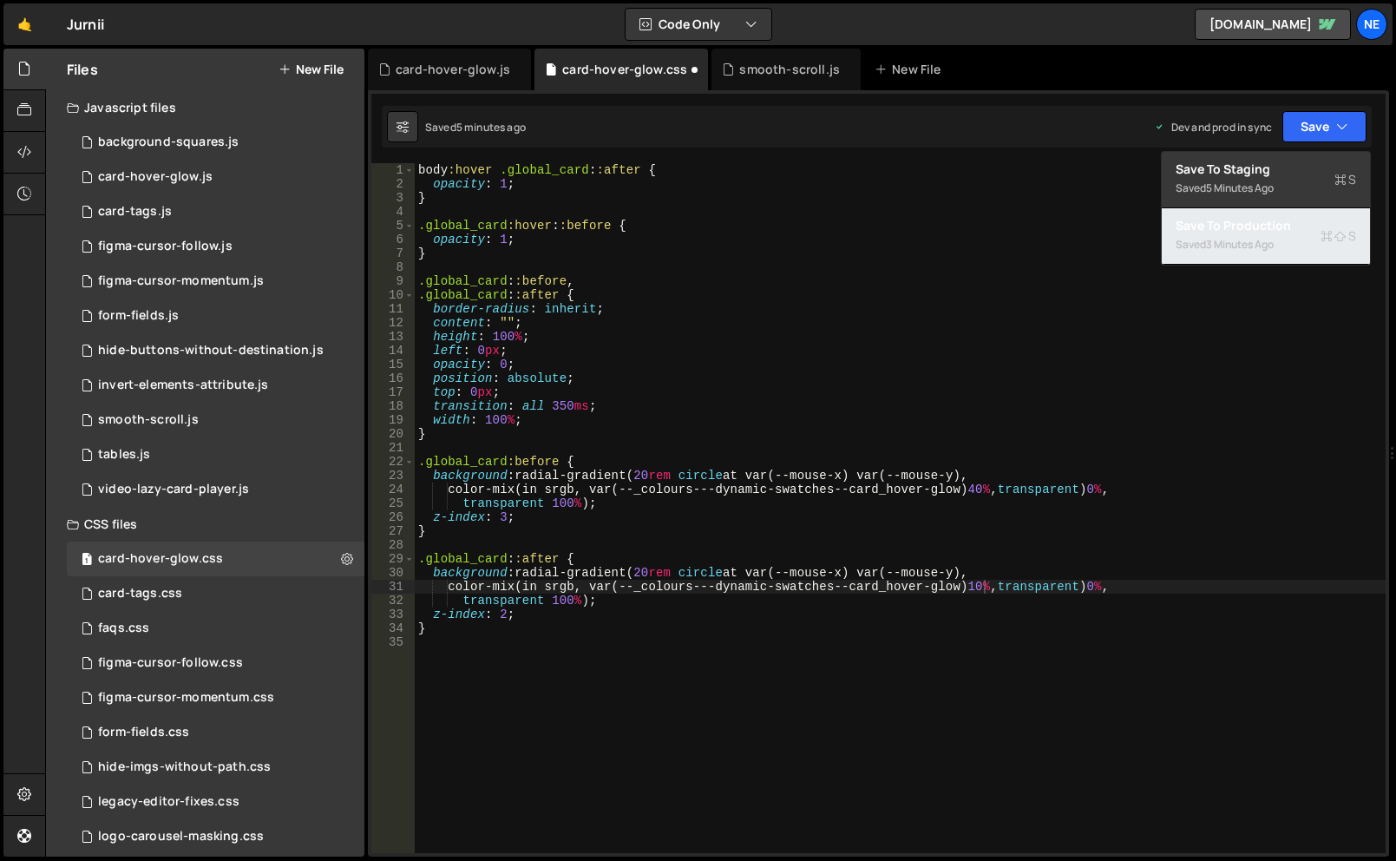
click at [1267, 236] on div "Saved 3 minutes ago" at bounding box center [1266, 244] width 180 height 21
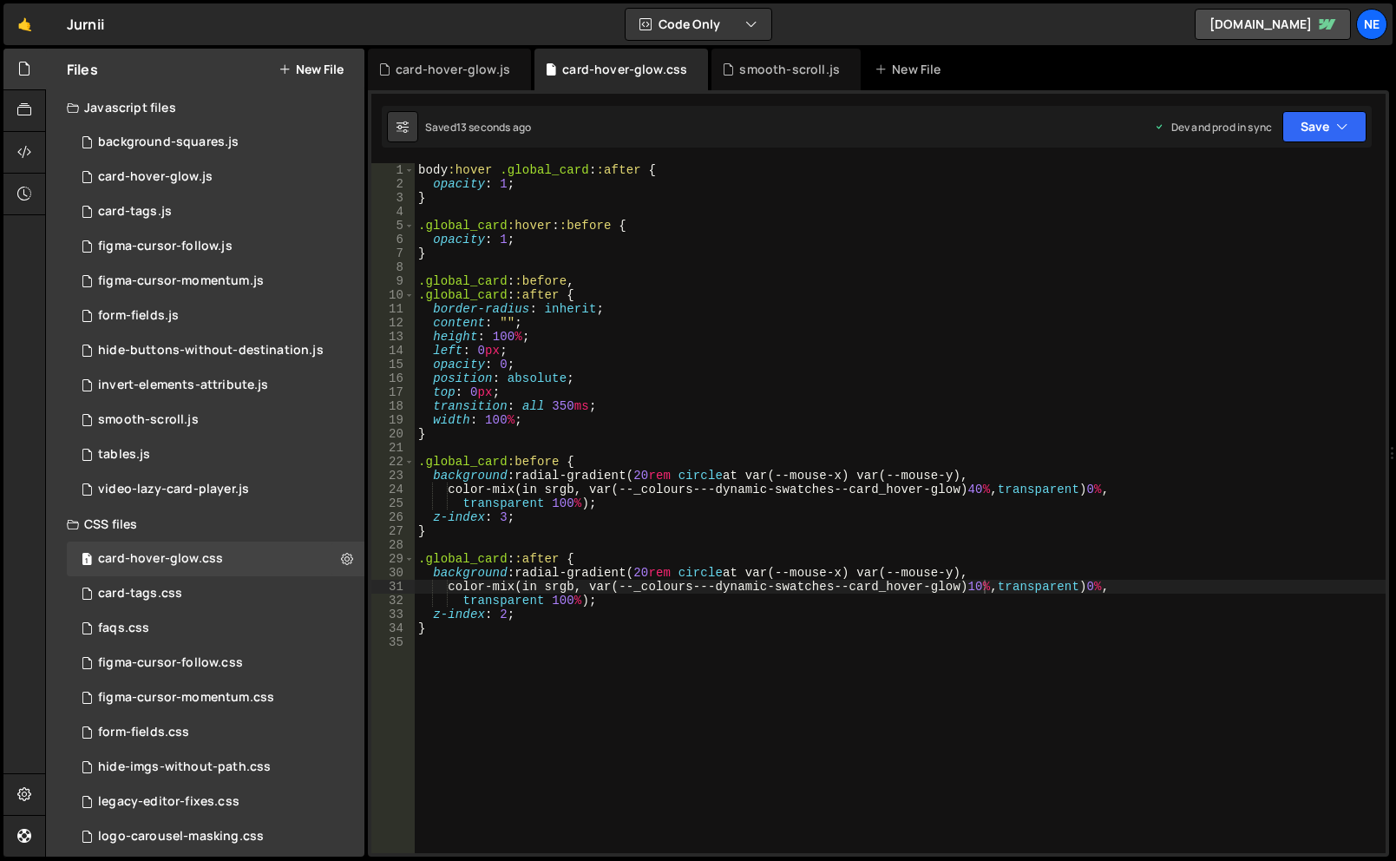
click at [985, 490] on div "body :hover .global_card : :after { opacity : 1 ; } .global_card :hover : :befo…" at bounding box center [900, 522] width 971 height 718
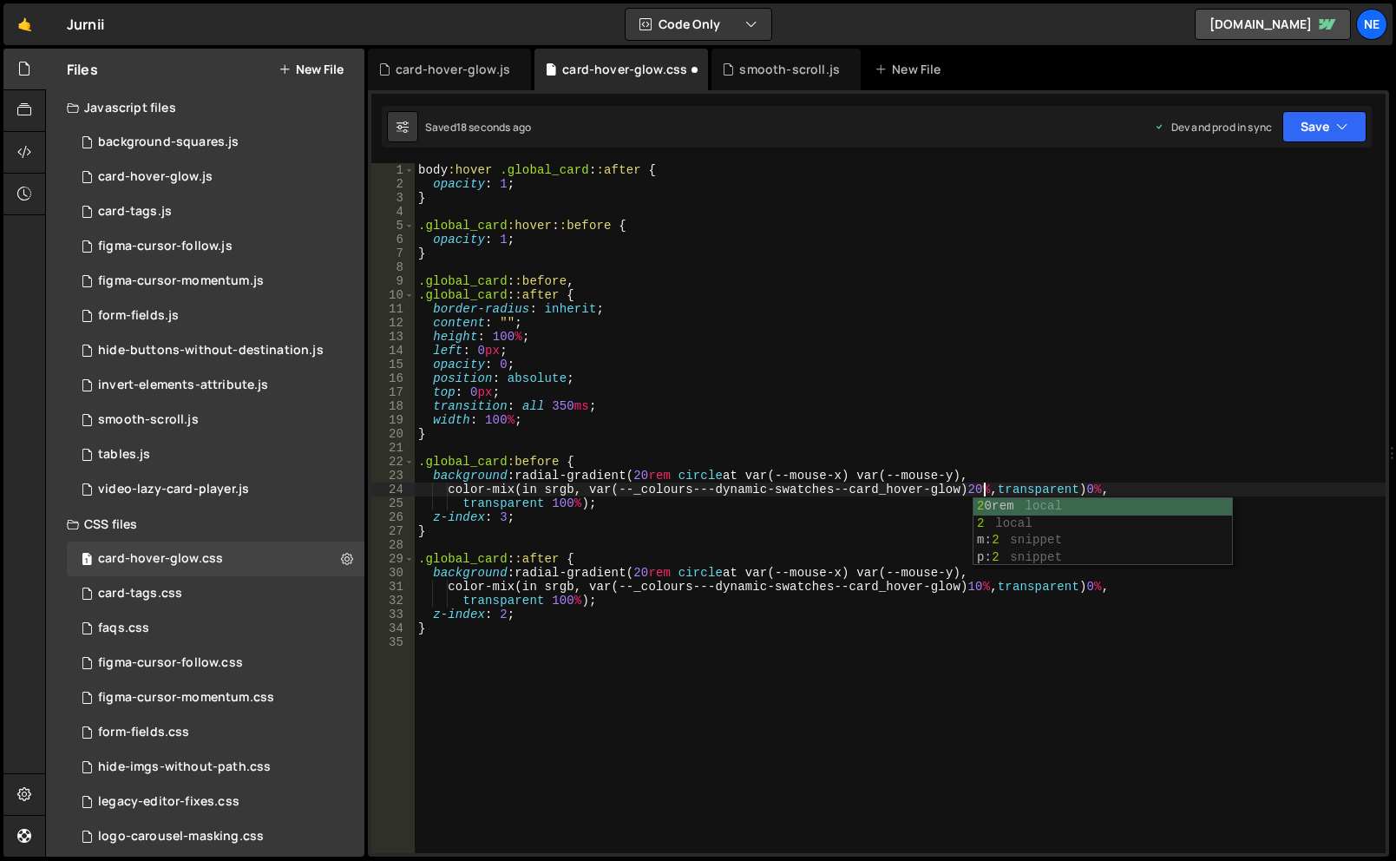
click at [988, 488] on div "body :hover .global_card : :after { opacity : 1 ; } .global_card :hover : :befo…" at bounding box center [900, 522] width 971 height 718
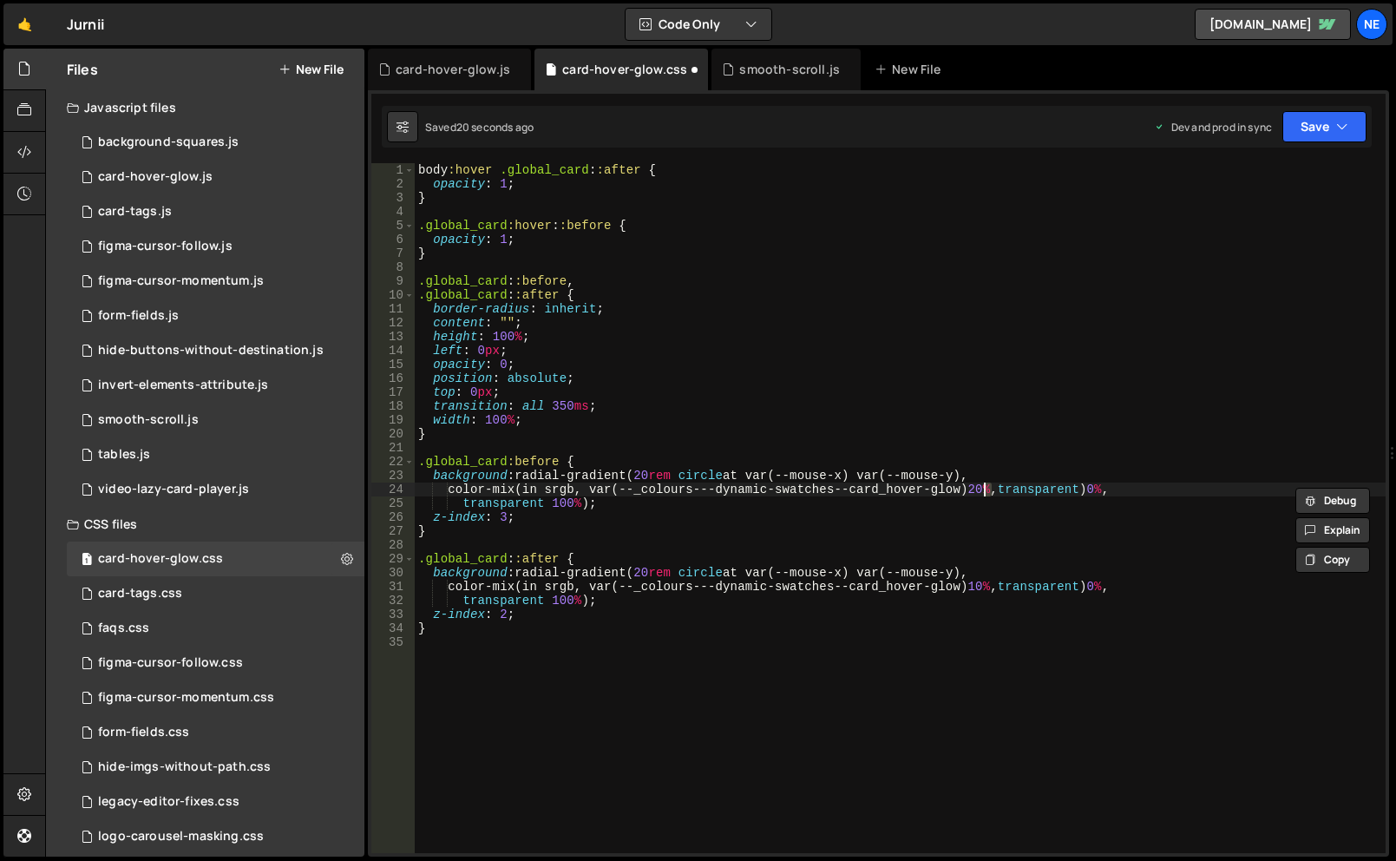
scroll to position [0, 40]
click at [1313, 114] on button "Save" at bounding box center [1325, 126] width 84 height 31
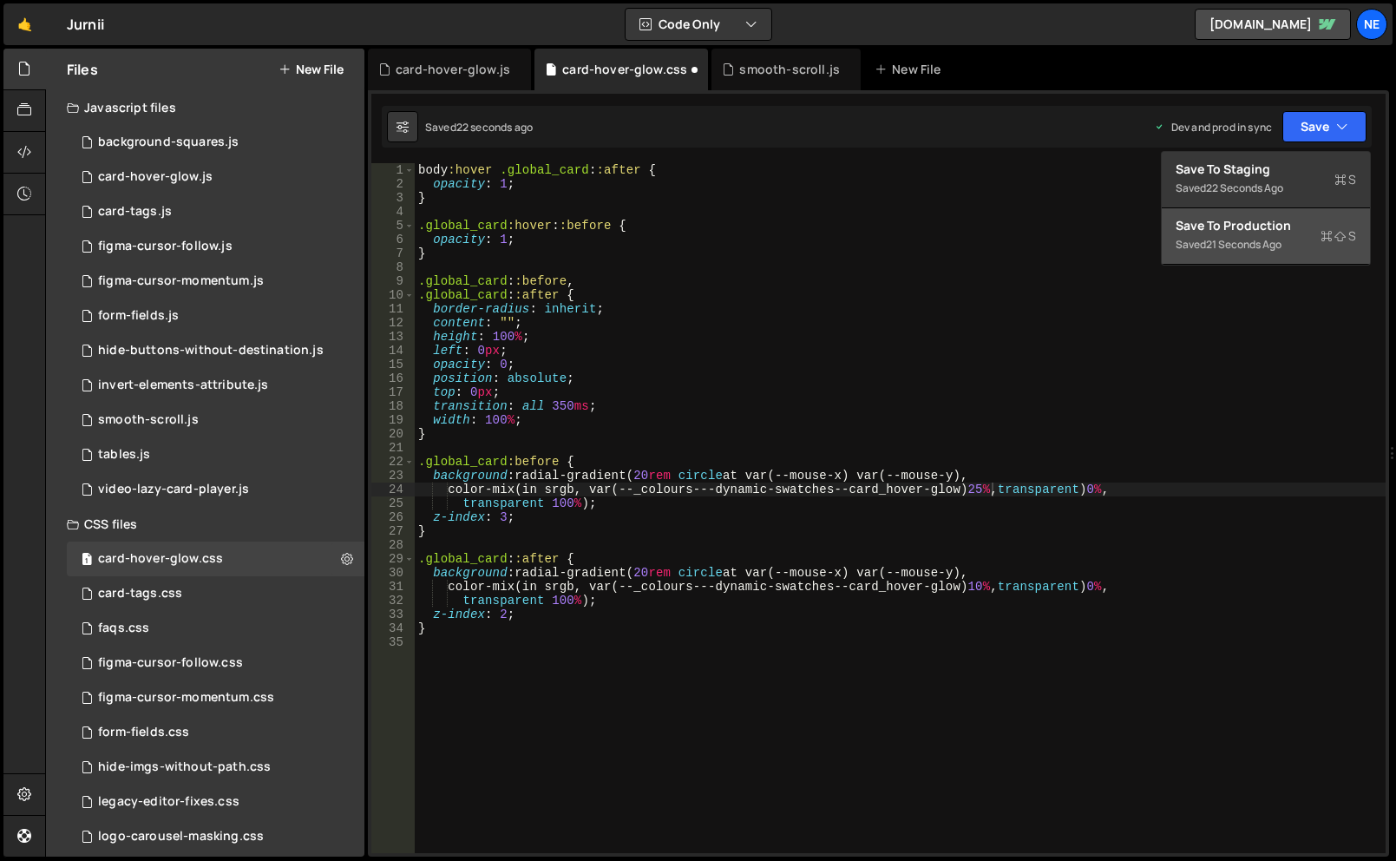
click at [1283, 221] on div "Save to Production S" at bounding box center [1266, 225] width 180 height 17
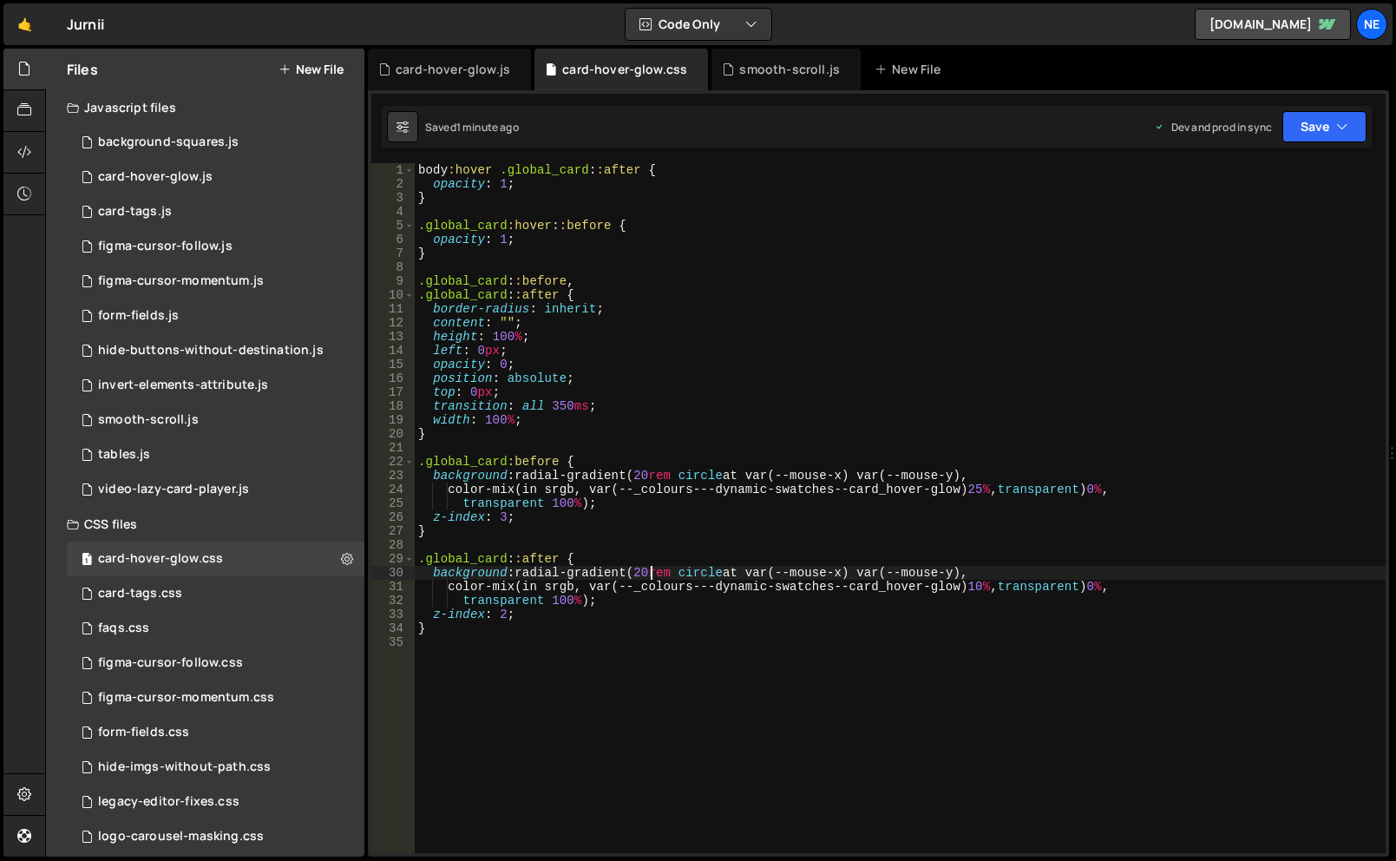
scroll to position [0, 38]
drag, startPoint x: 651, startPoint y: 572, endPoint x: 638, endPoint y: 571, distance: 13.0
click at [638, 571] on div "body :hover .global_card : :after { opacity : 1 ; } .global_card :hover : :befo…" at bounding box center [900, 522] width 971 height 718
drag, startPoint x: 649, startPoint y: 475, endPoint x: 638, endPoint y: 475, distance: 11.3
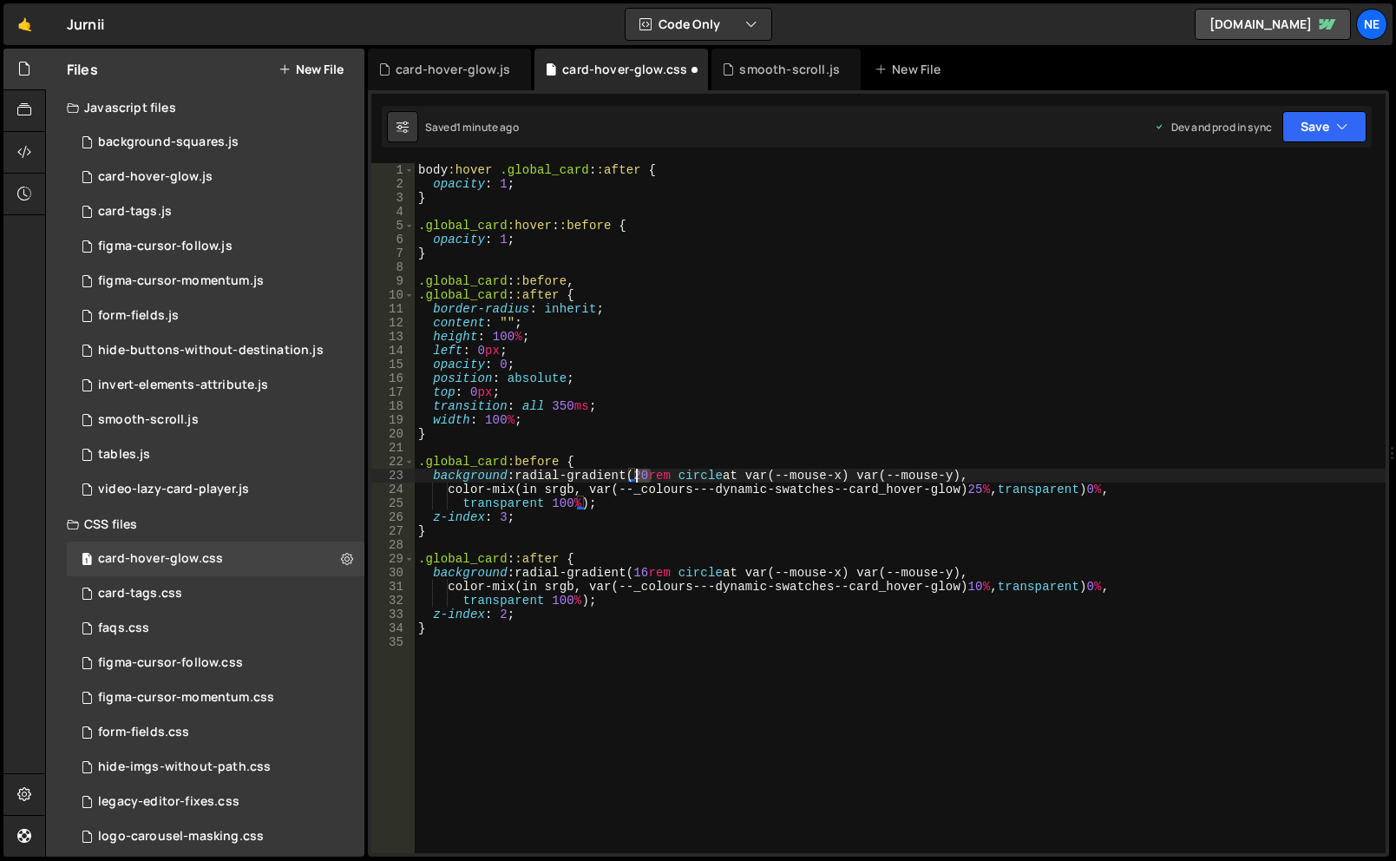
click at [638, 475] on div "body :hover .global_card : :after { opacity : 1 ; } .global_card :hover : :befo…" at bounding box center [900, 522] width 971 height 718
click at [990, 489] on div "body :hover .global_card : :after { opacity : 1 ; } .global_card :hover : :befo…" at bounding box center [900, 522] width 971 height 718
click at [1329, 115] on button "Save" at bounding box center [1325, 126] width 84 height 31
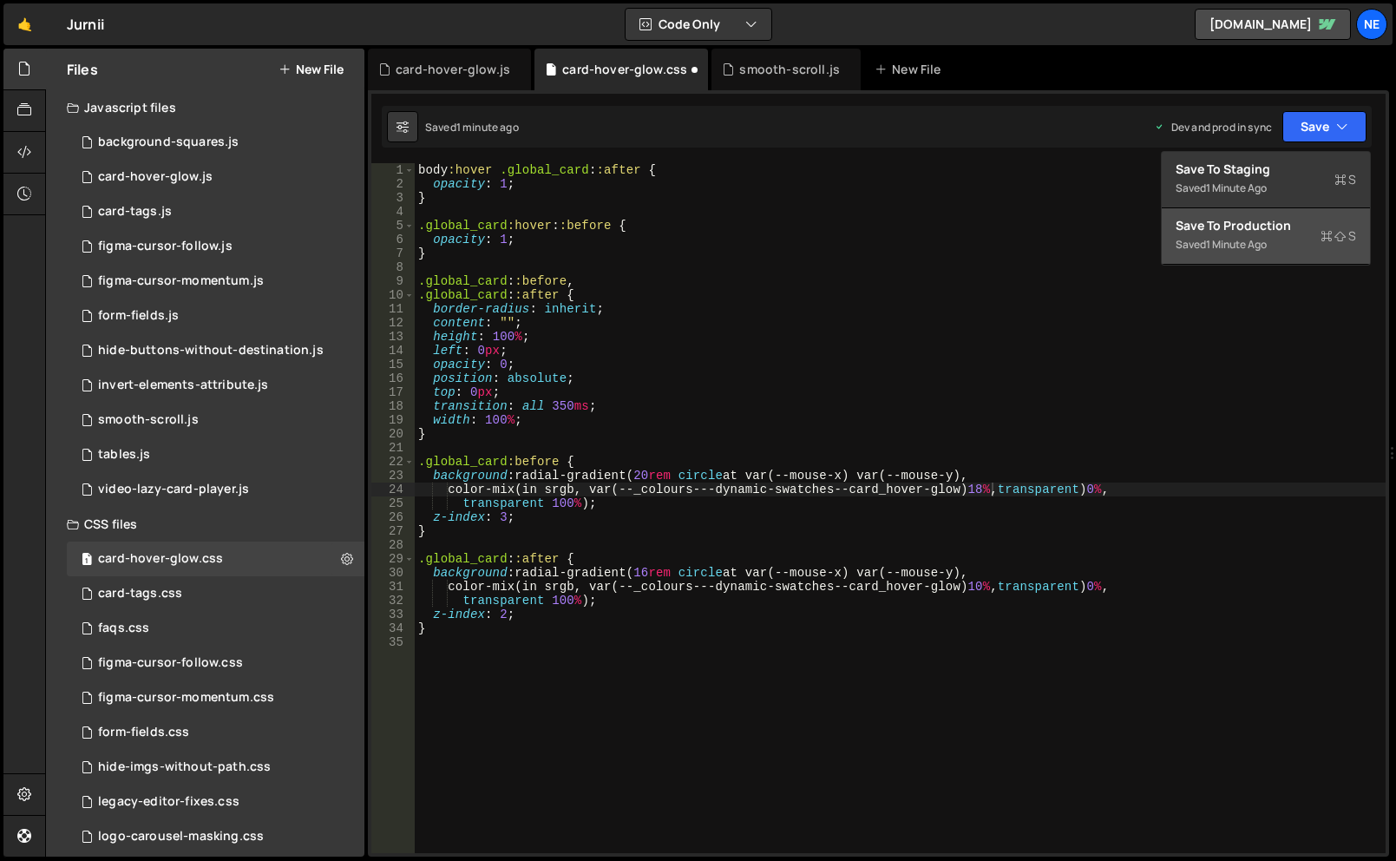
click at [1268, 226] on div "Save to Production S" at bounding box center [1266, 225] width 180 height 17
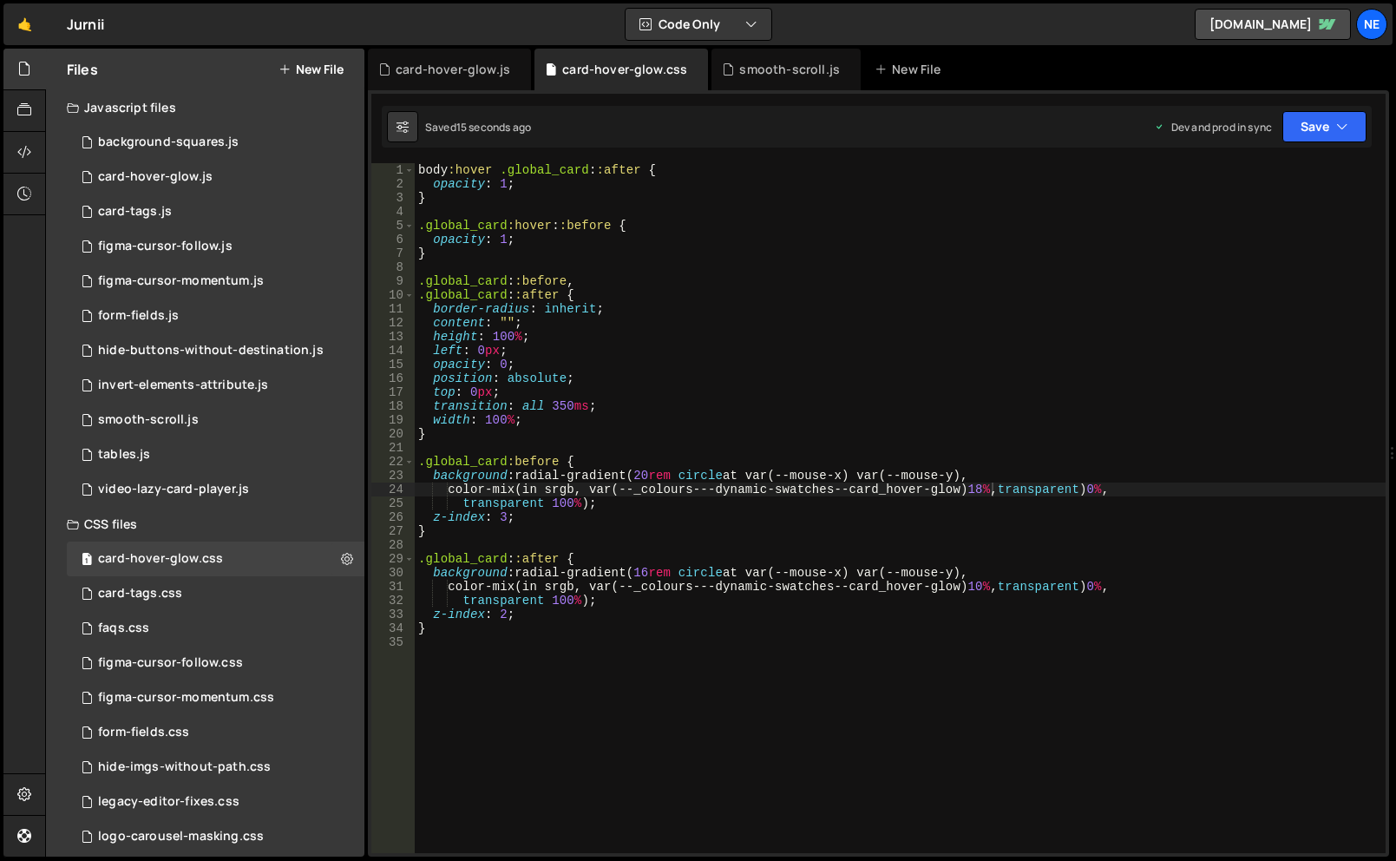
click at [983, 487] on div "body :hover .global_card : :after { opacity : 1 ; } .global_card :hover : :befo…" at bounding box center [900, 522] width 971 height 718
click at [986, 588] on div "body :hover .global_card : :after { opacity : 1 ; } .global_card :hover : :befo…" at bounding box center [900, 522] width 971 height 718
drag, startPoint x: 993, startPoint y: 492, endPoint x: 979, endPoint y: 489, distance: 14.1
click at [979, 489] on div "body :hover .global_card : :after { opacity : 1 ; } .global_card :hover : :befo…" at bounding box center [900, 522] width 971 height 718
drag, startPoint x: 652, startPoint y: 479, endPoint x: 730, endPoint y: 461, distance: 80.2
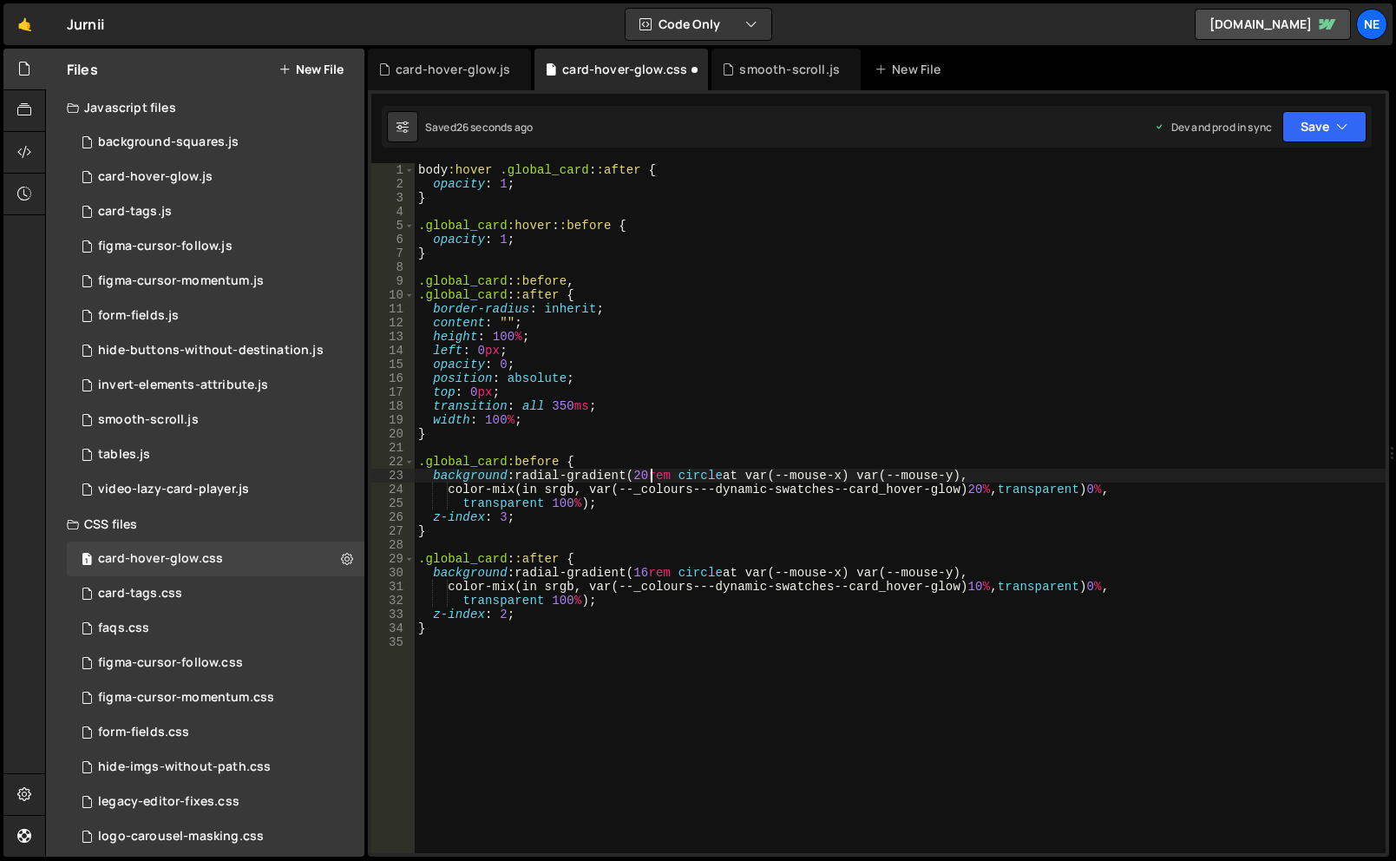
click at [652, 479] on div "body :hover .global_card : :after { opacity : 1 ; } .global_card :hover : :befo…" at bounding box center [900, 522] width 971 height 718
click at [994, 593] on div "body :hover .global_card : :after { opacity : 1 ; } .global_card :hover : :befo…" at bounding box center [900, 522] width 971 height 718
click at [646, 571] on div "body :hover .global_card : :after { opacity : 1 ; } .global_card :hover : :befo…" at bounding box center [900, 522] width 971 height 718
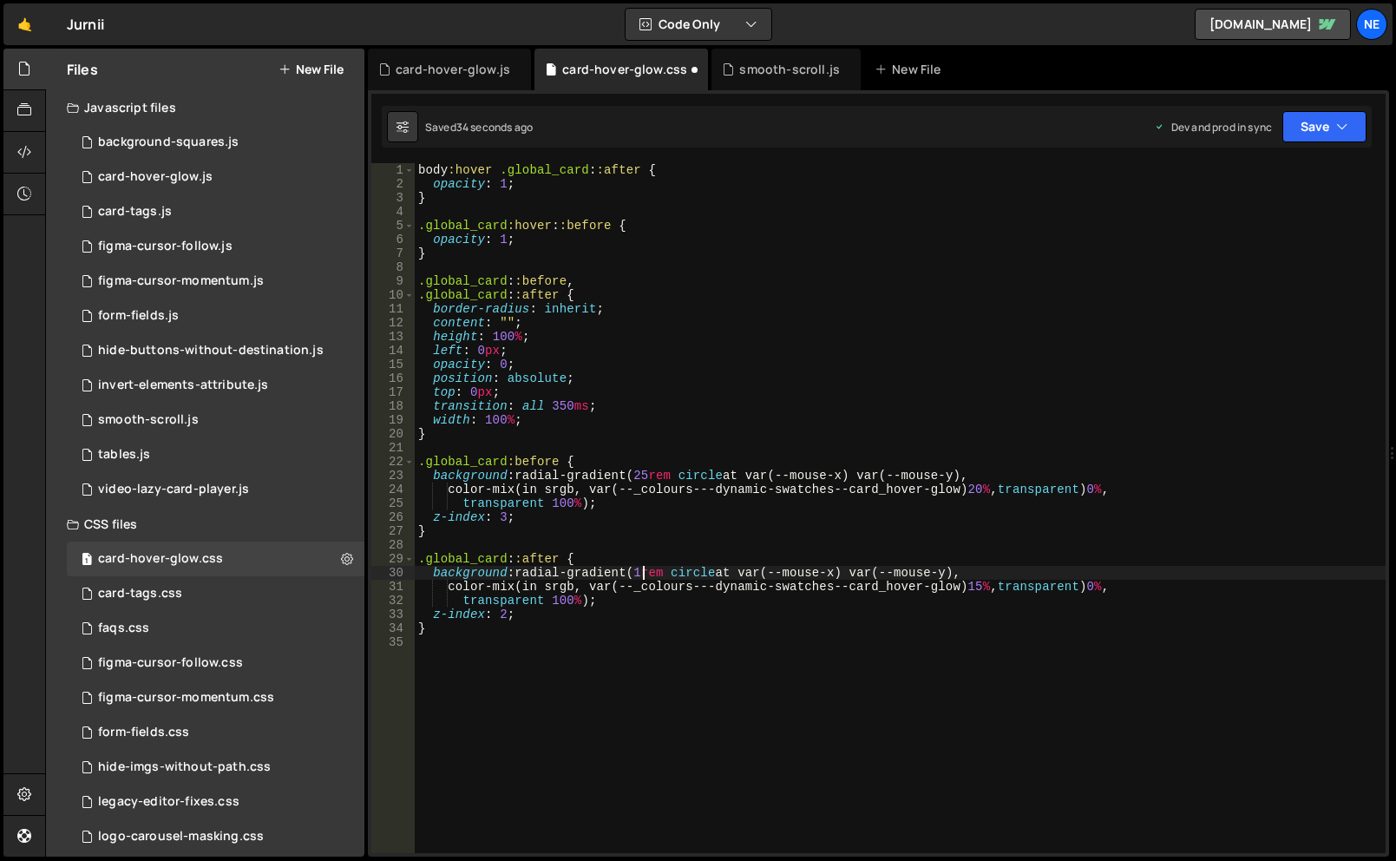
scroll to position [0, 16]
drag, startPoint x: 1313, startPoint y: 130, endPoint x: 1285, endPoint y: 170, distance: 48.6
click at [1313, 130] on button "Save" at bounding box center [1325, 126] width 84 height 31
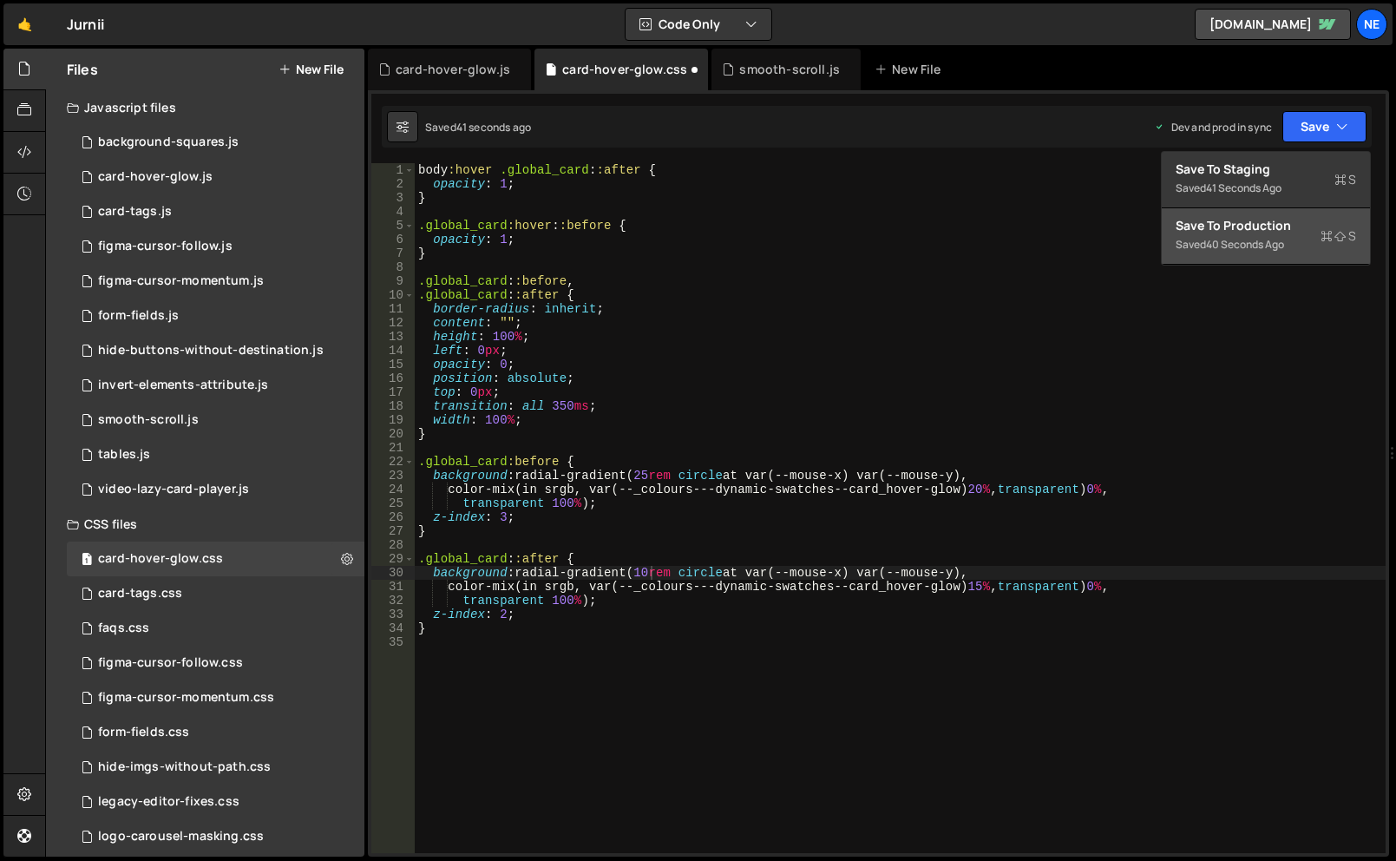
click at [1267, 243] on div "40 seconds ago" at bounding box center [1245, 244] width 78 height 15
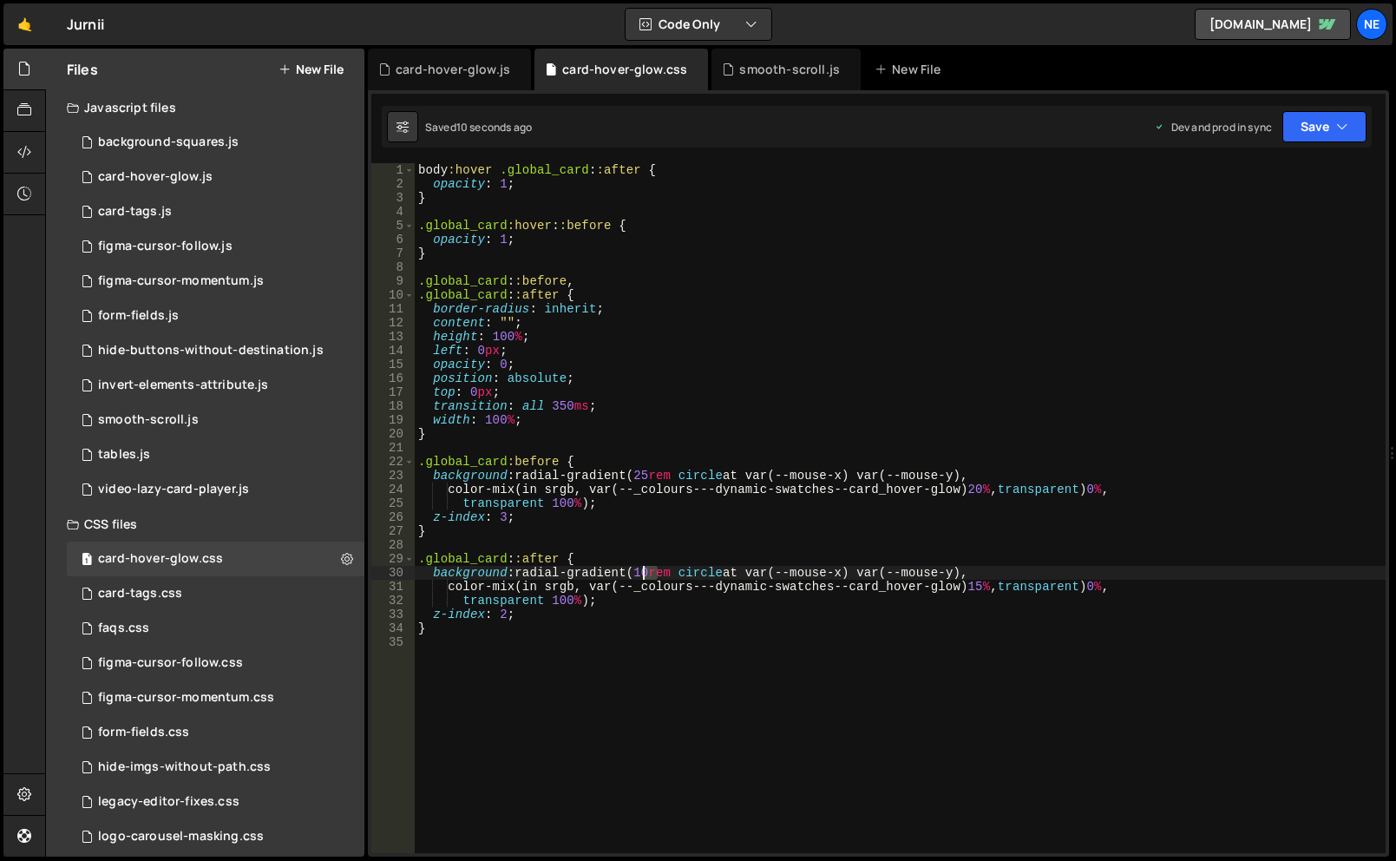
drag, startPoint x: 654, startPoint y: 577, endPoint x: 640, endPoint y: 574, distance: 14.1
click at [640, 574] on div "body :hover .global_card : :after { opacity : 1 ; } .global_card :hover : :befo…" at bounding box center [900, 522] width 971 height 718
click at [652, 572] on div "body :hover .global_card : :after { opacity : 1 ; } .global_card :hover : :befo…" at bounding box center [900, 508] width 971 height 690
click at [649, 477] on div "body :hover .global_card : :after { opacity : 1 ; } .global_card :hover : :befo…" at bounding box center [900, 522] width 971 height 718
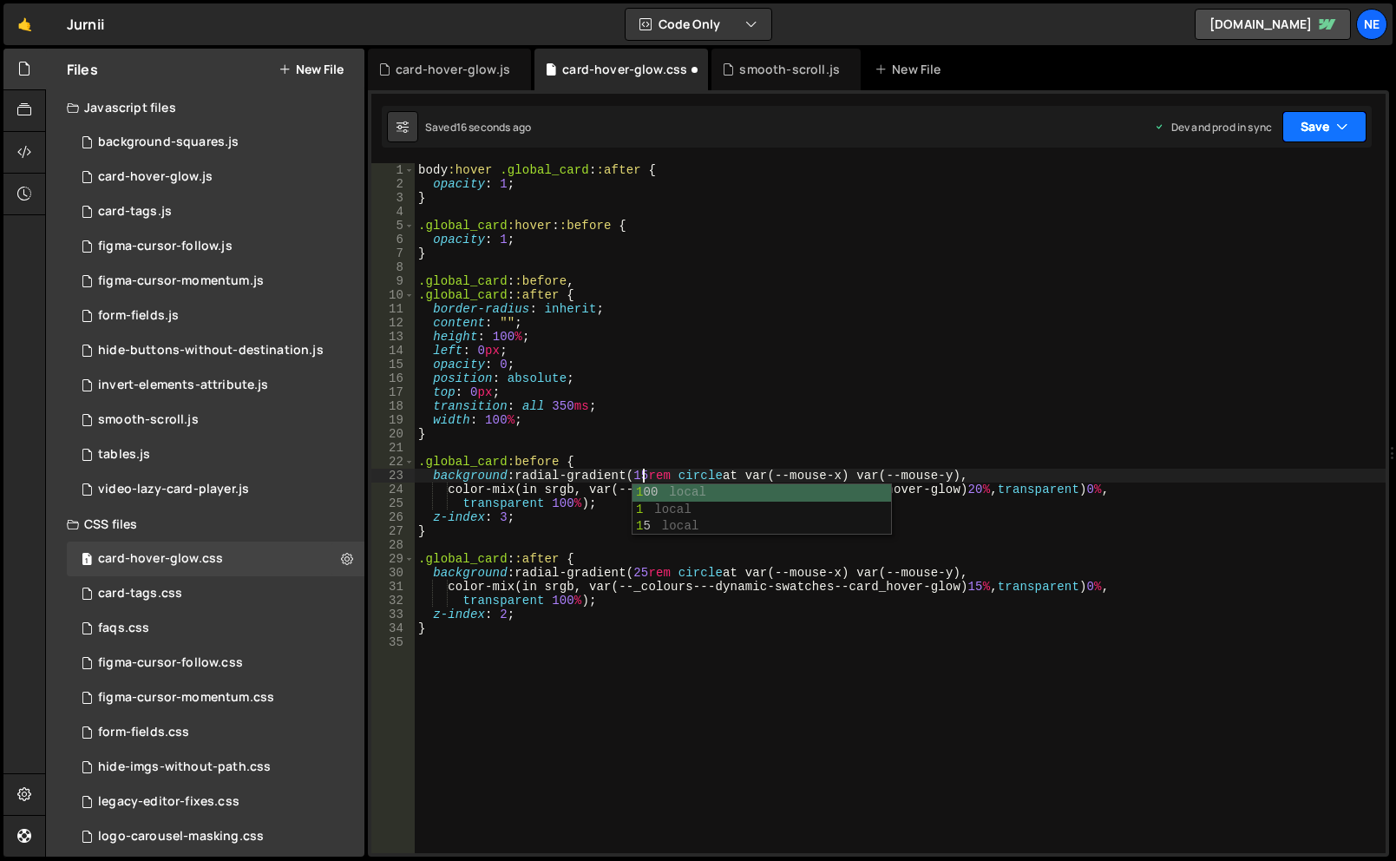
click at [1300, 137] on button "Save" at bounding box center [1325, 126] width 84 height 31
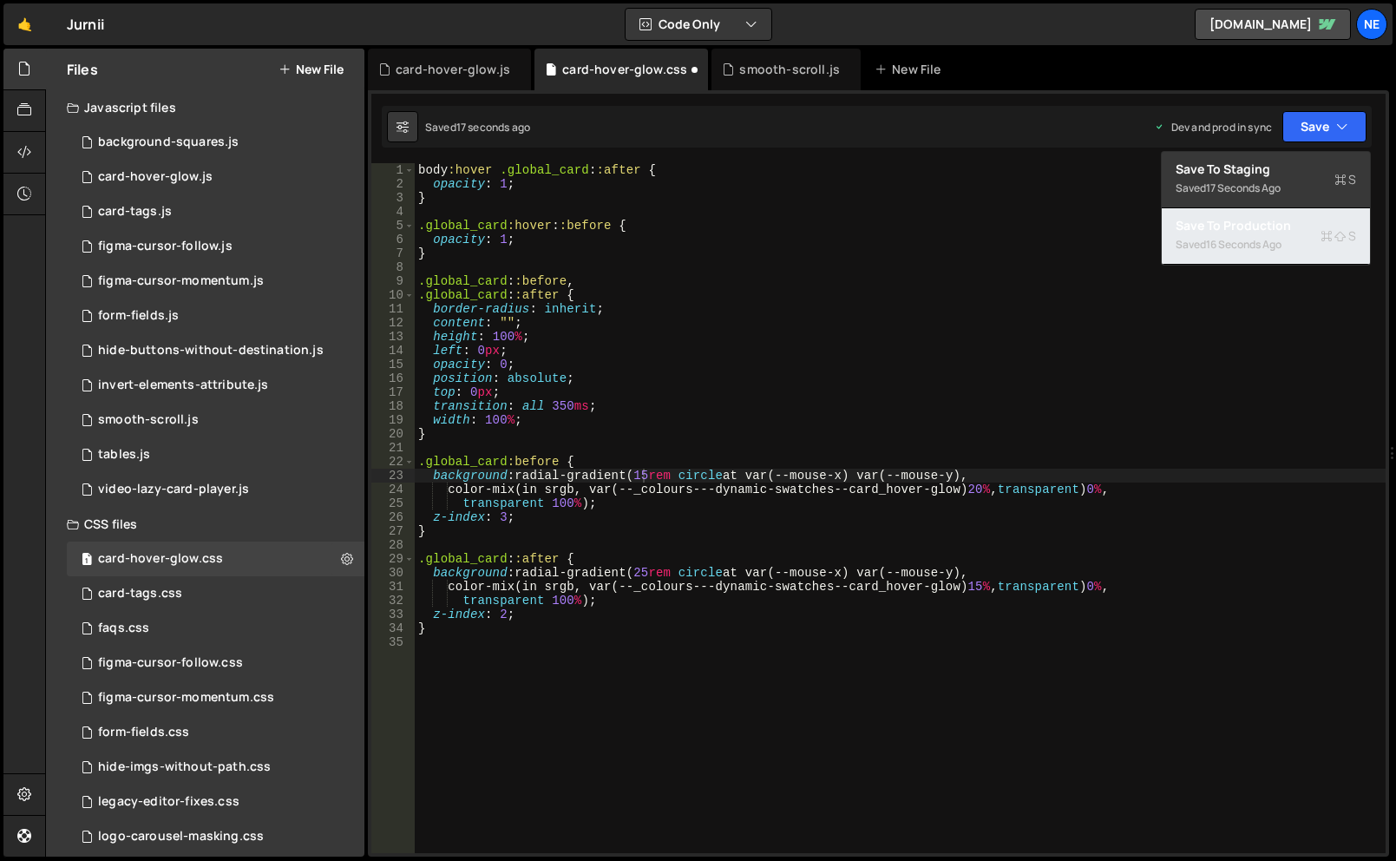
drag, startPoint x: 1293, startPoint y: 223, endPoint x: 1233, endPoint y: 240, distance: 62.3
click at [1293, 223] on div "Save to Production S" at bounding box center [1266, 225] width 180 height 17
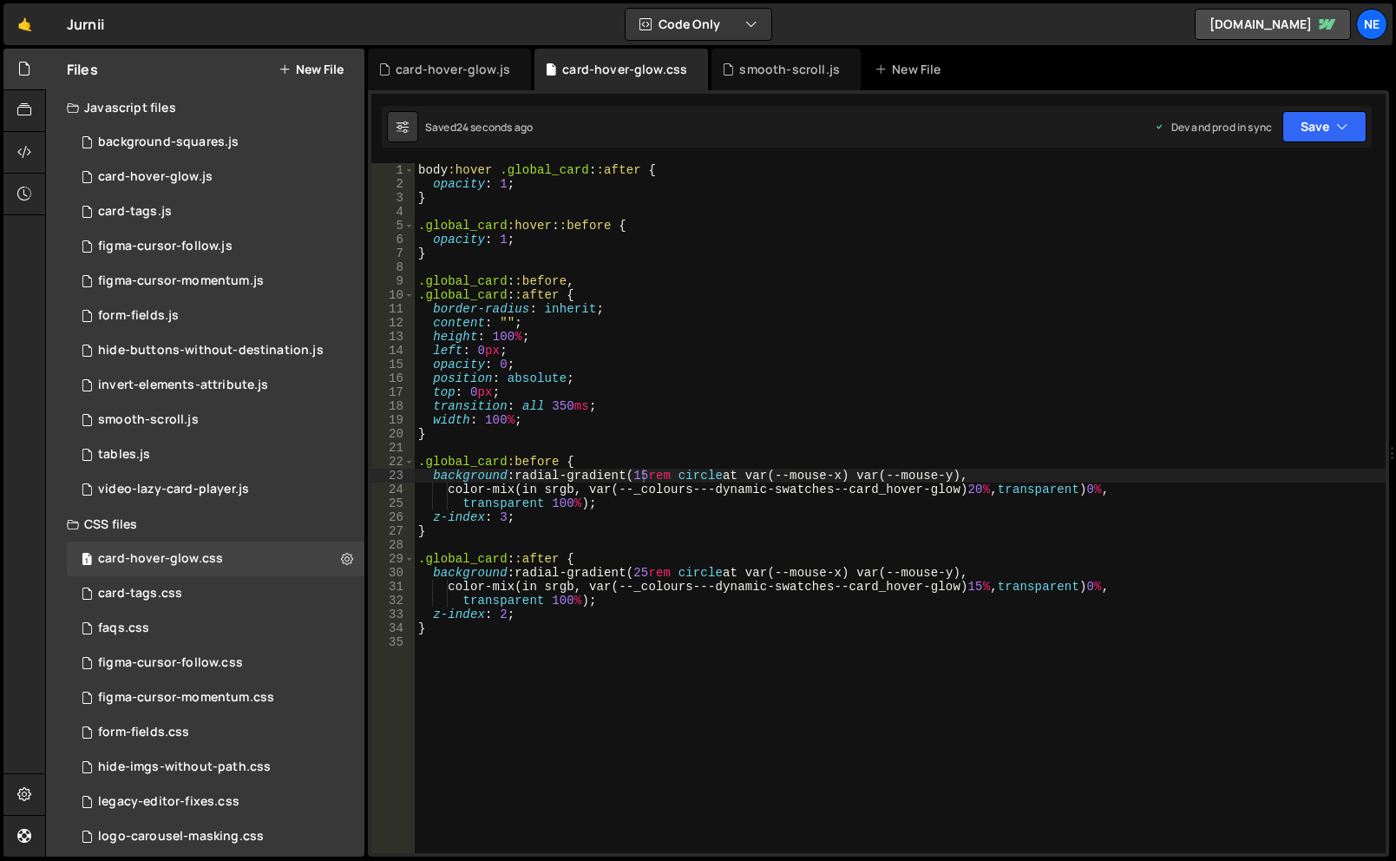
click at [987, 489] on div "body :hover .global_card : :after { opacity : 1 ; } .global_card :hover : :befo…" at bounding box center [900, 522] width 971 height 718
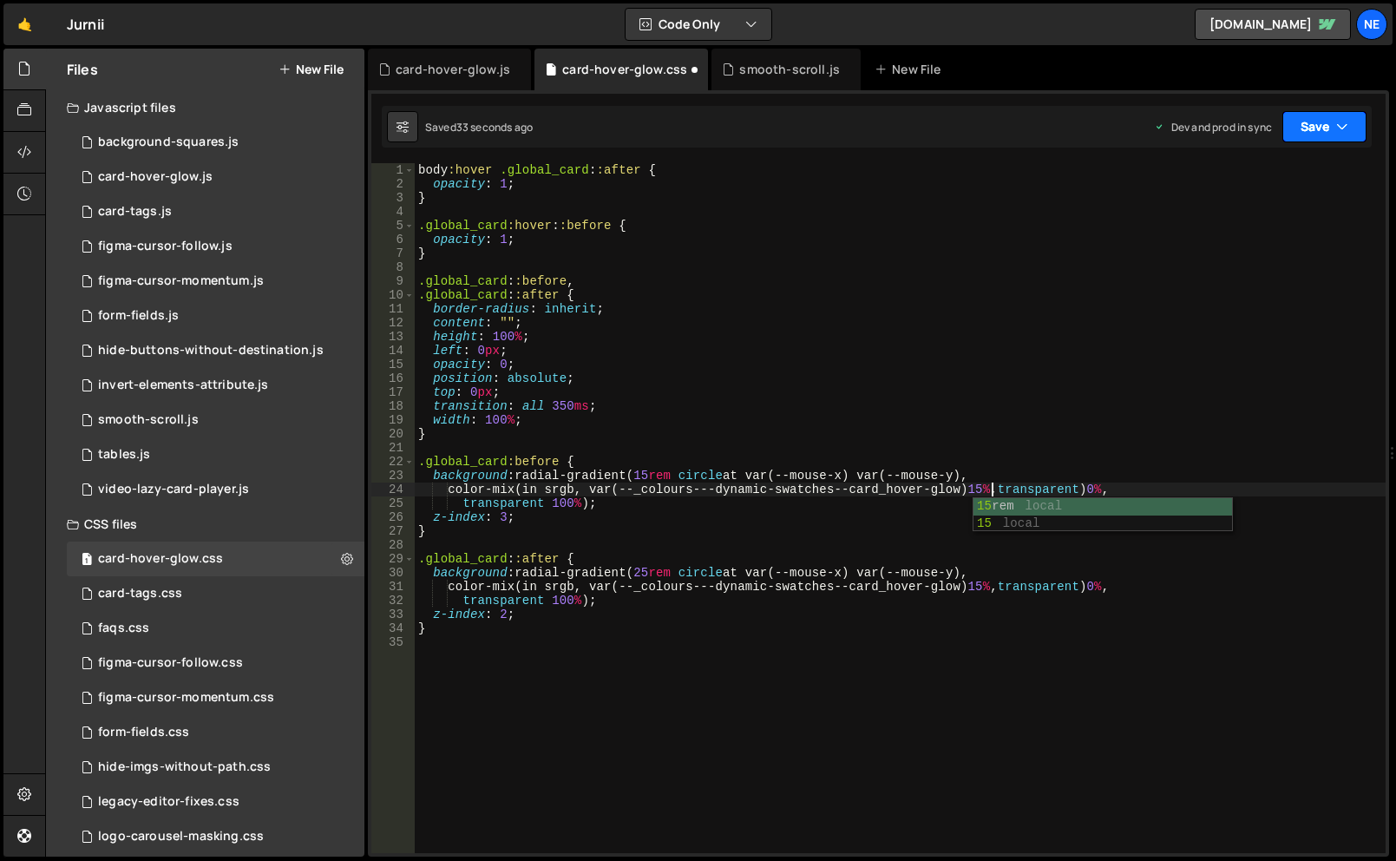
click at [1314, 127] on button "Save" at bounding box center [1325, 126] width 84 height 31
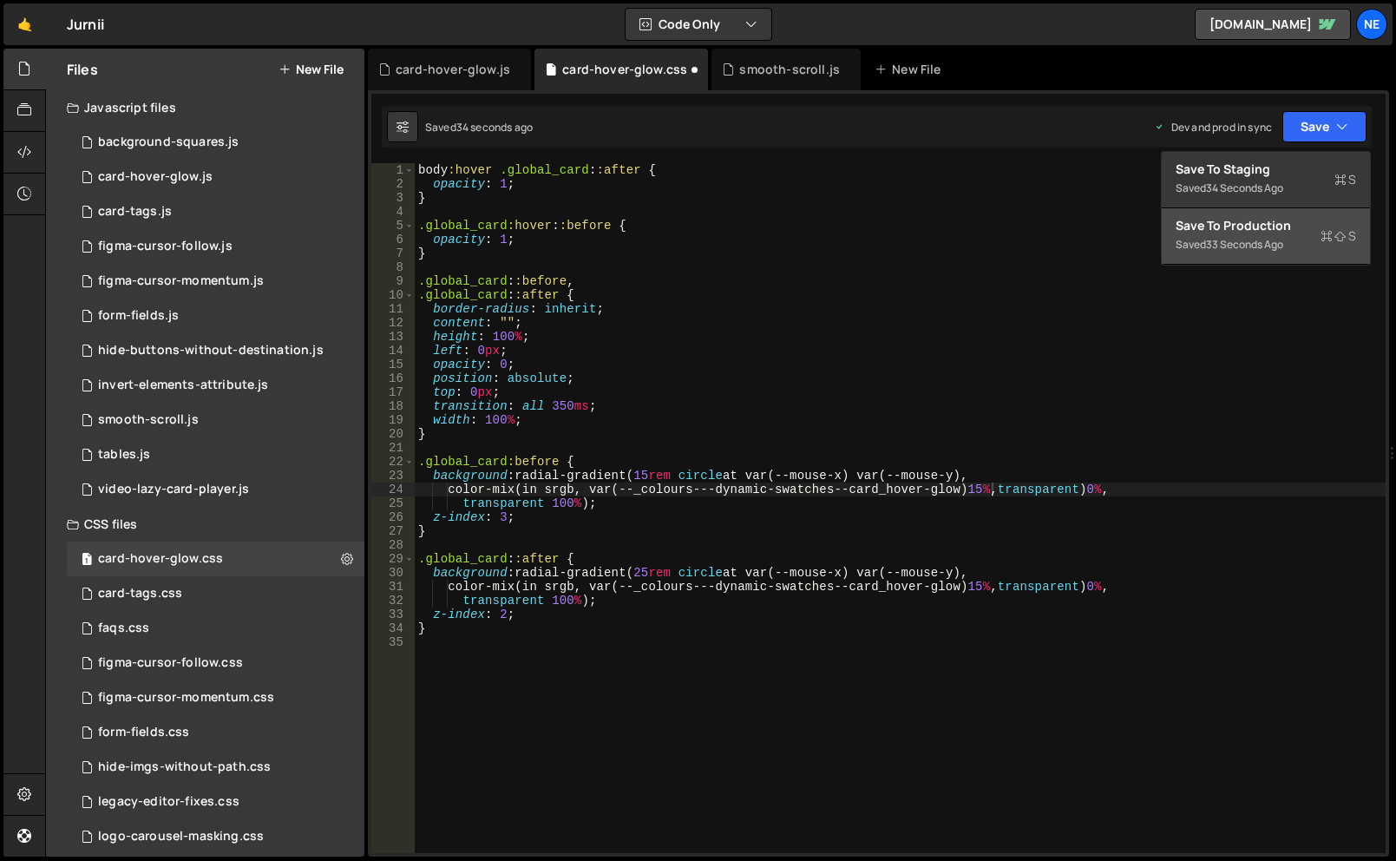
click at [1273, 233] on div "Save to Production S" at bounding box center [1266, 225] width 180 height 17
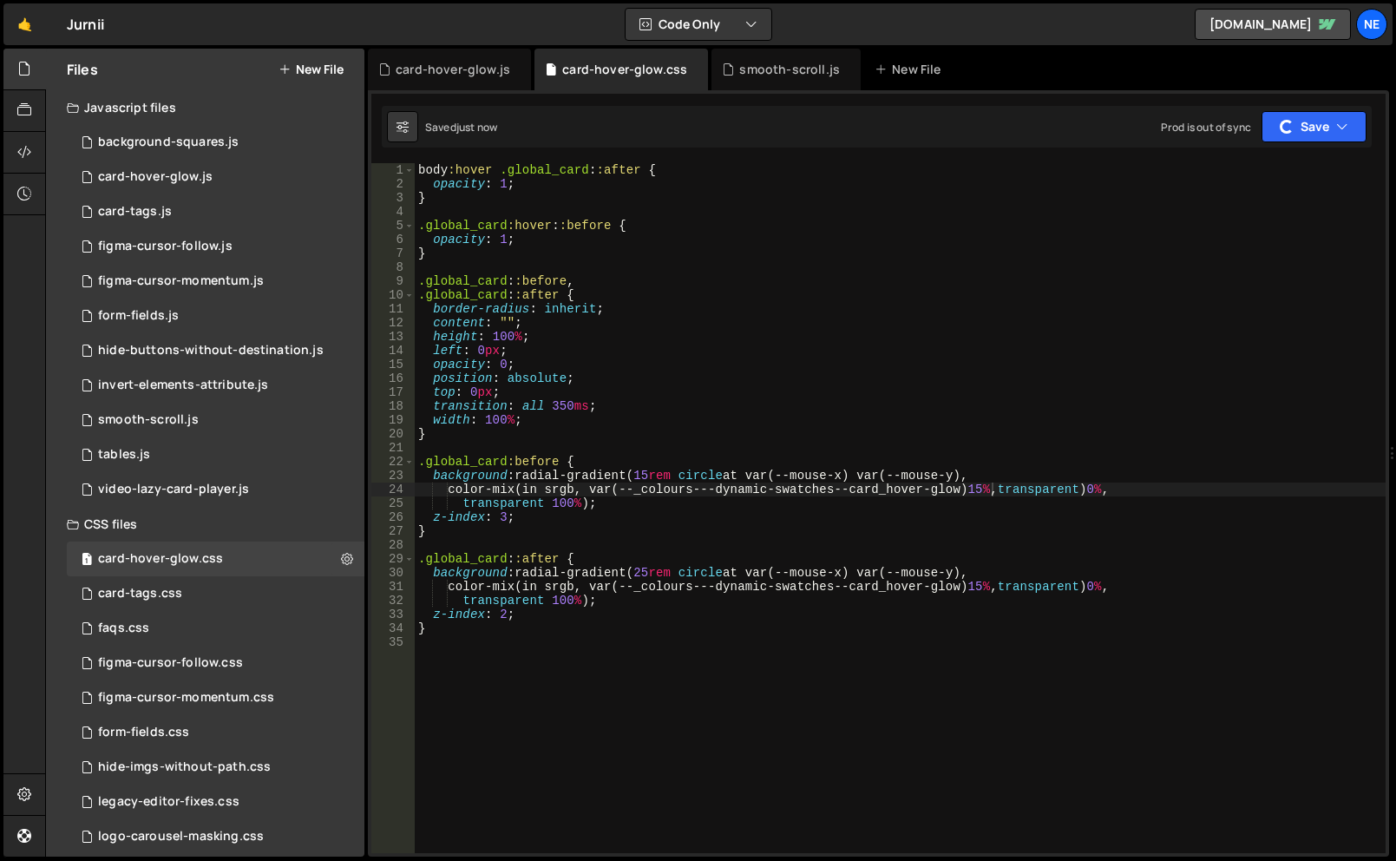
click at [992, 586] on div "body :hover .global_card : :after { opacity : 1 ; } .global_card :hover : :befo…" at bounding box center [900, 522] width 971 height 718
click at [651, 480] on div "body :hover .global_card : :after { opacity : 1 ; } .global_card :hover : :befo…" at bounding box center [900, 522] width 971 height 718
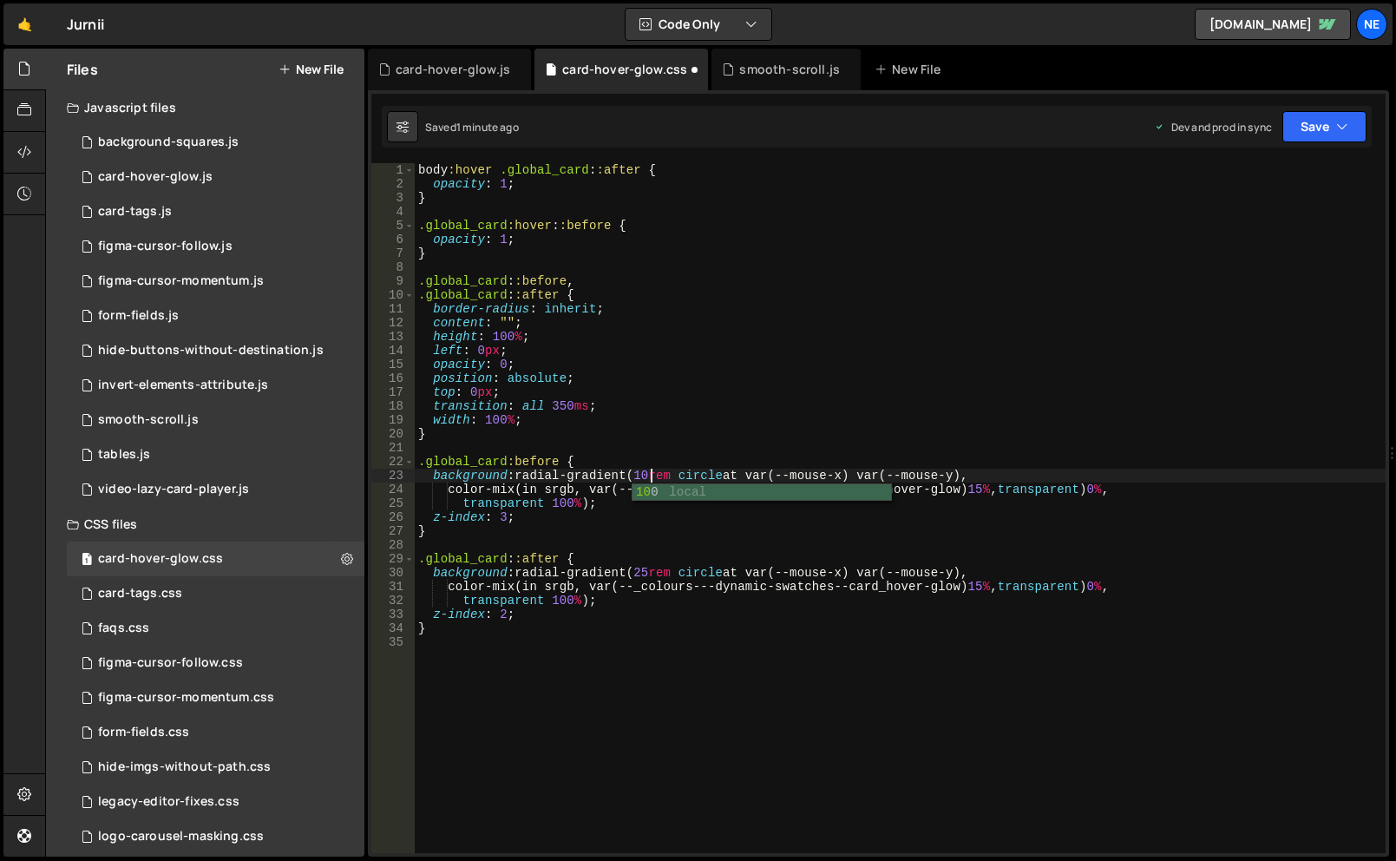
drag, startPoint x: 992, startPoint y: 485, endPoint x: 1008, endPoint y: 483, distance: 16.6
click at [992, 485] on div "body :hover .global_card : :after { opacity : 1 ; } .global_card :hover : :befo…" at bounding box center [900, 522] width 971 height 718
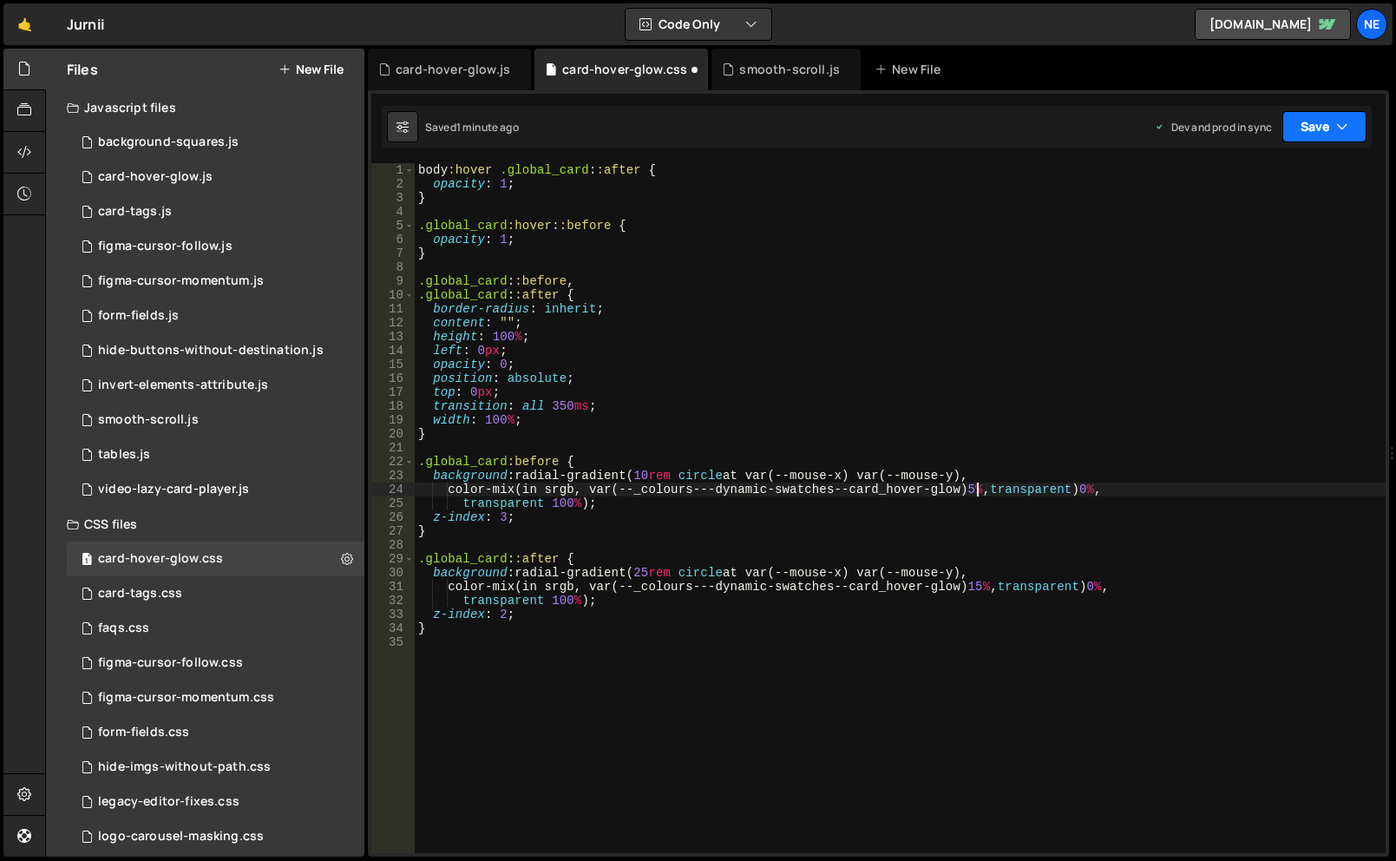
click at [1302, 130] on button "Save" at bounding box center [1325, 126] width 84 height 31
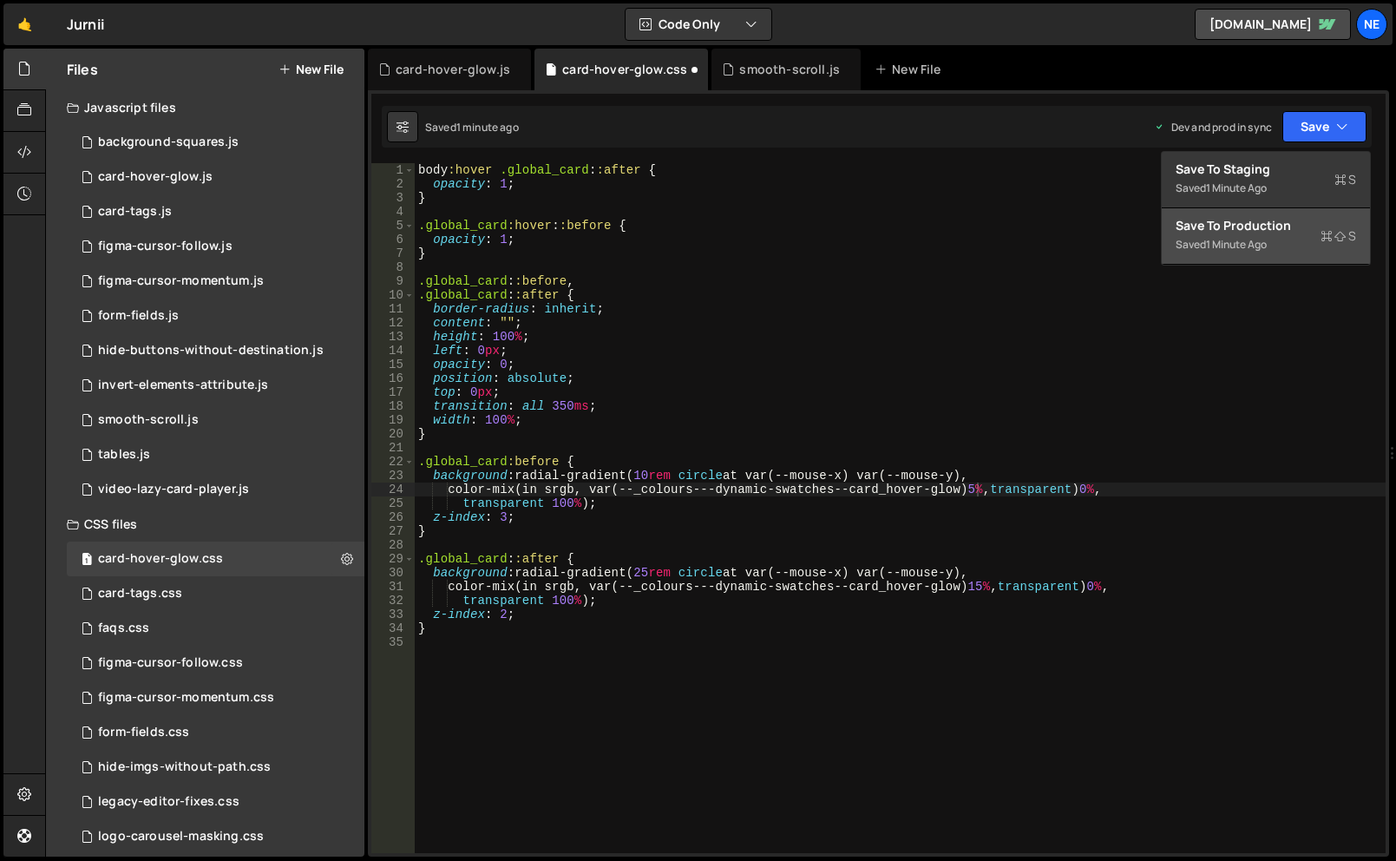
click at [1285, 216] on button "Save to Production S Saved 1 minute ago" at bounding box center [1266, 236] width 208 height 56
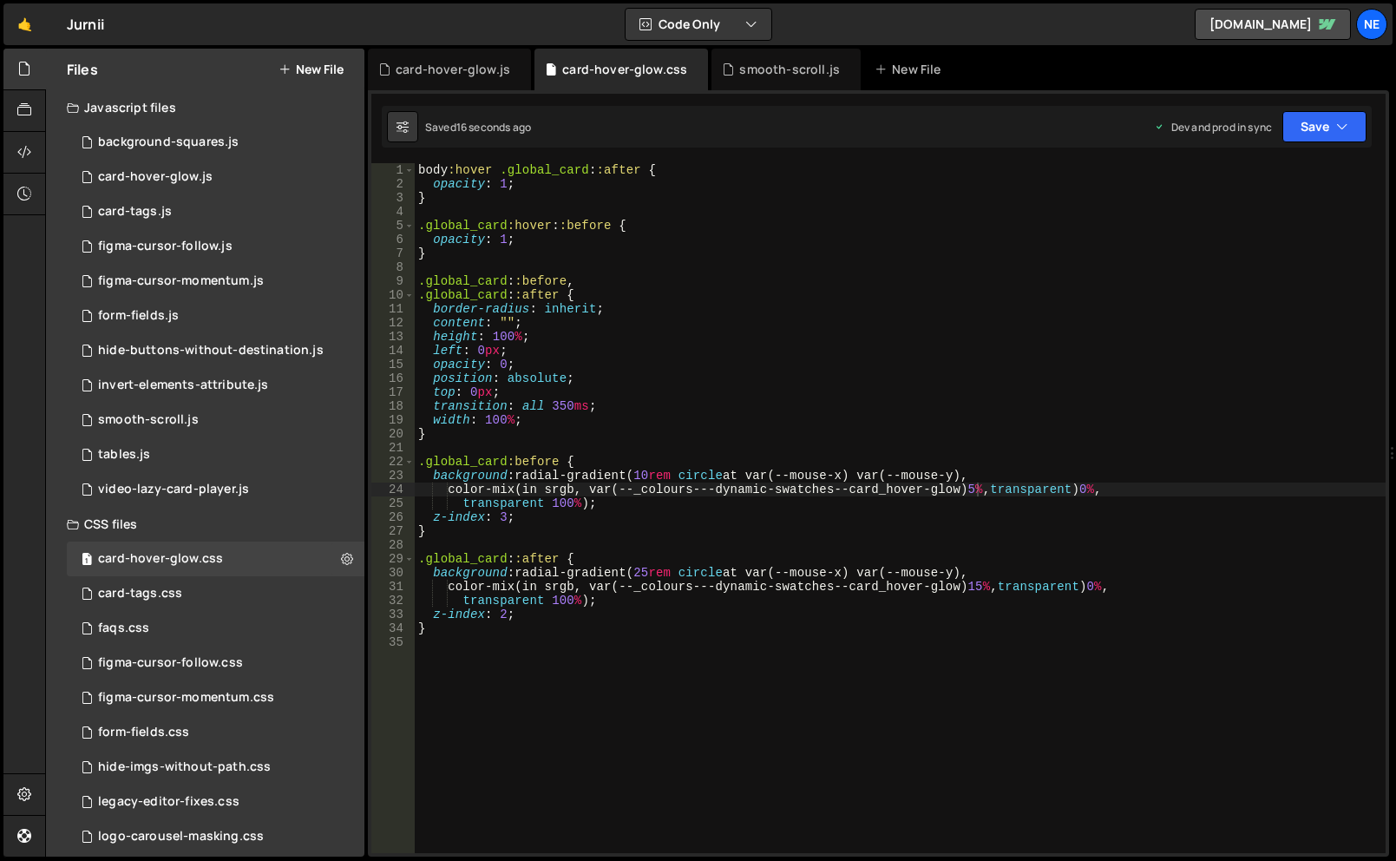
click at [647, 571] on div "body :hover .global_card : :after { opacity : 1 ; } .global_card :hover : :befo…" at bounding box center [900, 522] width 971 height 718
click at [650, 479] on div "body :hover .global_card : :after { opacity : 1 ; } .global_card :hover : :befo…" at bounding box center [900, 522] width 971 height 718
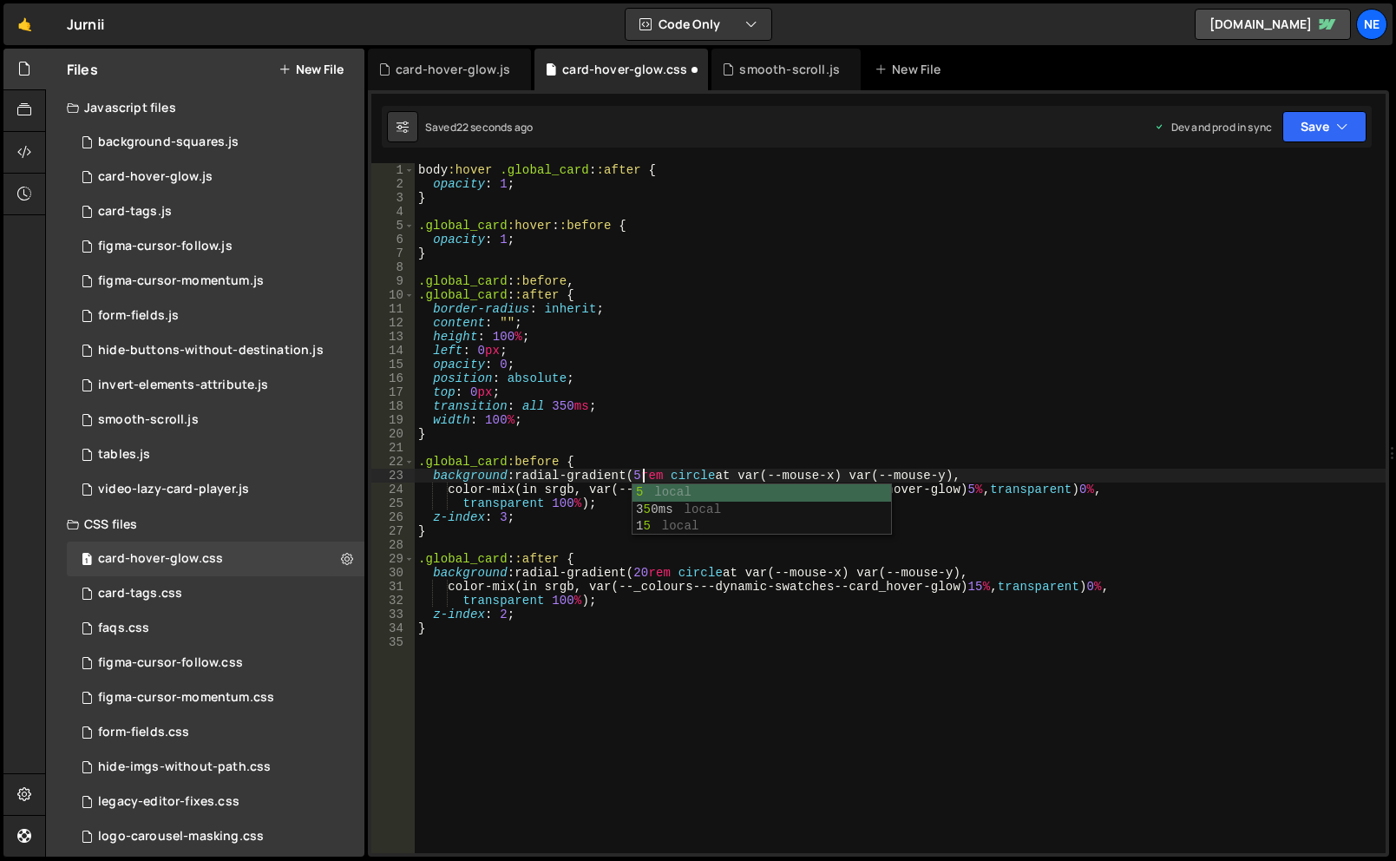
click at [648, 573] on div "body :hover .global_card : :after { opacity : 1 ; } .global_card :hover : :befo…" at bounding box center [900, 522] width 971 height 718
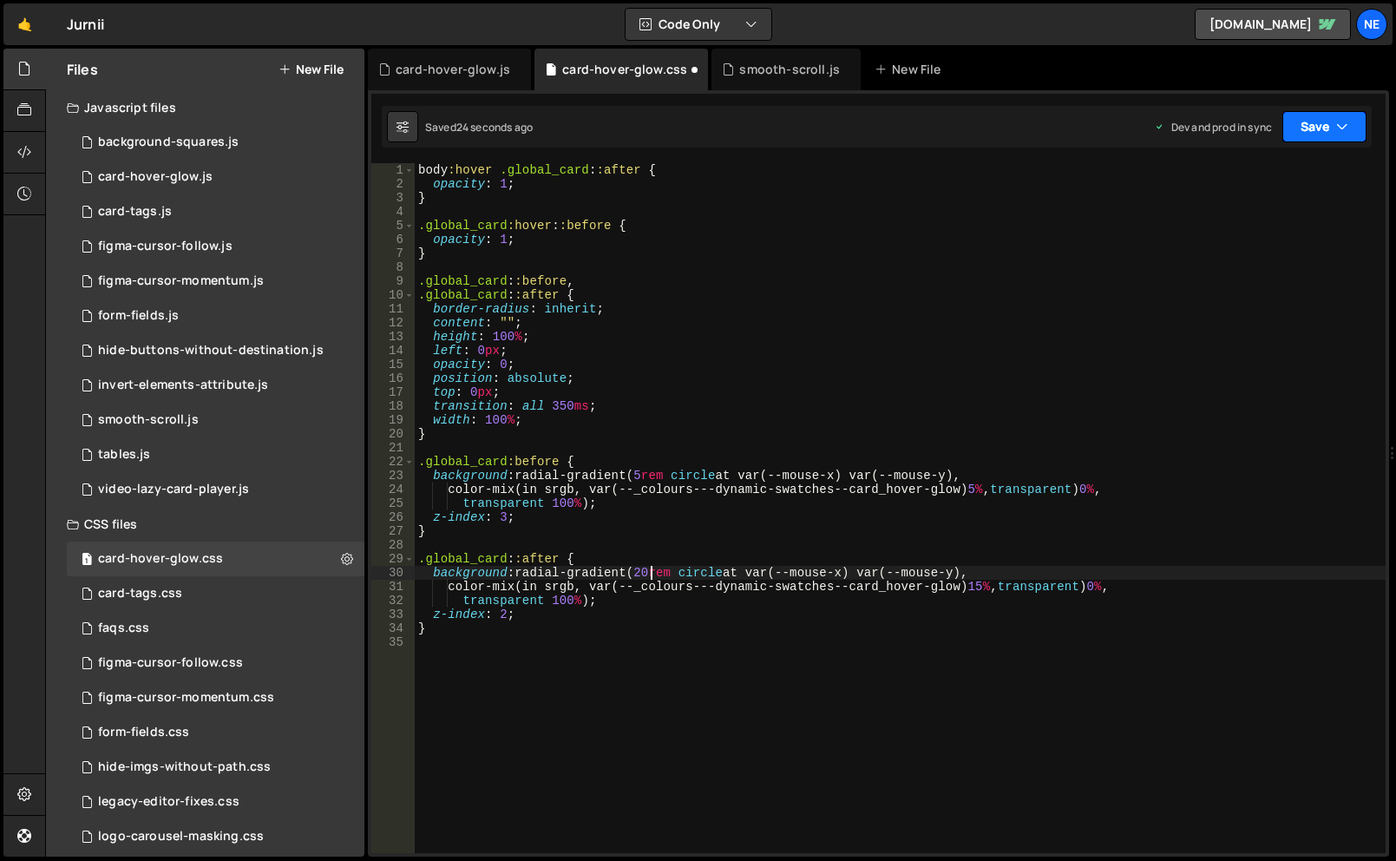
click at [1311, 128] on button "Save" at bounding box center [1325, 126] width 84 height 31
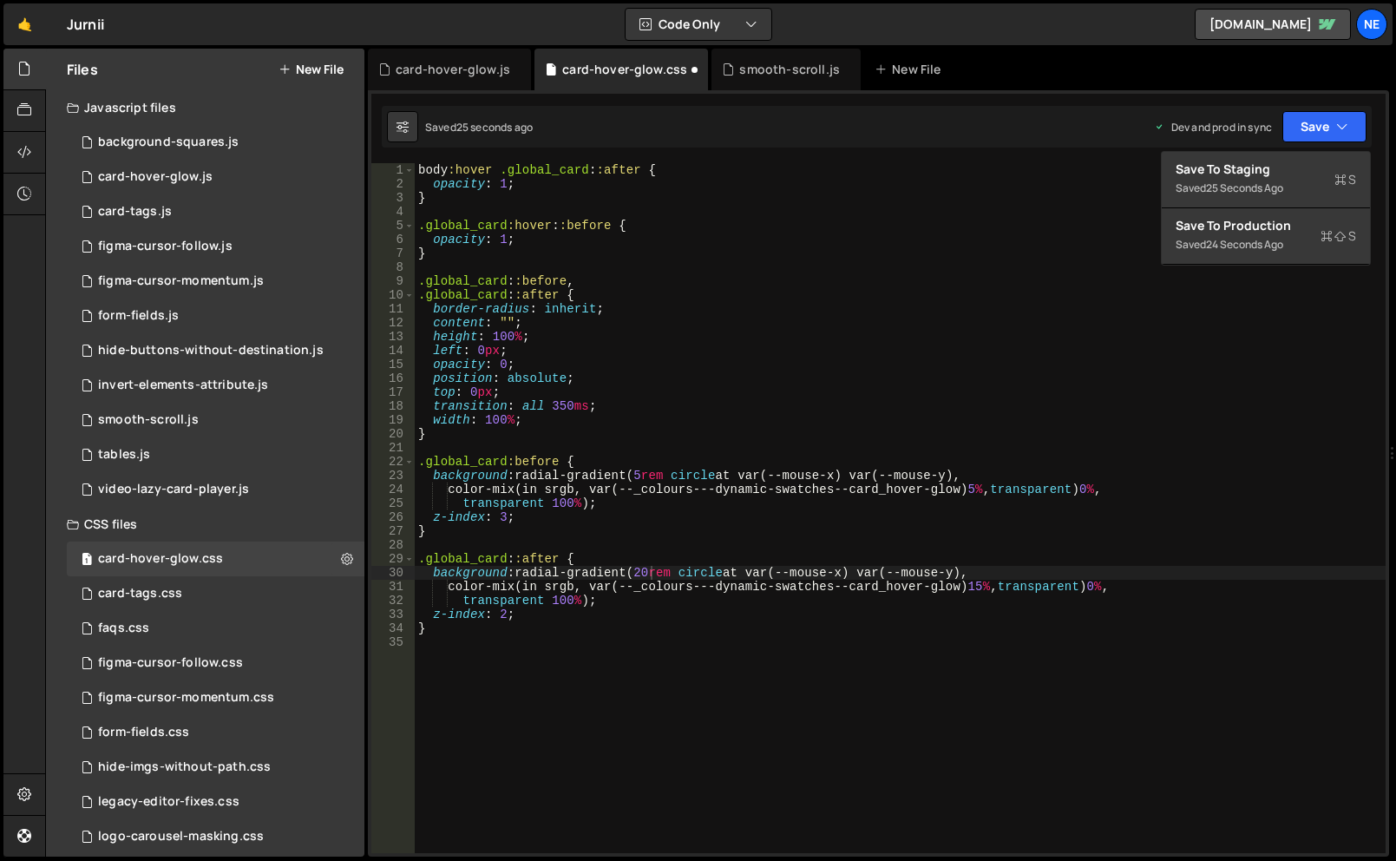
click at [983, 489] on div "body :hover .global_card : :after { opacity : 1 ; } .global_card :hover : :befo…" at bounding box center [900, 522] width 971 height 718
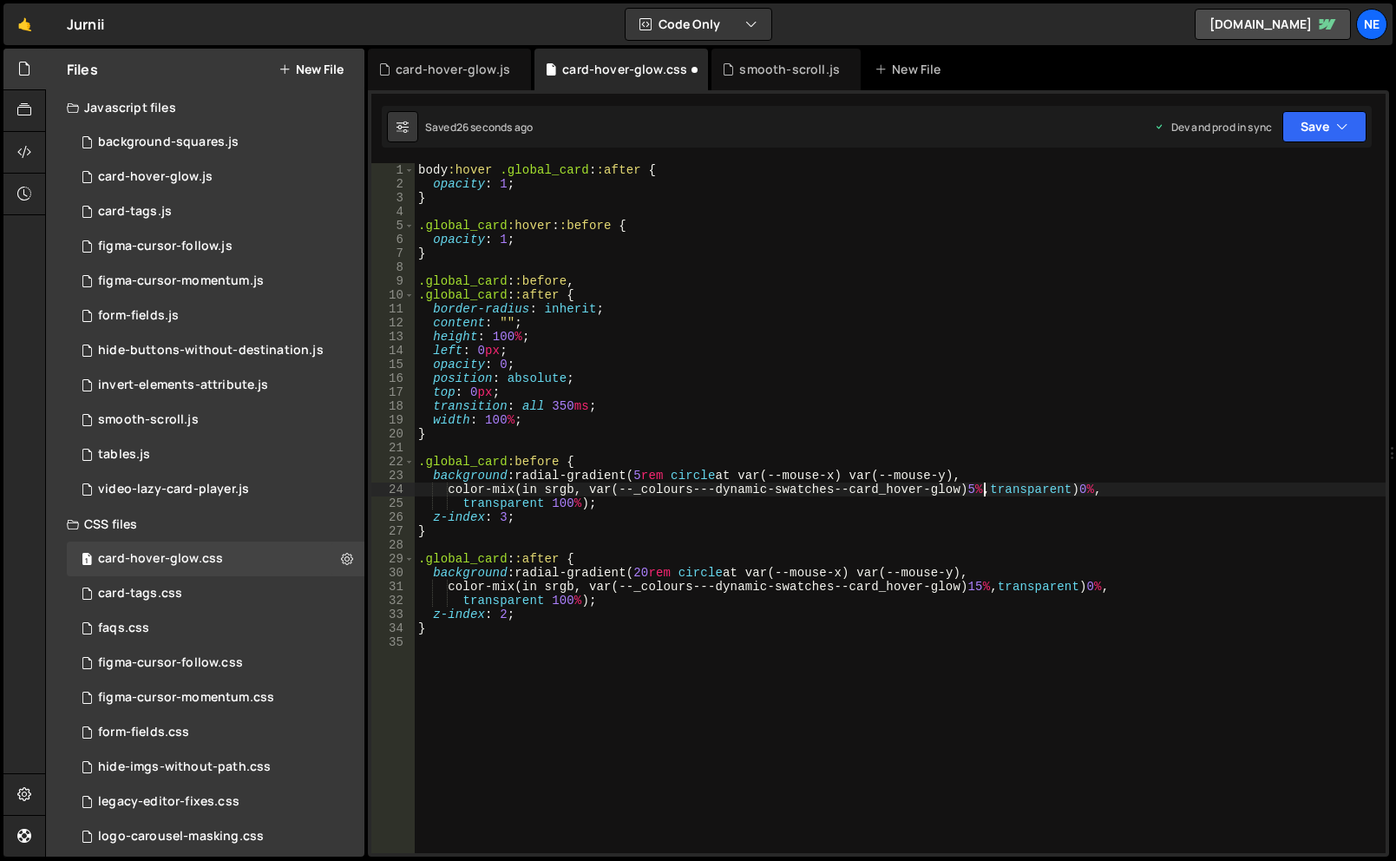
drag, startPoint x: 990, startPoint y: 586, endPoint x: 993, endPoint y: 571, distance: 15.0
click at [990, 586] on div "body :hover .global_card : :after { opacity : 1 ; } .global_card :hover : :befo…" at bounding box center [900, 522] width 971 height 718
click at [1341, 106] on div "Saved 30 seconds ago Dev and prod in sync Upgrade to Edit Save Save to Staging …" at bounding box center [877, 127] width 990 height 42
click at [984, 489] on div "body :hover .global_card : :after { opacity : 1 ; } .global_card :hover : :befo…" at bounding box center [900, 522] width 971 height 718
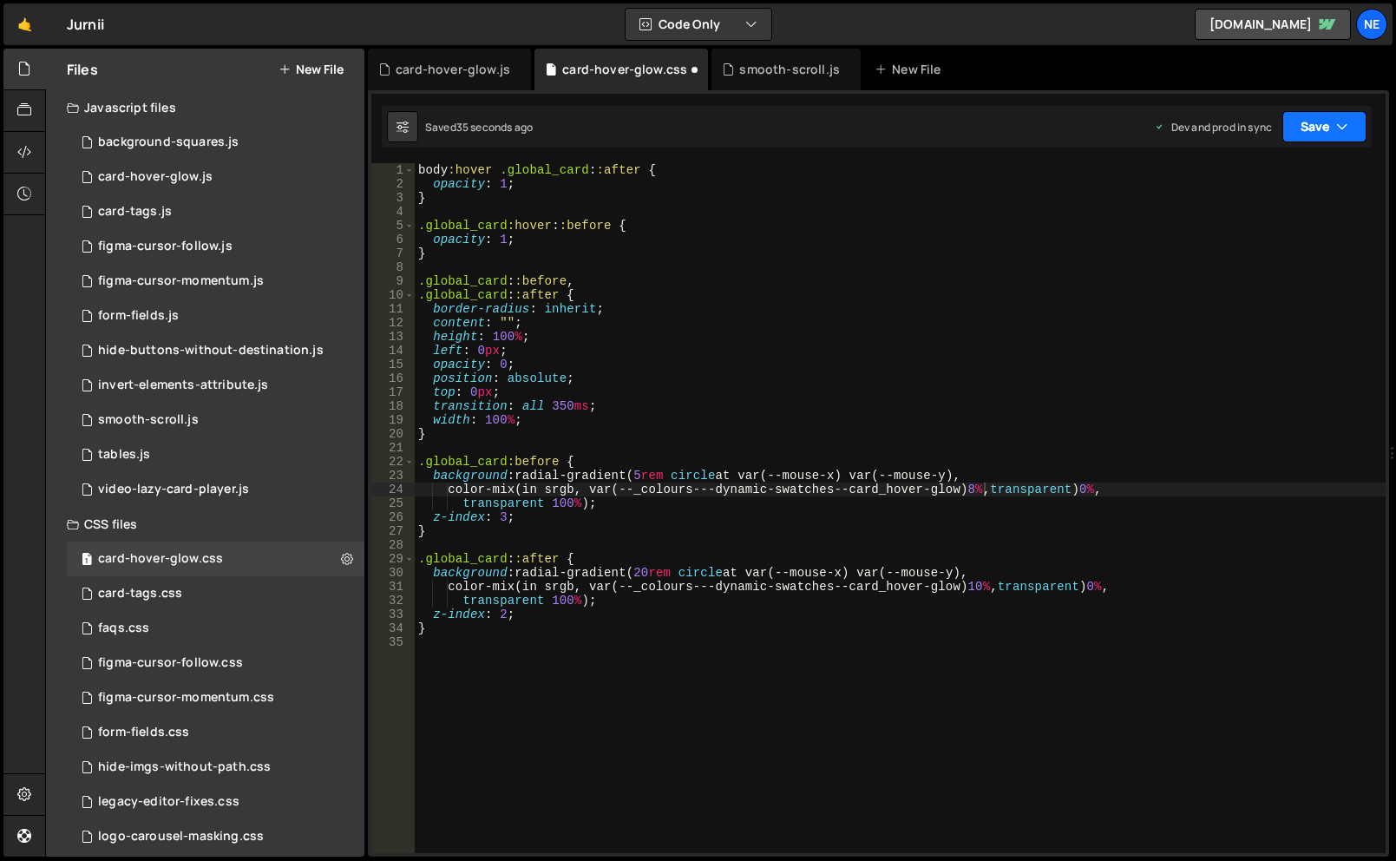
click at [1342, 118] on icon "button" at bounding box center [1342, 126] width 12 height 17
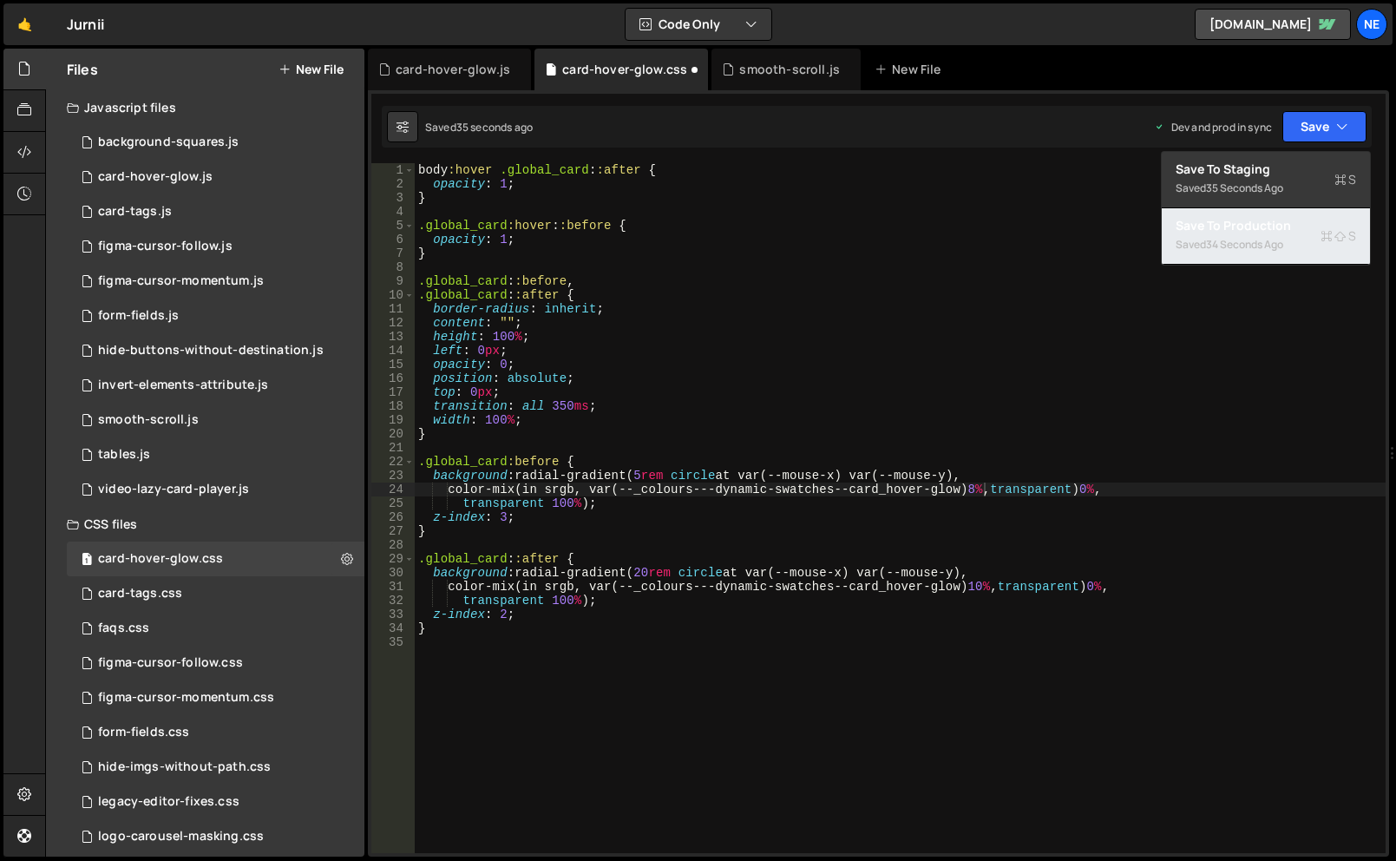
click at [1295, 235] on div "Saved 34 seconds ago" at bounding box center [1266, 244] width 180 height 21
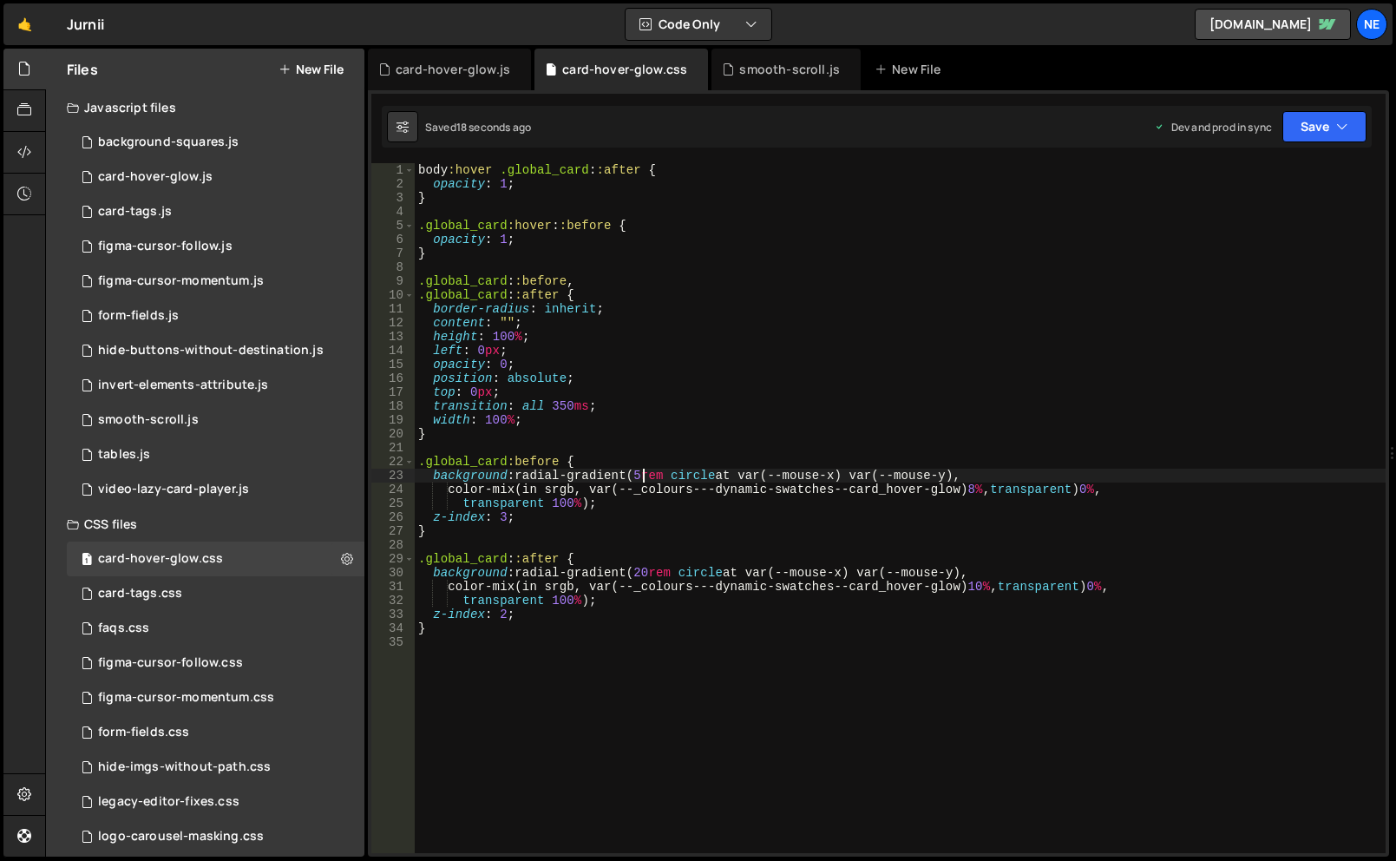
click at [642, 470] on div "body :hover .global_card : :after { opacity : 1 ; } .global_card :hover : :befo…" at bounding box center [900, 522] width 971 height 718
click at [986, 491] on div "body :hover .global_card : :after { opacity : 1 ; } .global_card :hover : :befo…" at bounding box center [900, 522] width 971 height 718
click at [1298, 131] on button "Save" at bounding box center [1325, 126] width 84 height 31
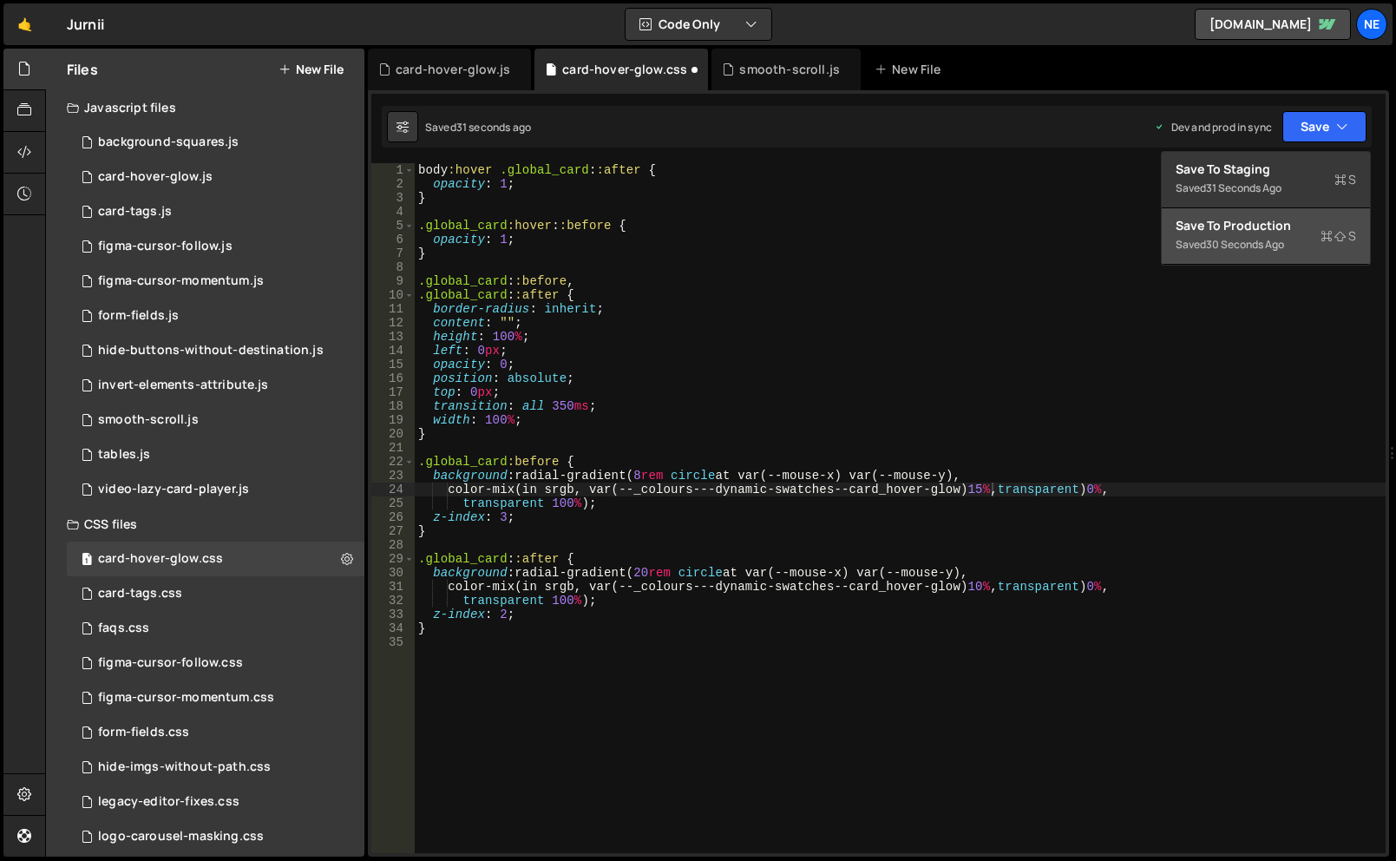
click at [1249, 233] on div "Save to Production S" at bounding box center [1266, 225] width 180 height 17
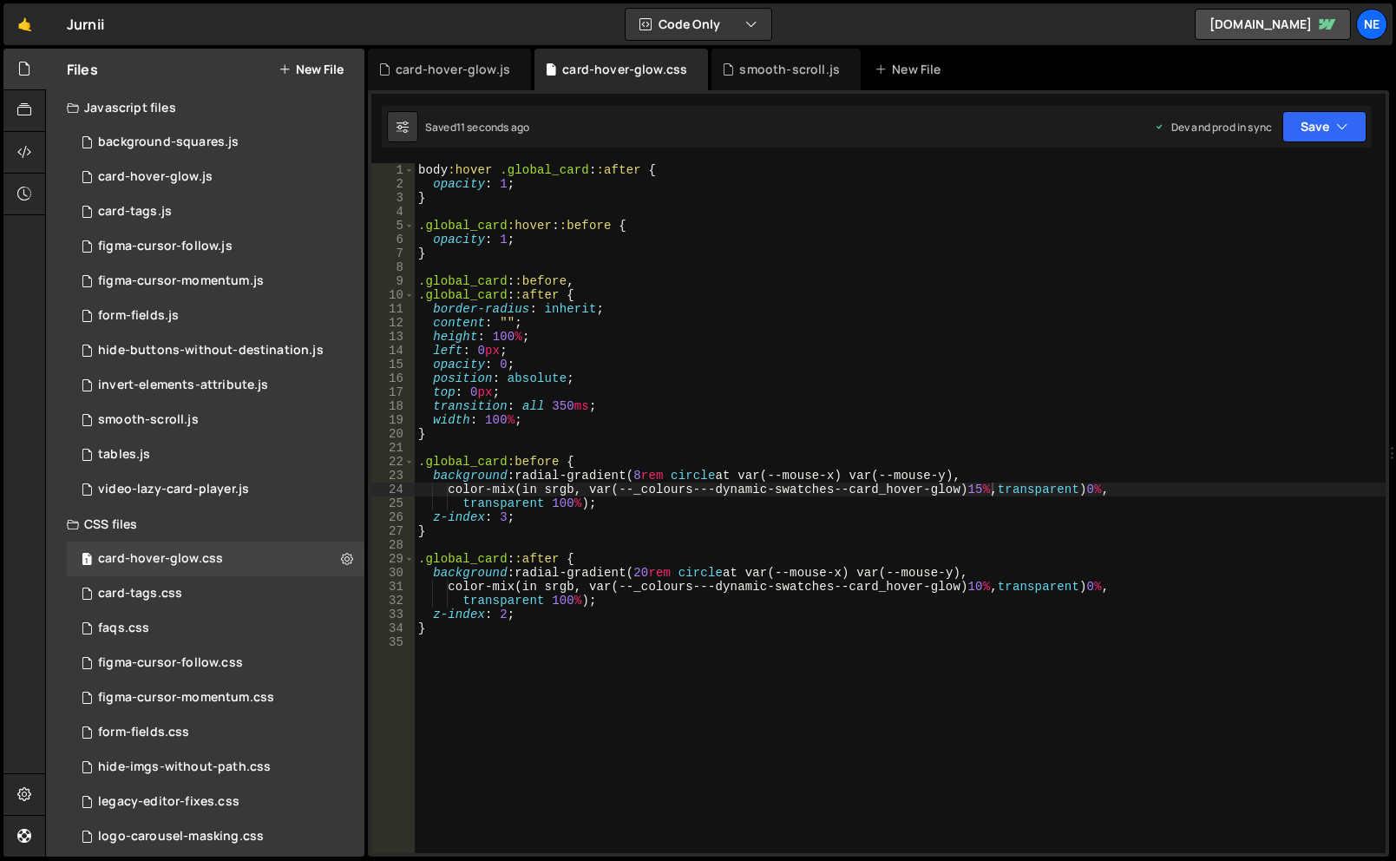
click at [990, 488] on div "body :hover .global_card : :after { opacity : 1 ; } .global_card :hover : :befo…" at bounding box center [900, 522] width 971 height 718
click at [993, 587] on div "body :hover .global_card : :after { opacity : 1 ; } .global_card :hover : :befo…" at bounding box center [900, 522] width 971 height 718
click at [650, 573] on div "body :hover .global_card : :after { opacity : 1 ; } .global_card :hover : :befo…" at bounding box center [900, 522] width 971 height 718
click at [993, 589] on div "body :hover .global_card : :after { opacity : 1 ; } .global_card :hover : :befo…" at bounding box center [900, 522] width 971 height 718
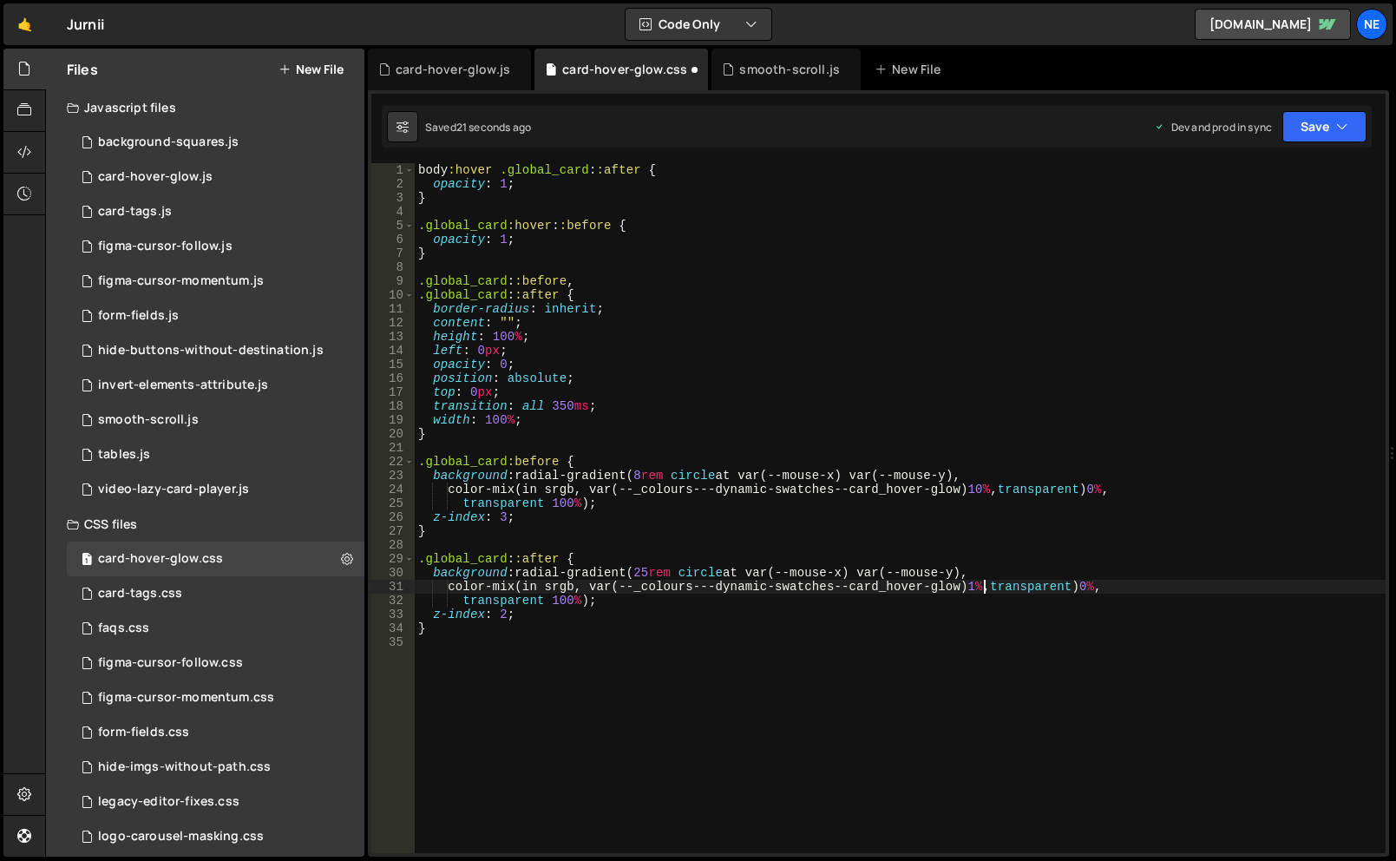
scroll to position [0, 40]
click at [1323, 125] on button "Save" at bounding box center [1325, 126] width 84 height 31
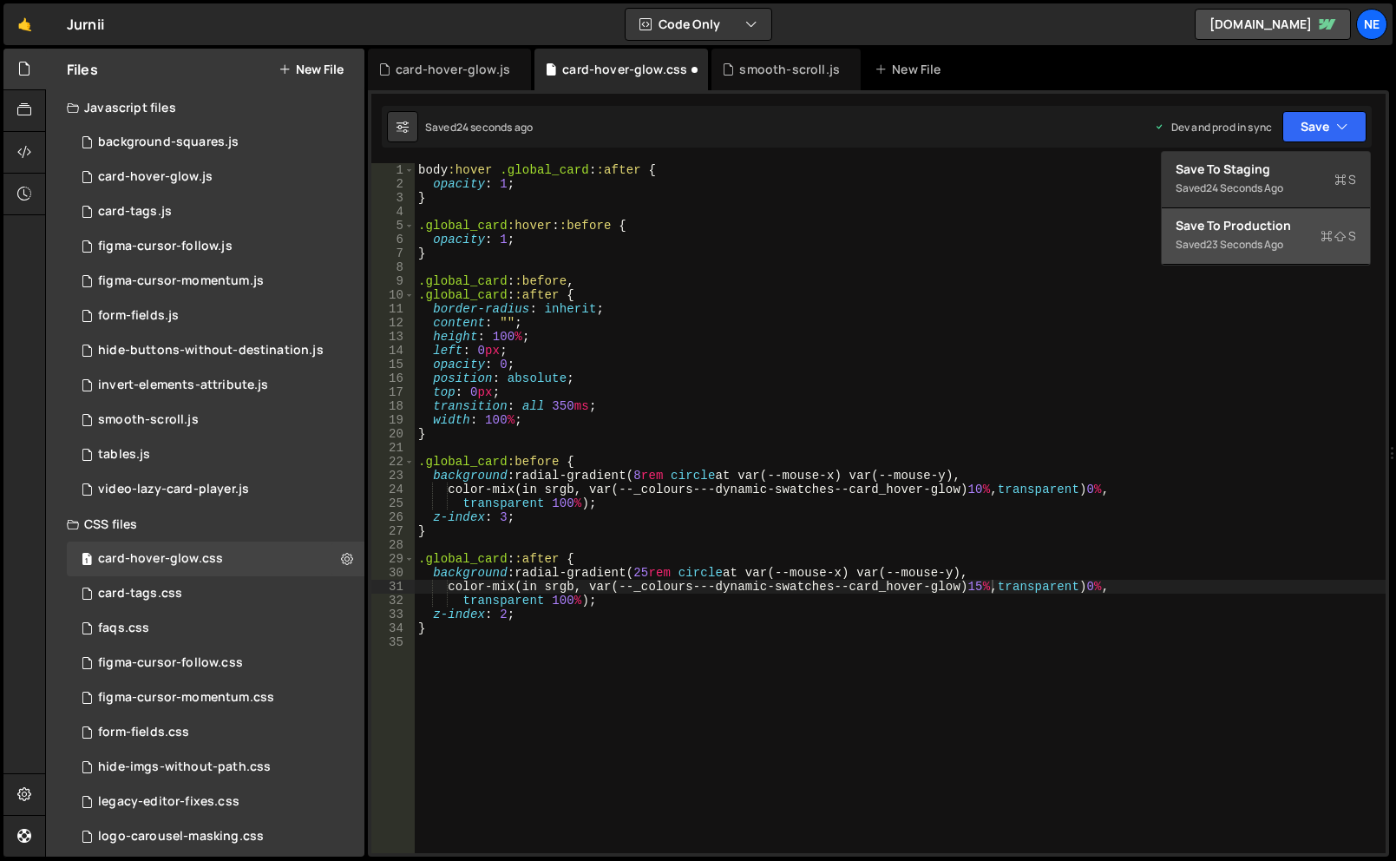
click at [1277, 226] on div "Save to Production S" at bounding box center [1266, 225] width 180 height 17
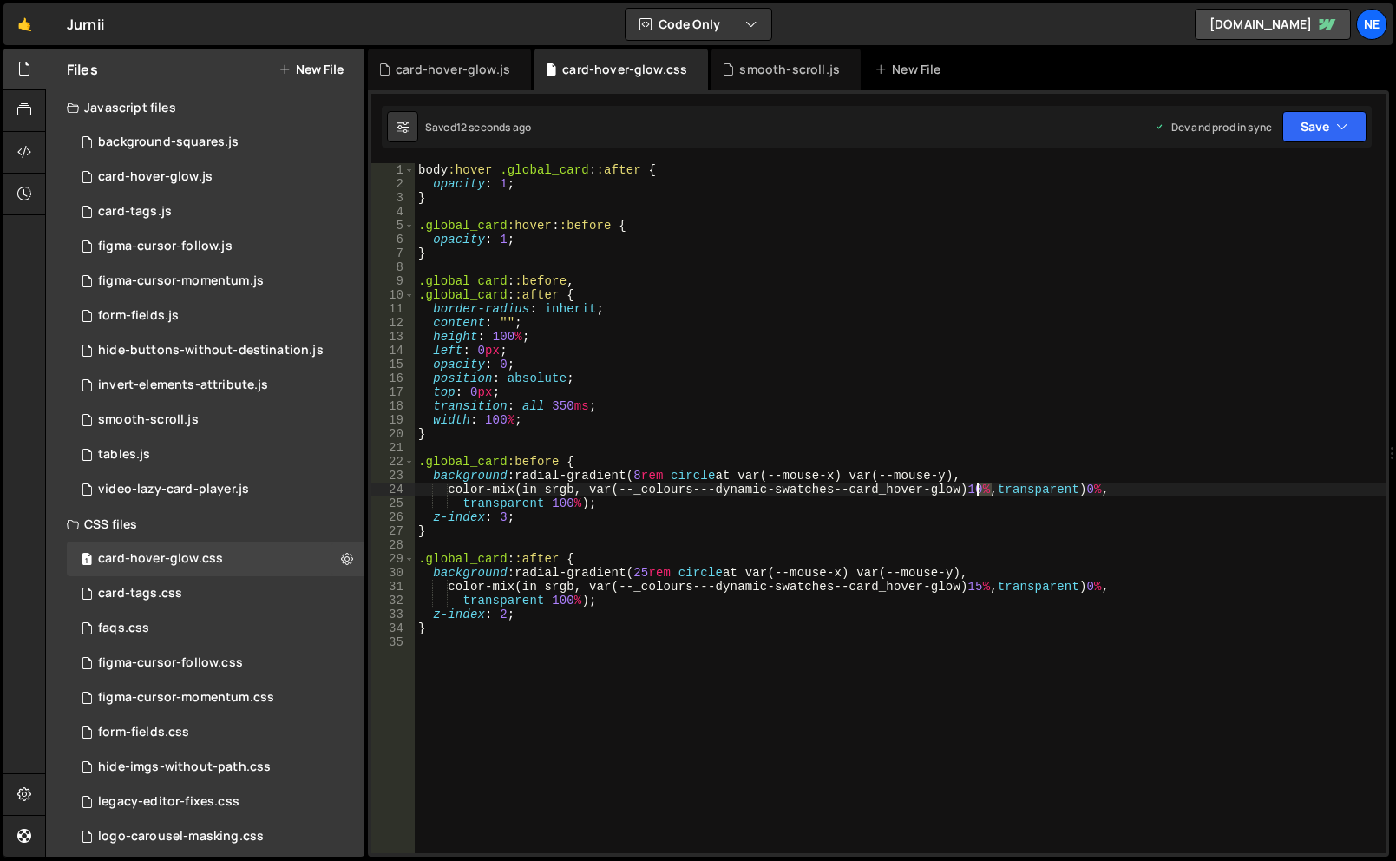
drag, startPoint x: 990, startPoint y: 492, endPoint x: 981, endPoint y: 493, distance: 9.6
click at [981, 493] on div "body :hover .global_card : :after { opacity : 1 ; } .global_card :hover : :befo…" at bounding box center [900, 522] width 971 height 718
click at [1303, 127] on button "Save" at bounding box center [1325, 126] width 84 height 31
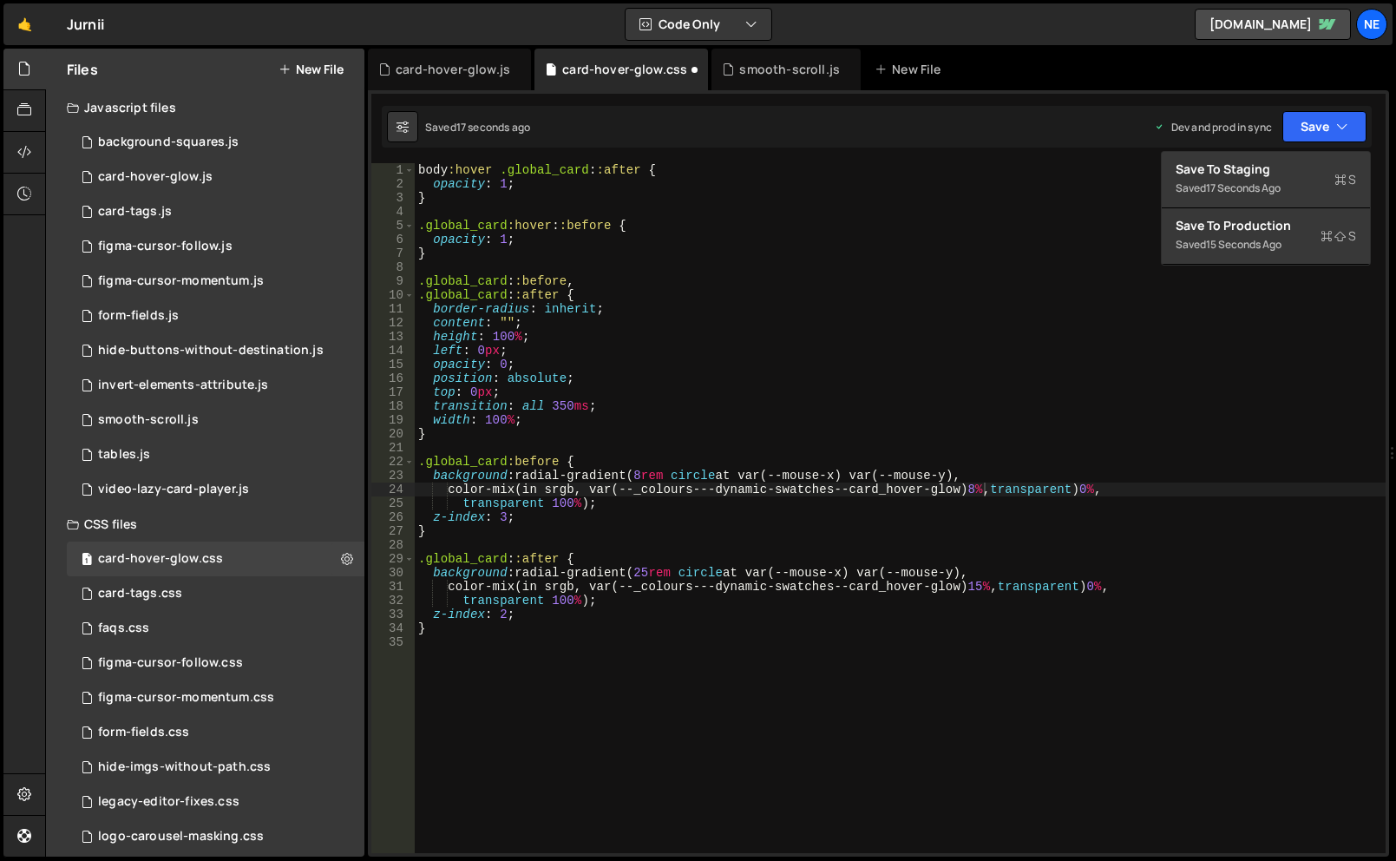
click at [640, 477] on div "body :hover .global_card : :after { opacity : 1 ; } .global_card :hover : :befo…" at bounding box center [900, 522] width 971 height 718
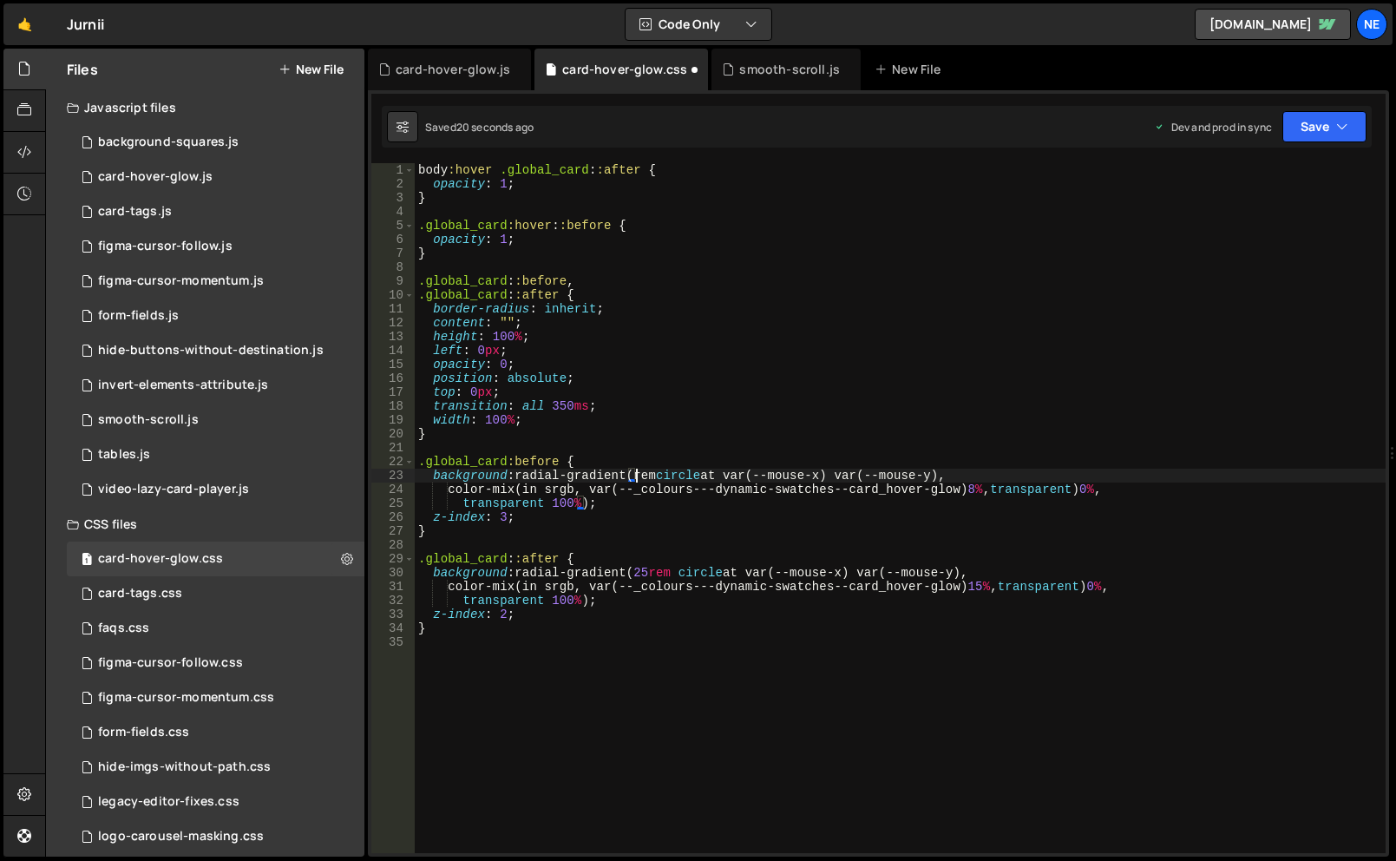
scroll to position [0, 16]
click at [1309, 135] on button "Save" at bounding box center [1325, 126] width 84 height 31
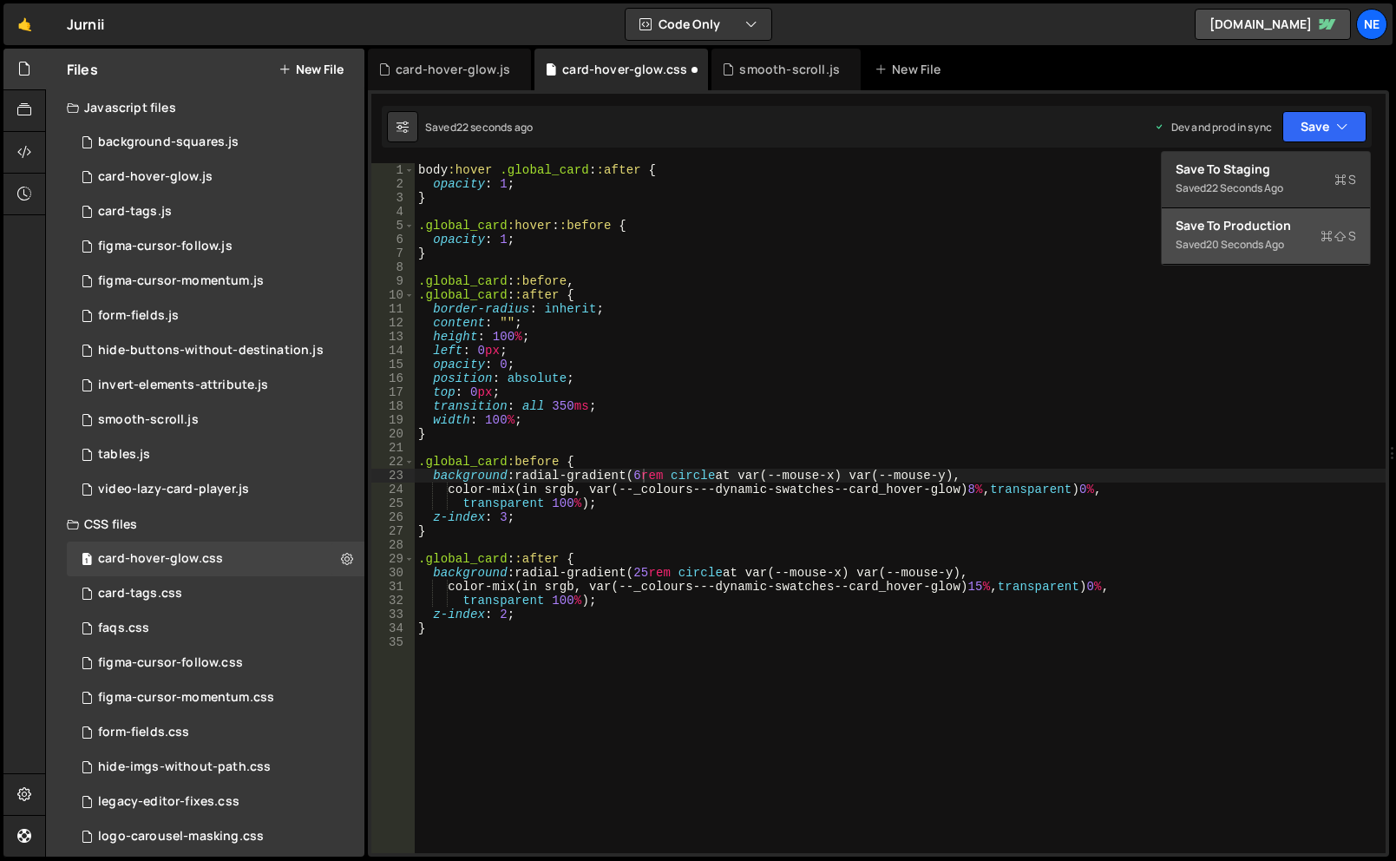
click at [1244, 247] on div "20 seconds ago" at bounding box center [1245, 244] width 78 height 15
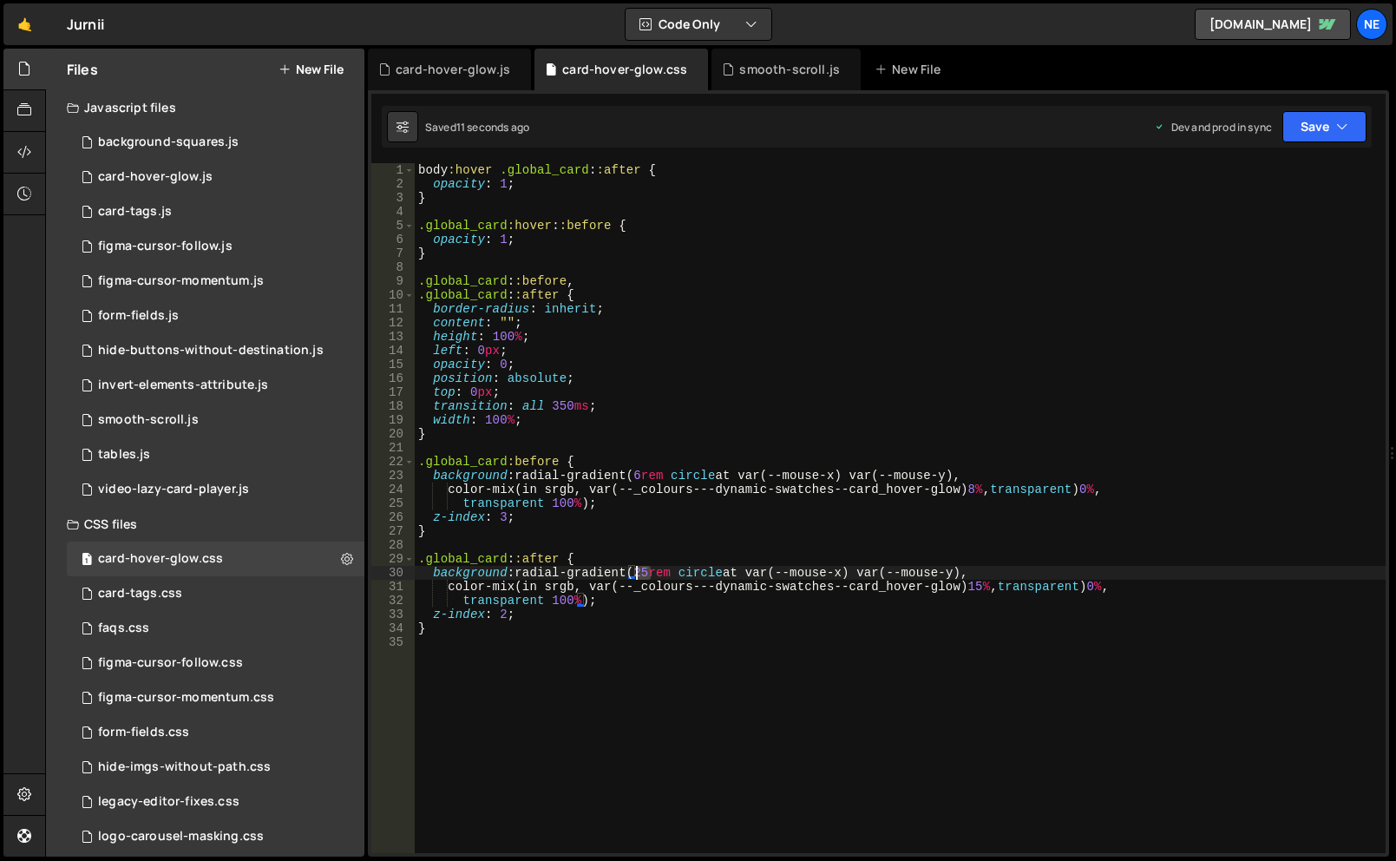
drag, startPoint x: 649, startPoint y: 572, endPoint x: 638, endPoint y: 571, distance: 11.3
click at [638, 571] on div "body :hover .global_card : :after { opacity : 1 ; } .global_card :hover : :befo…" at bounding box center [900, 522] width 971 height 718
click at [643, 469] on div "body :hover .global_card : :after { opacity : 1 ; } .global_card :hover : :befo…" at bounding box center [900, 522] width 971 height 718
click at [984, 486] on div "body :hover .global_card : :after { opacity : 1 ; } .global_card :hover : :befo…" at bounding box center [900, 522] width 971 height 718
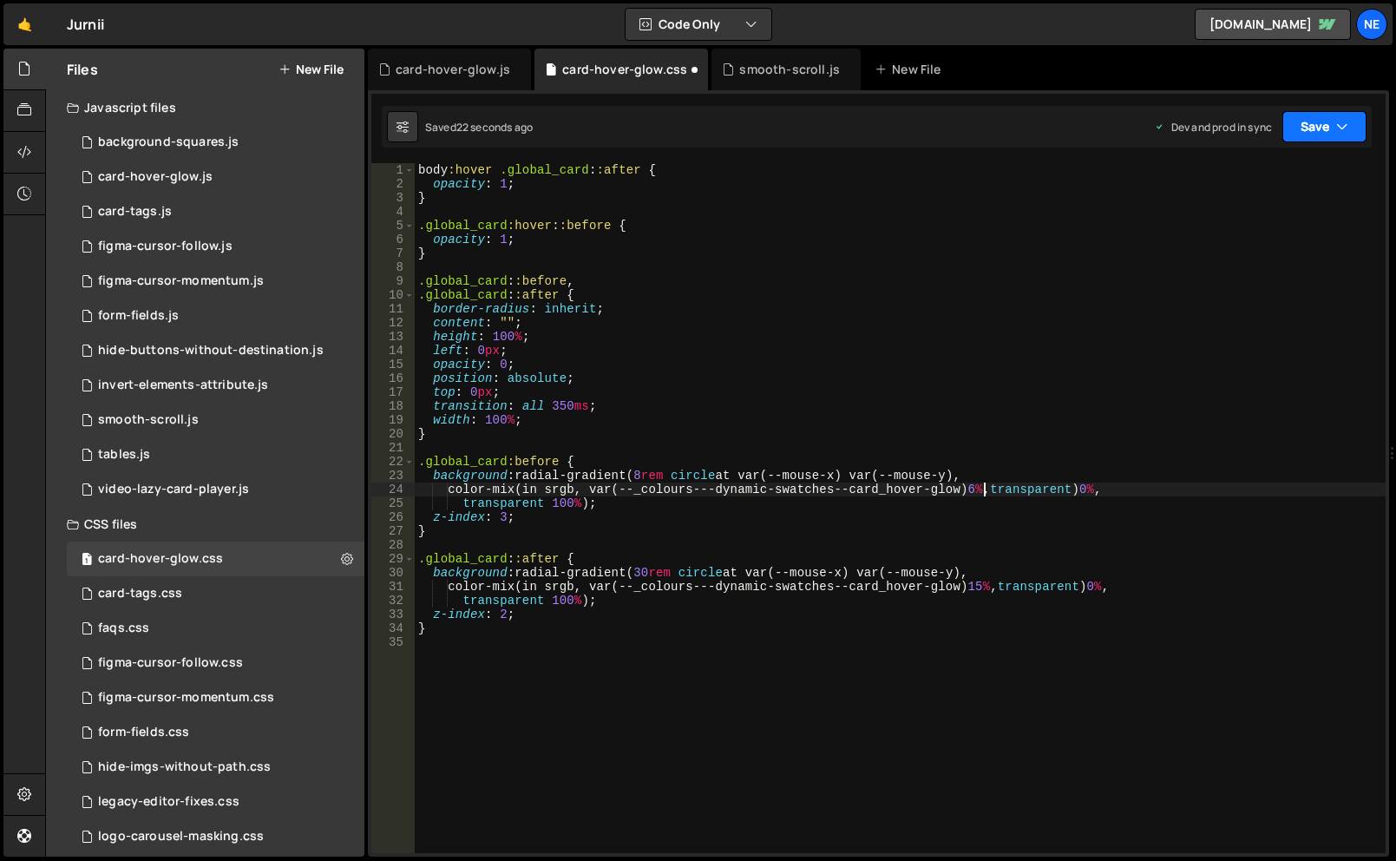
click at [1317, 139] on button "Save" at bounding box center [1325, 126] width 84 height 31
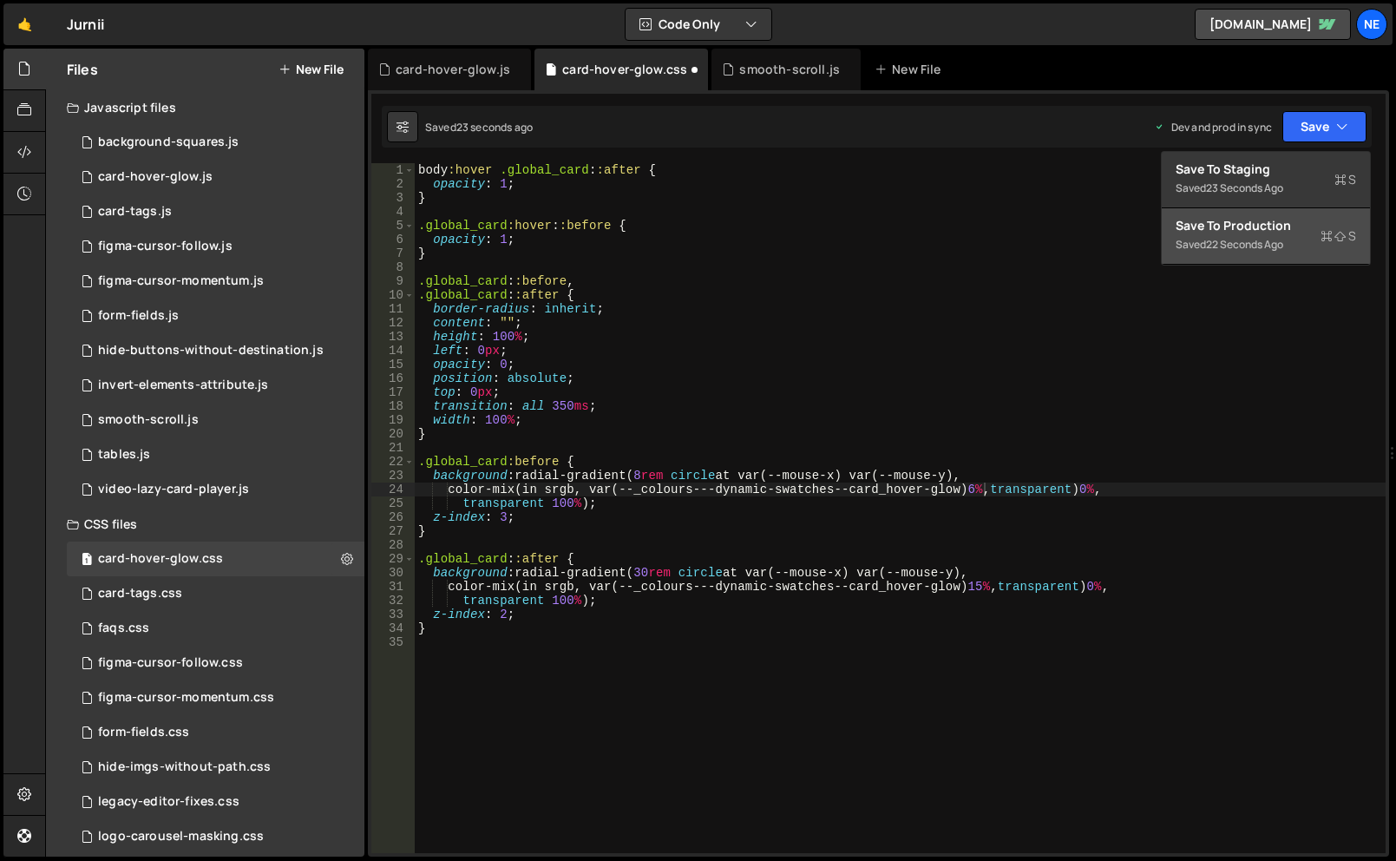
click at [1281, 235] on div "Saved 22 seconds ago" at bounding box center [1266, 244] width 180 height 21
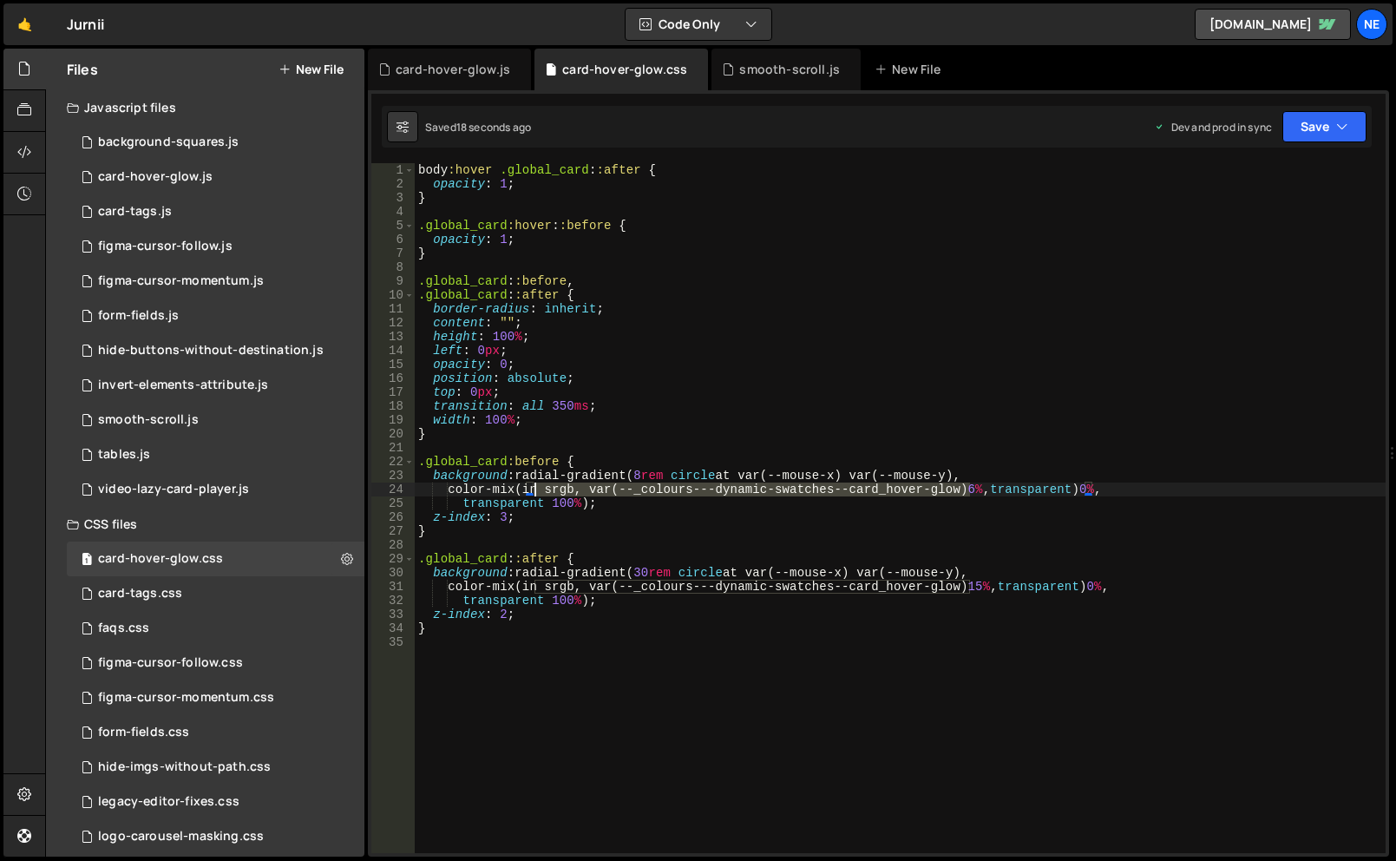
drag, startPoint x: 969, startPoint y: 494, endPoint x: 533, endPoint y: 491, distance: 436.5
click at [533, 491] on div "body :hover .global_card : :after { opacity : 1 ; } .global_card :hover : :befo…" at bounding box center [900, 522] width 971 height 718
drag, startPoint x: 993, startPoint y: 491, endPoint x: 464, endPoint y: 491, distance: 528.5
click at [464, 491] on div "body :hover .global_card : :after { opacity : 1 ; } .global_card :hover : :befo…" at bounding box center [900, 522] width 971 height 718
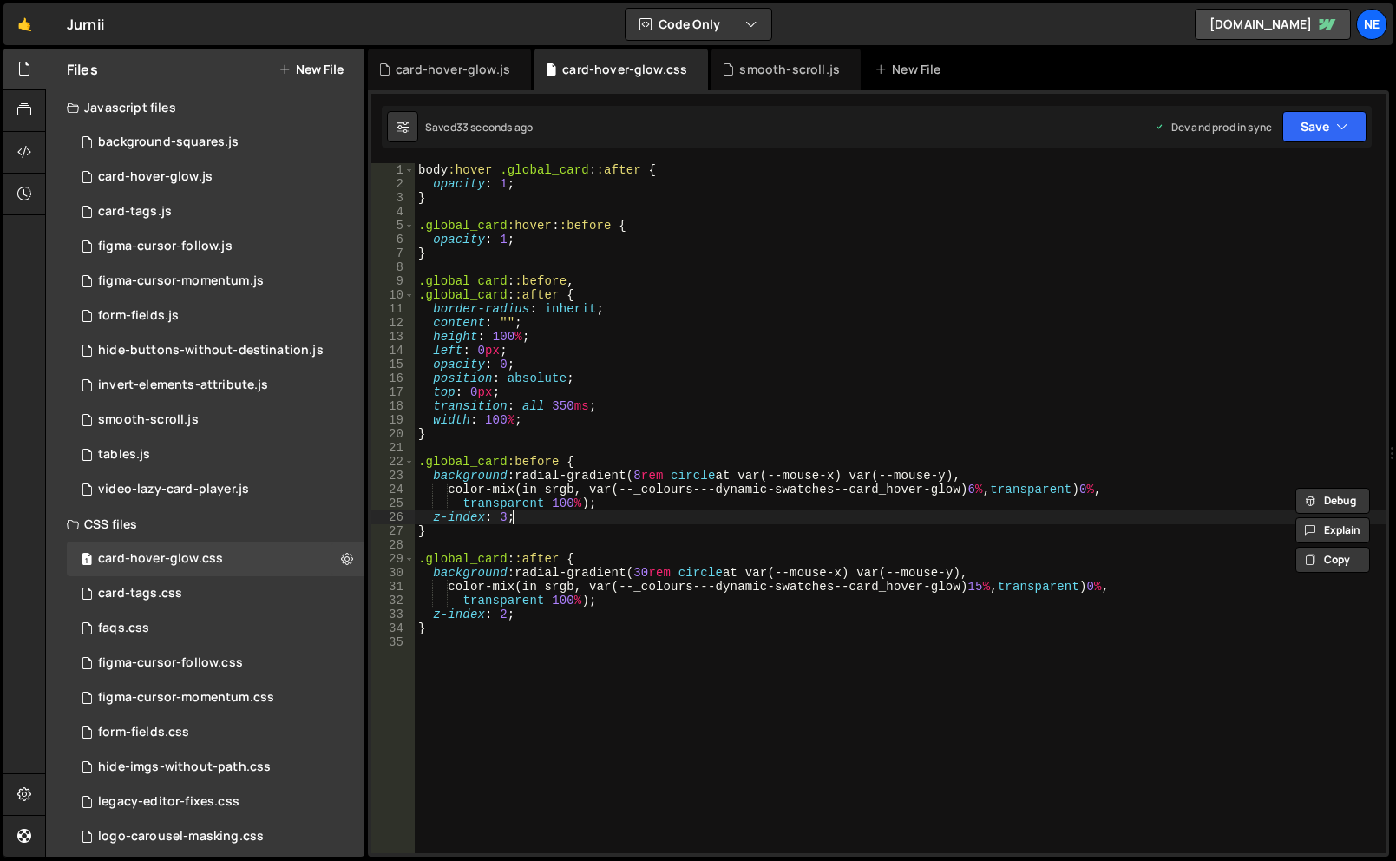
click at [977, 522] on div "body :hover .global_card : :after { opacity : 1 ; } .global_card :hover : :befo…" at bounding box center [900, 522] width 971 height 718
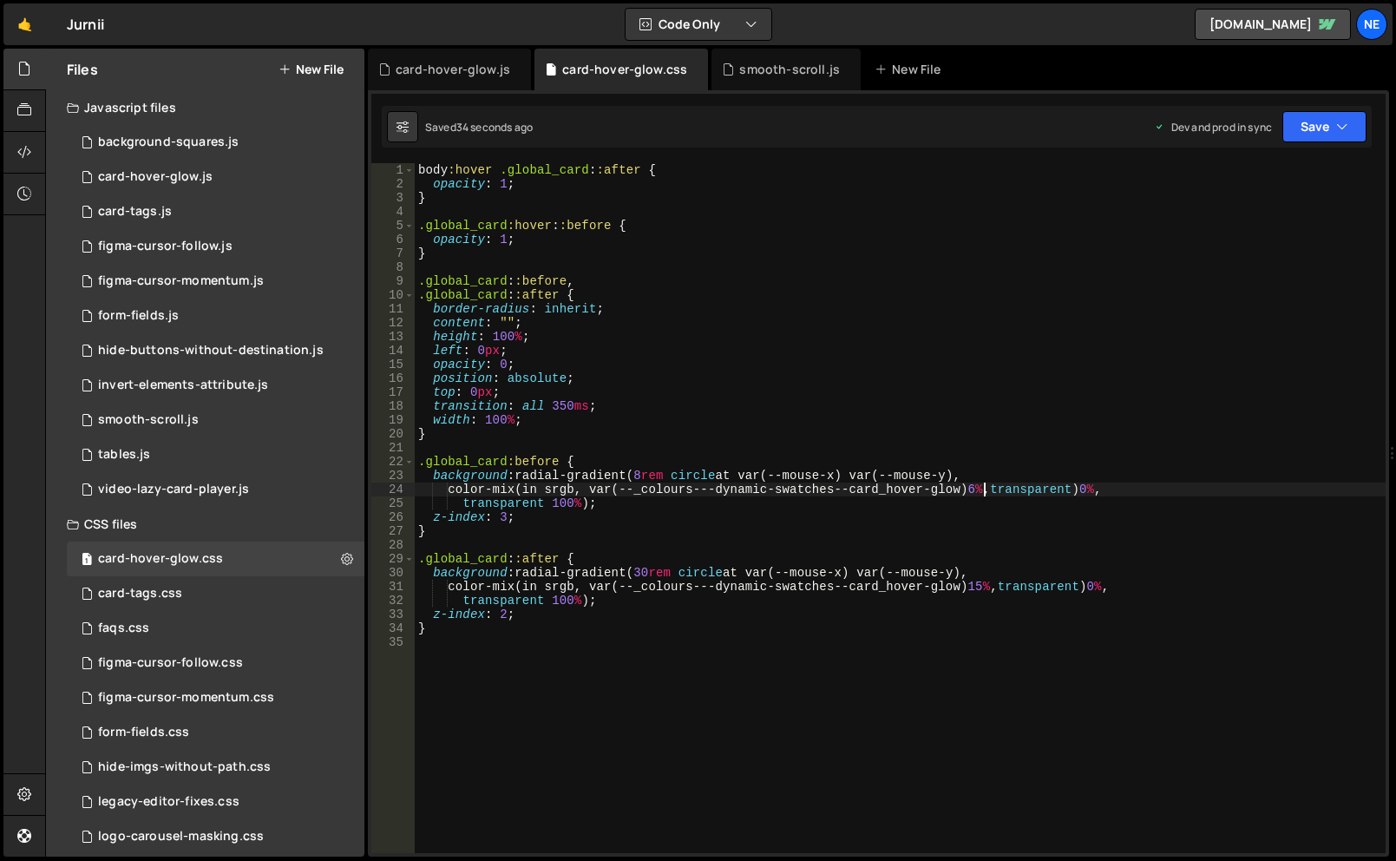
click at [986, 491] on div "body :hover .global_card : :after { opacity : 1 ; } .global_card :hover : :befo…" at bounding box center [900, 522] width 971 height 718
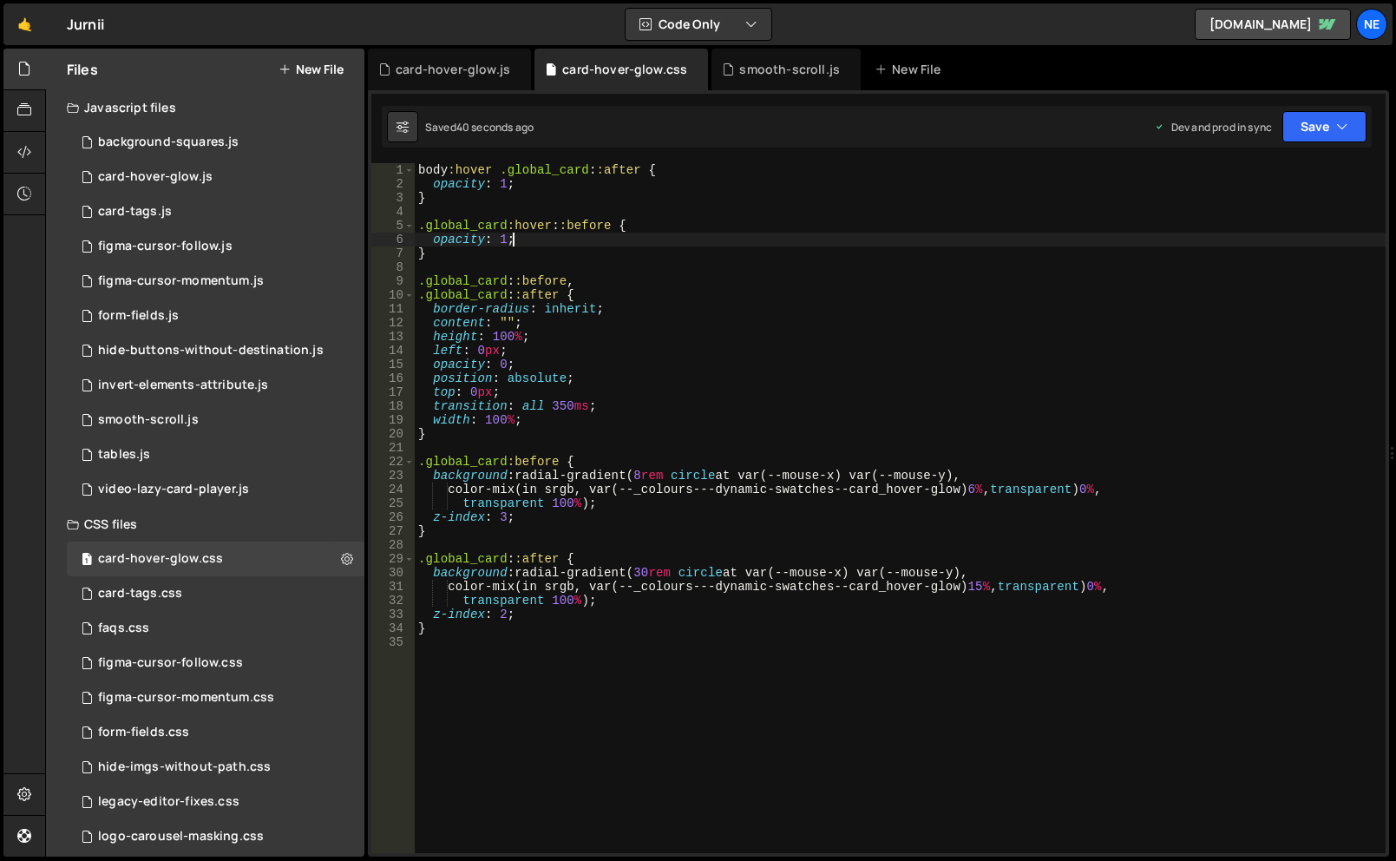
click at [608, 240] on div "body :hover .global_card : :after { opacity : 1 ; } .global_card :hover : :befo…" at bounding box center [900, 522] width 971 height 718
type textarea "opacity: 1;"
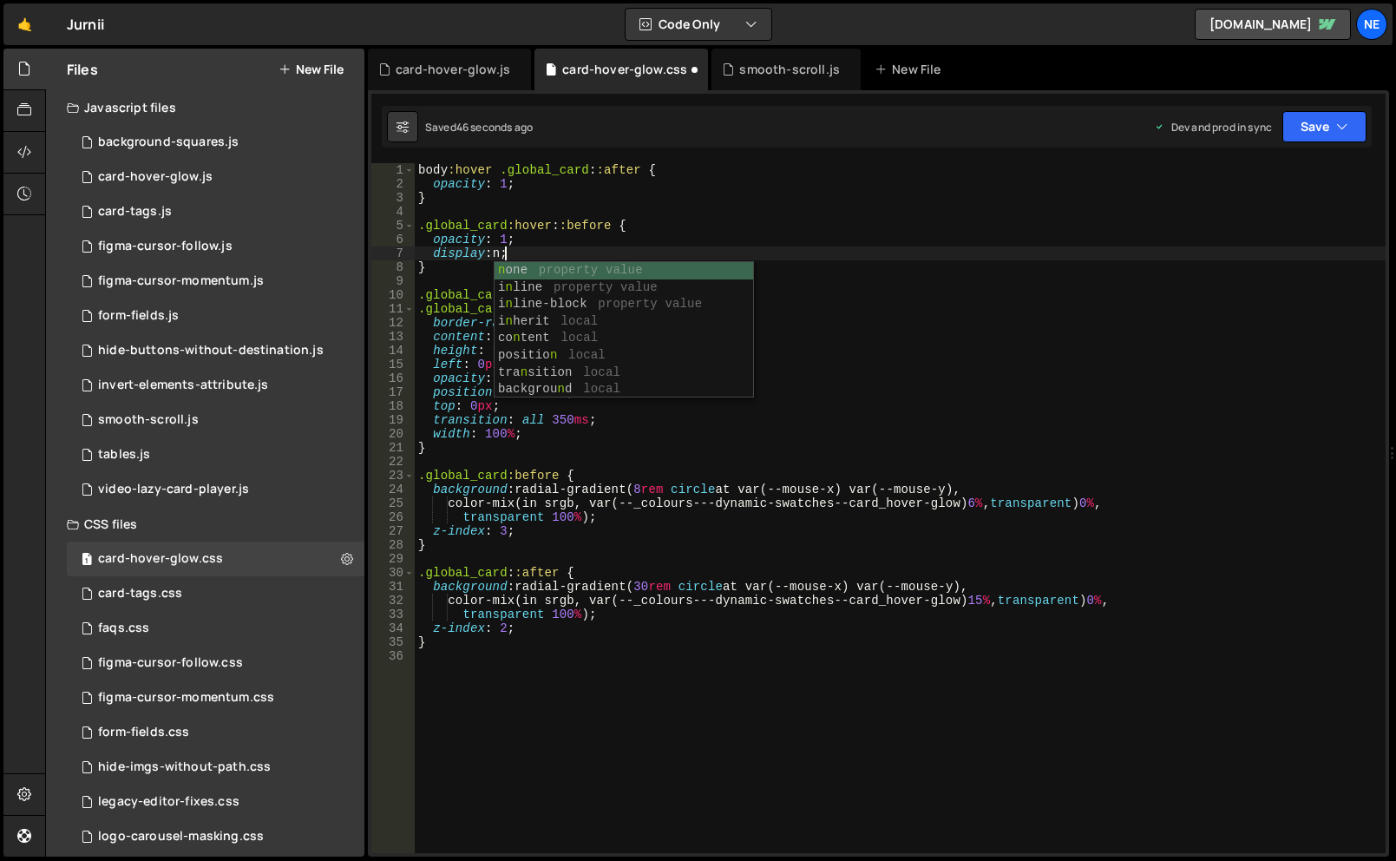
scroll to position [0, 5]
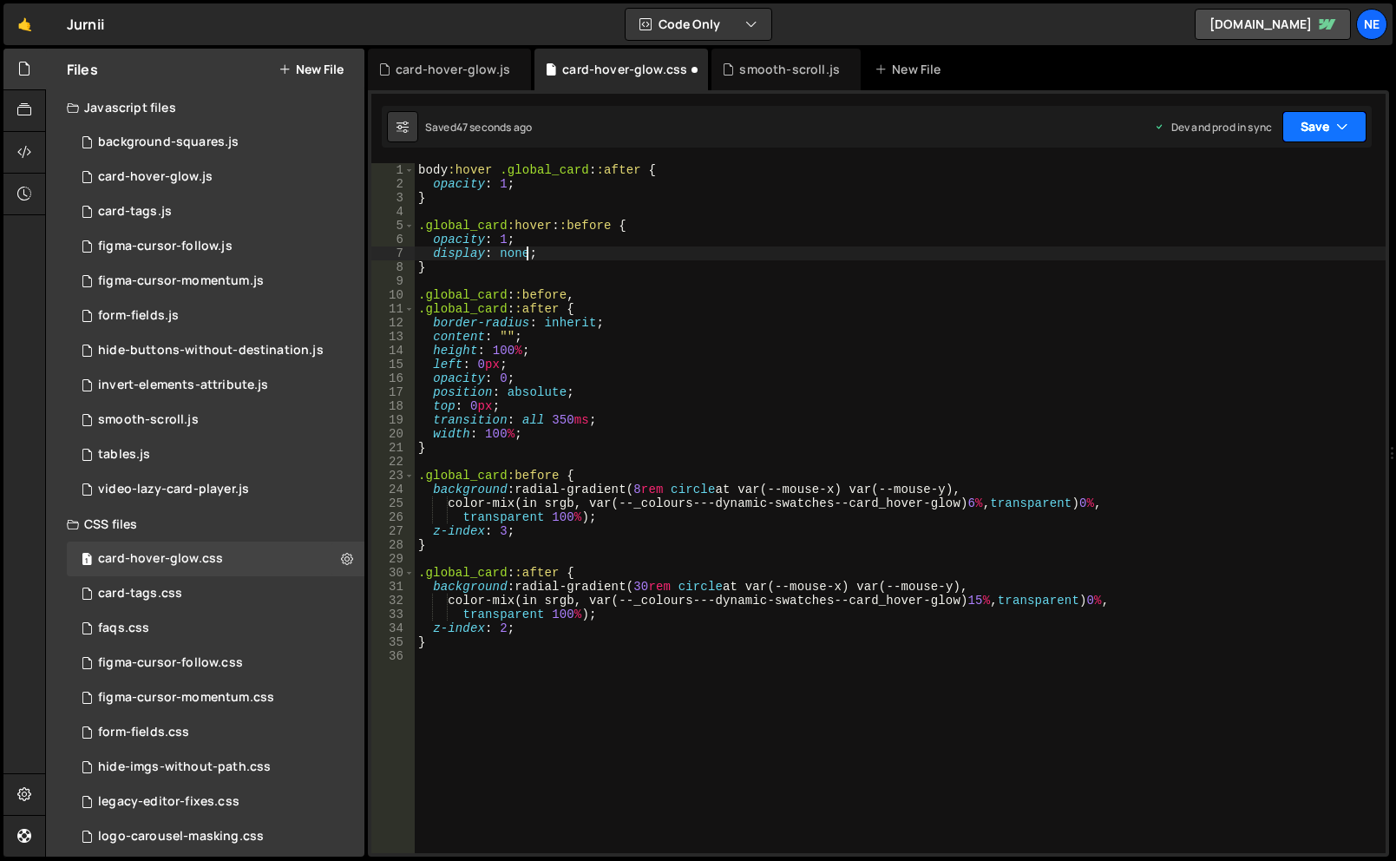
click at [1324, 116] on button "Save" at bounding box center [1325, 126] width 84 height 31
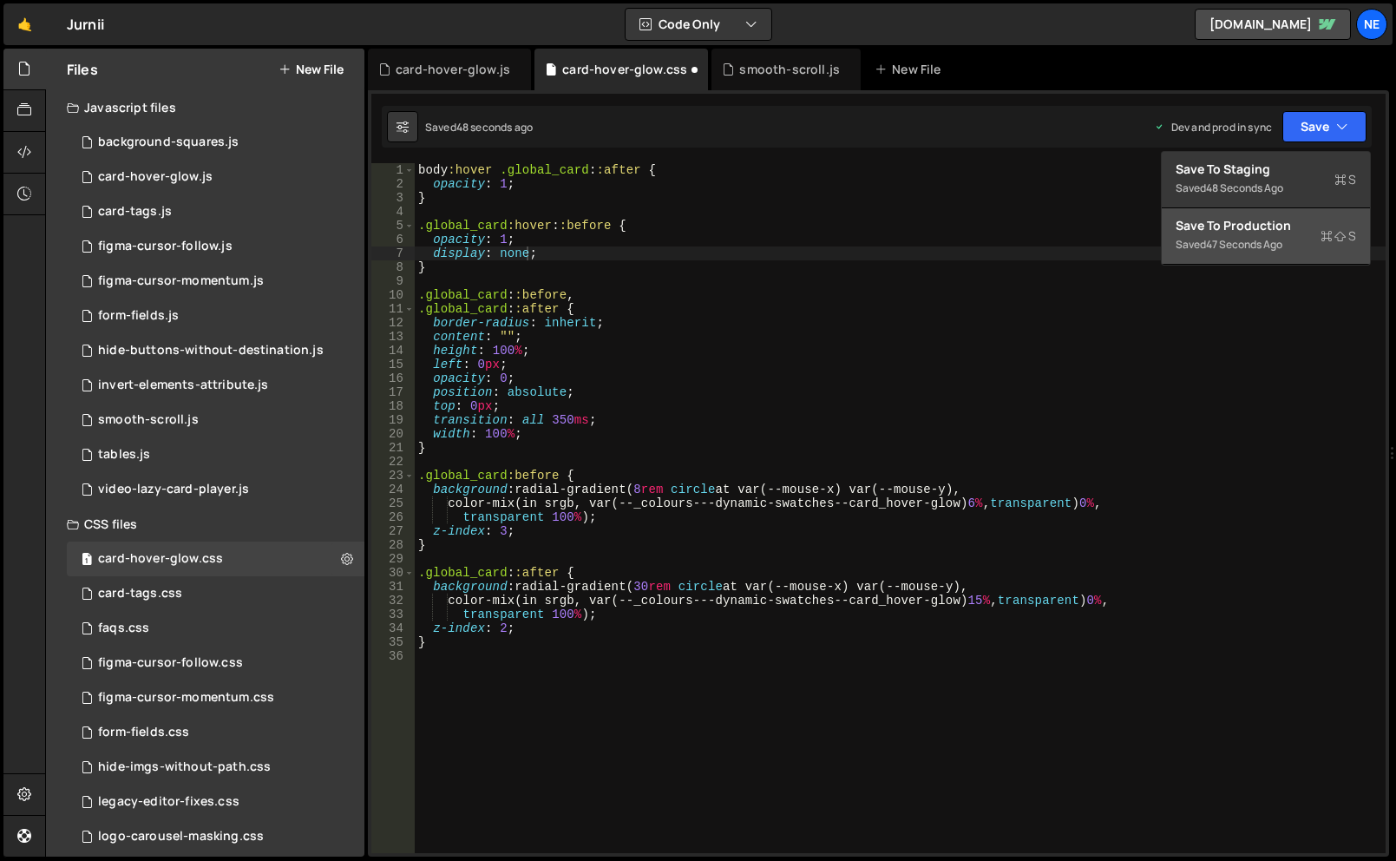
click at [1247, 227] on div "Save to Production S" at bounding box center [1266, 225] width 180 height 17
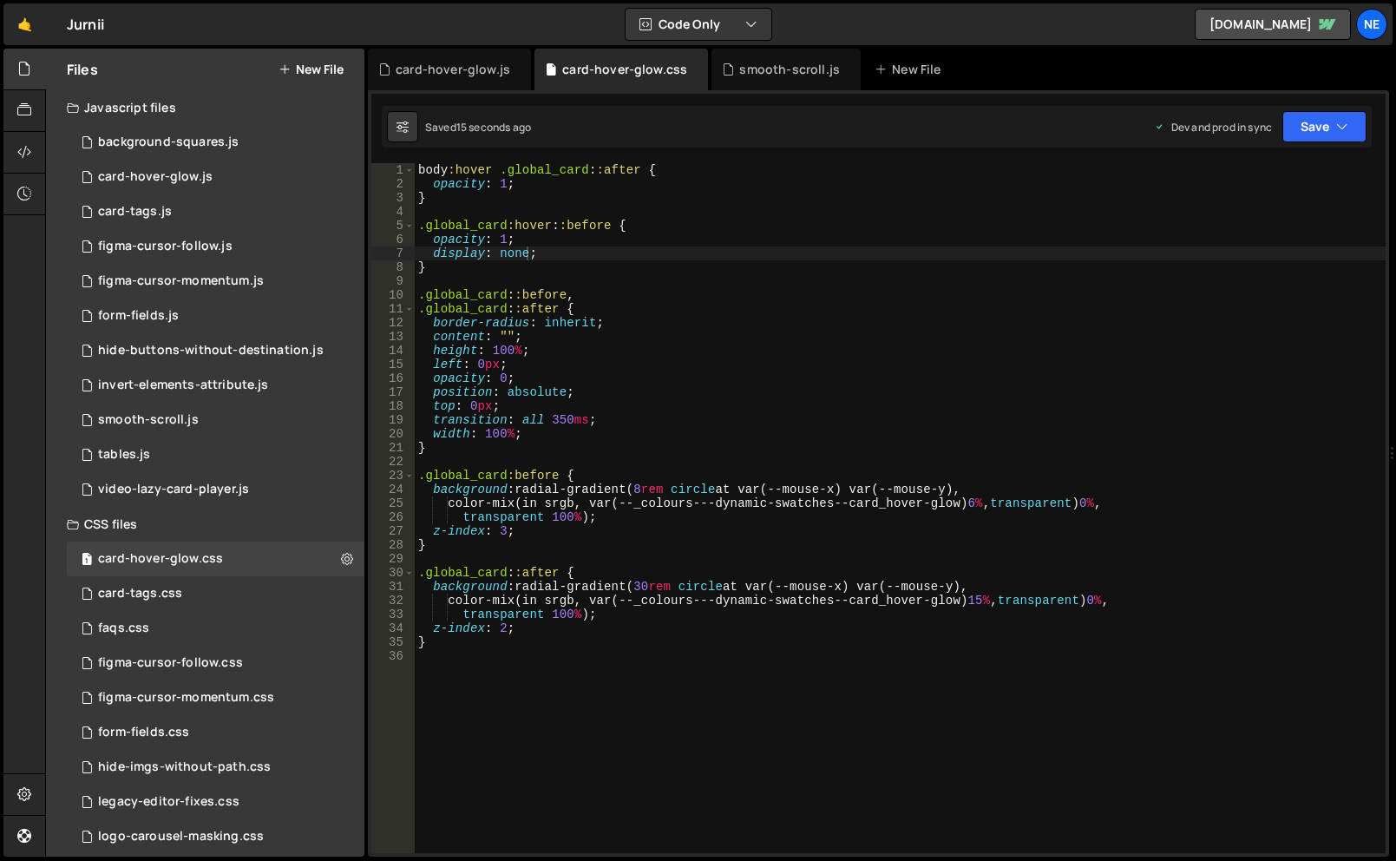
click at [989, 603] on div "body :hover .global_card : :after { opacity : 1 ; } .global_card :hover : :befo…" at bounding box center [900, 522] width 971 height 718
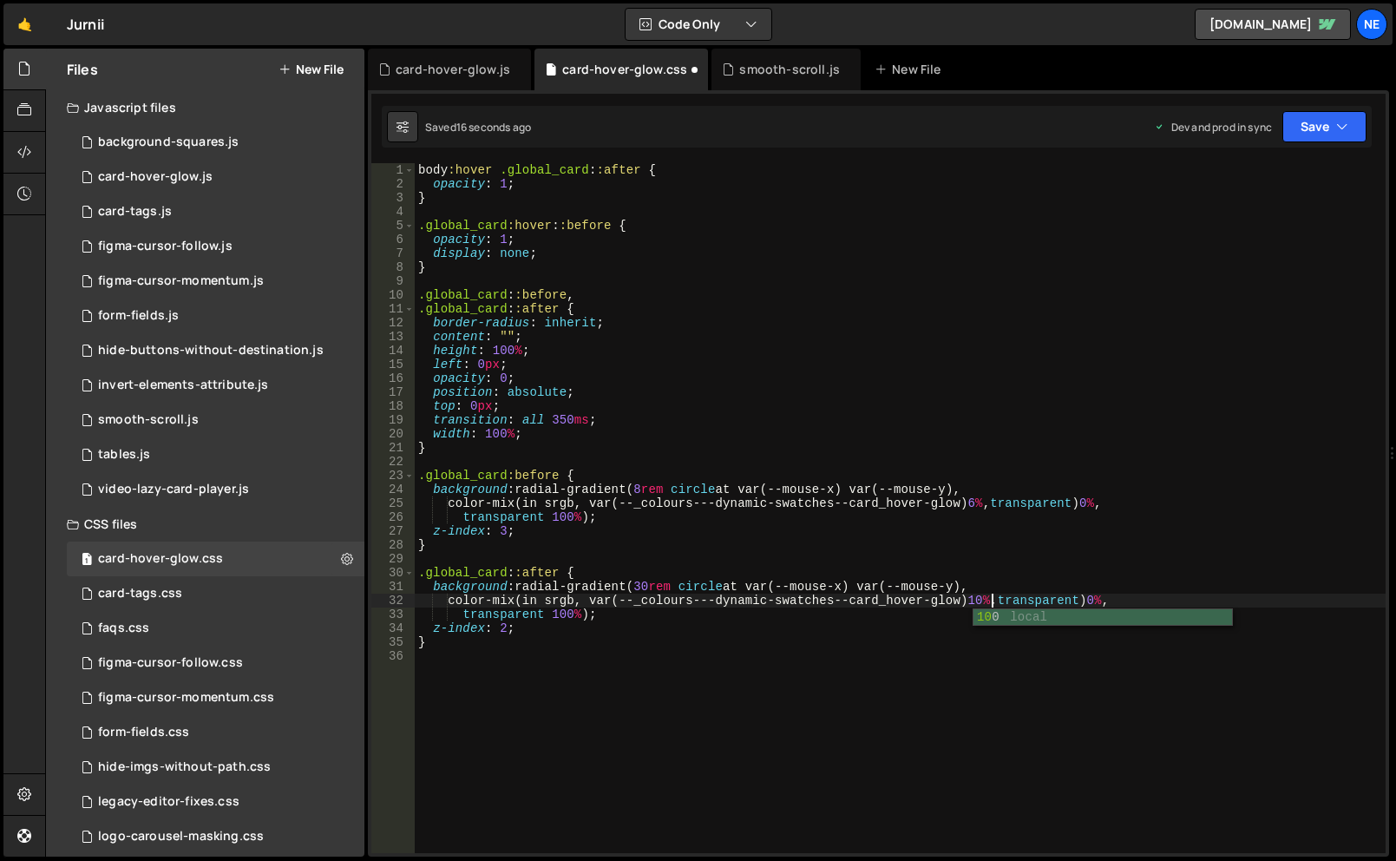
scroll to position [0, 40]
click at [1339, 142] on div "Saved 17 seconds ago Dev and prod in sync Upgrade to Edit Save Save to Staging …" at bounding box center [877, 127] width 990 height 42
click at [1341, 130] on icon "button" at bounding box center [1342, 126] width 12 height 17
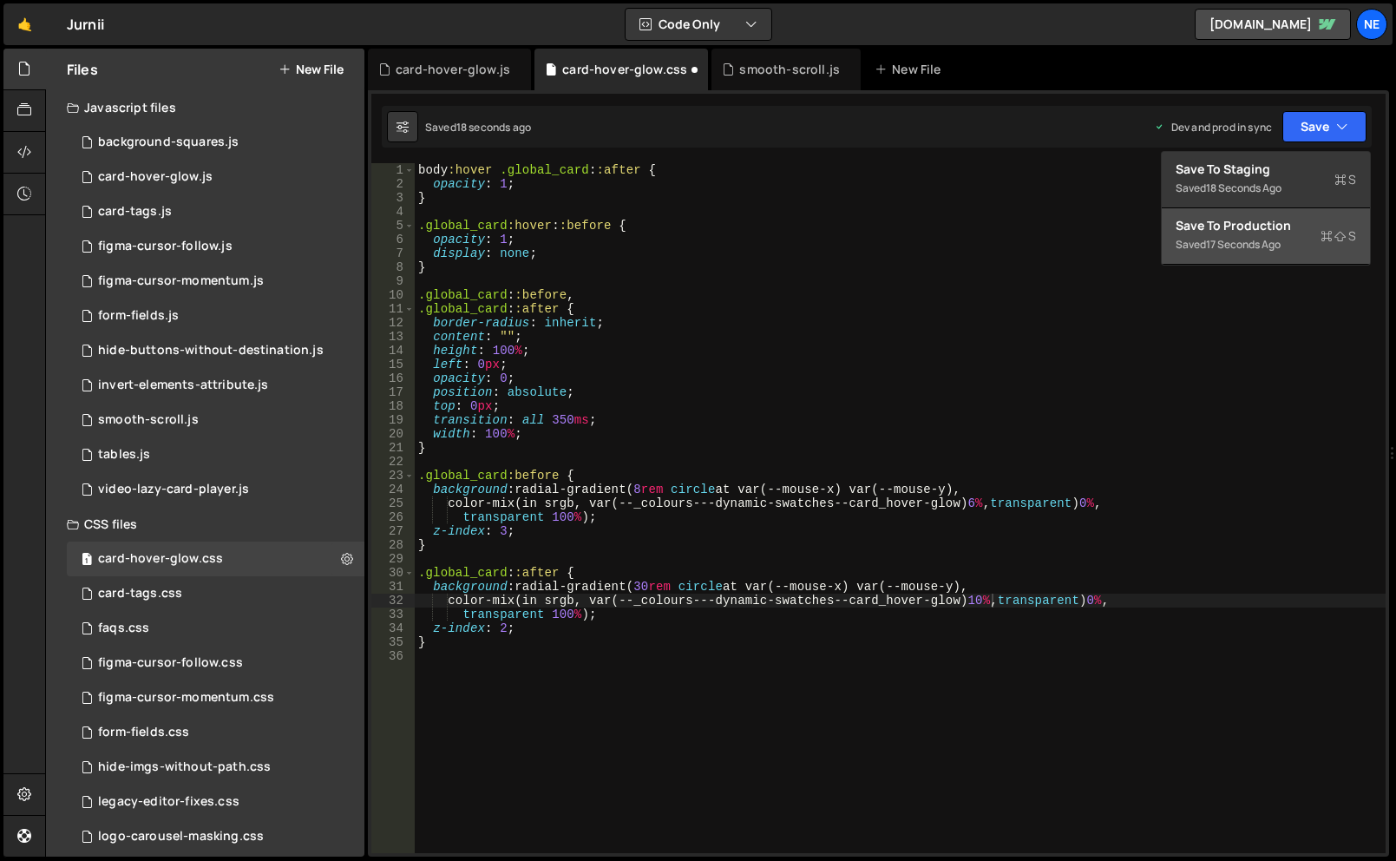
click at [1291, 244] on div "Saved 17 seconds ago" at bounding box center [1266, 244] width 180 height 21
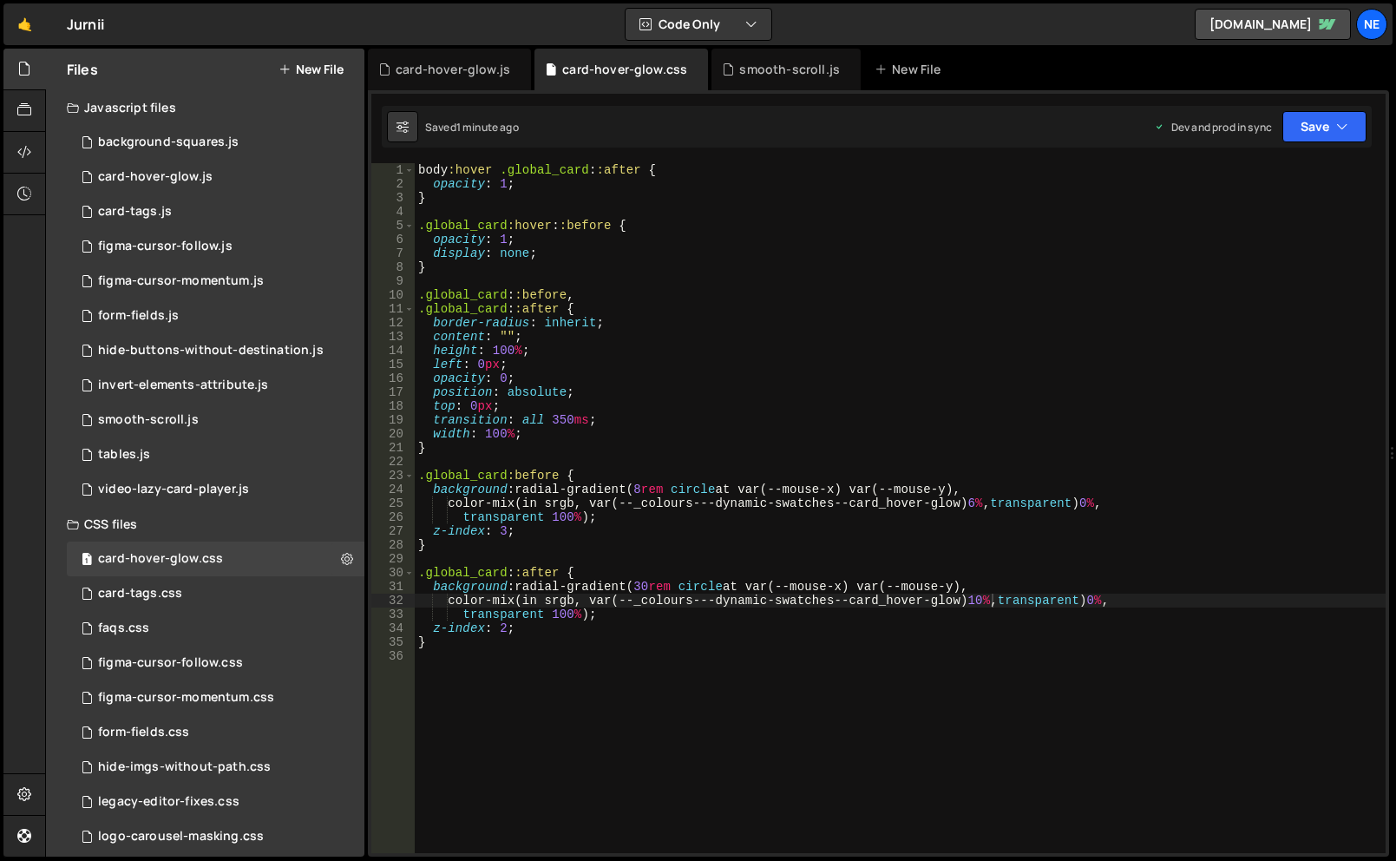
click at [621, 307] on div "body :hover .global_card : :after { opacity : 1 ; } .global_card :hover : :befo…" at bounding box center [900, 522] width 971 height 718
type textarea ".global_card::after {"
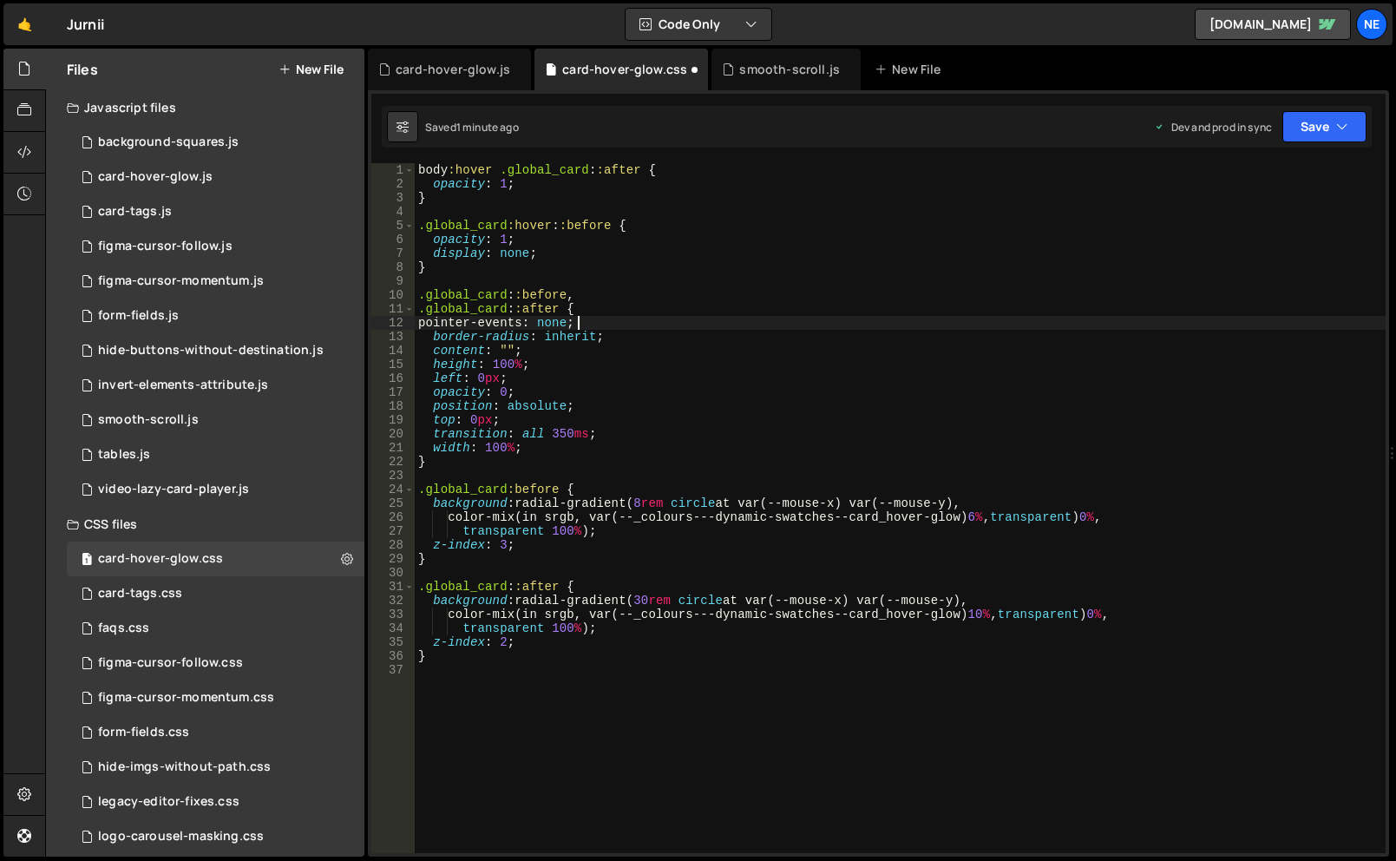
scroll to position [0, 10]
click at [1296, 123] on button "Save" at bounding box center [1325, 126] width 84 height 31
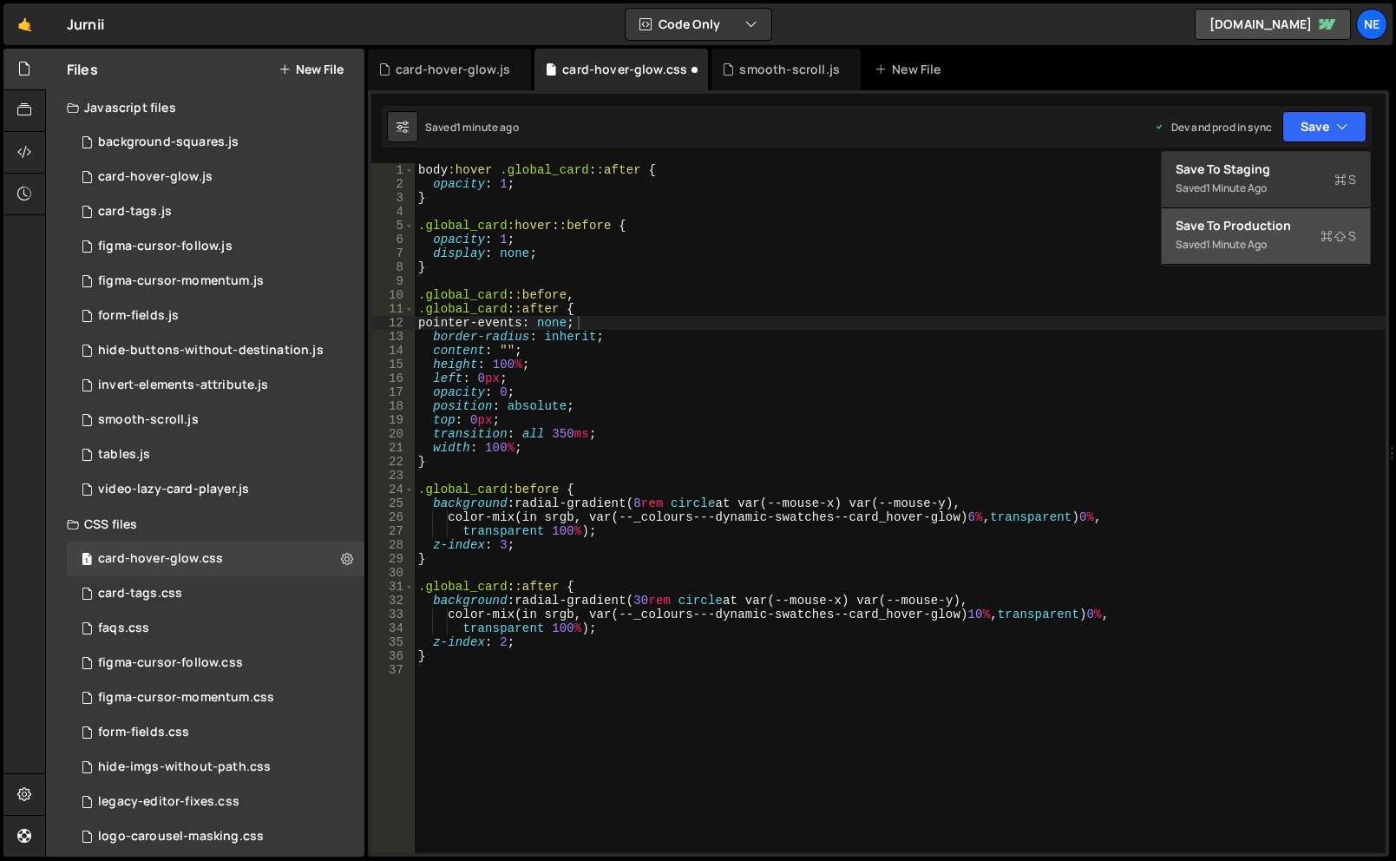
click at [1219, 232] on div "Save to Production S" at bounding box center [1266, 225] width 180 height 17
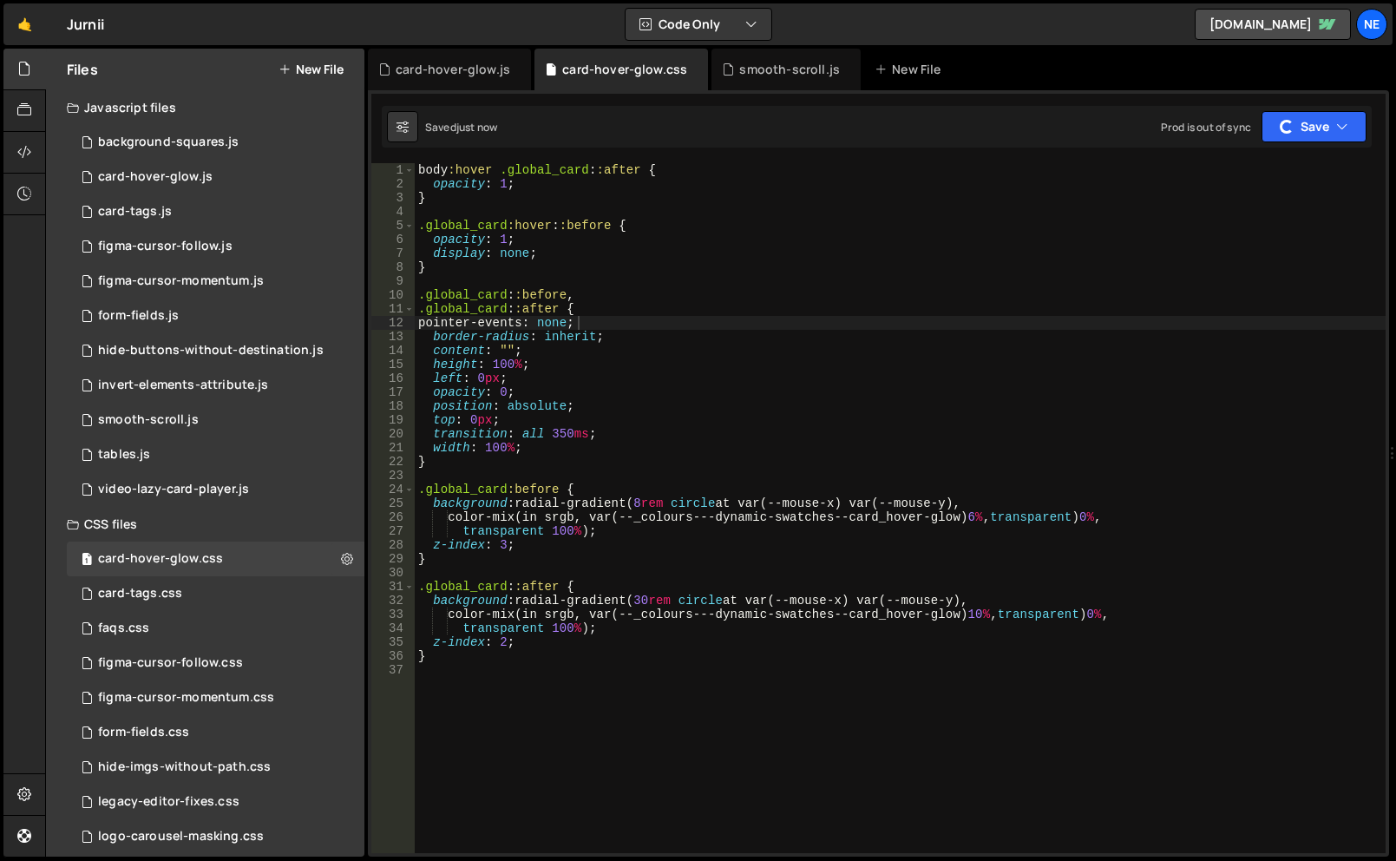
click at [647, 325] on div "body :hover .global_card : :after { opacity : 1 ; } .global_card :hover : :befo…" at bounding box center [900, 522] width 971 height 718
click at [634, 300] on div "body :hover .global_card : :after { opacity : 1 ; } .global_card :hover : :befo…" at bounding box center [900, 522] width 971 height 718
drag, startPoint x: 649, startPoint y: 602, endPoint x: 638, endPoint y: 601, distance: 11.4
click at [638, 601] on div "body :hover .global_card : :after { opacity : 1 ; } .global_card :hover : :befo…" at bounding box center [900, 522] width 971 height 718
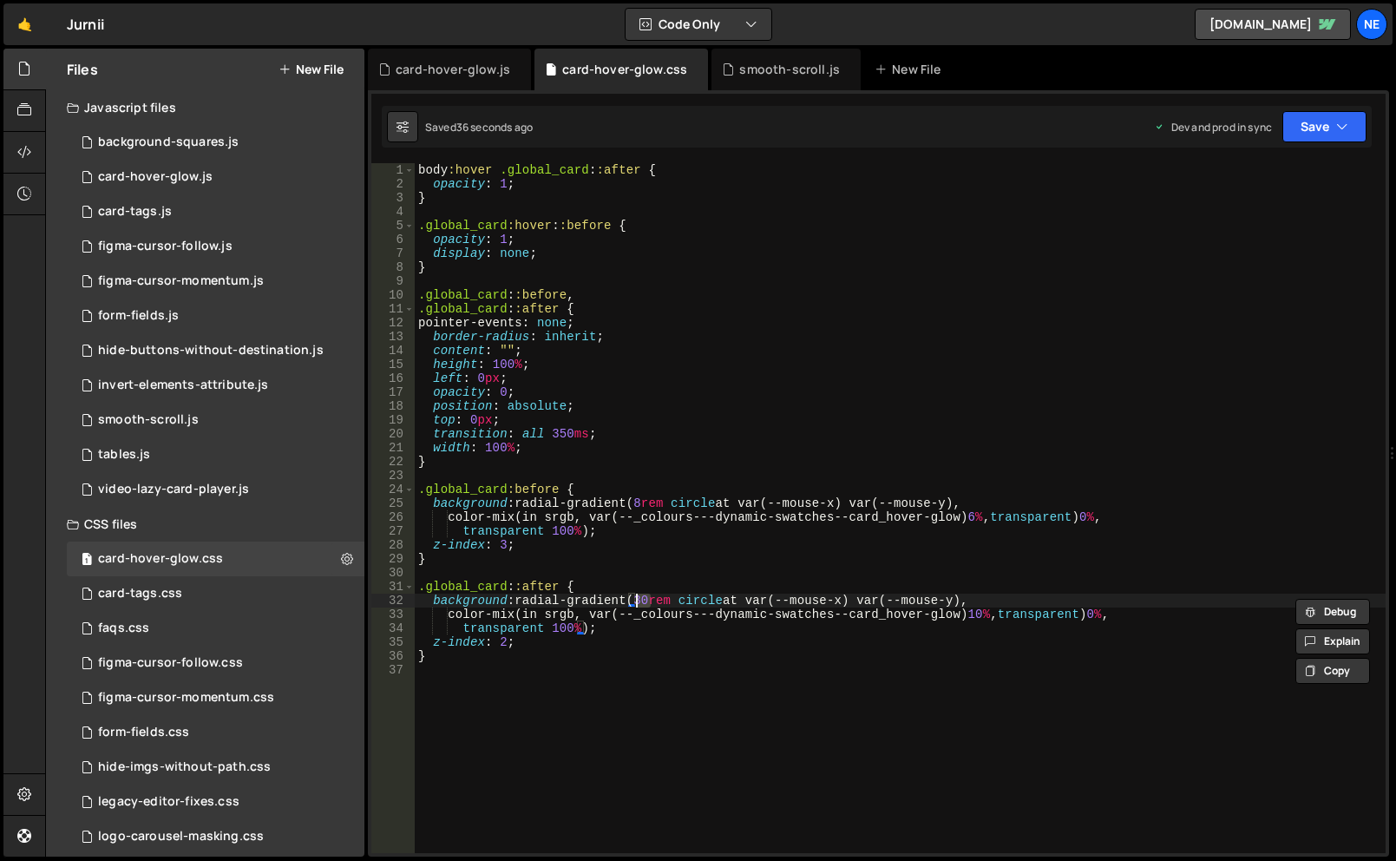
scroll to position [0, 16]
click at [1335, 126] on button "Save" at bounding box center [1325, 126] width 84 height 31
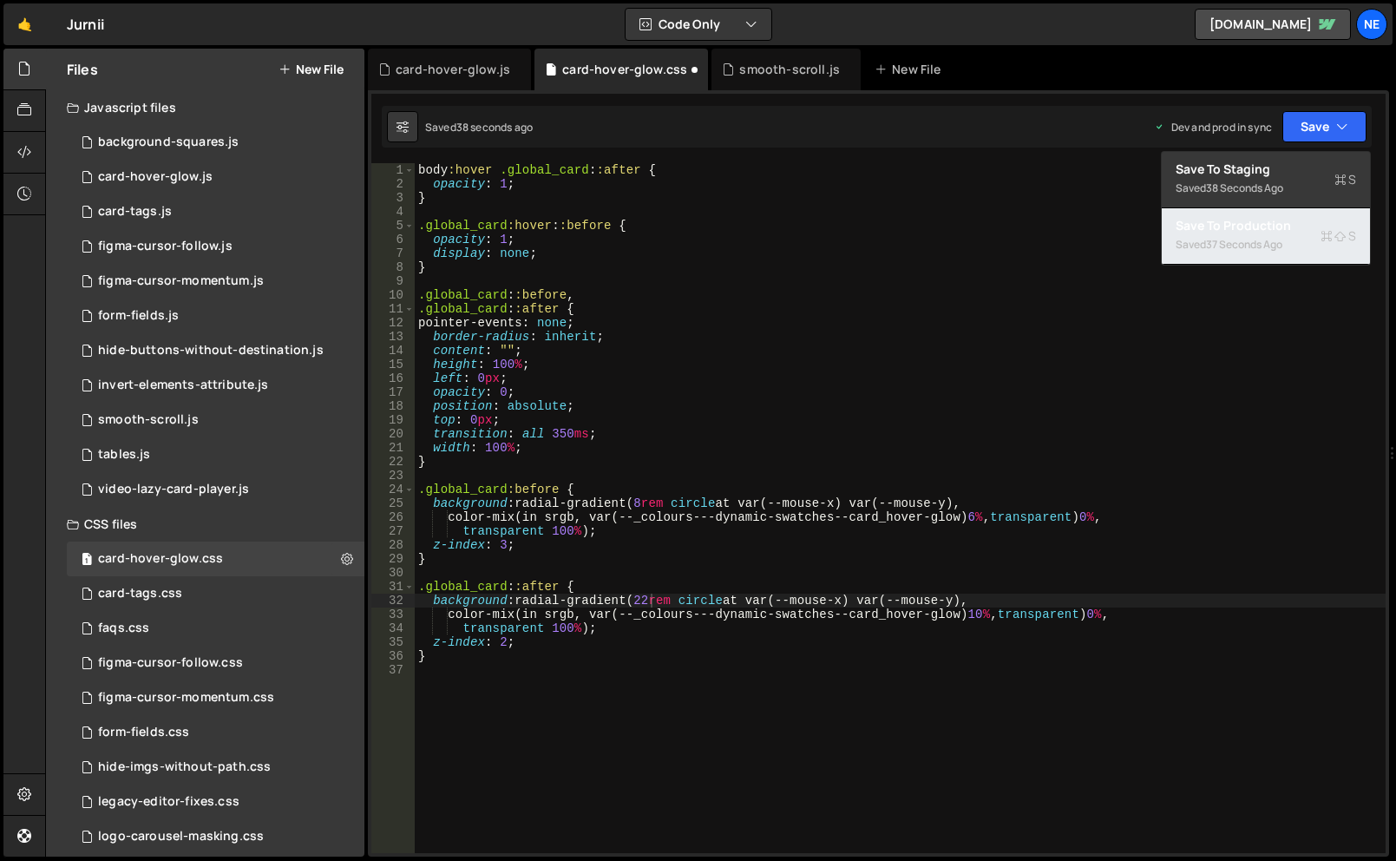
click at [1286, 233] on div "Save to Production S" at bounding box center [1266, 225] width 180 height 17
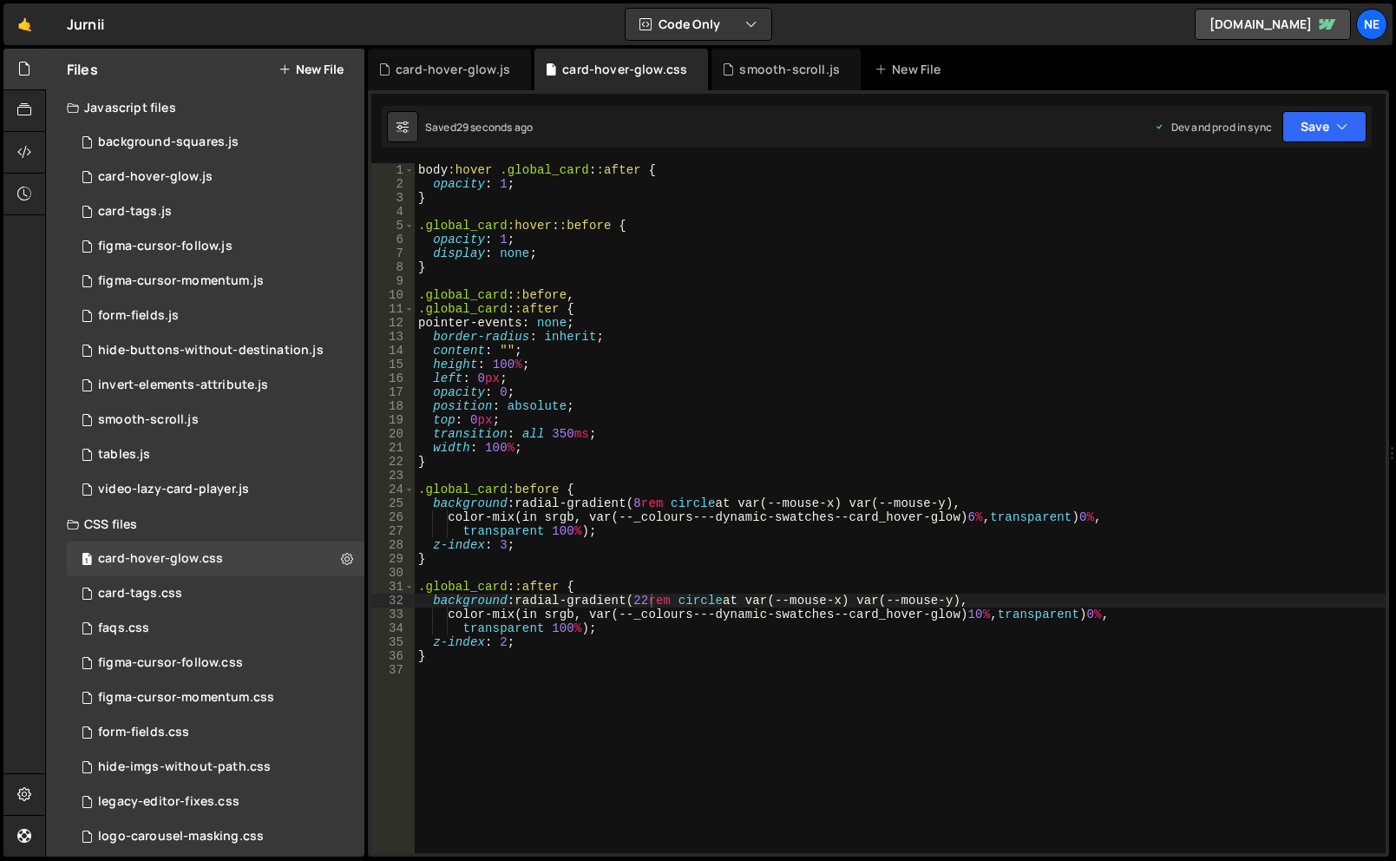
click at [650, 602] on div "body :hover .global_card : :after { opacity : 1 ; } .global_card :hover : :befo…" at bounding box center [900, 522] width 971 height 718
type textarea "background: radial-gradient(20rem circle at var(--mouse-x) var(--mouse-y),"
click at [1335, 136] on button "Save" at bounding box center [1325, 126] width 84 height 31
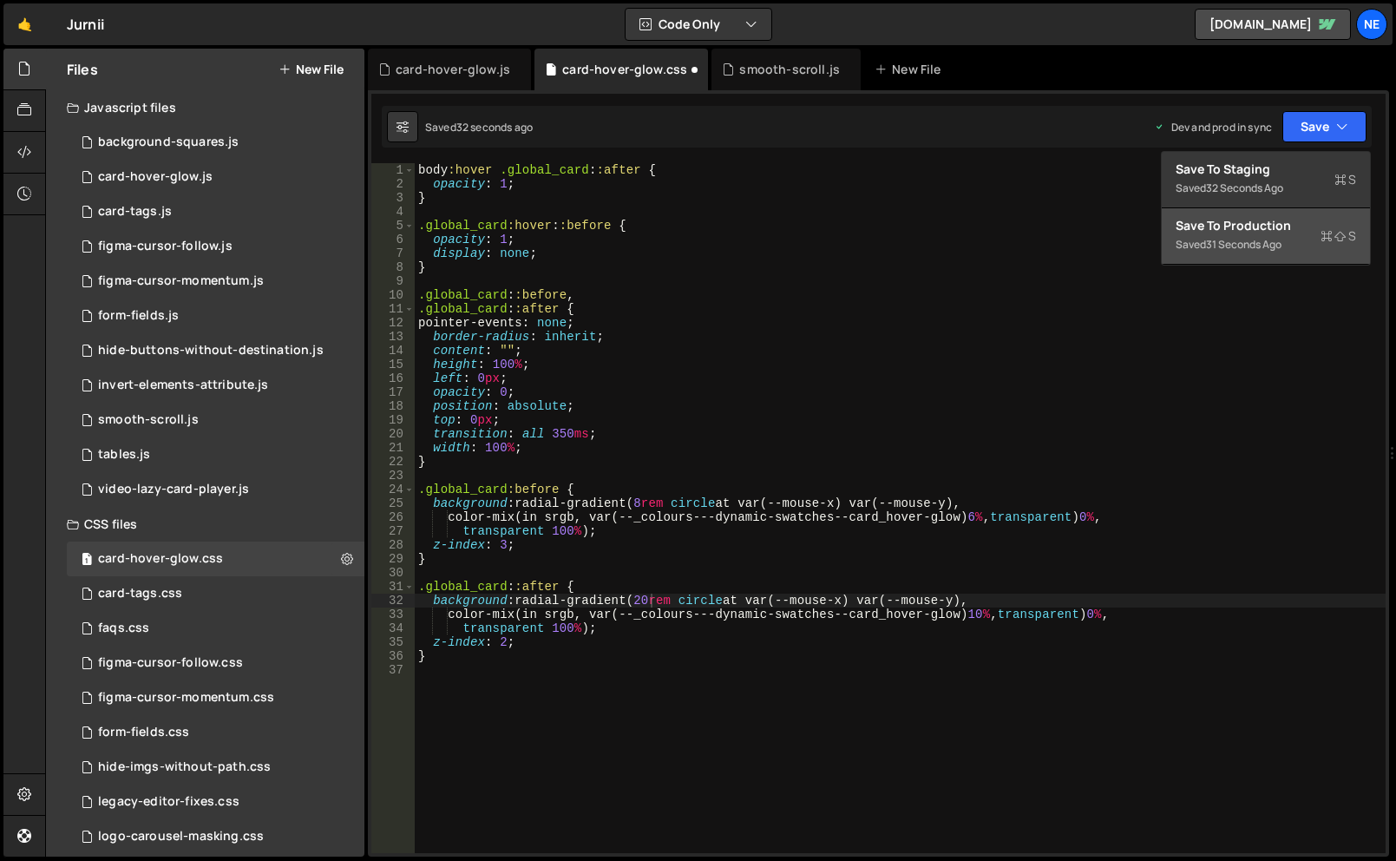
click at [1274, 239] on div "31 seconds ago" at bounding box center [1243, 244] width 75 height 15
